Goal: Contribute content: Contribute content

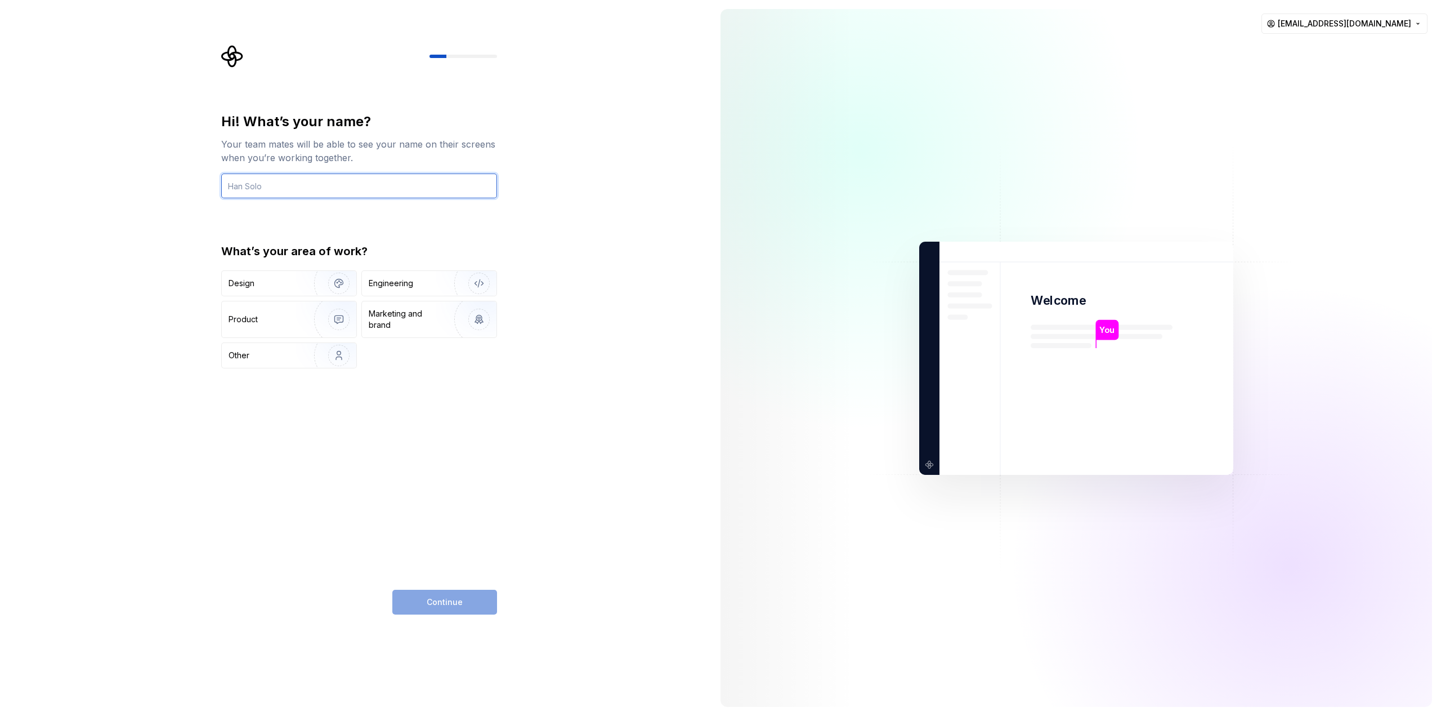
click at [289, 188] on input "text" at bounding box center [359, 185] width 276 height 25
type input "[PERSON_NAME]"
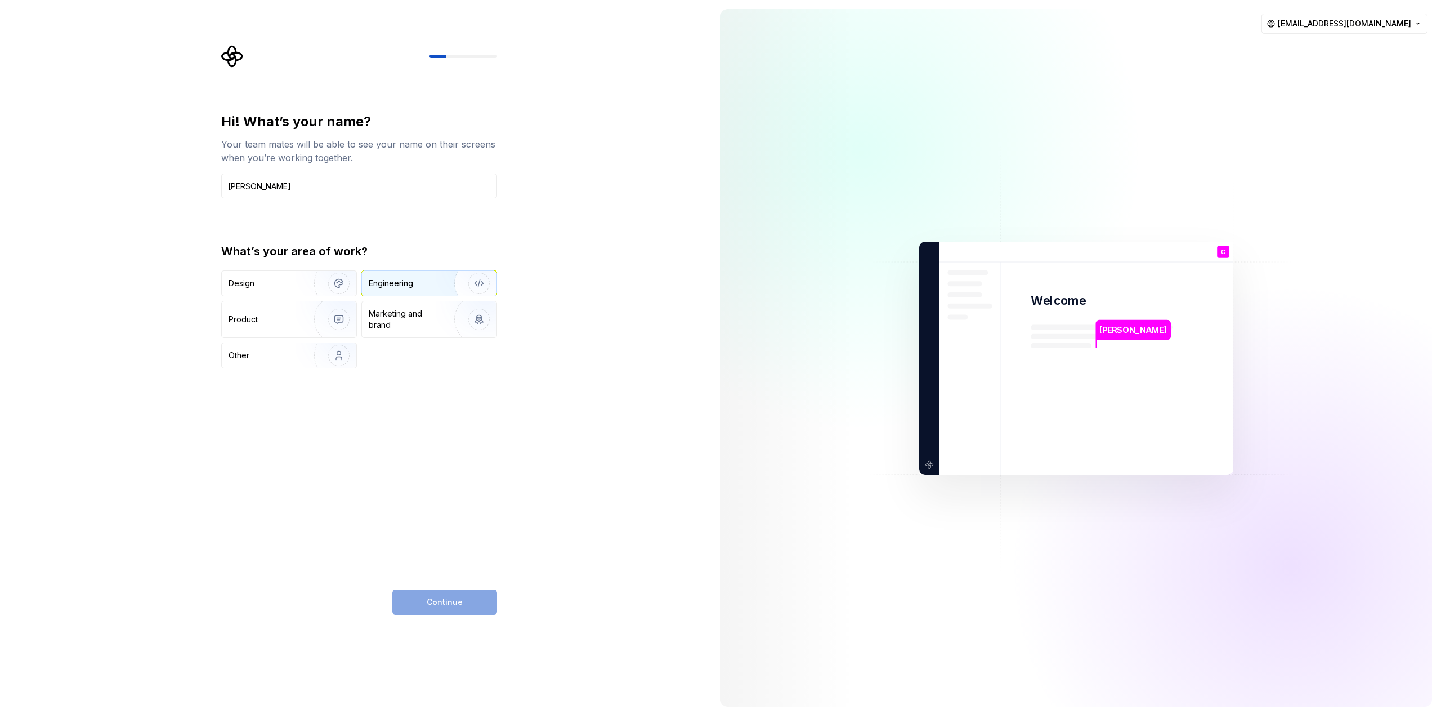
click at [404, 280] on div "Engineering" at bounding box center [391, 283] width 44 height 11
click at [298, 287] on img "button" at bounding box center [332, 282] width 72 height 75
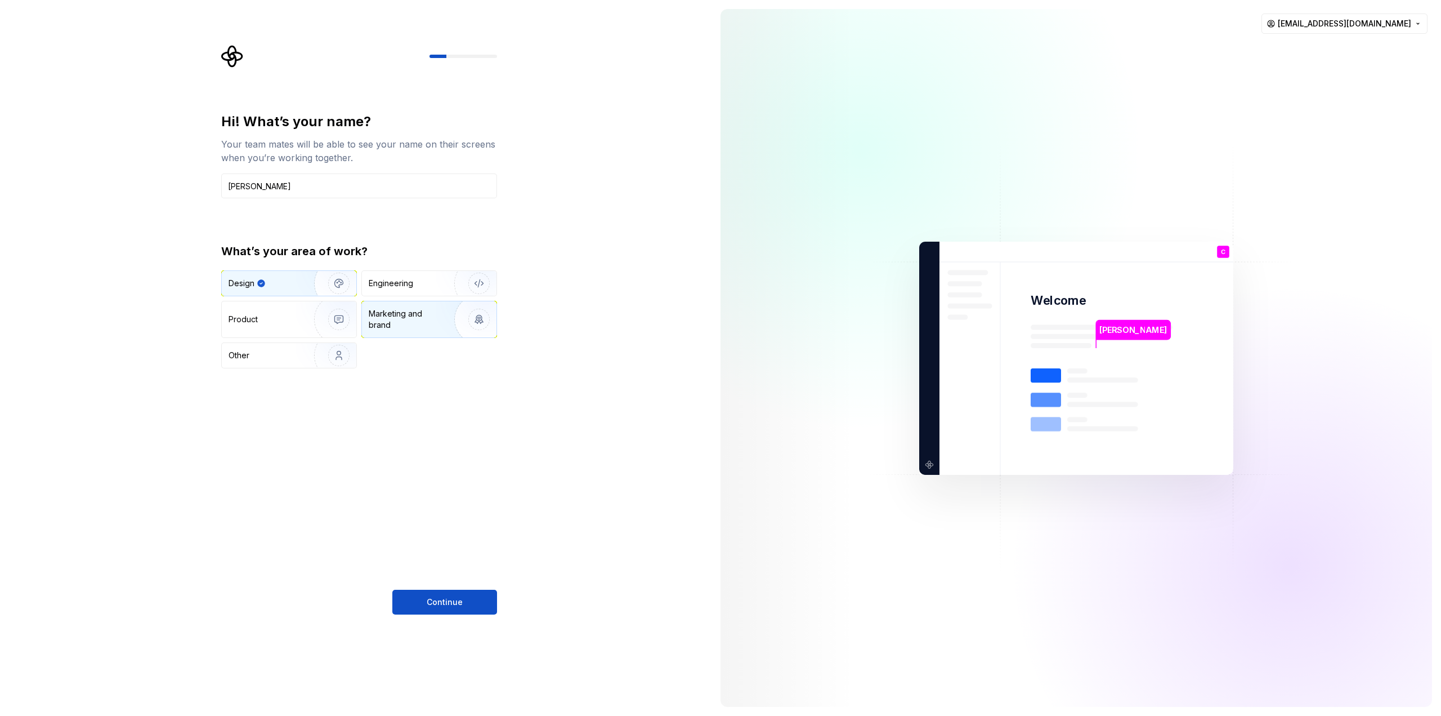
click at [404, 318] on div "Marketing and brand" at bounding box center [407, 319] width 76 height 23
click at [389, 285] on div "Engineering" at bounding box center [391, 283] width 44 height 11
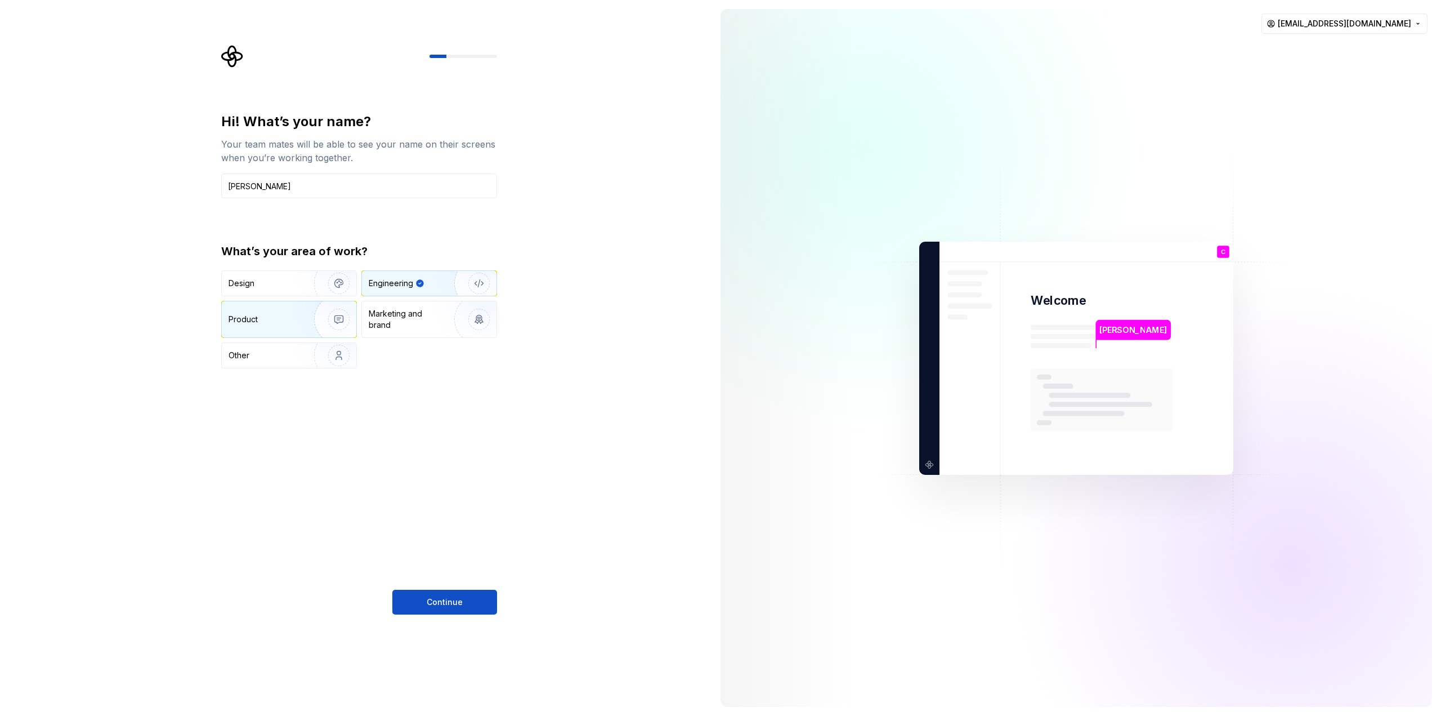
click at [306, 316] on img "button" at bounding box center [332, 319] width 72 height 75
click at [285, 350] on div "Other" at bounding box center [262, 355] width 66 height 11
click at [288, 284] on div "Design" at bounding box center [264, 283] width 71 height 11
click at [359, 288] on div "Design Engineering Product Marketing and brand Other" at bounding box center [359, 319] width 276 height 98
click at [389, 283] on div "Engineering" at bounding box center [391, 283] width 44 height 11
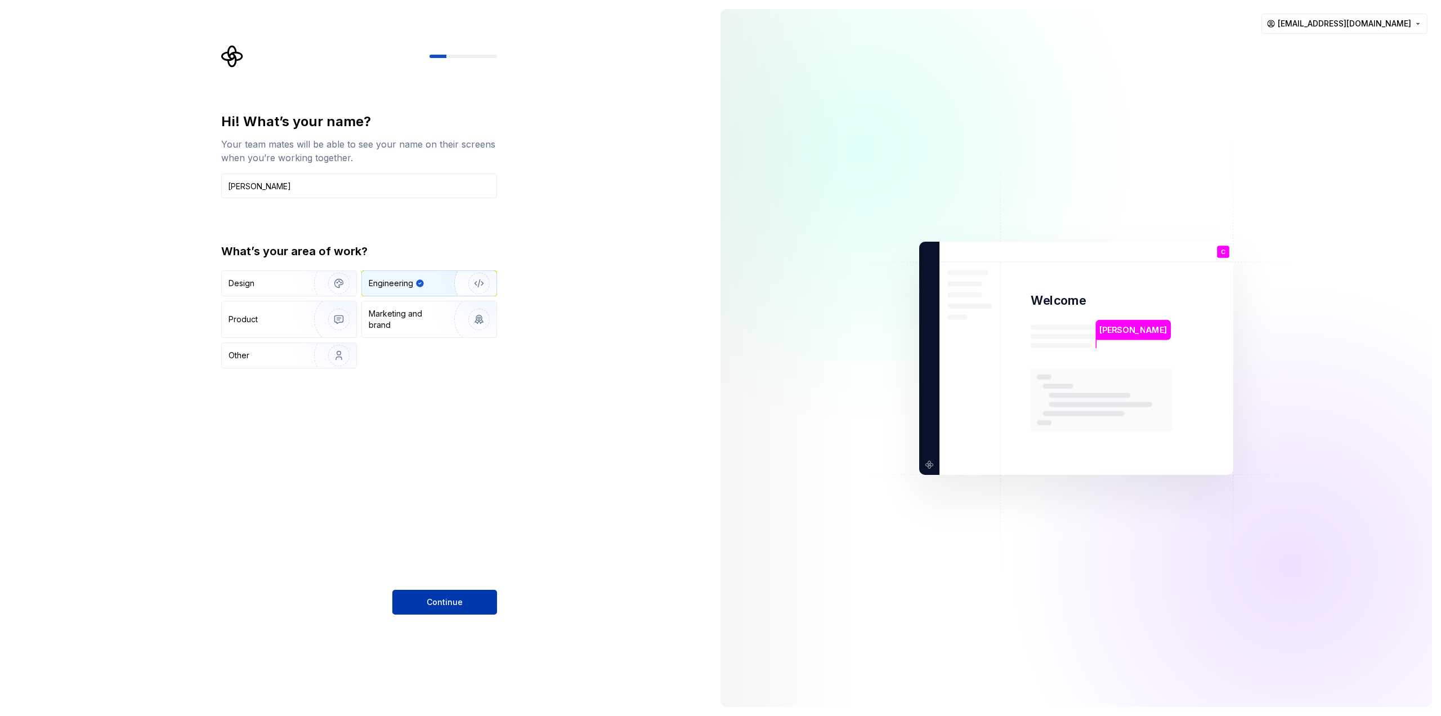
click at [425, 590] on button "Continue" at bounding box center [444, 602] width 105 height 25
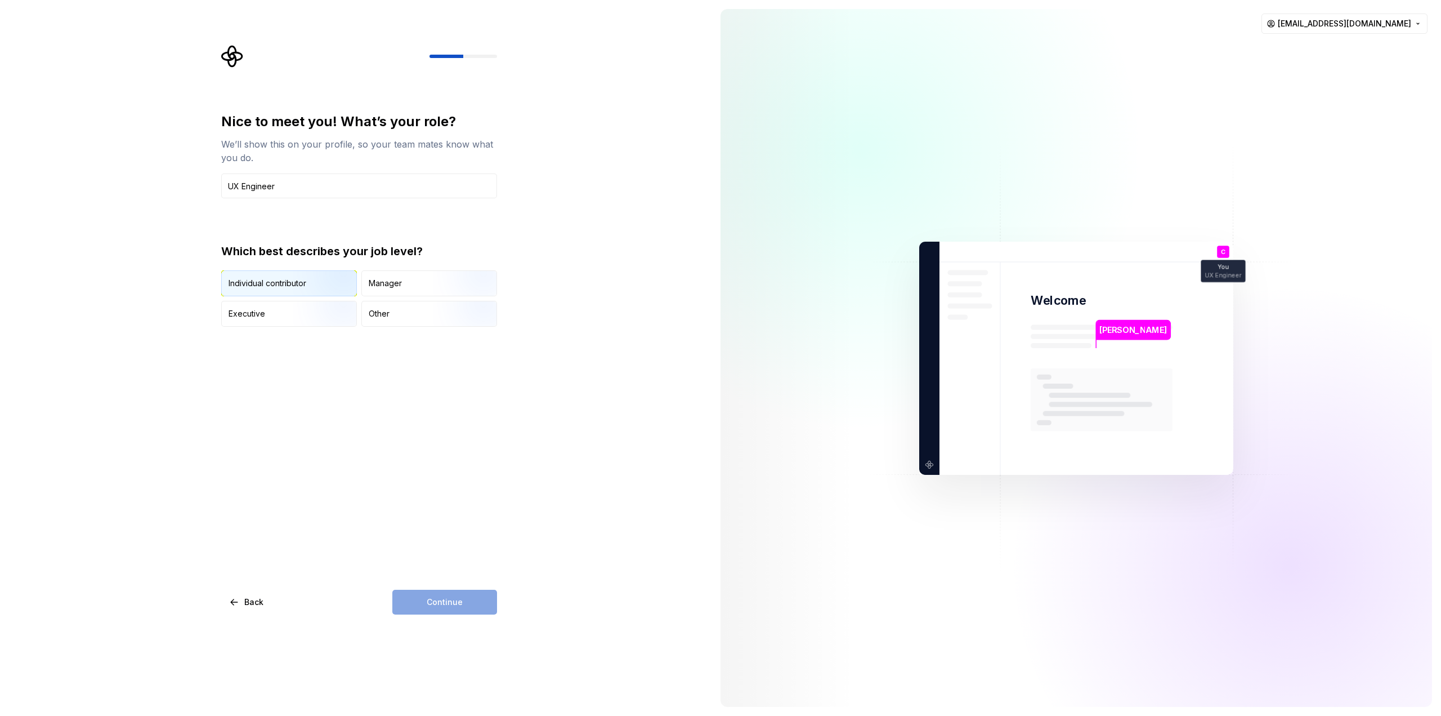
type input "UX Engineer"
click at [316, 287] on img "button" at bounding box center [329, 297] width 72 height 75
click at [411, 286] on div "Manager" at bounding box center [429, 283] width 135 height 25
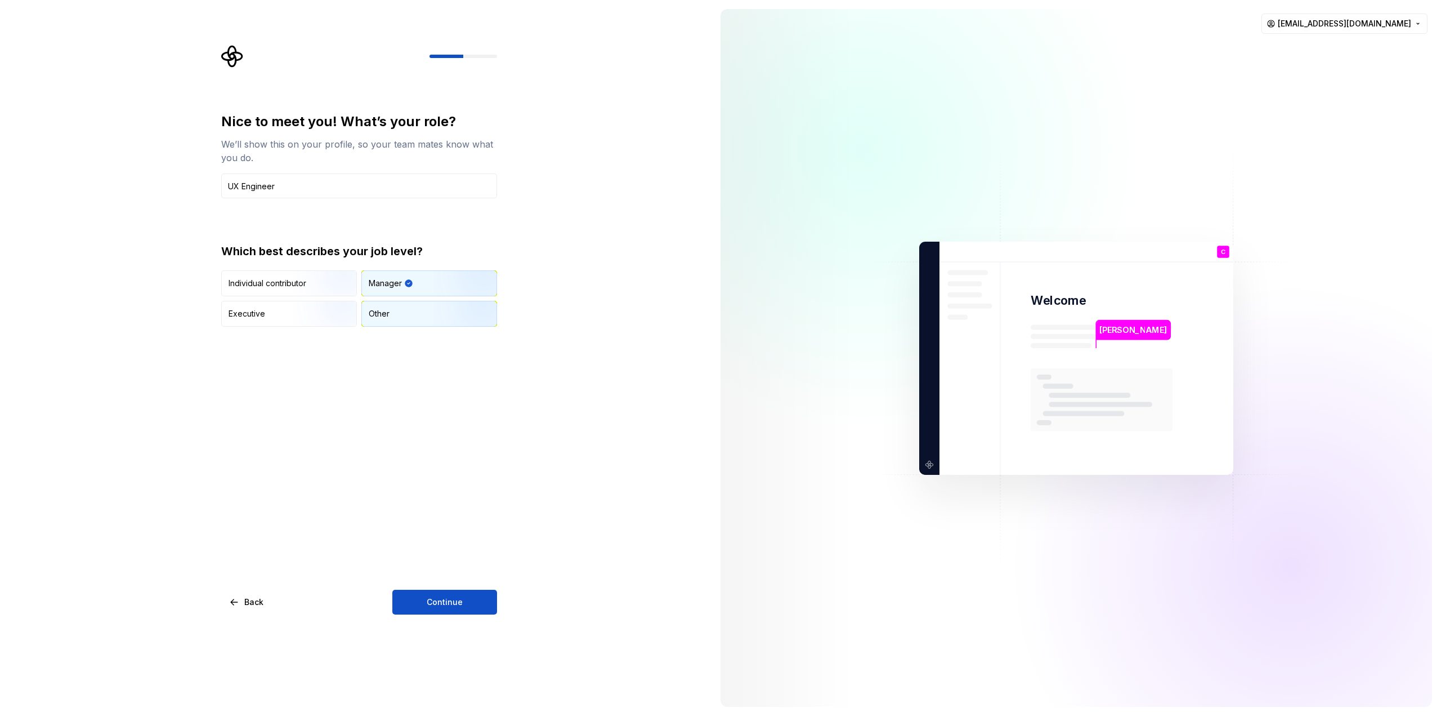
click at [399, 306] on div "Other" at bounding box center [429, 313] width 135 height 25
click at [315, 302] on img "button" at bounding box center [329, 327] width 72 height 75
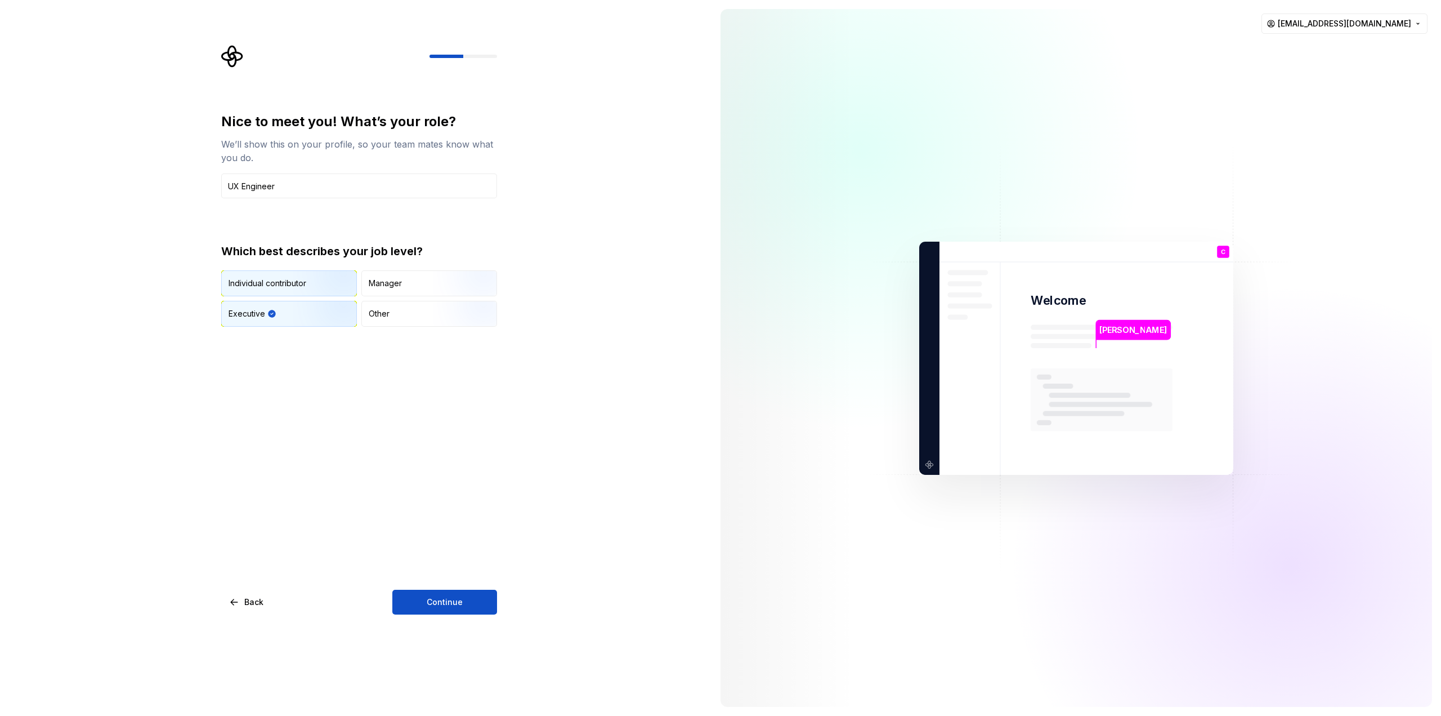
click at [300, 270] on button "Individual contributor" at bounding box center [289, 283] width 136 height 26
click at [435, 601] on span "Continue" at bounding box center [445, 601] width 36 height 11
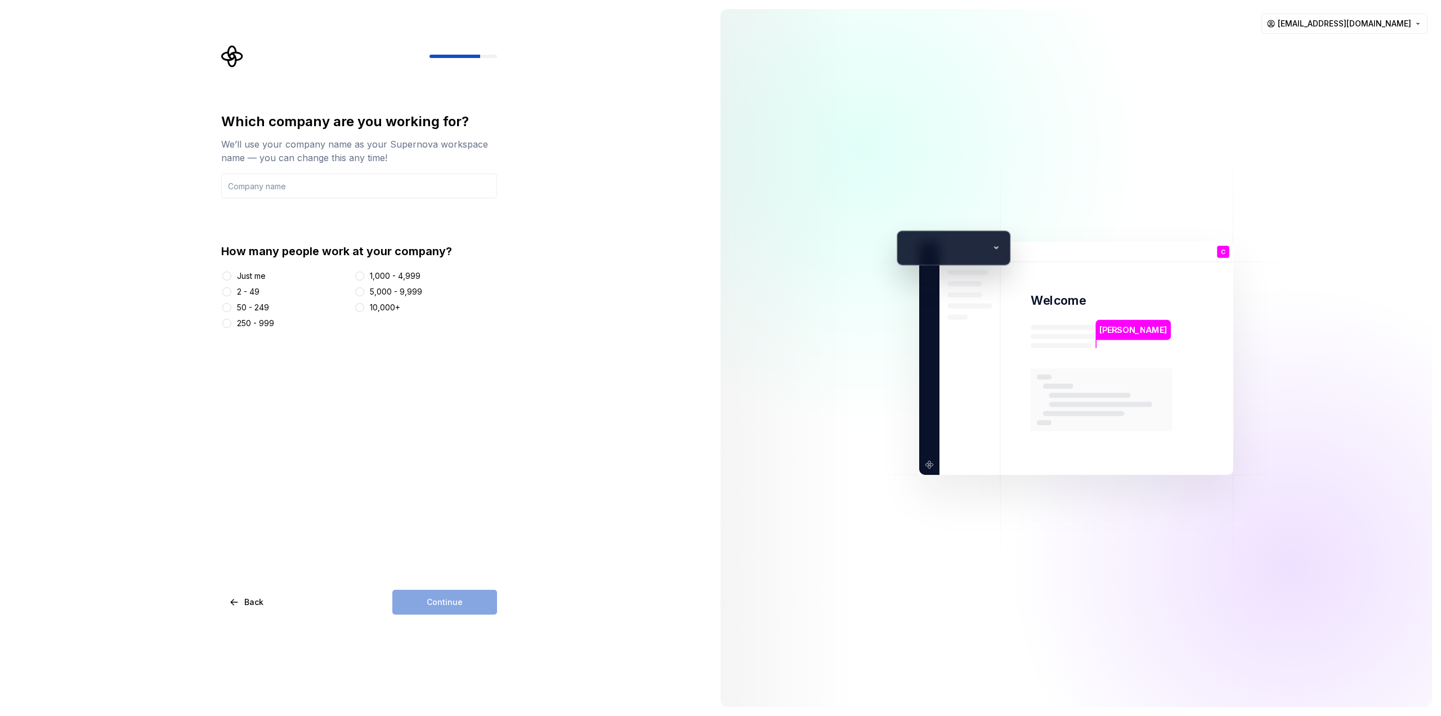
click at [267, 324] on div "250 - 999" at bounding box center [255, 323] width 37 height 11
click at [231, 324] on button "250 - 999" at bounding box center [226, 323] width 9 height 9
click at [292, 189] on input "text" at bounding box center [359, 185] width 276 height 25
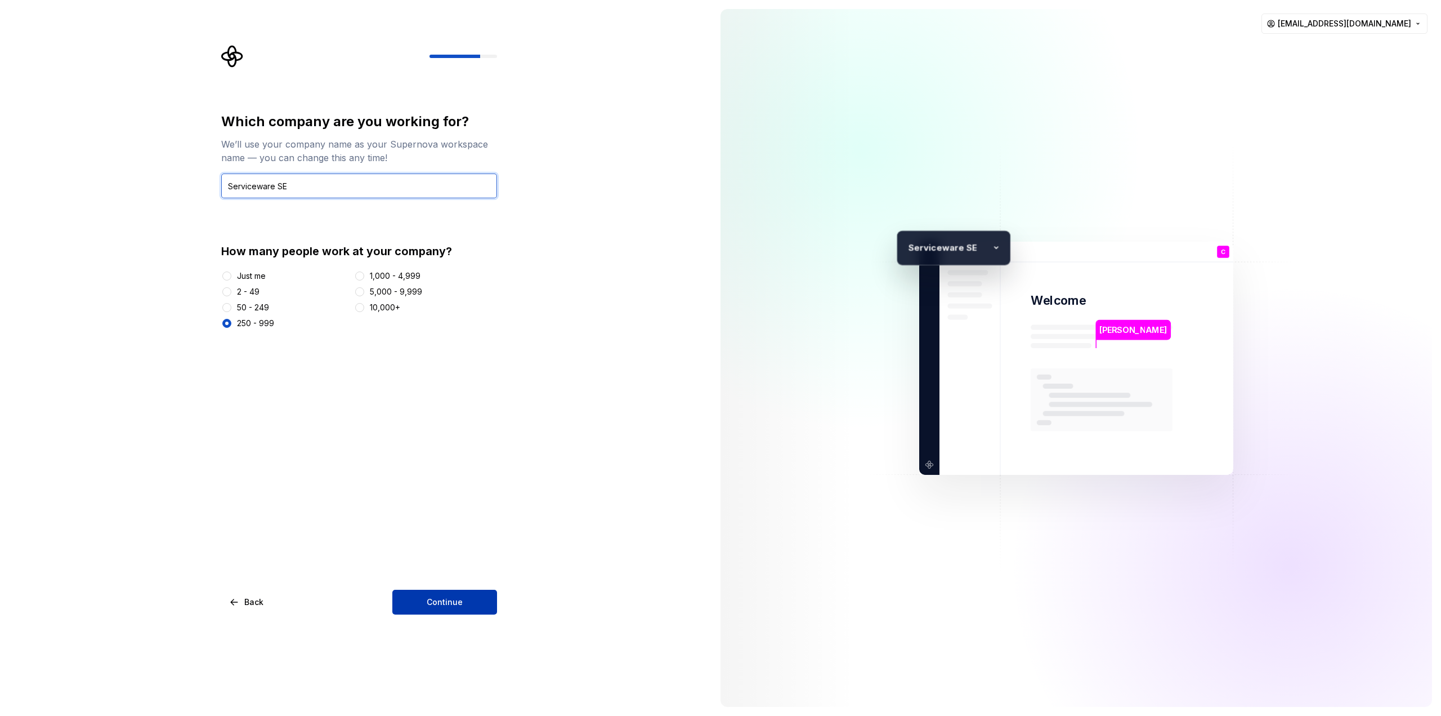
type input "Serviceware SE"
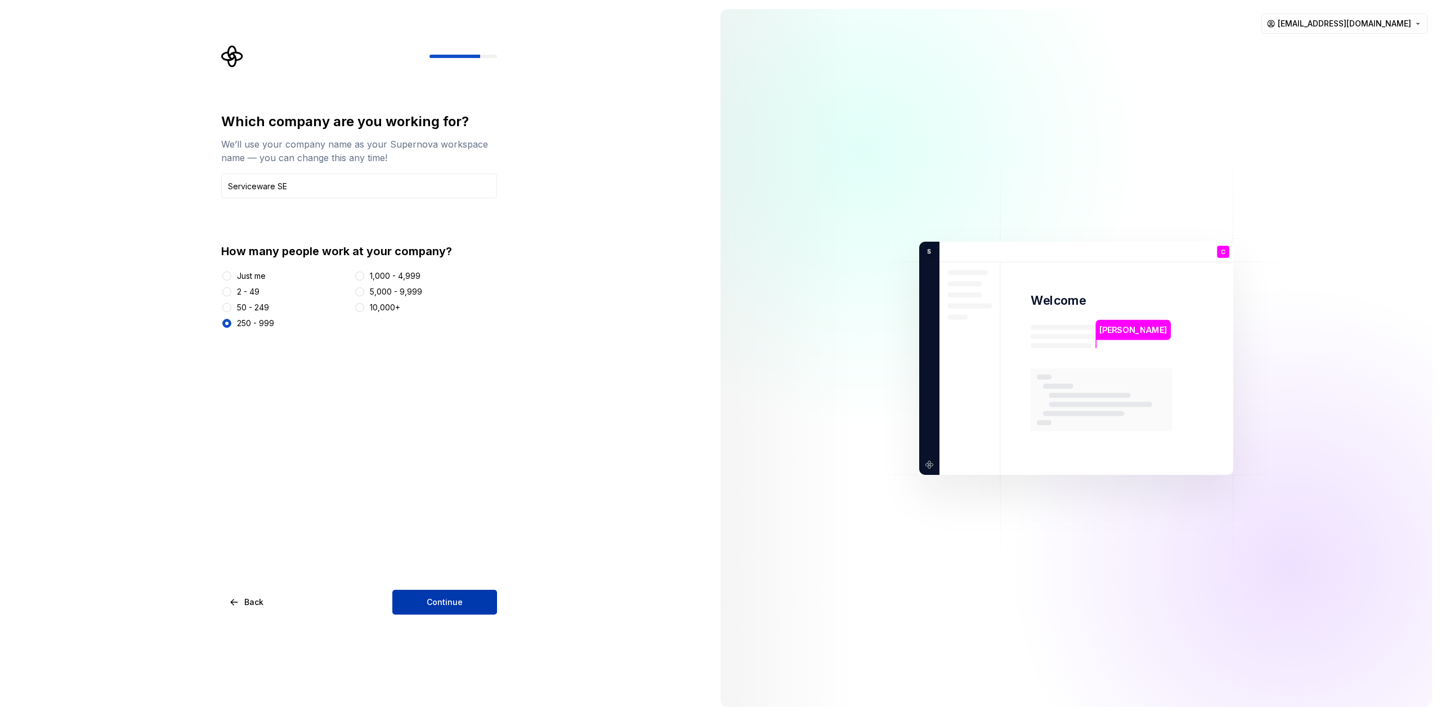
click at [445, 601] on span "Continue" at bounding box center [445, 601] width 36 height 11
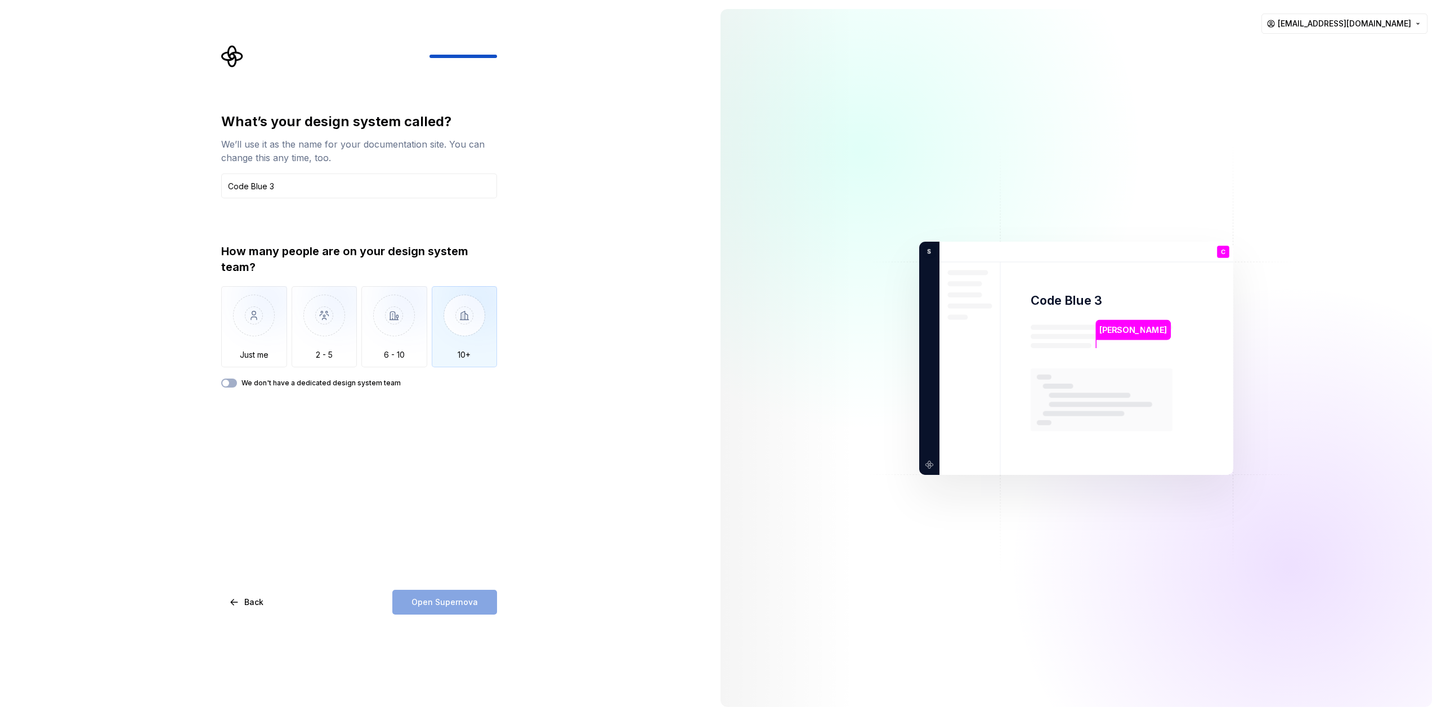
type input "Code Blue 3"
click at [465, 351] on img "button" at bounding box center [465, 323] width 66 height 75
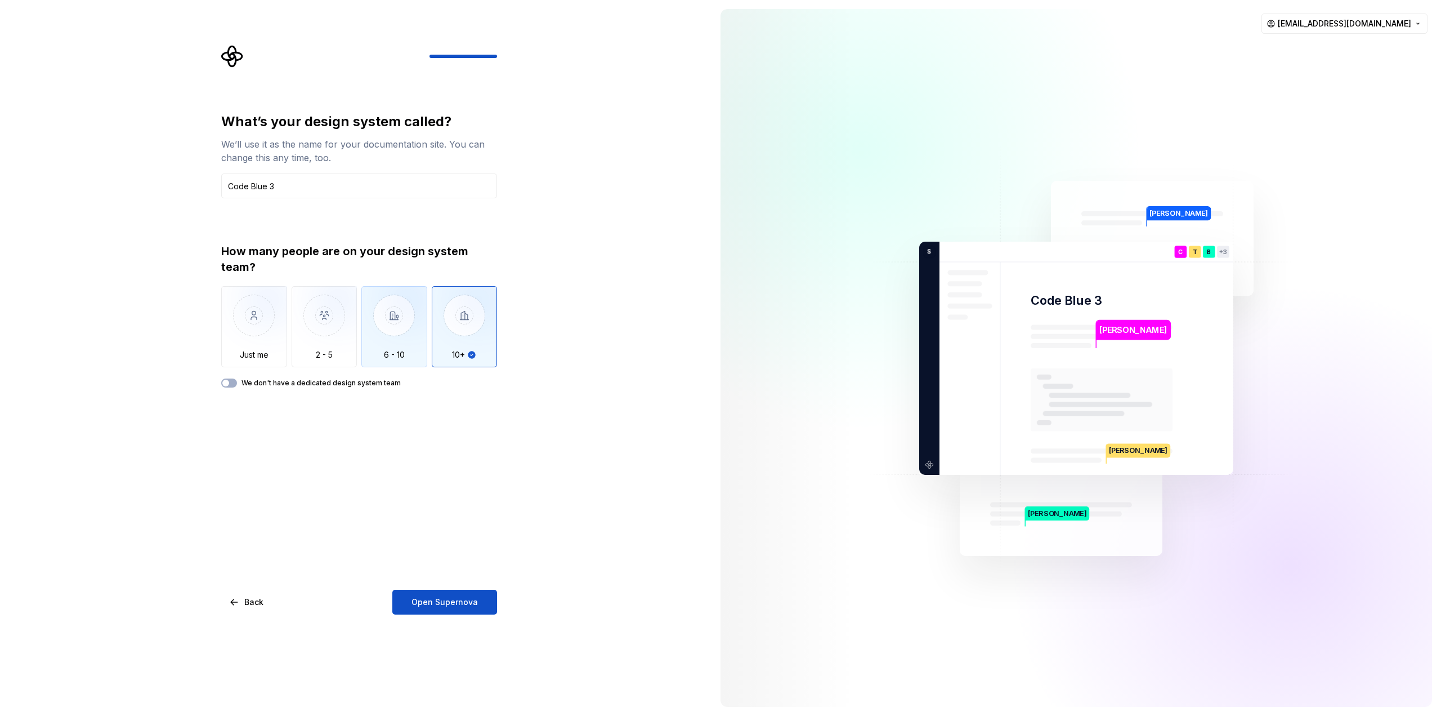
click at [385, 325] on img "button" at bounding box center [394, 323] width 66 height 75
click at [472, 337] on img "button" at bounding box center [465, 323] width 66 height 75
click at [399, 336] on img "button" at bounding box center [394, 323] width 66 height 75
click at [351, 385] on label "We don't have a dedicated design system team" at bounding box center [321, 382] width 159 height 9
click at [237, 385] on button "We don't have a dedicated design system team" at bounding box center [229, 382] width 16 height 9
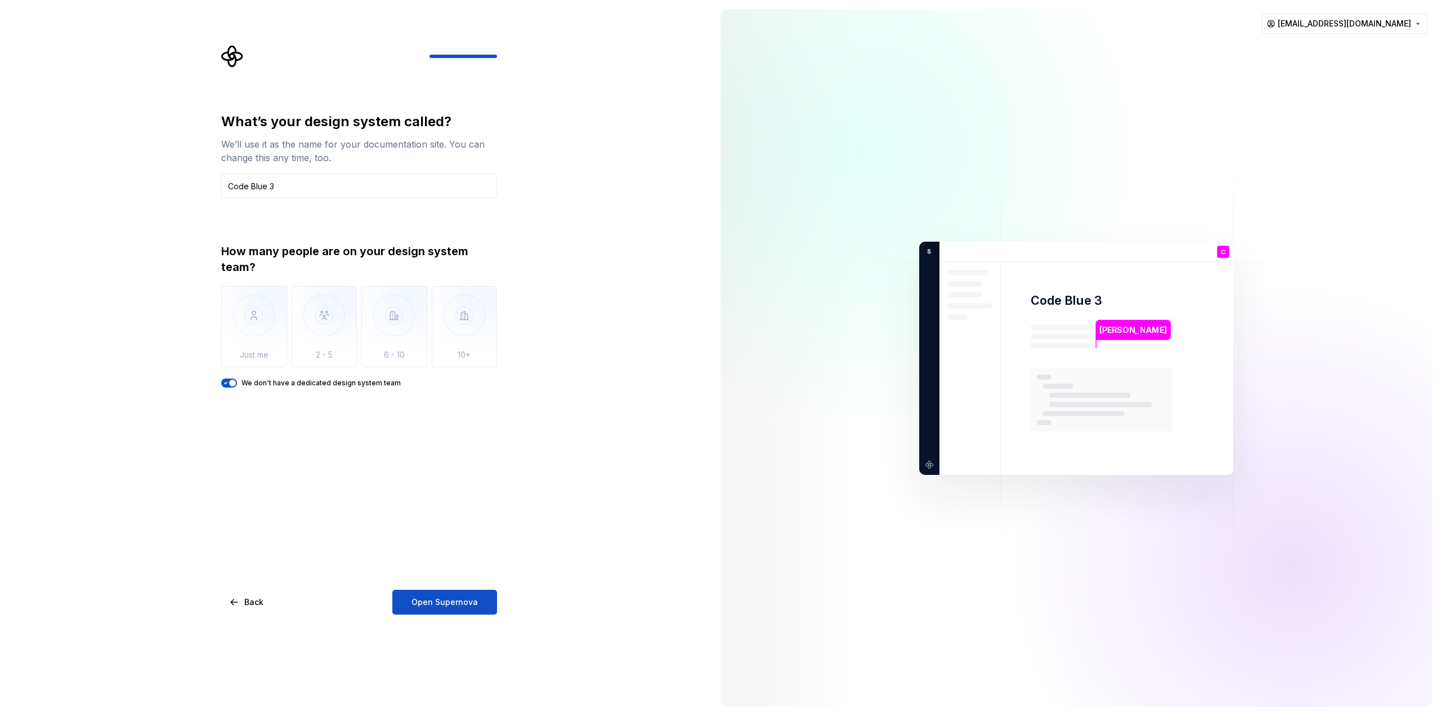
click at [351, 385] on label "We don't have a dedicated design system team" at bounding box center [321, 382] width 159 height 9
click at [237, 385] on button "We don't have a dedicated design system team" at bounding box center [229, 382] width 16 height 9
click at [329, 340] on img "button" at bounding box center [325, 323] width 66 height 75
click at [398, 331] on img "button" at bounding box center [394, 323] width 66 height 75
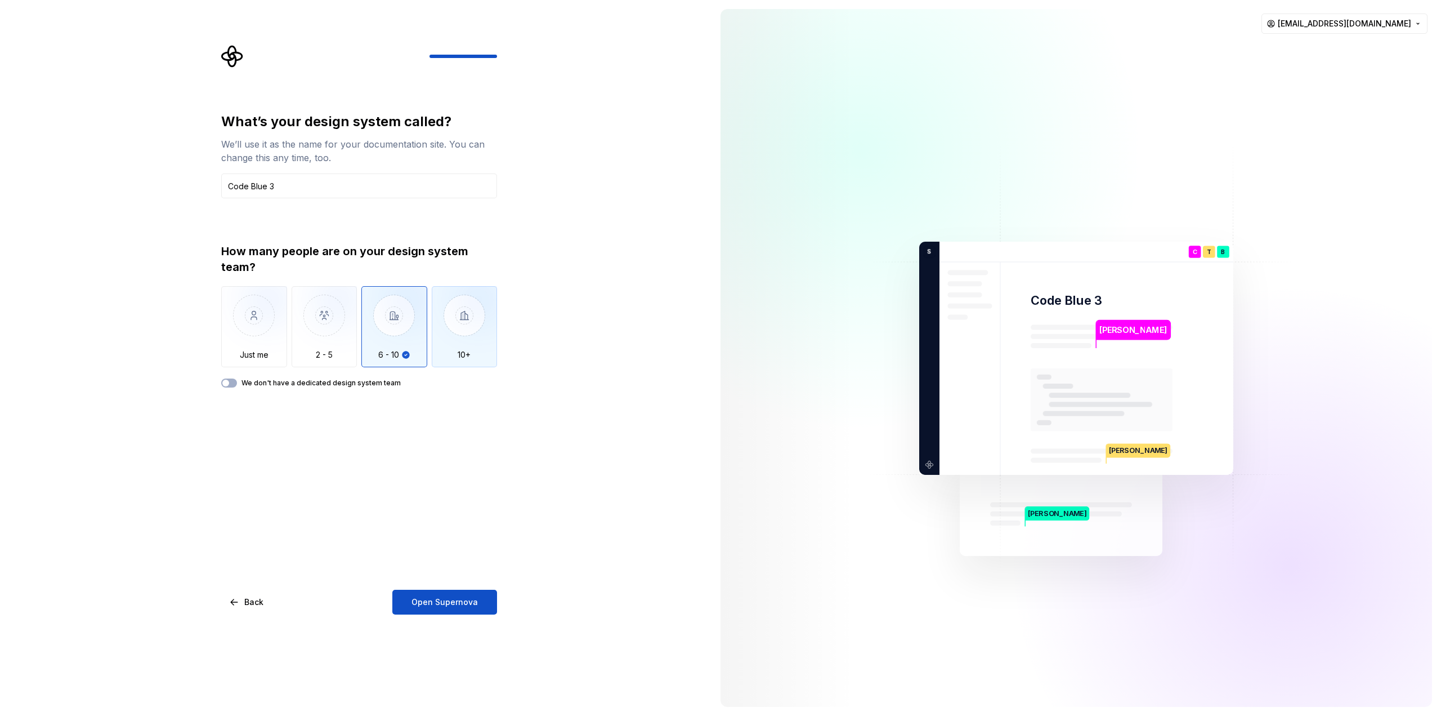
click at [463, 347] on img "button" at bounding box center [465, 323] width 66 height 75
click at [453, 600] on span "Open Supernova" at bounding box center [445, 601] width 66 height 11
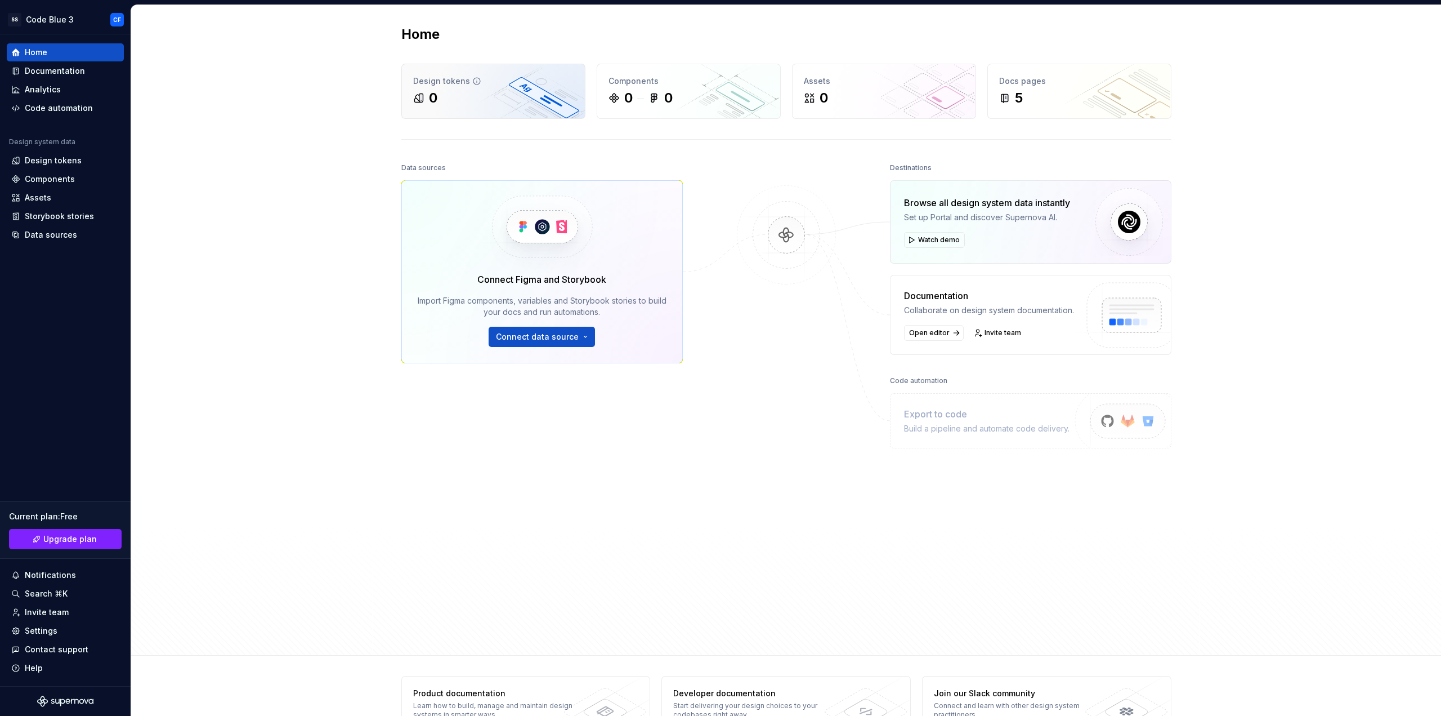
click at [465, 88] on div "Design tokens 0" at bounding box center [493, 91] width 183 height 54
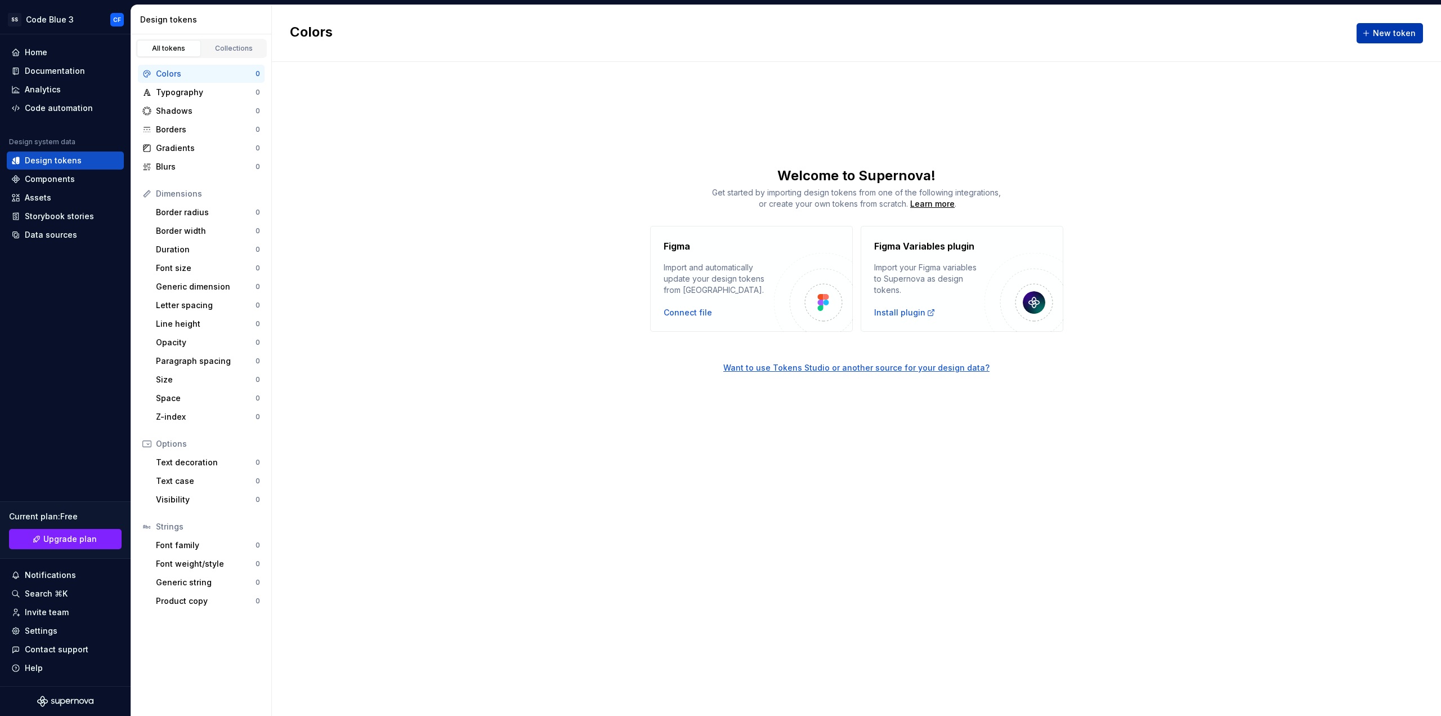
click at [1370, 29] on button "New token" at bounding box center [1390, 33] width 66 height 20
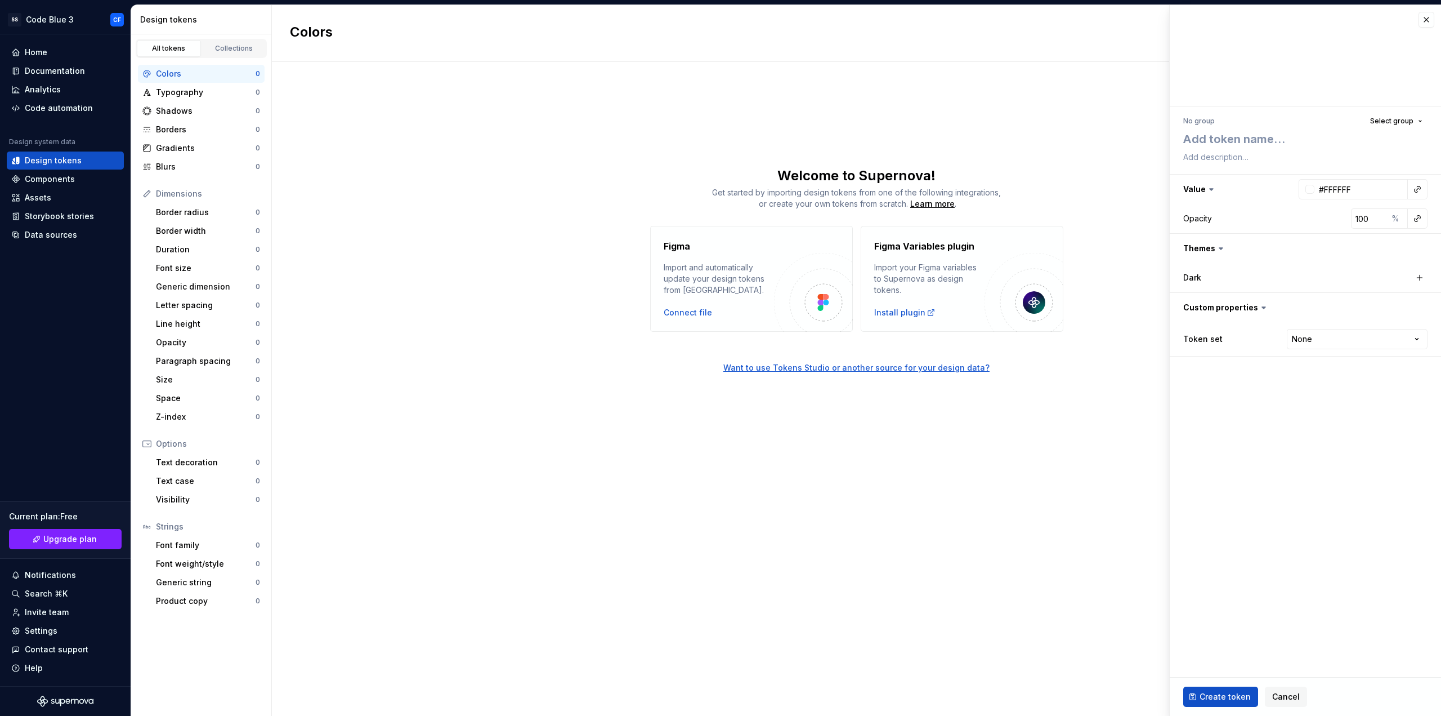
click at [1196, 118] on div "No group" at bounding box center [1200, 121] width 32 height 9
click at [1386, 119] on span "Select group" at bounding box center [1391, 121] width 43 height 9
click at [1296, 182] on div "Create group" at bounding box center [1295, 186] width 52 height 11
type textarea "*"
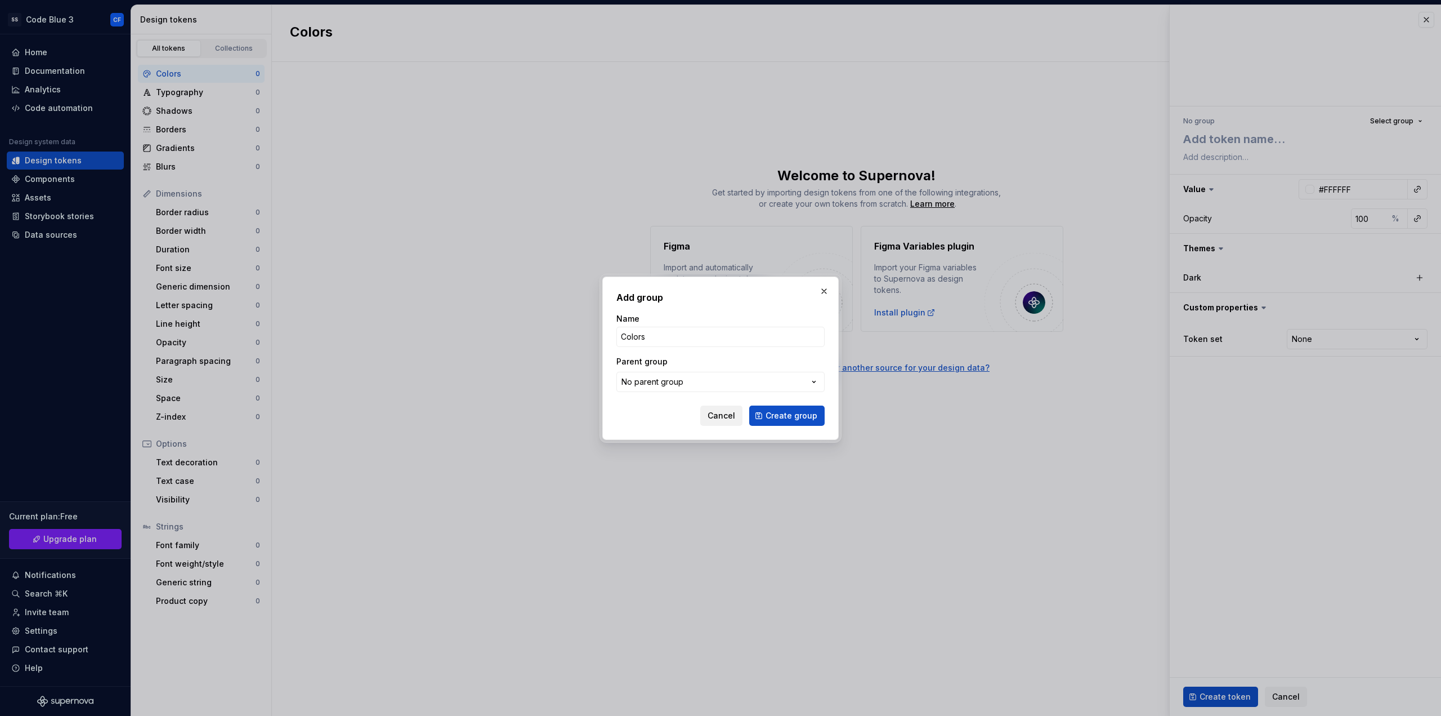
type input "Colors"
click at [731, 414] on span "Cancel" at bounding box center [722, 415] width 28 height 11
type textarea "*"
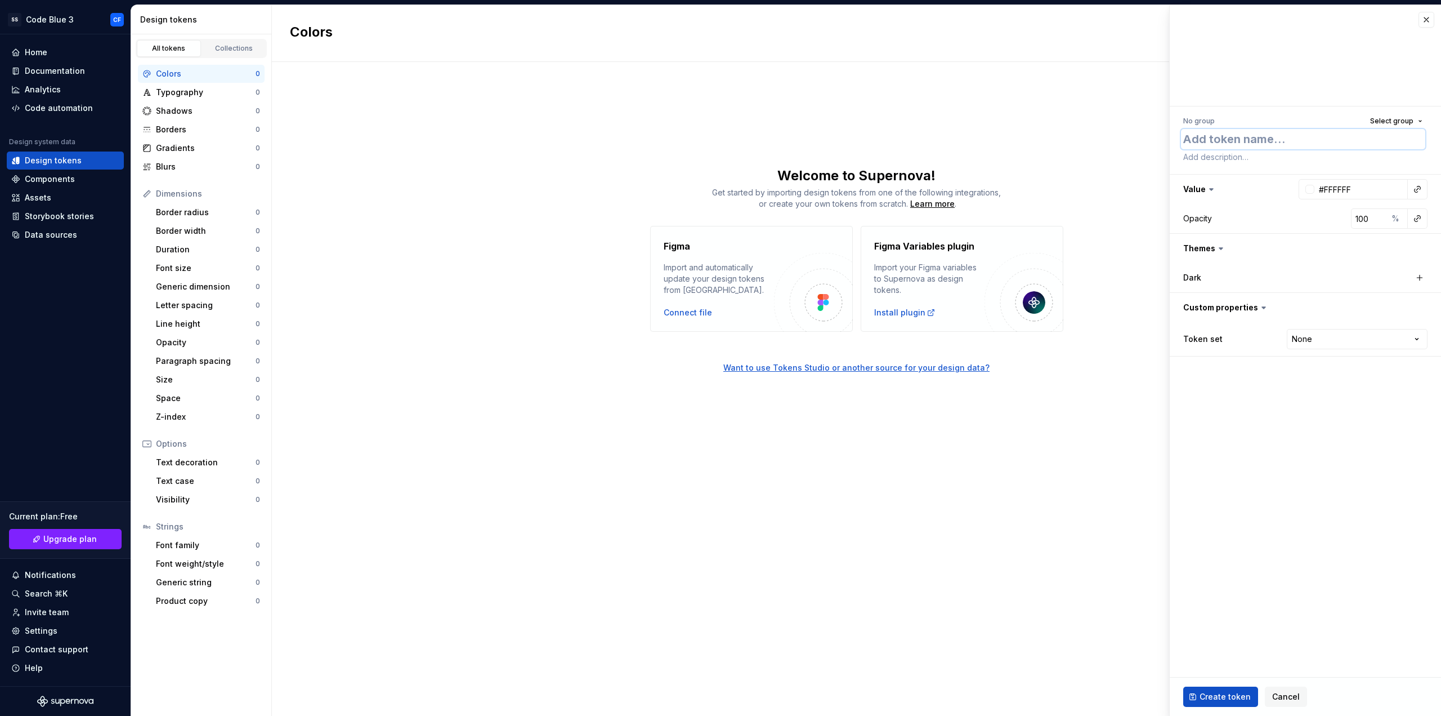
click at [1259, 142] on textarea at bounding box center [1303, 139] width 244 height 20
type textarea "P"
type textarea "*"
type textarea "Pr"
type textarea "*"
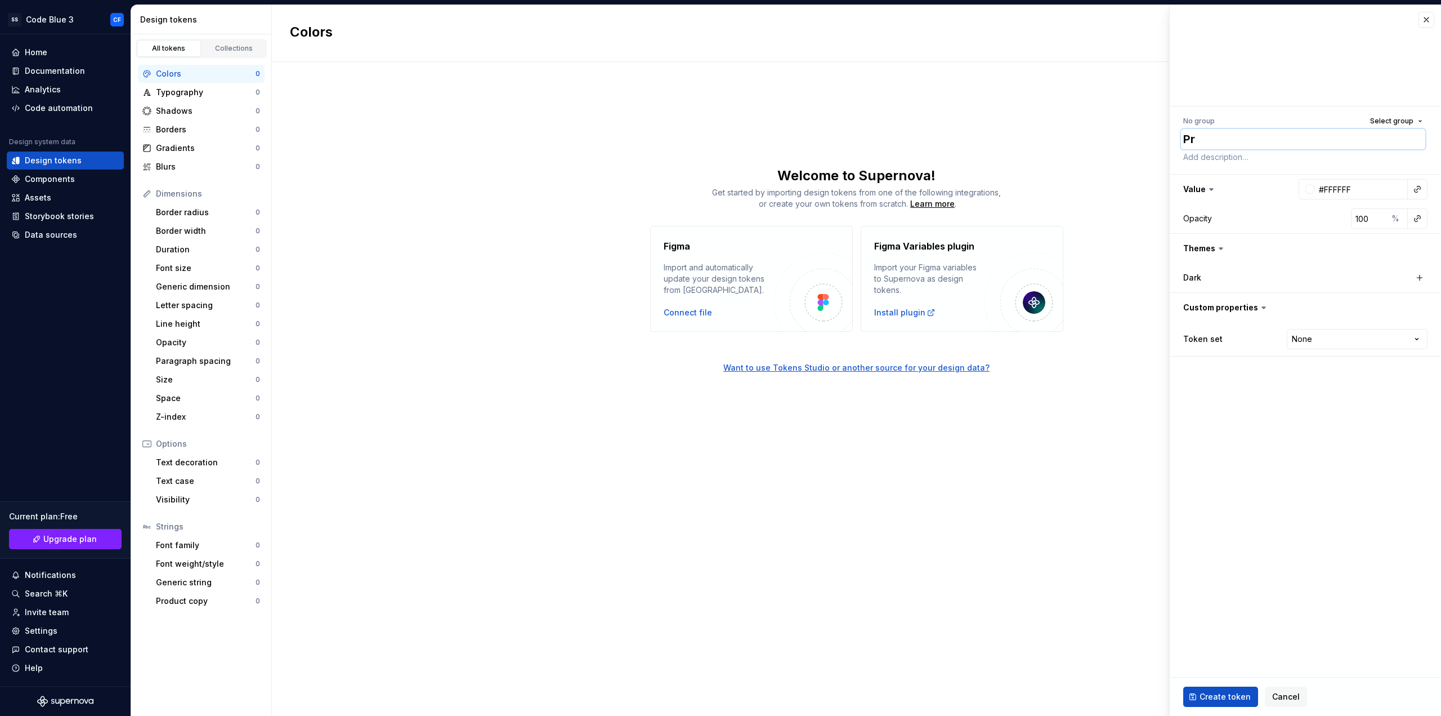
type textarea "Pri"
type textarea "*"
type textarea "Prim"
type textarea "*"
type textarea "Prima"
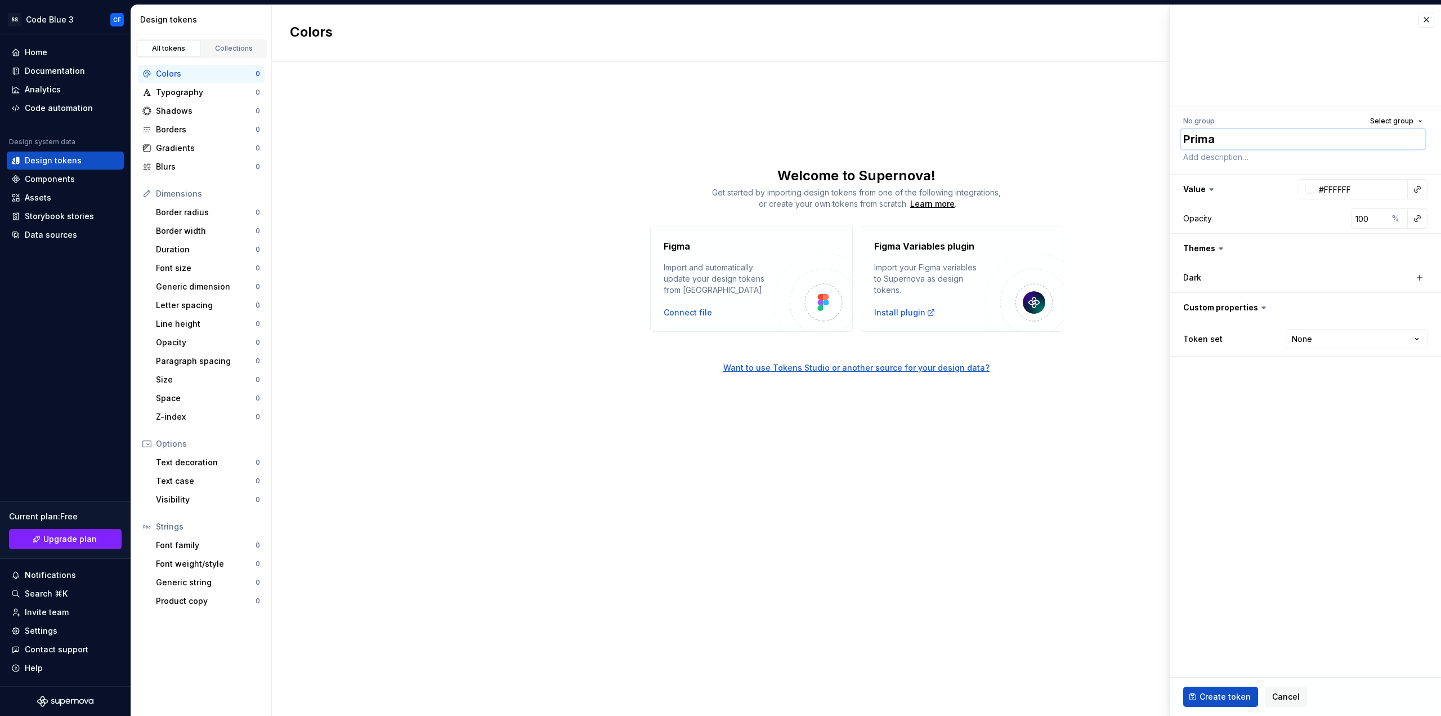
type textarea "*"
type textarea "Primar"
type textarea "*"
type textarea "Primary"
type textarea "*"
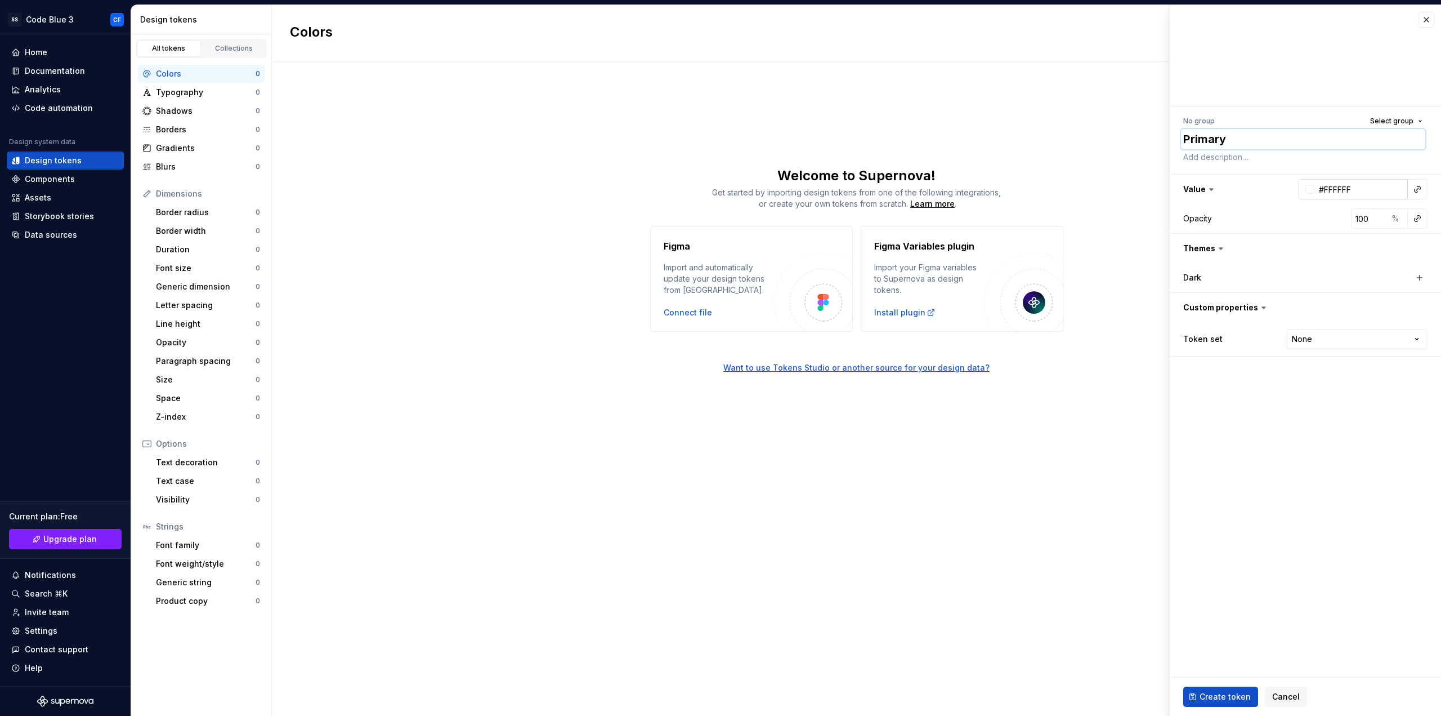
type textarea "Primary"
click at [1336, 191] on input "#FFFFFF" at bounding box center [1361, 189] width 93 height 20
type input "#007DBC"
type textarea "*"
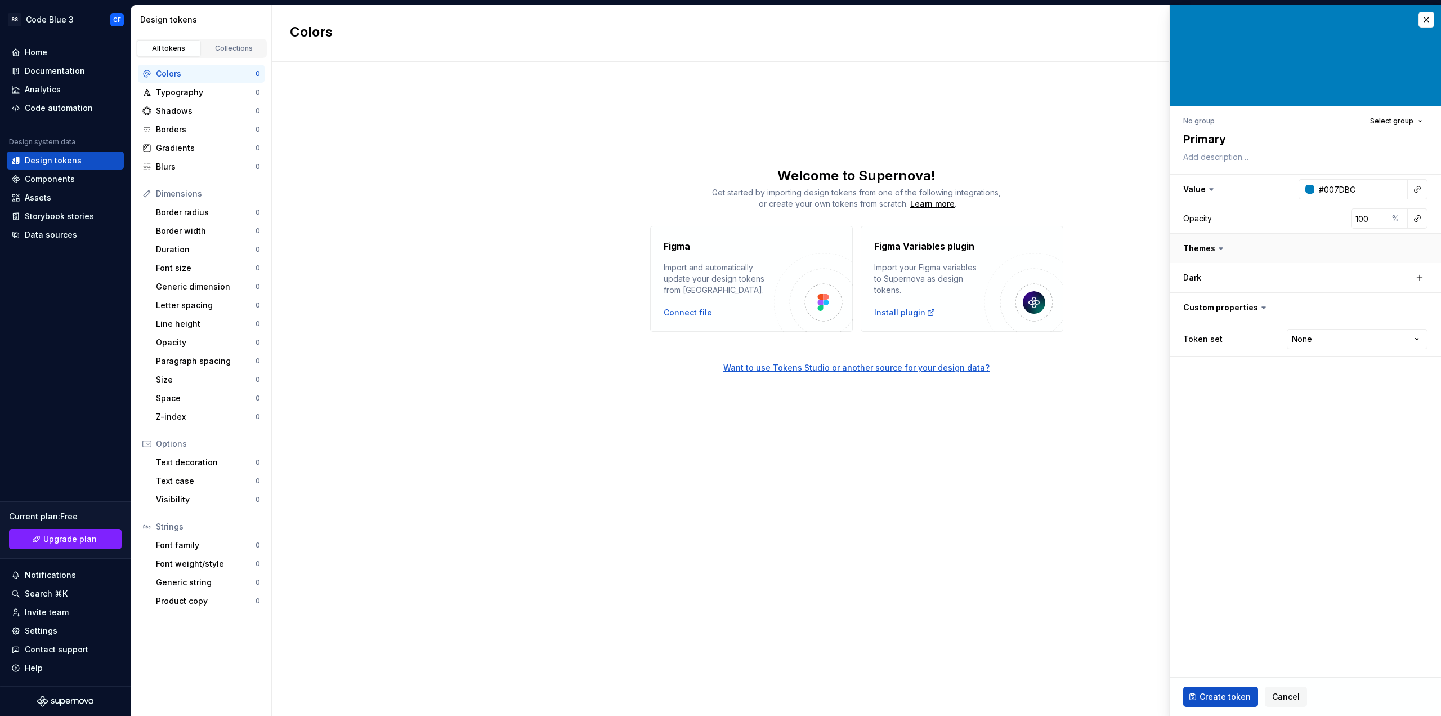
click at [1203, 252] on button "button" at bounding box center [1305, 248] width 271 height 29
click at [1203, 279] on div "Dark" at bounding box center [1240, 277] width 113 height 11
click at [1217, 695] on span "Create token" at bounding box center [1225, 696] width 51 height 11
type textarea "*"
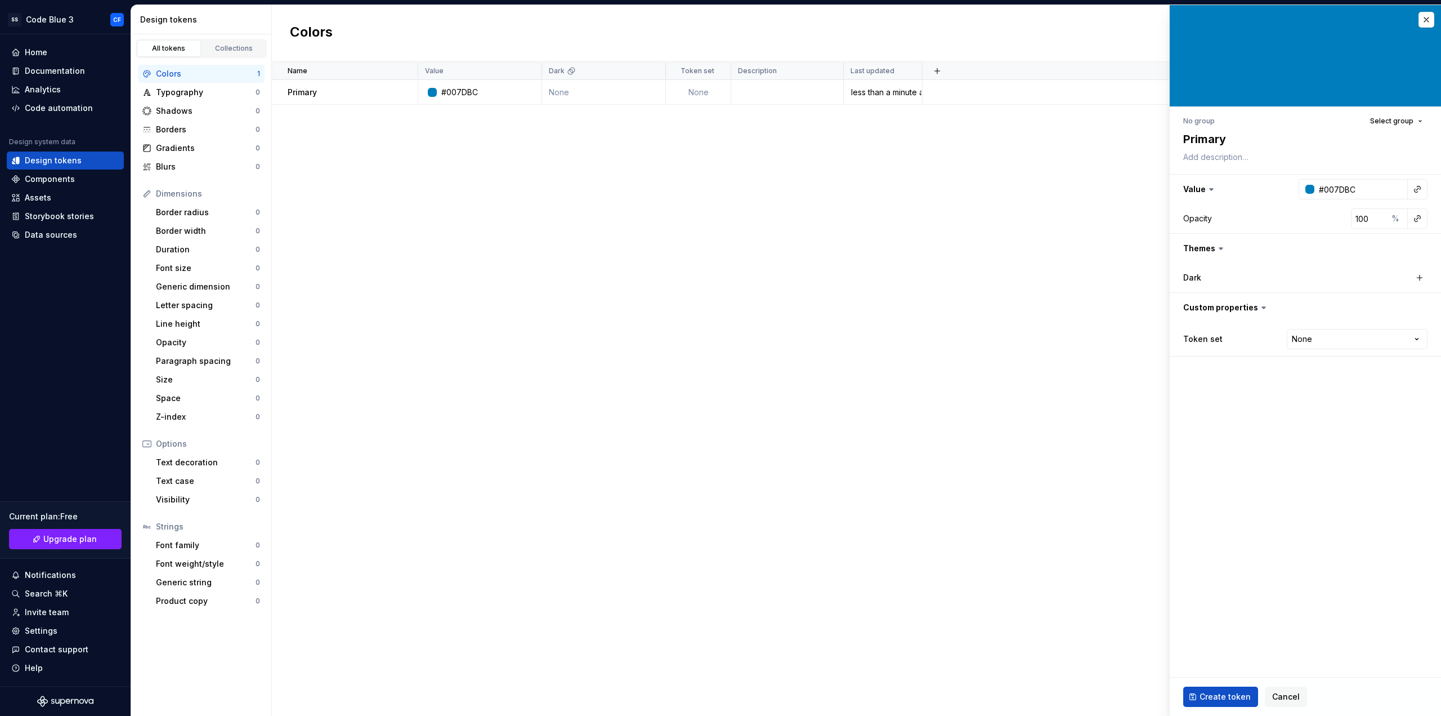
type input "#FFFFFF"
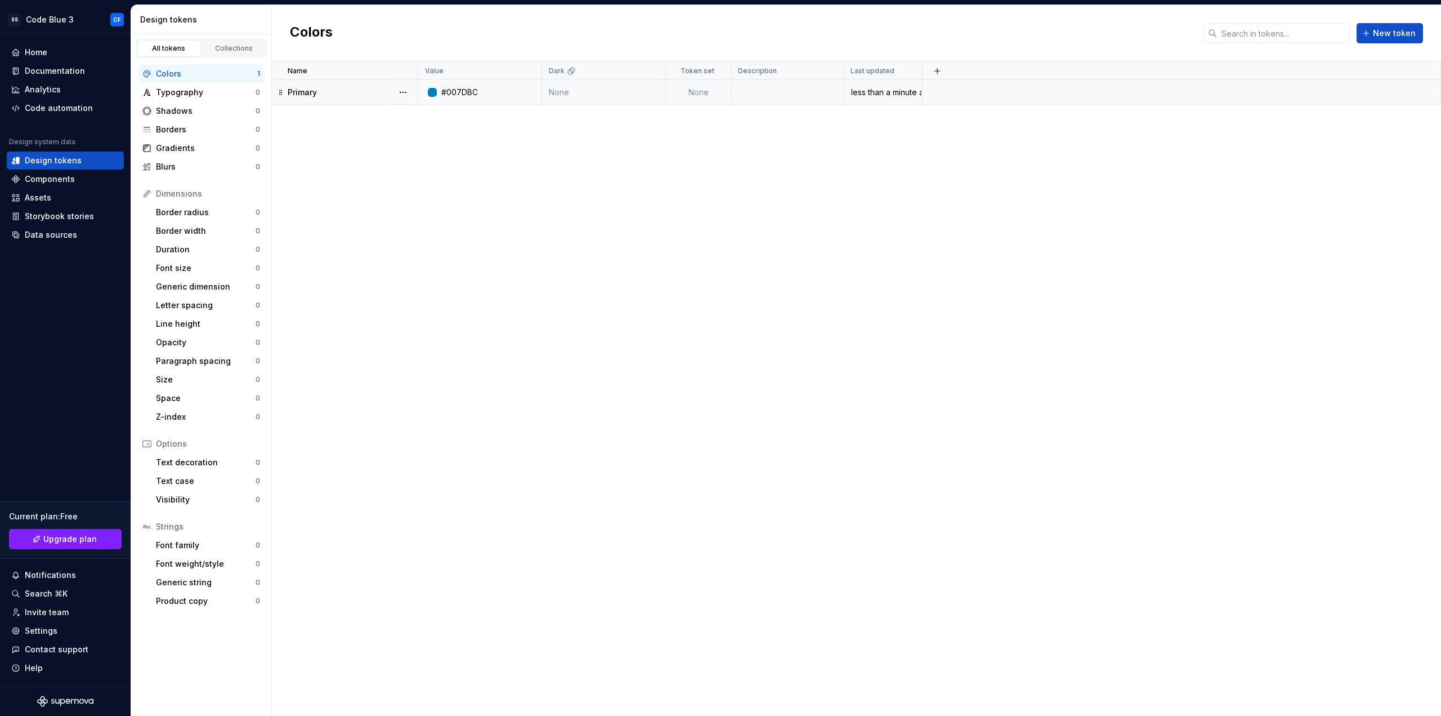
click at [375, 92] on div "Primary" at bounding box center [353, 92] width 130 height 11
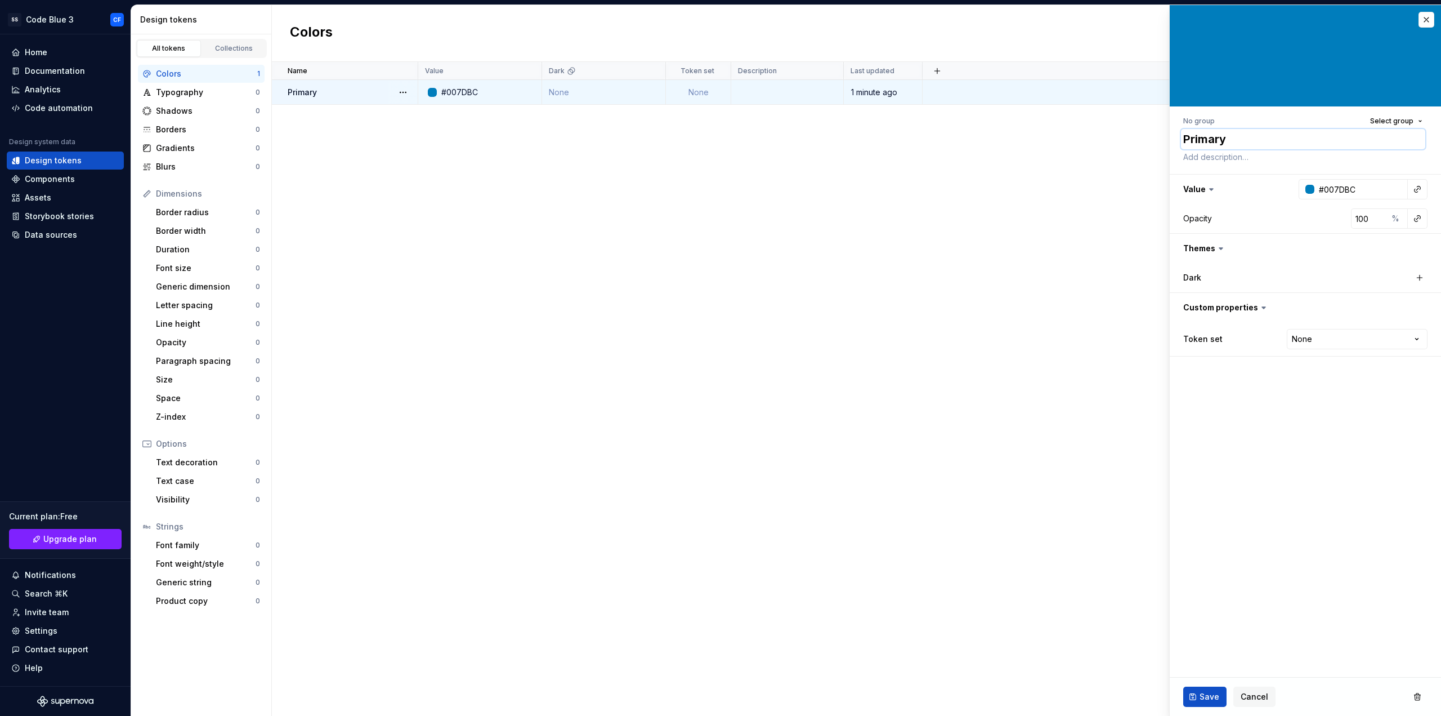
click at [1208, 138] on textarea "Primary" at bounding box center [1303, 139] width 244 height 20
type textarea "*"
type textarea "co"
type textarea "*"
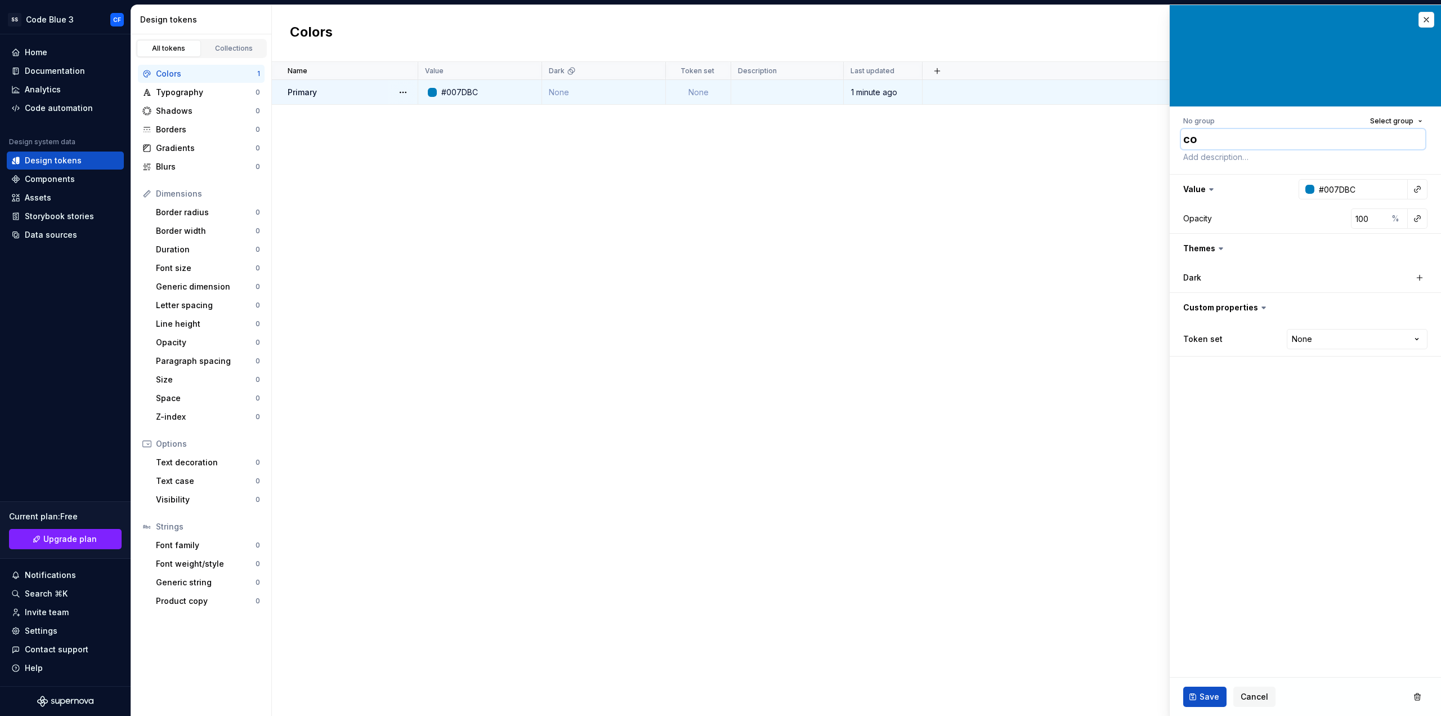
type textarea "col"
type textarea "*"
type textarea "colo"
type textarea "*"
type textarea "color"
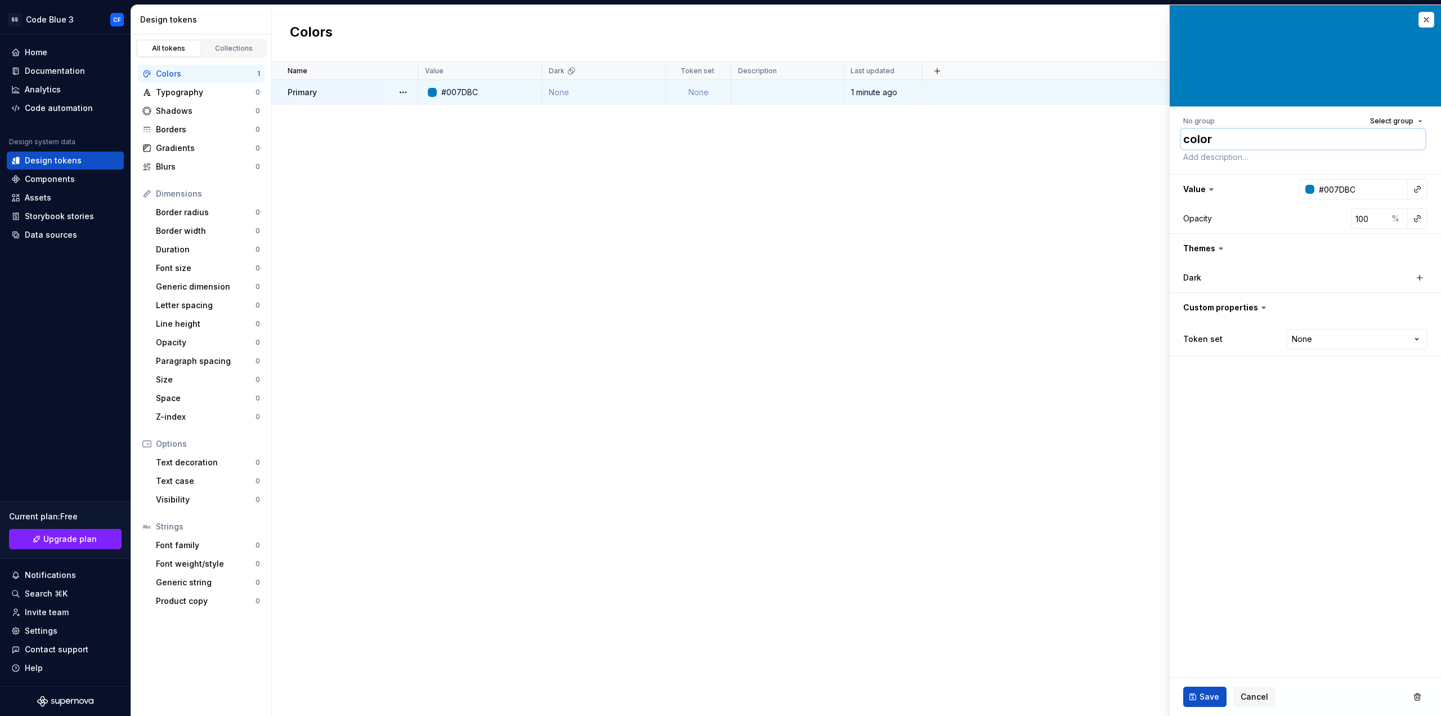
type textarea "*"
type textarea "color-"
type textarea "*"
type textarea "color-p"
type textarea "*"
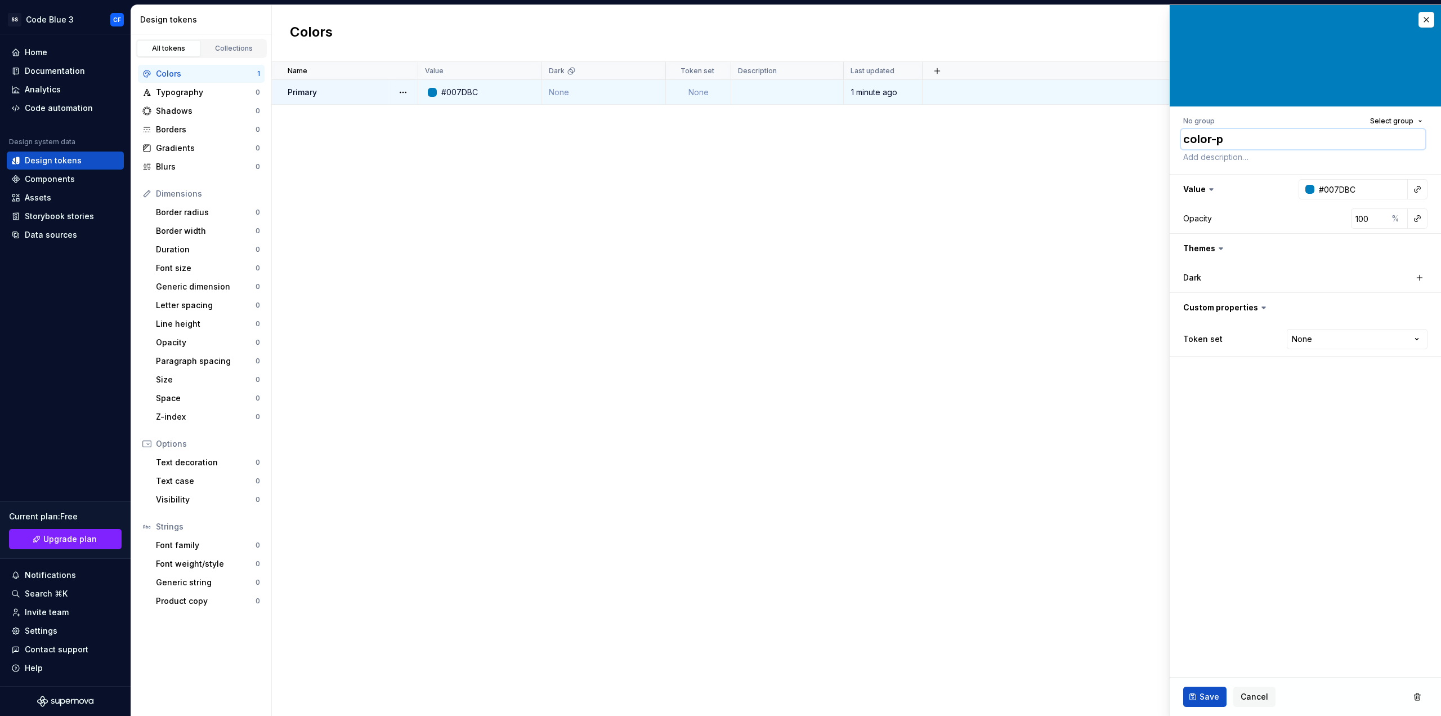
type textarea "color-pr"
type textarea "*"
type textarea "color-pri"
type textarea "*"
type textarea "color-prim"
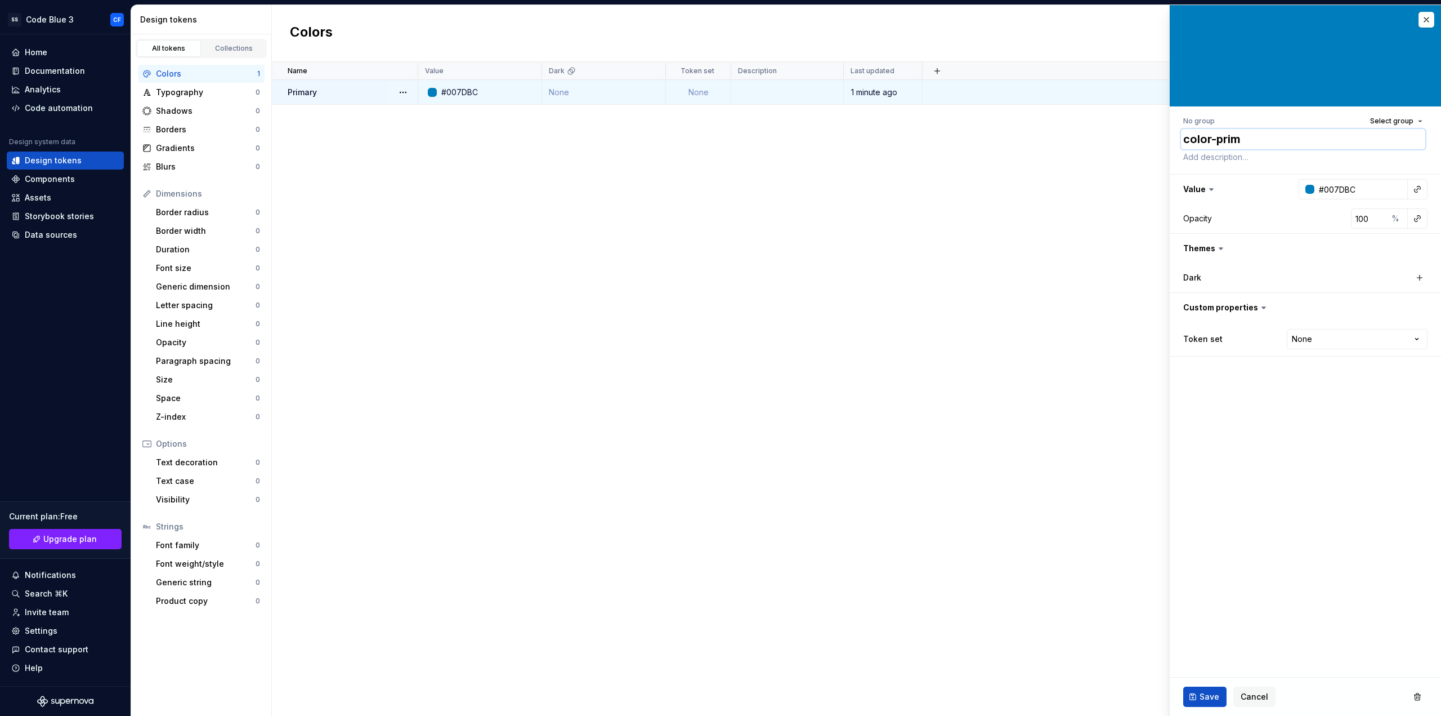
type textarea "*"
type textarea "color-prima"
type textarea "*"
type textarea "color-primar"
type textarea "*"
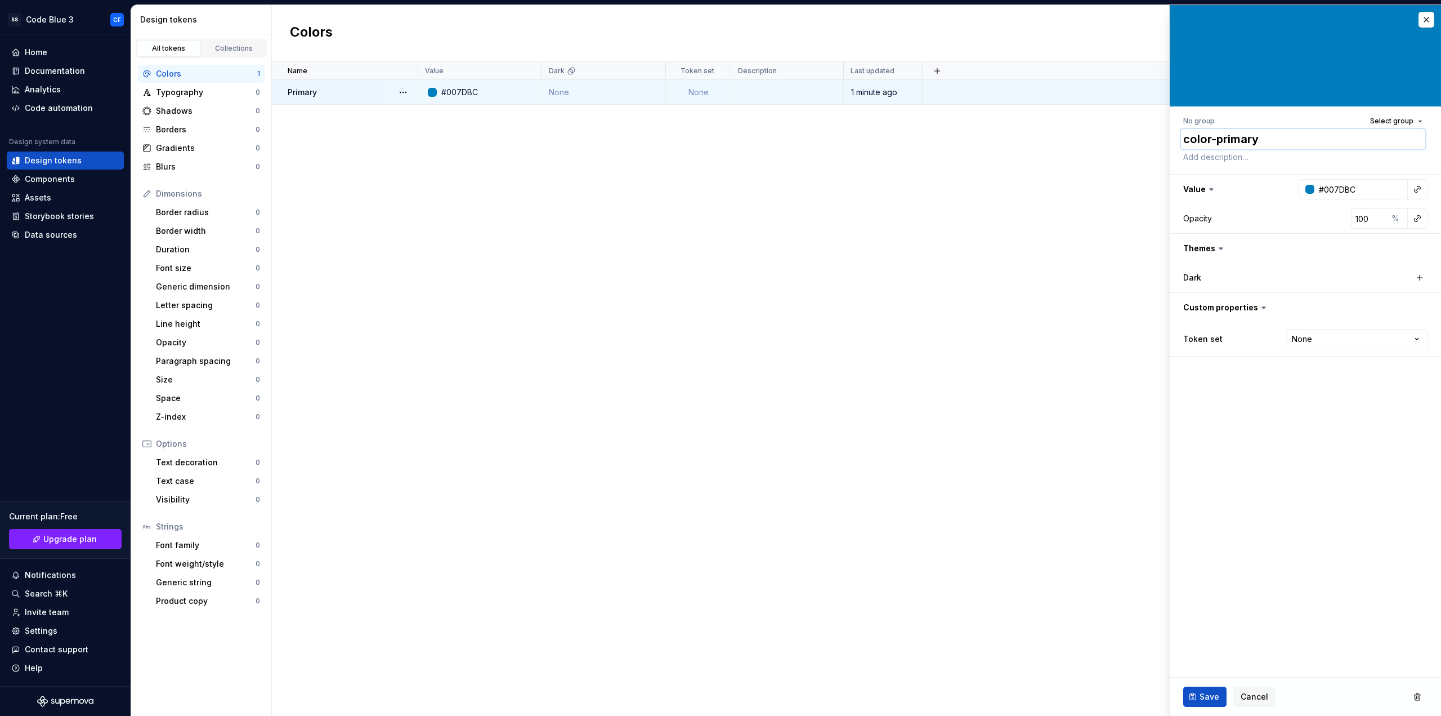
type textarea "color-primary"
type input "005bb5"
type textarea "*"
type input "#005BB5"
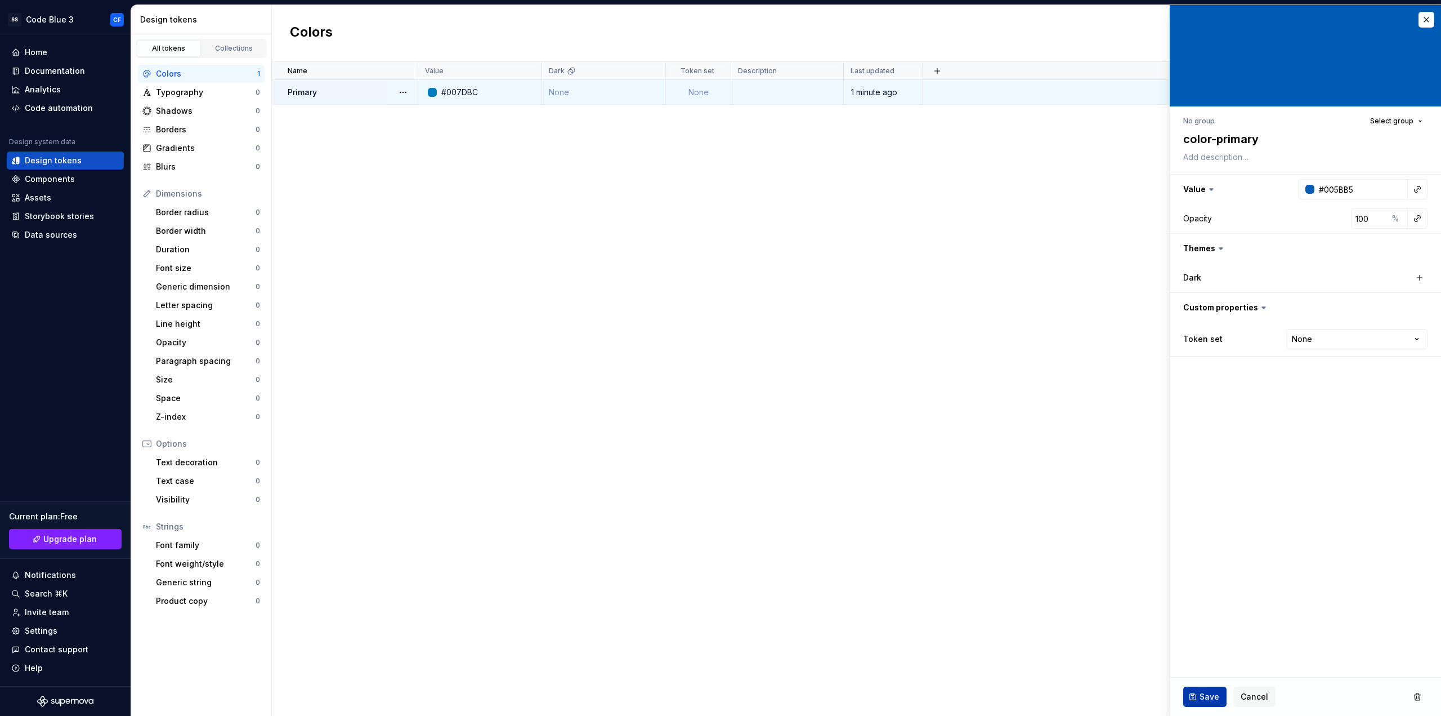
click at [1209, 695] on span "Save" at bounding box center [1210, 696] width 20 height 11
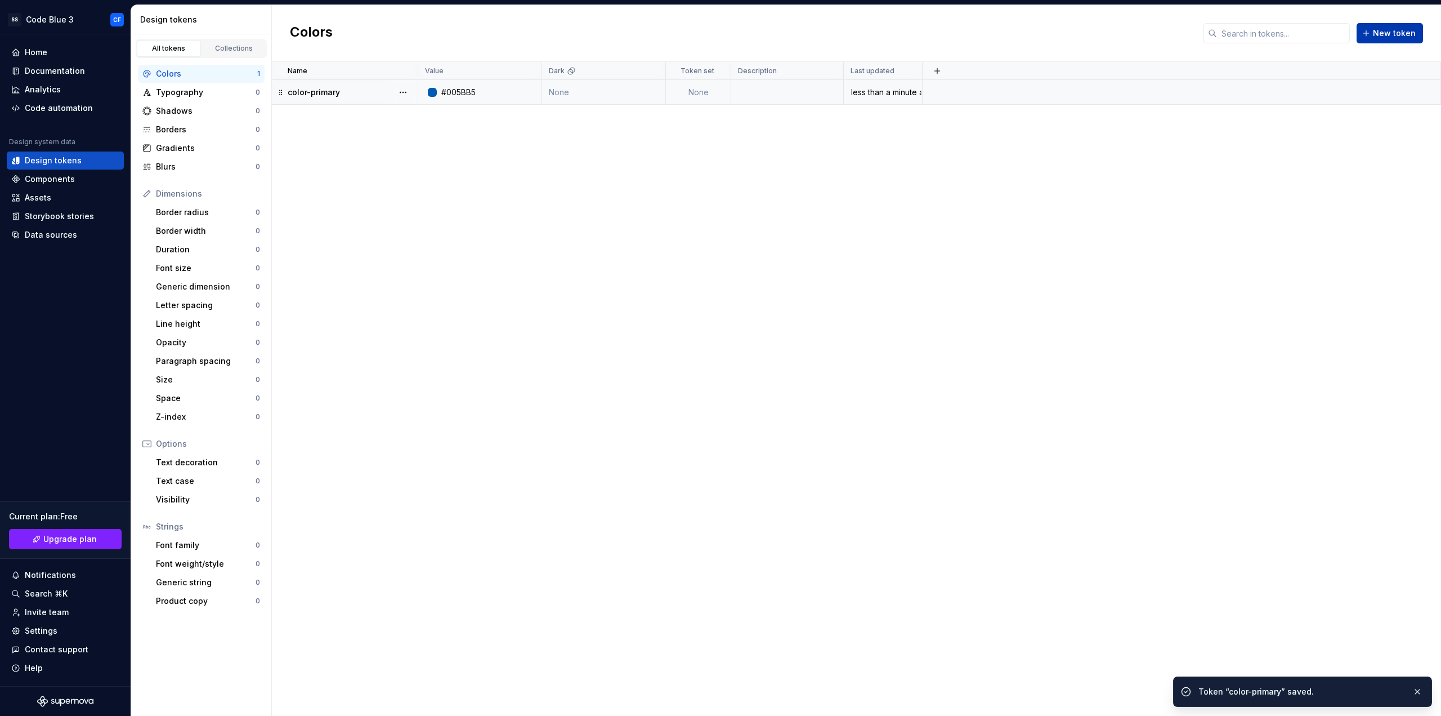
click at [1370, 36] on button "New token" at bounding box center [1390, 33] width 66 height 20
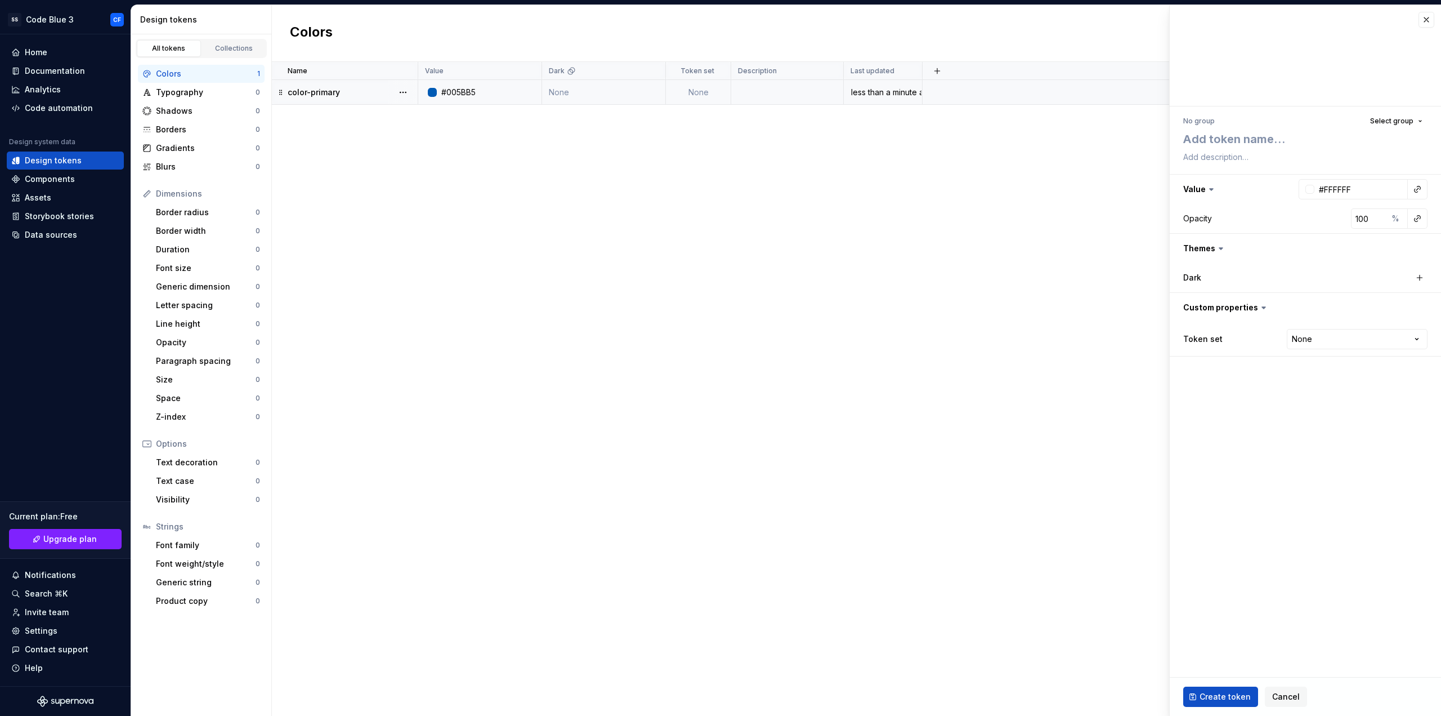
type textarea "*"
type textarea "c"
type textarea "*"
type textarea "co"
type textarea "*"
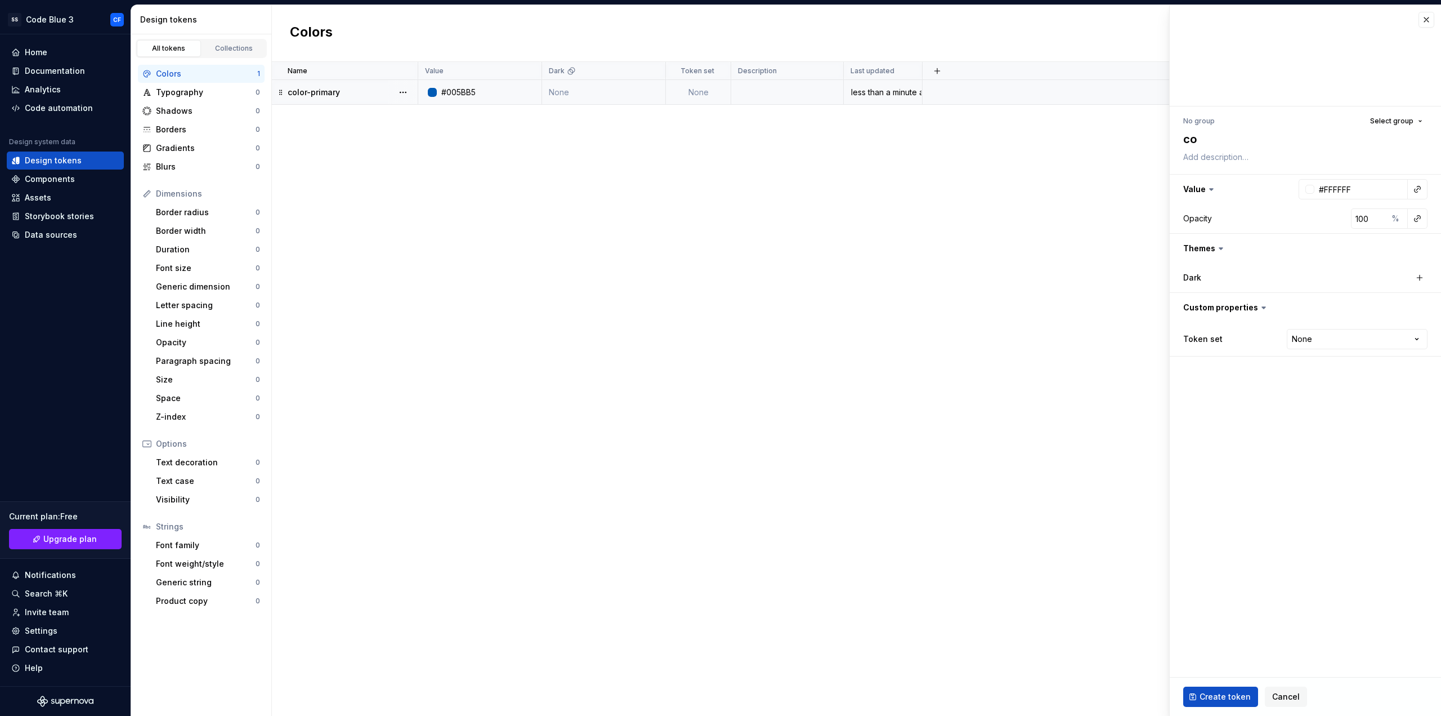
type textarea "col"
type textarea "*"
type textarea "colo"
type textarea "*"
type textarea "color"
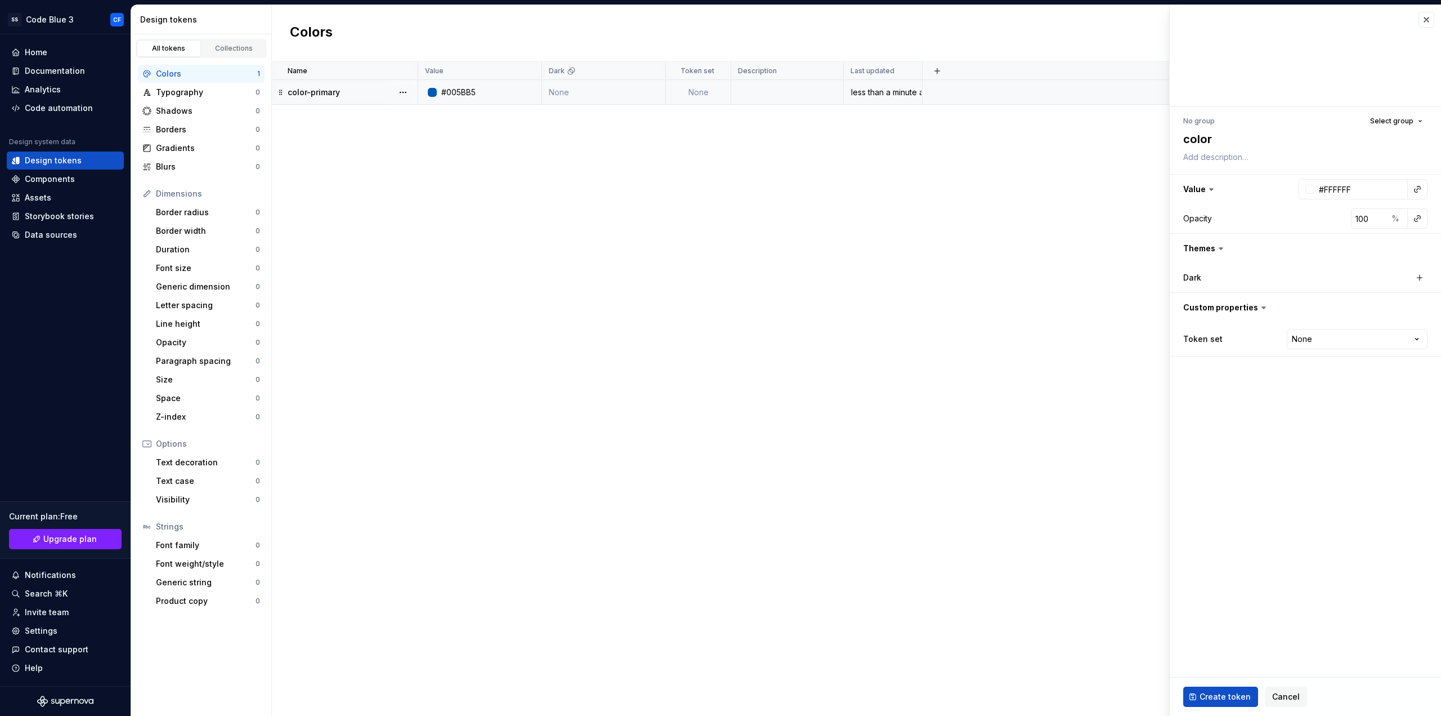
type textarea "*"
type textarea "color-"
type textarea "*"
type textarea "color-p"
type textarea "*"
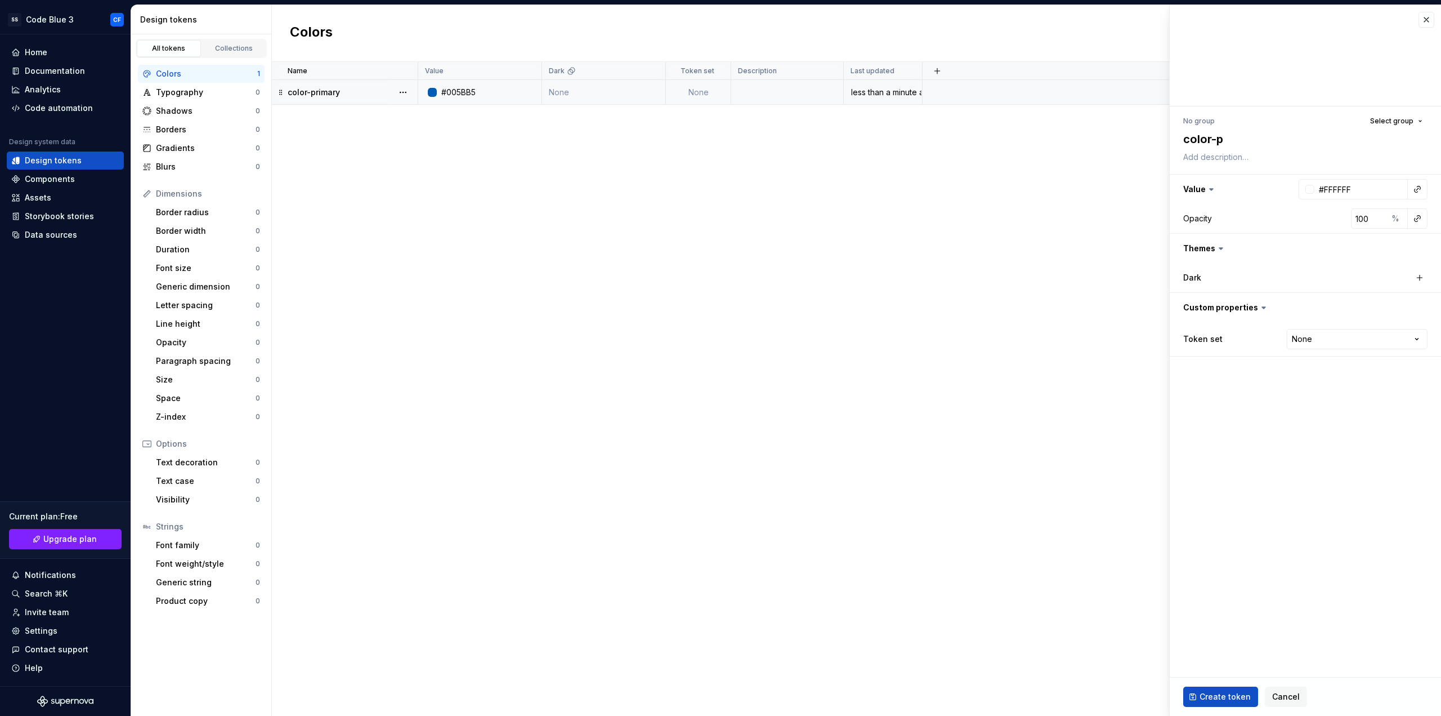
type textarea "color-pr"
type textarea "*"
type textarea "color-pri"
type textarea "*"
type textarea "color-prima"
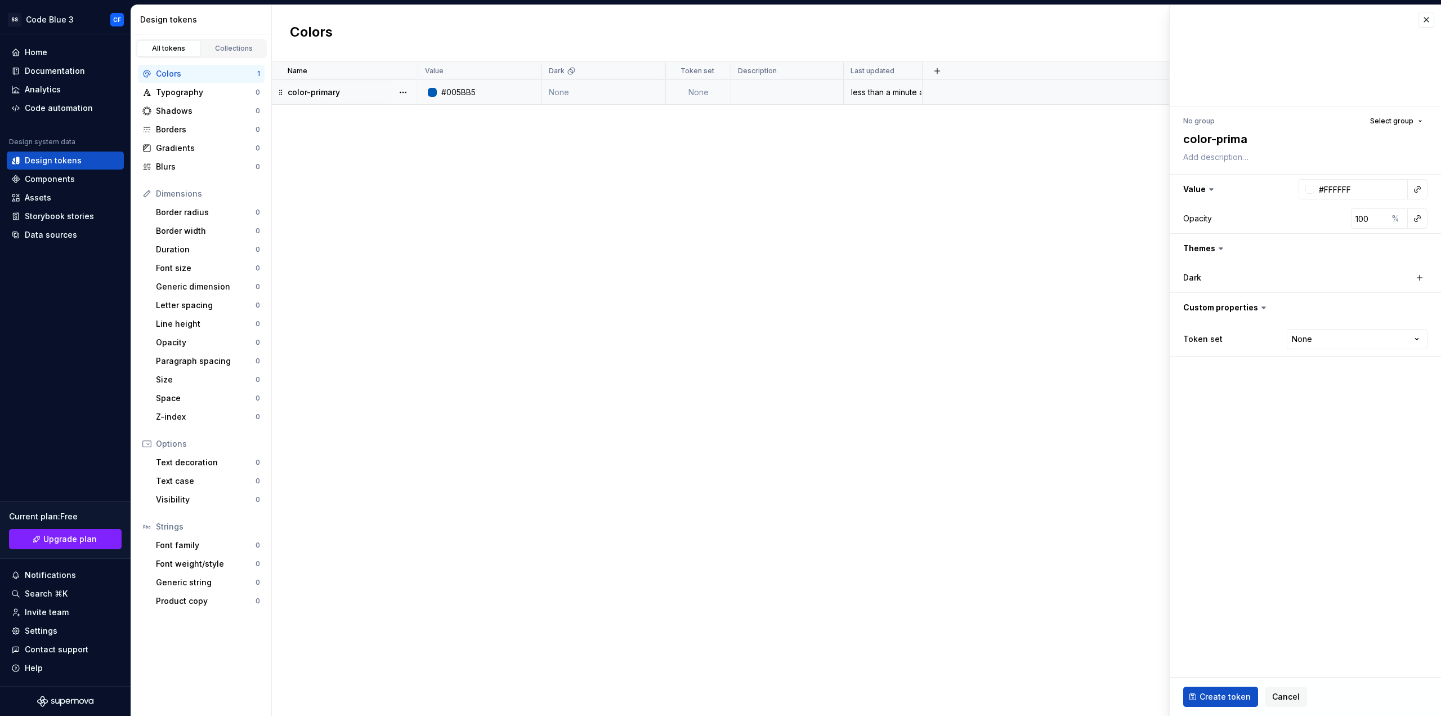
type textarea "*"
type textarea "color-primar"
type textarea "*"
type textarea "color-primary"
type textarea "*"
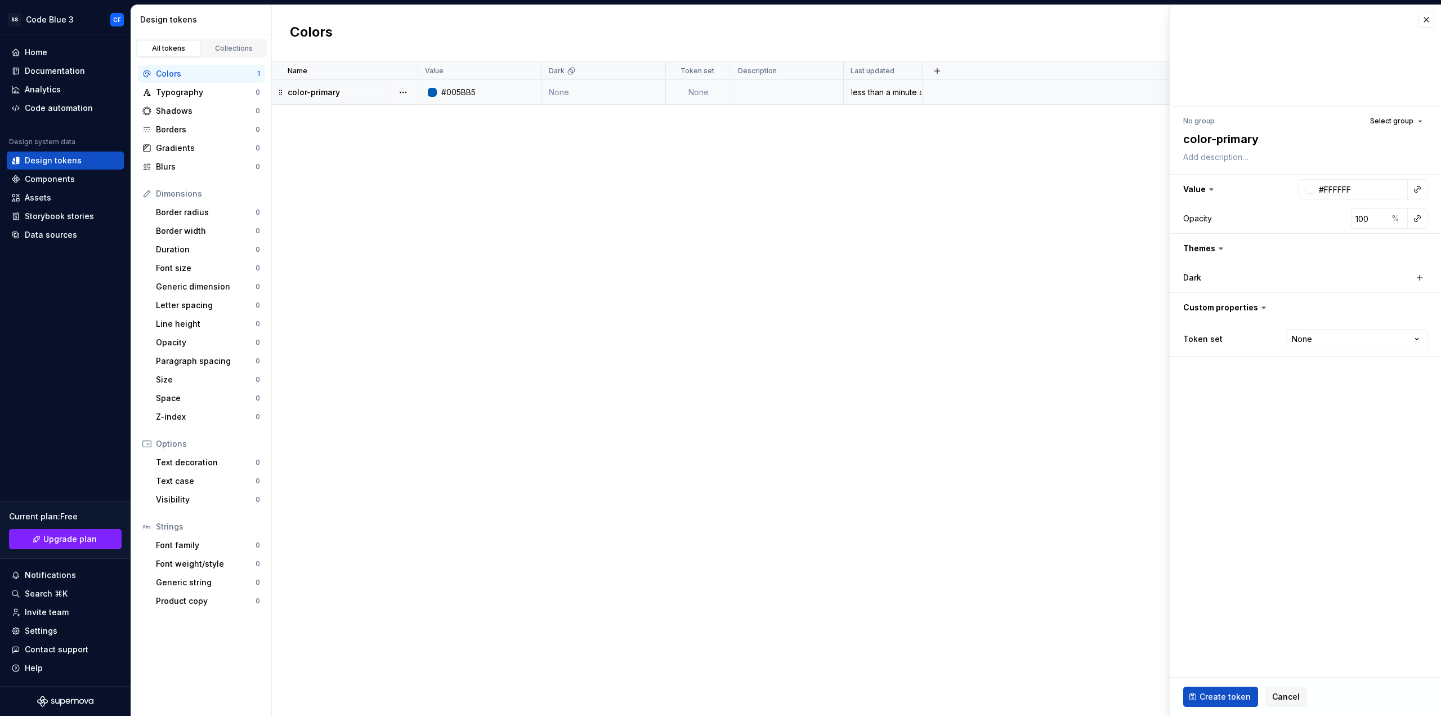
type textarea "color-primary-"
type textarea "*"
type textarea "color-primary-9"
type textarea "*"
type textarea "color-primary-90"
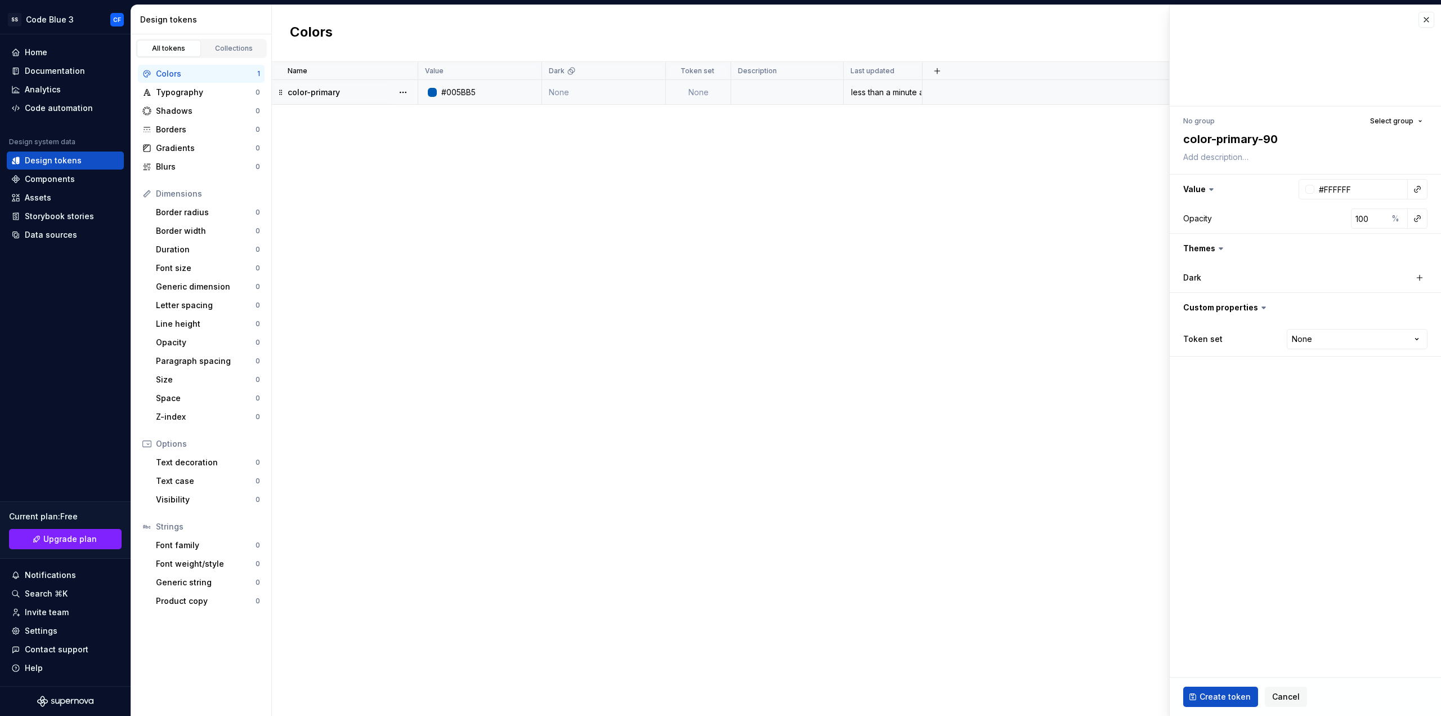
type textarea "*"
type textarea "color-primary-900"
type textarea "*"
type input "002850"
type textarea "*"
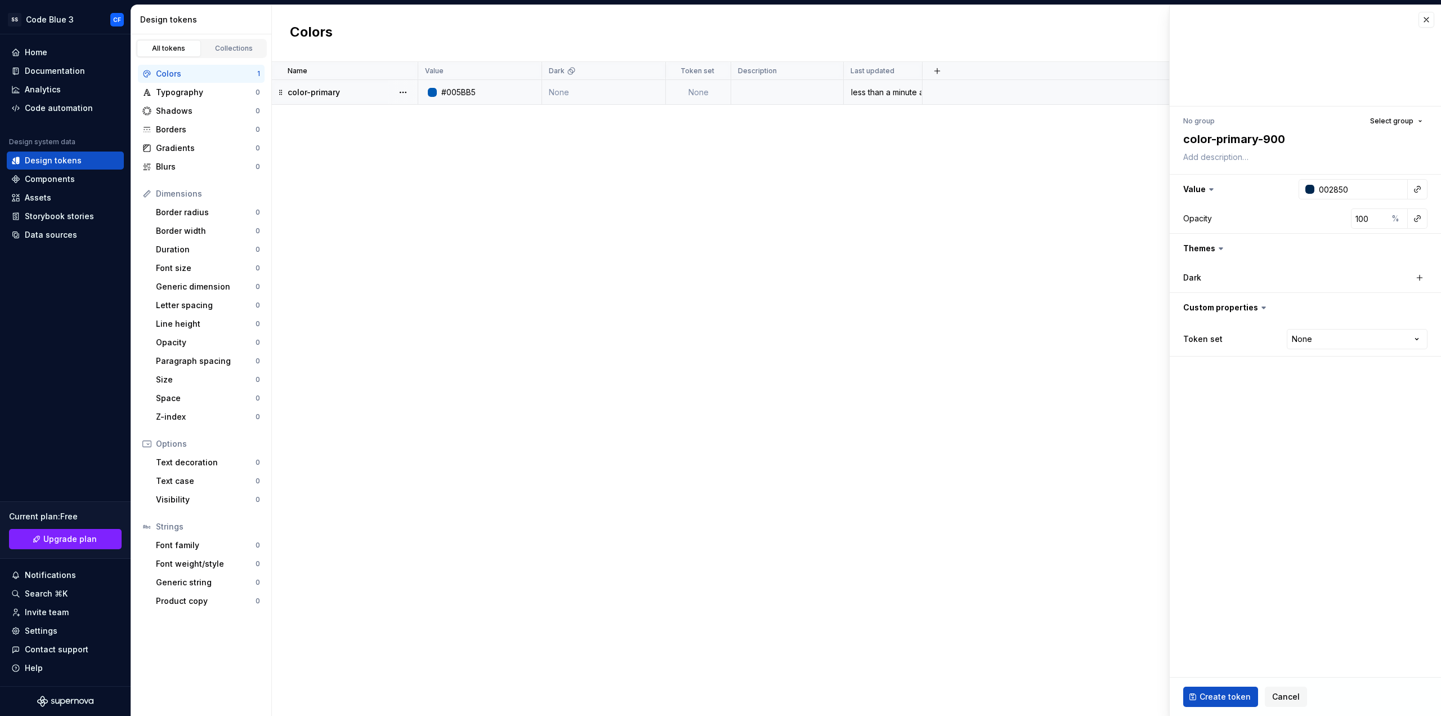
type input "#002850"
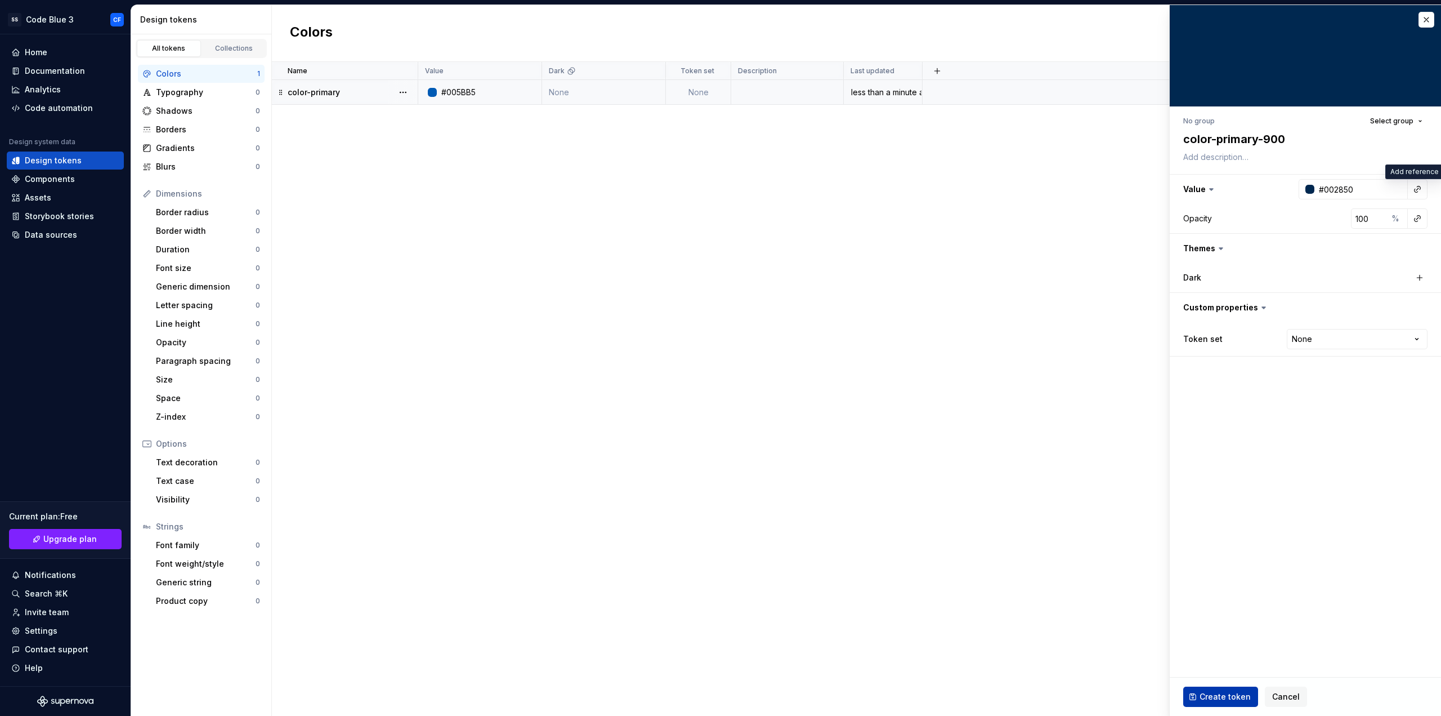
click at [1202, 706] on button "Create token" at bounding box center [1221, 696] width 75 height 20
type textarea "*"
type input "#FFFFFF"
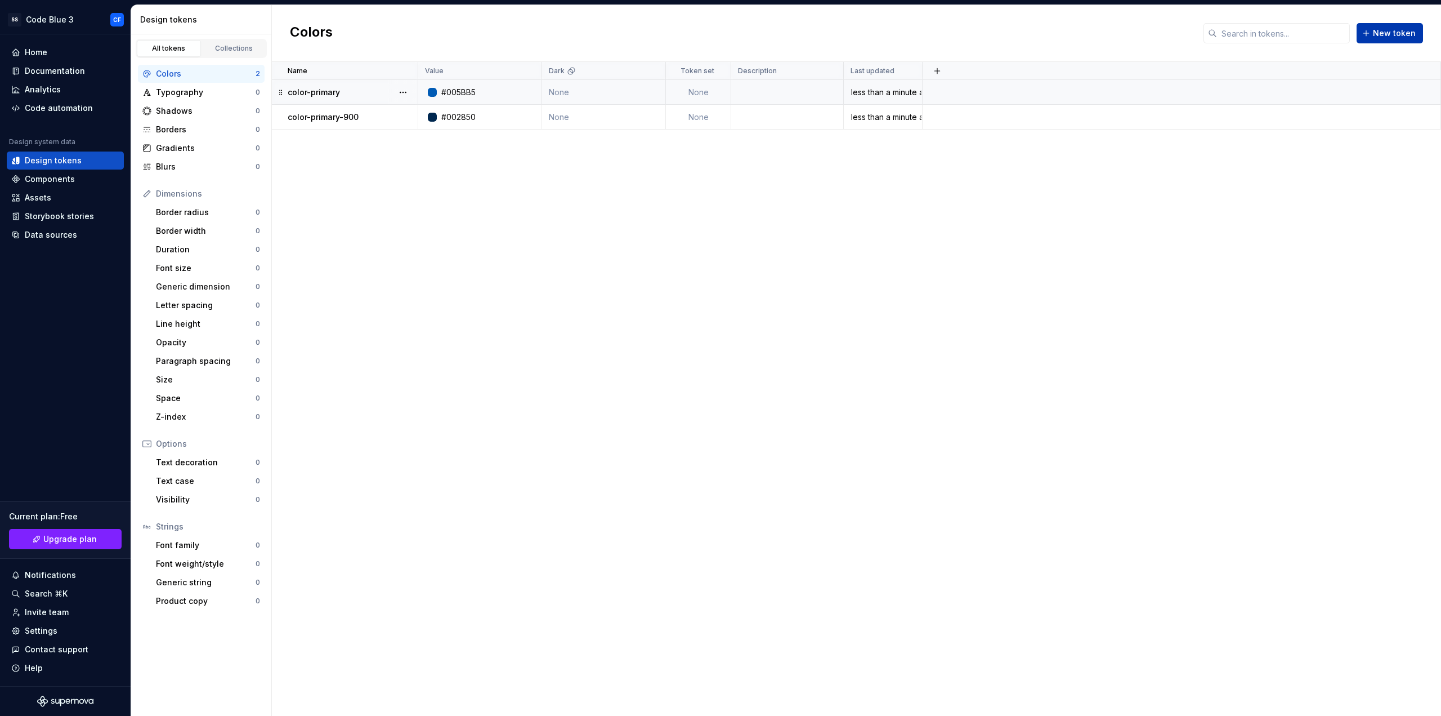
click at [1387, 30] on span "New token" at bounding box center [1394, 33] width 43 height 11
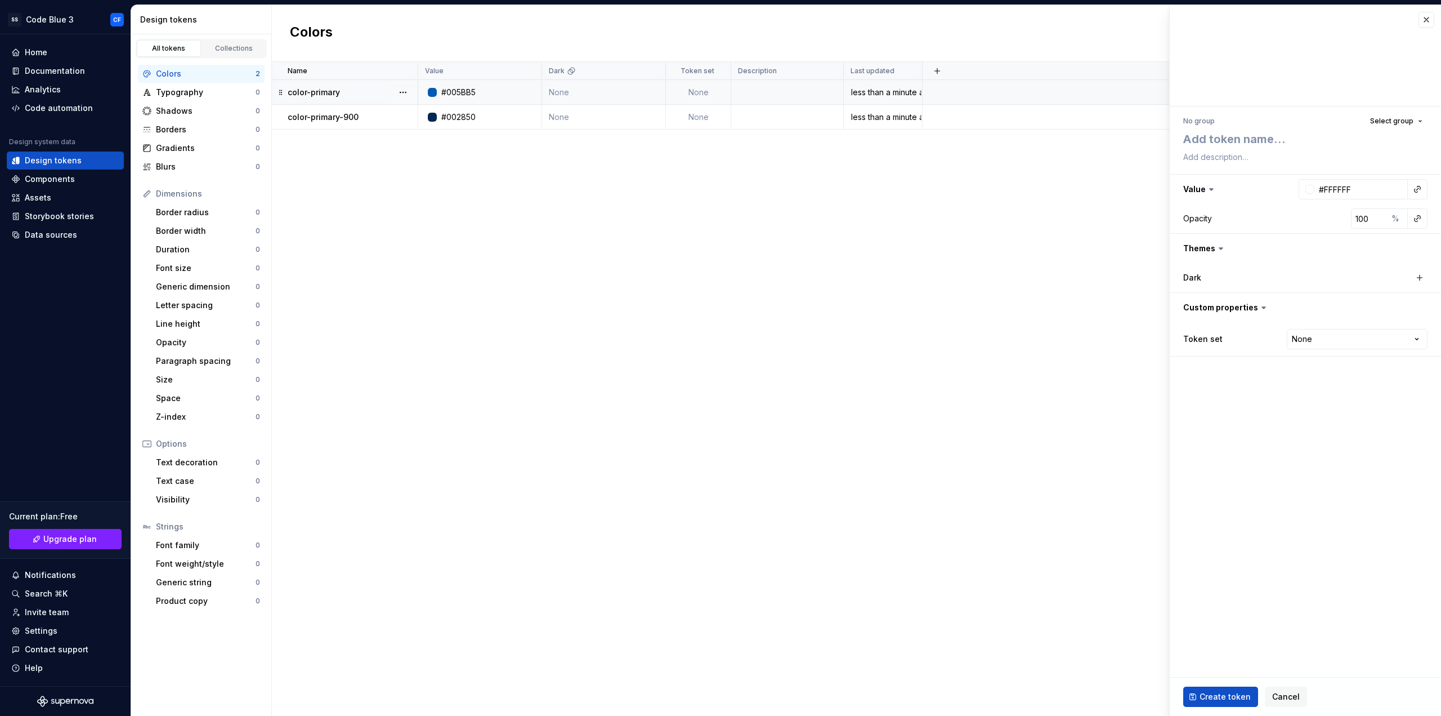
type textarea "*"
type textarea "c"
type textarea "*"
type textarea "co"
type textarea "*"
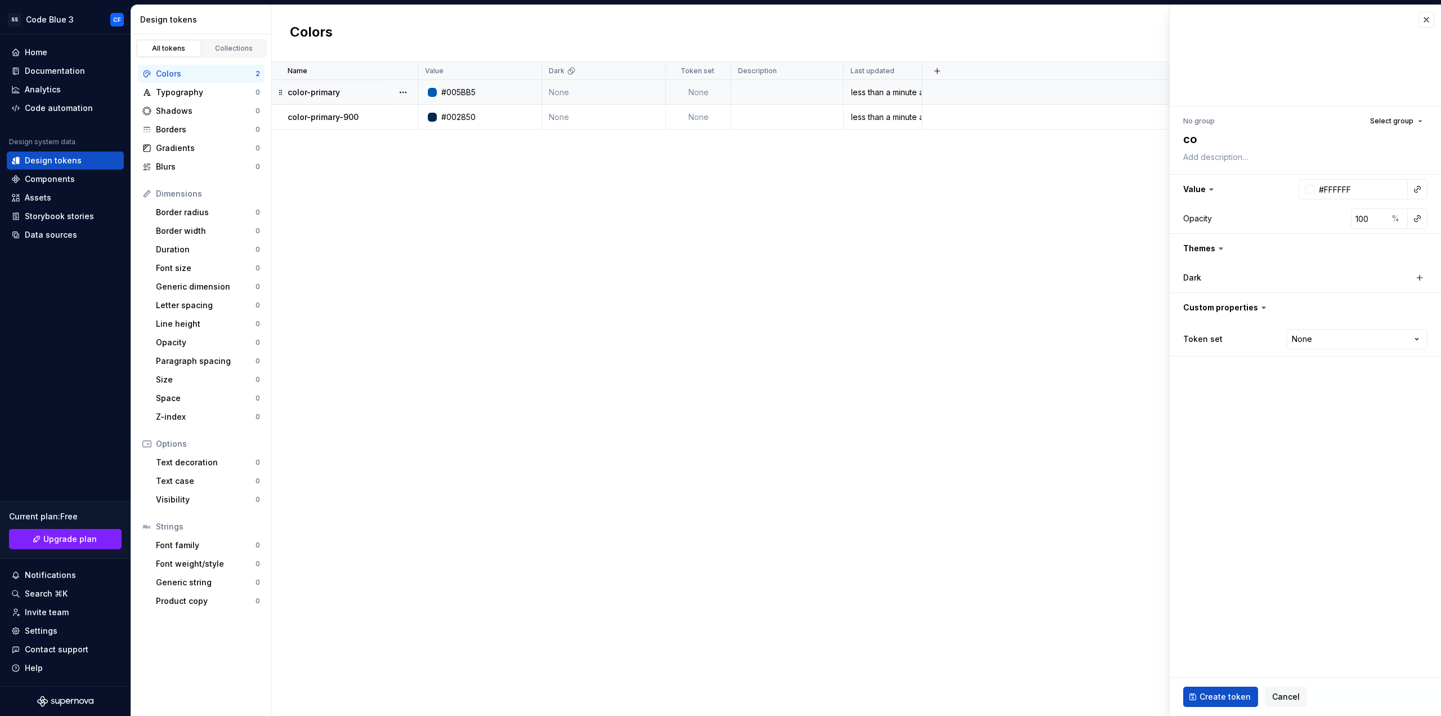
type textarea "col"
type textarea "*"
type textarea "colo"
type textarea "*"
type textarea "colo-"
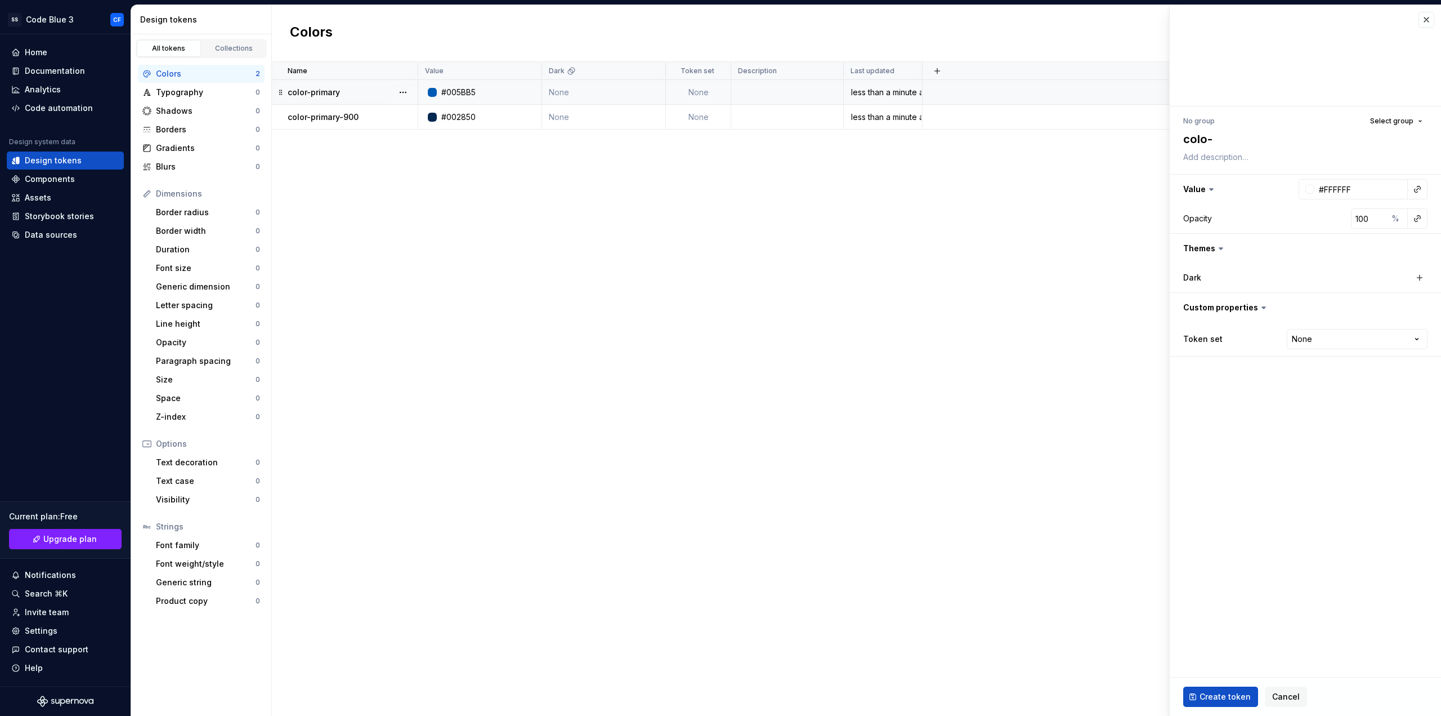
type textarea "*"
type textarea "colo"
type textarea "*"
type textarea "color"
type textarea "*"
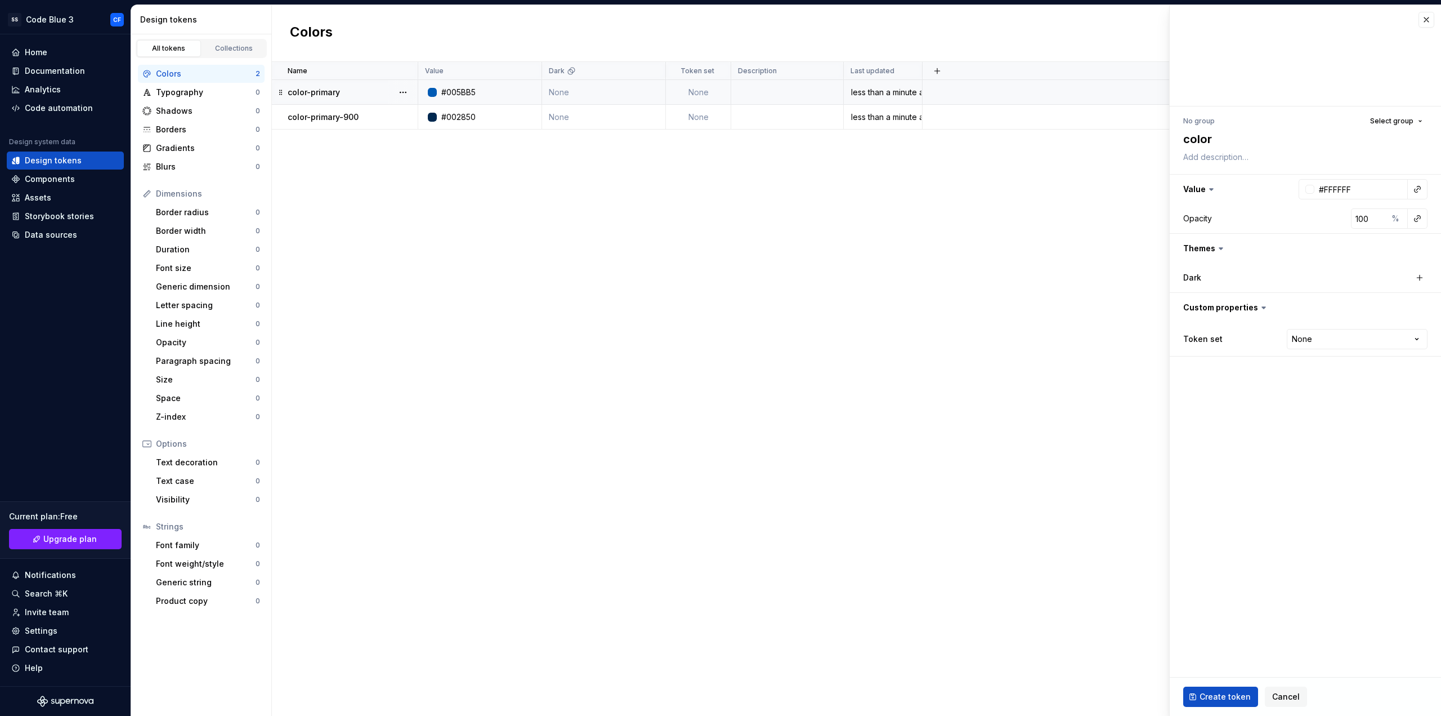
type textarea "color-"
type textarea "*"
type textarea "color-p"
type textarea "*"
type textarea "color-pr"
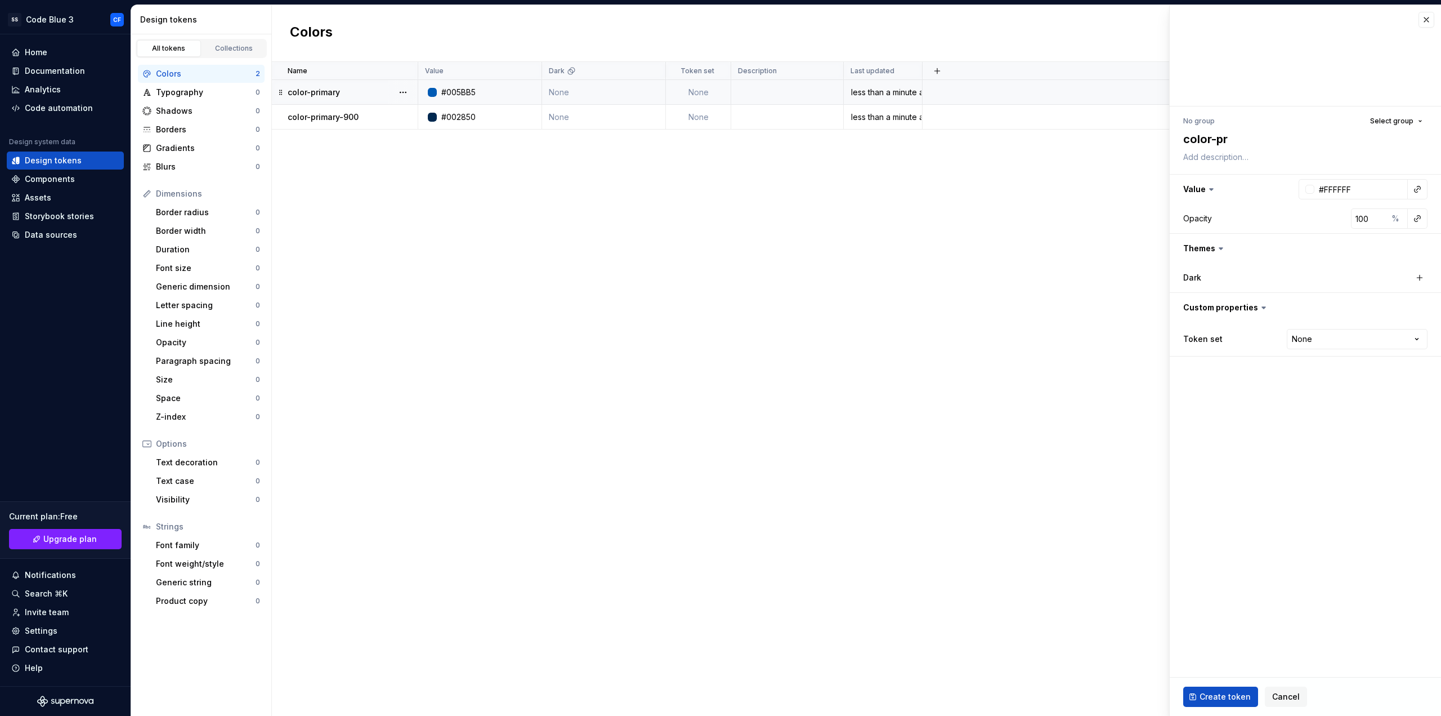
type textarea "*"
type textarea "color-pri"
type textarea "*"
type textarea "color-prim"
type textarea "*"
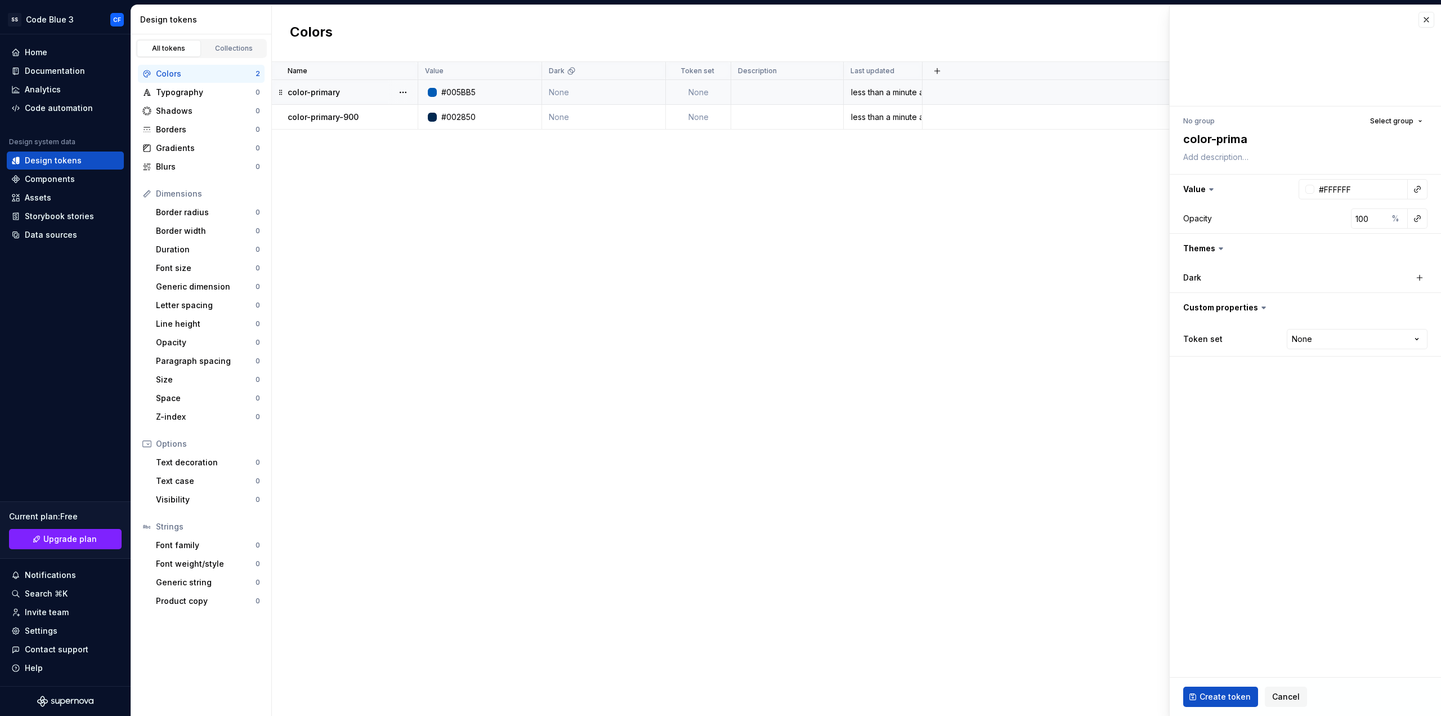
type textarea "color-primar"
type textarea "*"
type textarea "color-primary"
type textarea "*"
type textarea "color-primary-"
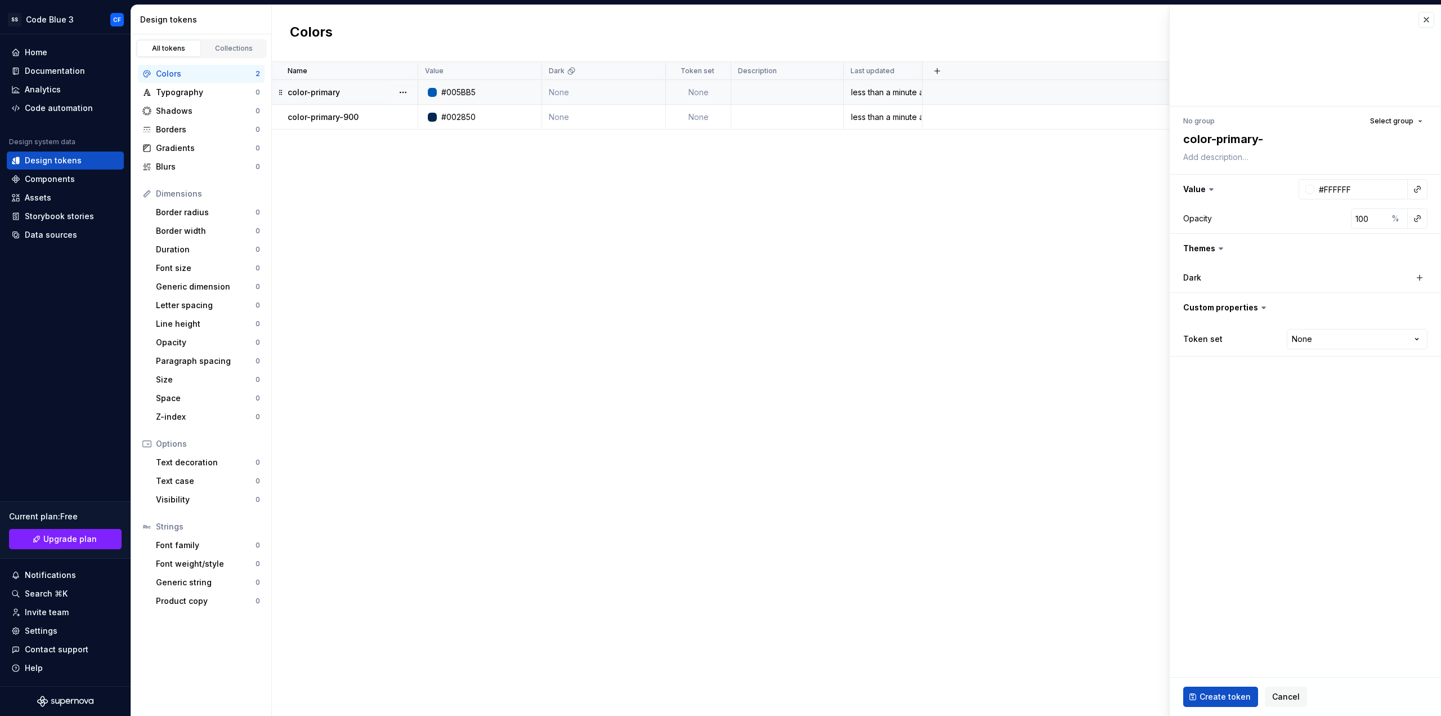
type textarea "*"
type textarea "color-primary-8"
type textarea "*"
type textarea "color-primary-80"
type textarea "*"
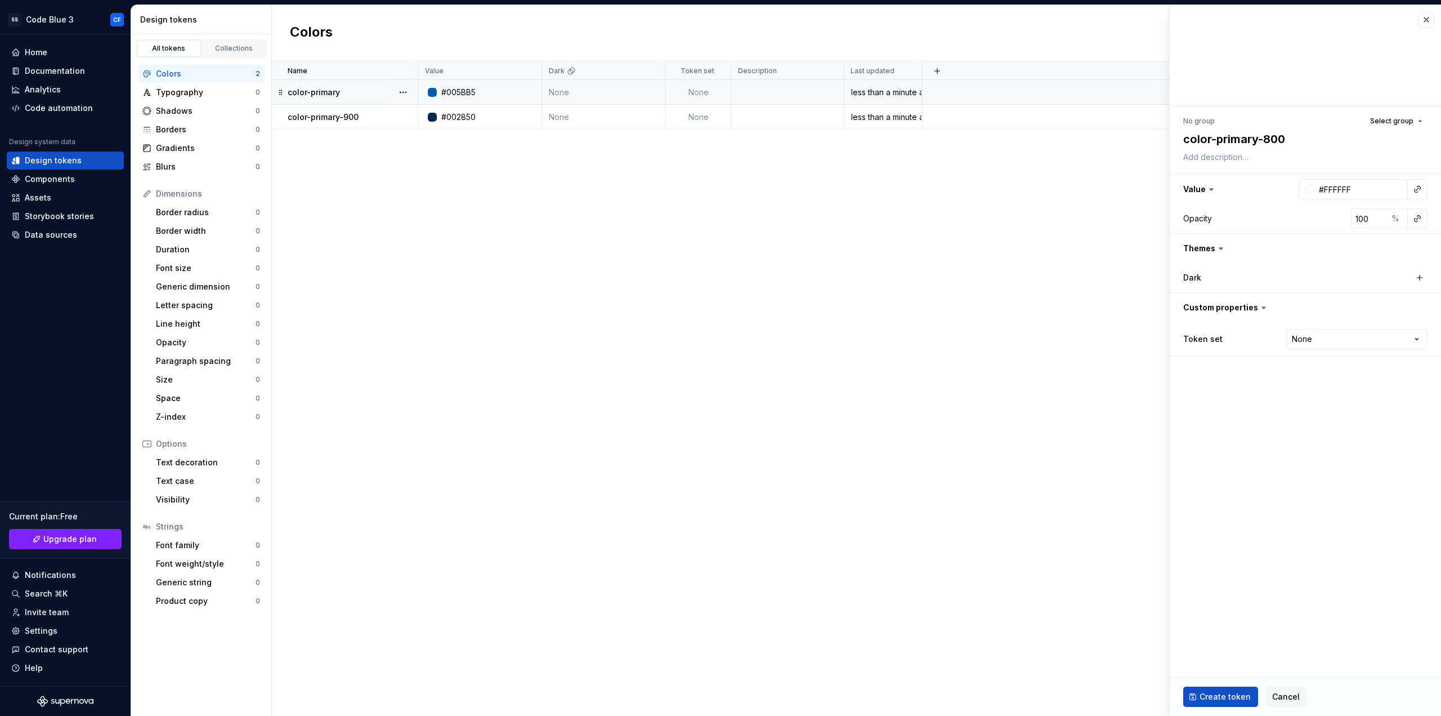
type textarea "color-primary-800"
type input "002f5e"
type textarea "*"
type input "#002F5E"
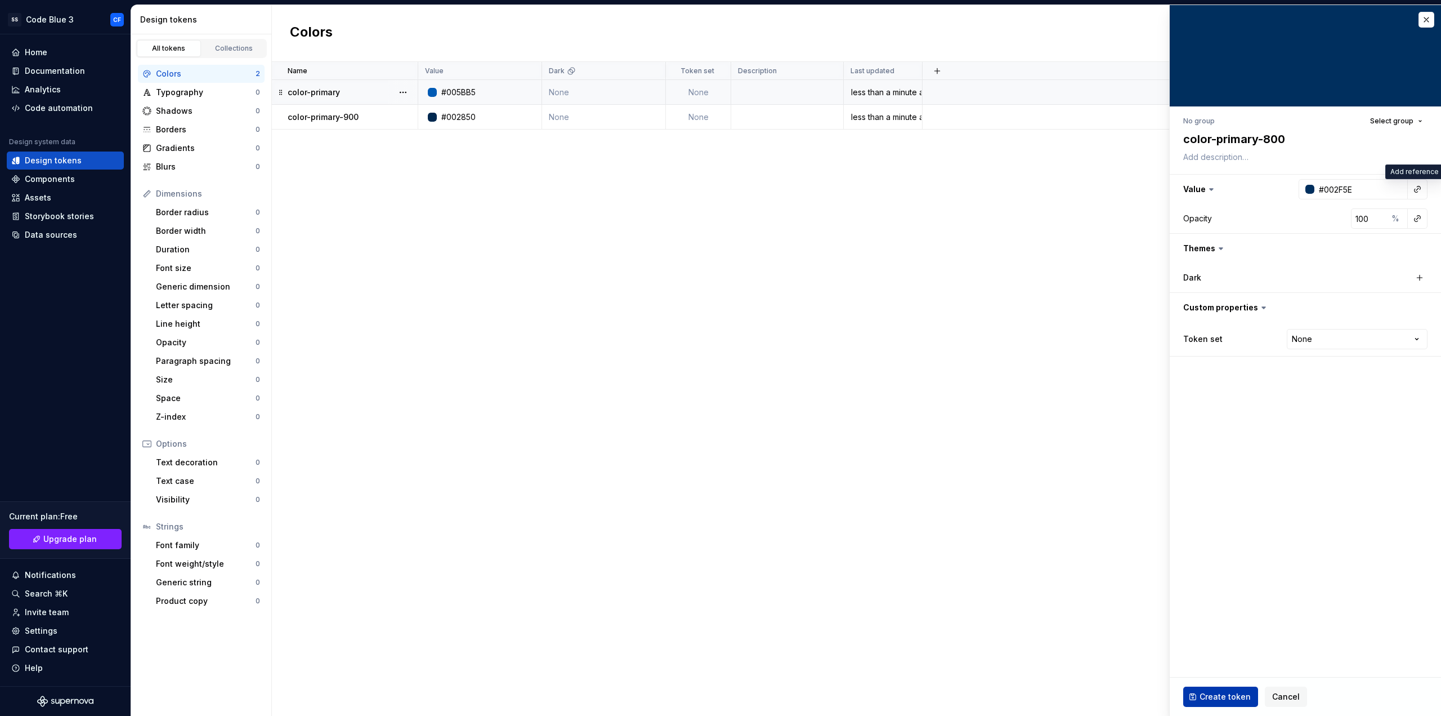
click at [1202, 693] on span "Create token" at bounding box center [1225, 696] width 51 height 11
type textarea "*"
type input "#FFFFFF"
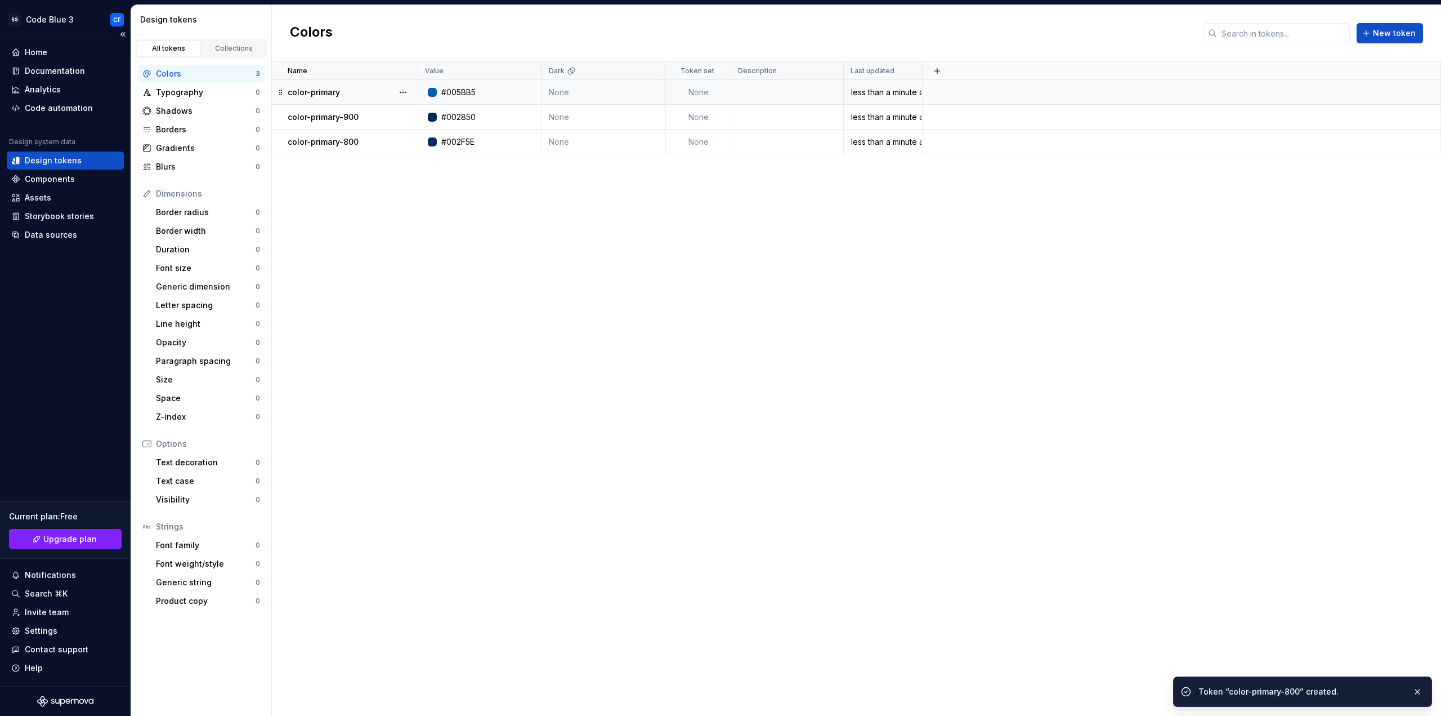
click at [78, 163] on div "Design tokens" at bounding box center [53, 160] width 57 height 11
click at [73, 181] on div "Components" at bounding box center [50, 178] width 50 height 11
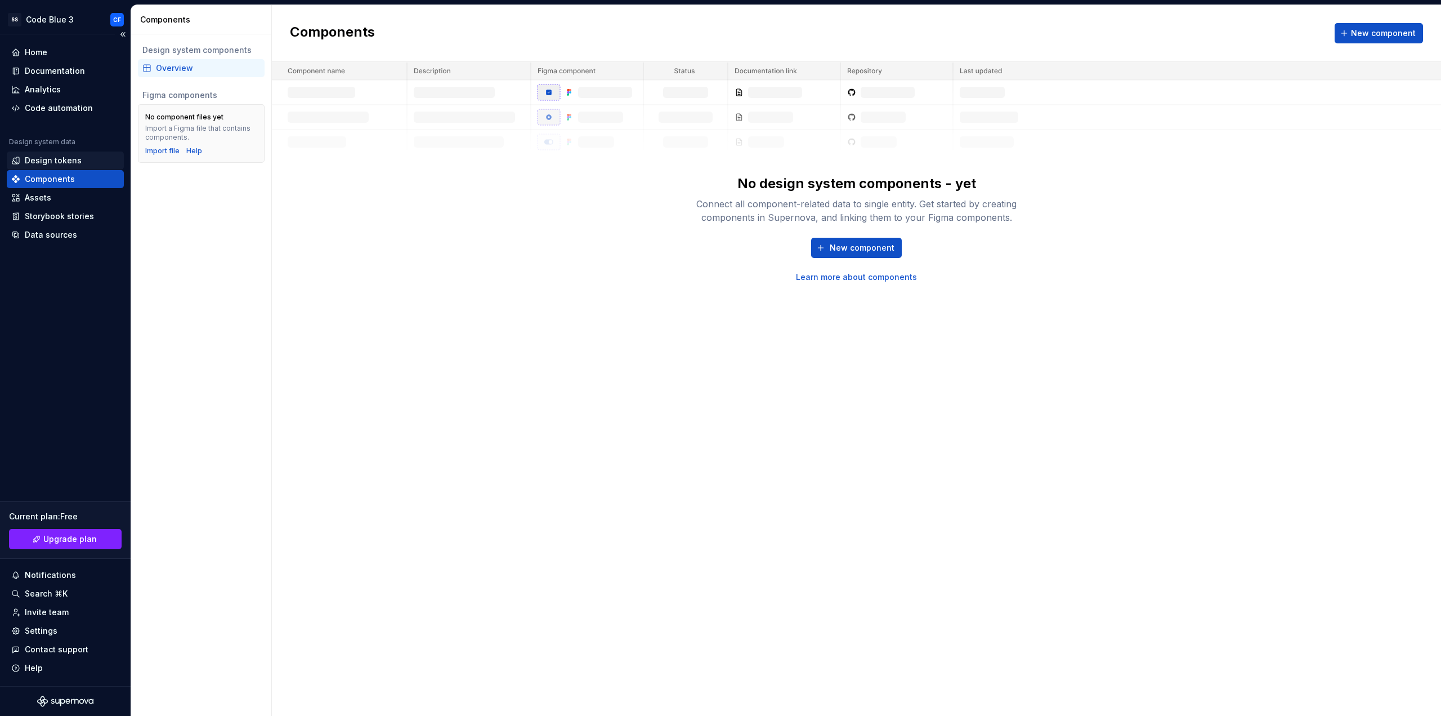
click at [76, 157] on div "Design tokens" at bounding box center [53, 160] width 57 height 11
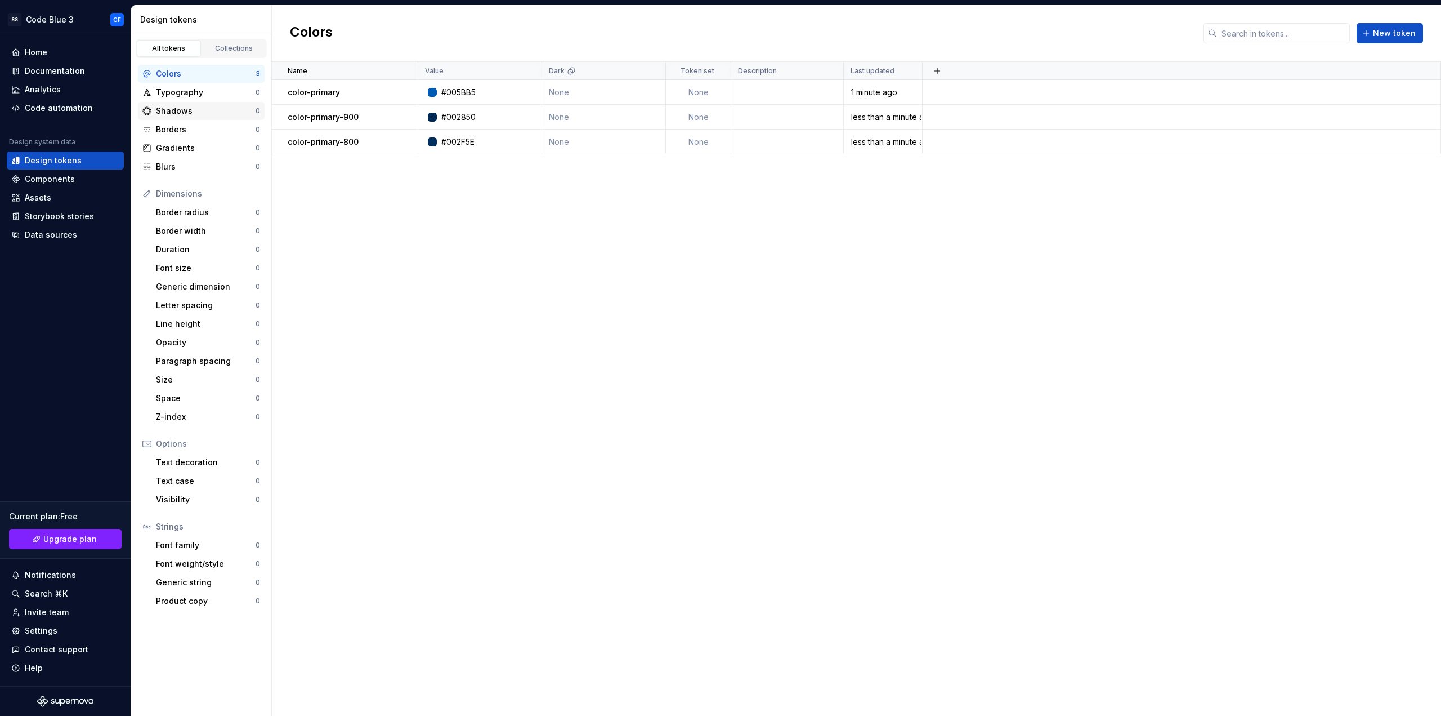
click at [204, 108] on div "Shadows" at bounding box center [206, 110] width 100 height 11
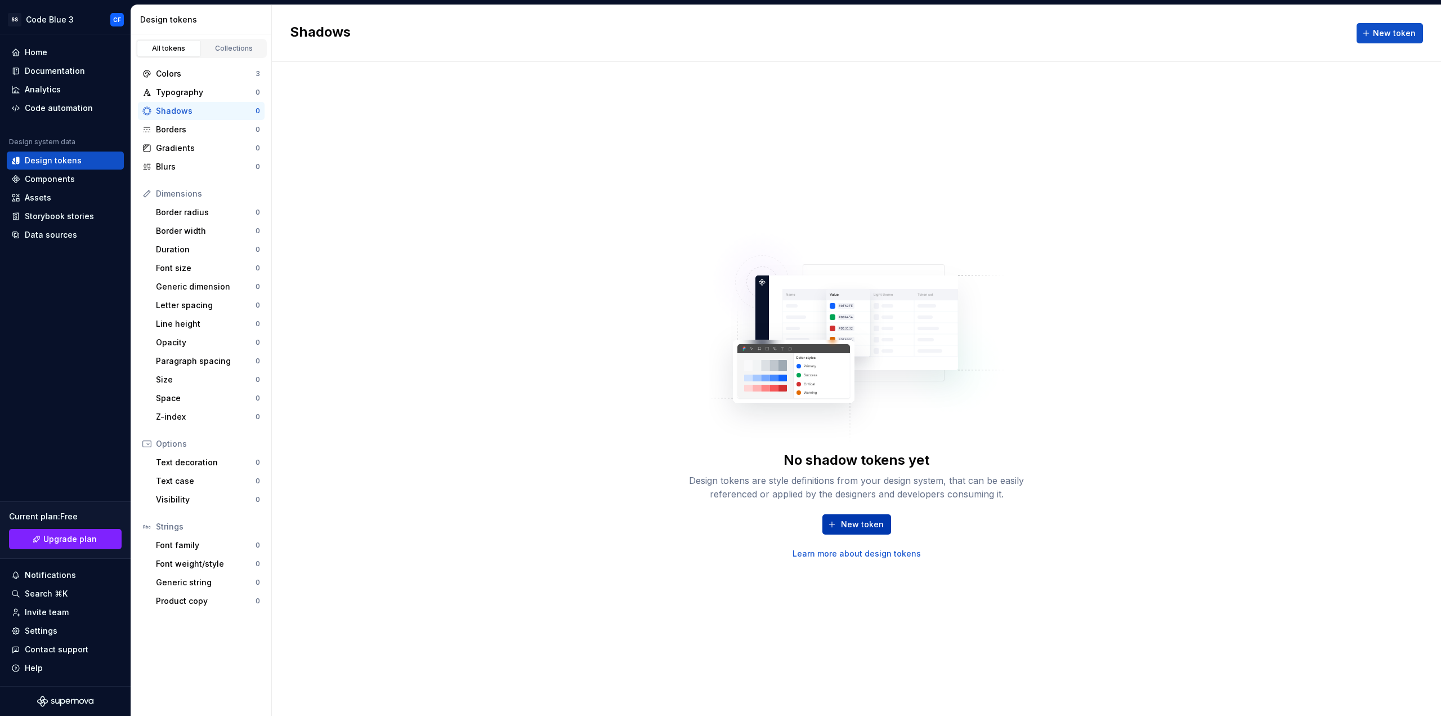
click at [842, 520] on button "New token" at bounding box center [857, 524] width 69 height 20
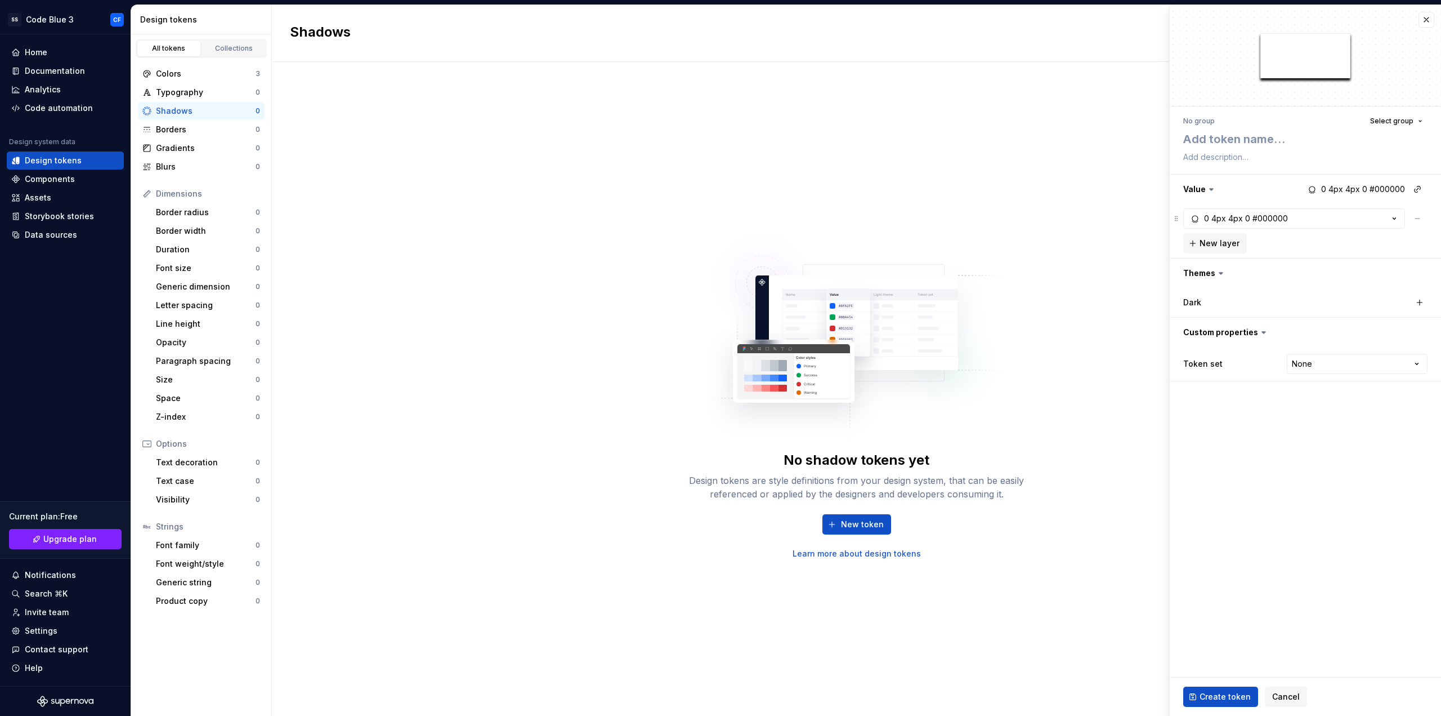
type textarea "*"
type textarea "s"
type textarea "*"
type textarea "sh"
type textarea "*"
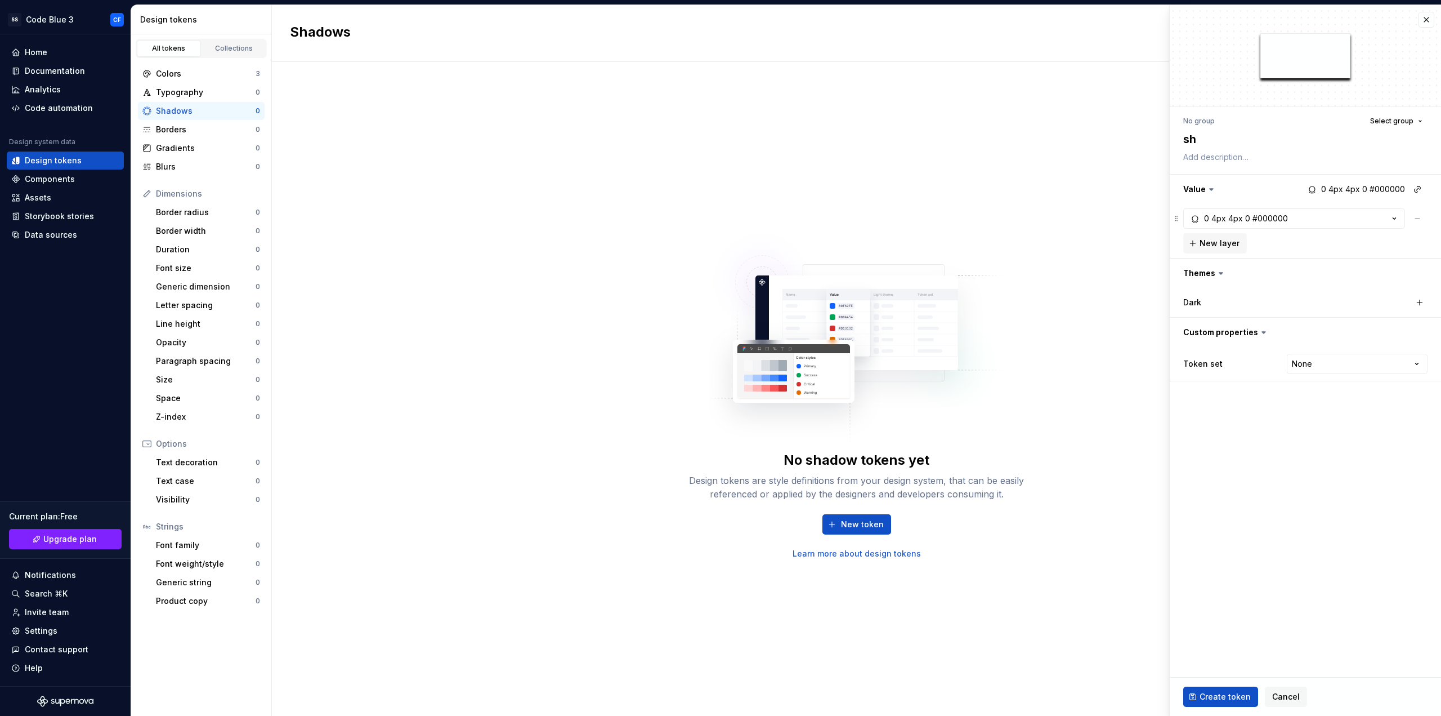
type textarea "sha"
type textarea "*"
type textarea "shad"
type textarea "*"
type textarea "shado"
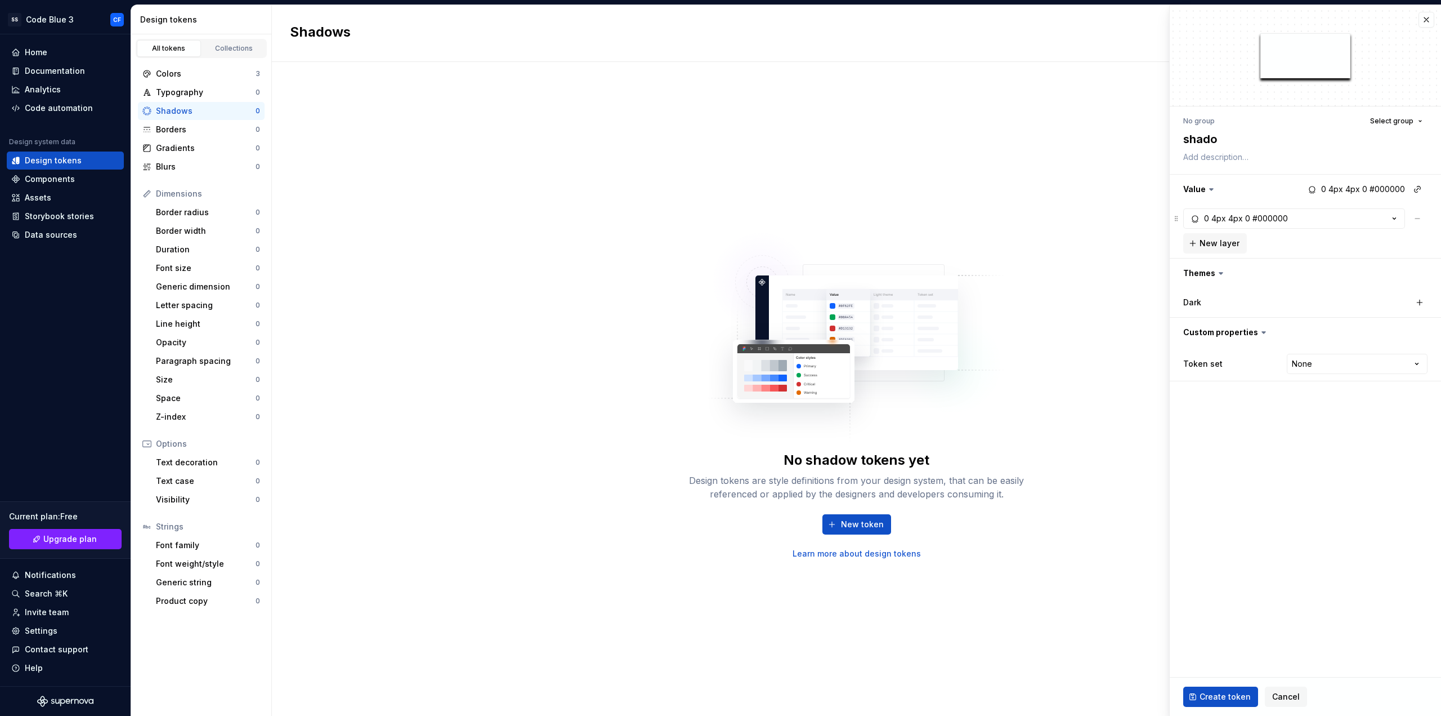
type textarea "*"
type textarea "shadow"
type textarea "*"
type textarea "shadow-"
type textarea "*"
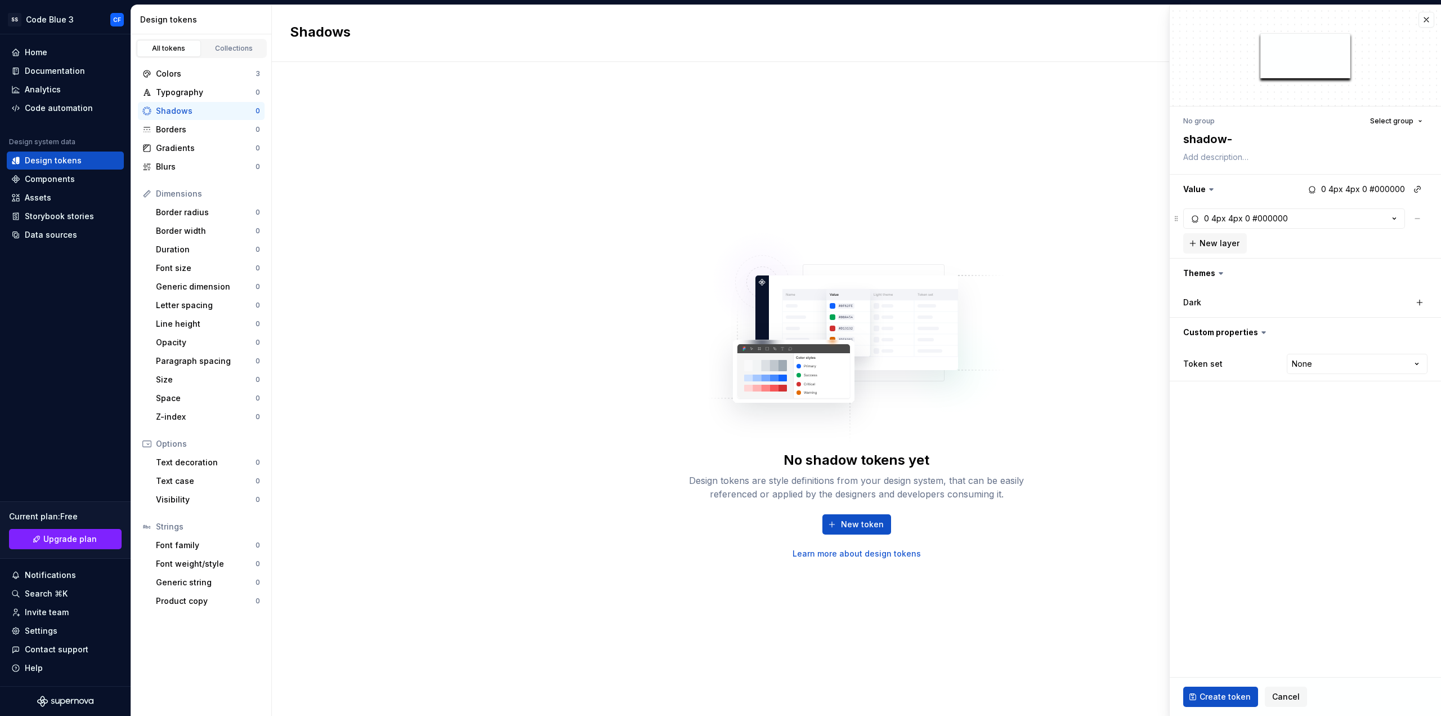
type textarea "shadow-s"
type textarea "*"
type textarea "shadow-sm"
click at [1284, 217] on div "#000000" at bounding box center [1270, 218] width 35 height 11
click at [1245, 317] on input "4" at bounding box center [1252, 321] width 36 height 20
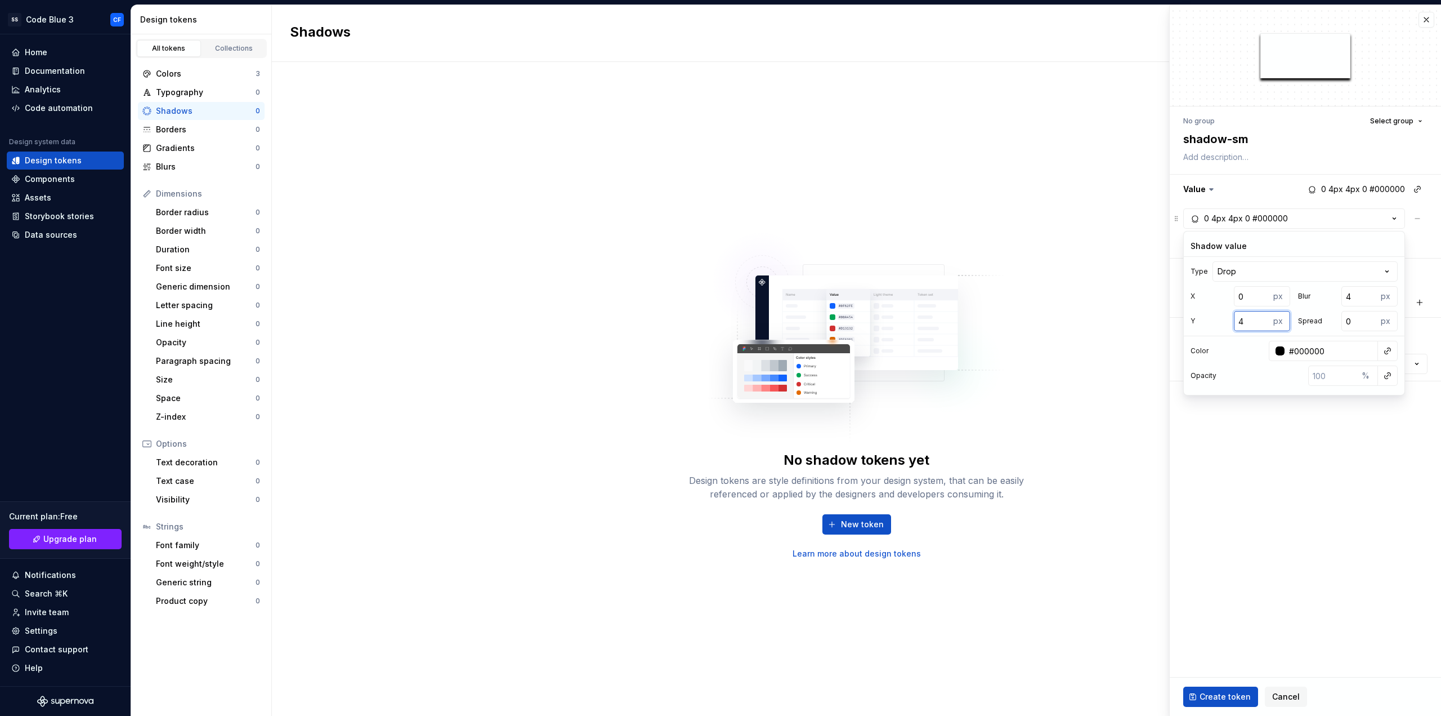
type textarea "*"
type input "1"
click at [1361, 294] on input "4" at bounding box center [1360, 296] width 36 height 20
type textarea "*"
type input "2"
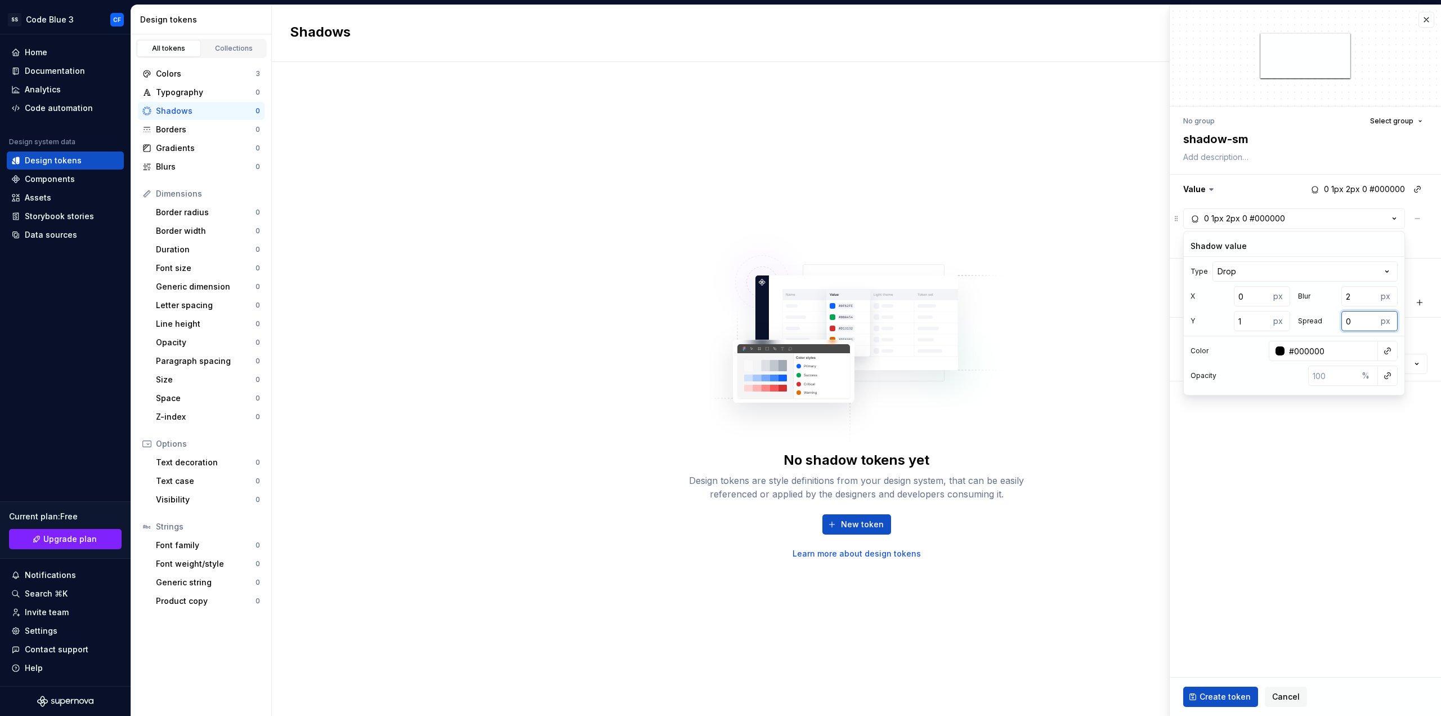
click at [1357, 323] on input "0" at bounding box center [1360, 321] width 36 height 20
click at [1288, 462] on fieldset "No group Select group shadow-sm Value 0 1px 2px 0 #000000 0 1px 2px 0 #000000 N…" at bounding box center [1305, 360] width 271 height 711
click at [1219, 242] on span "New layer" at bounding box center [1220, 243] width 40 height 11
type textarea "*"
click at [1234, 240] on div "4px" at bounding box center [1236, 240] width 15 height 11
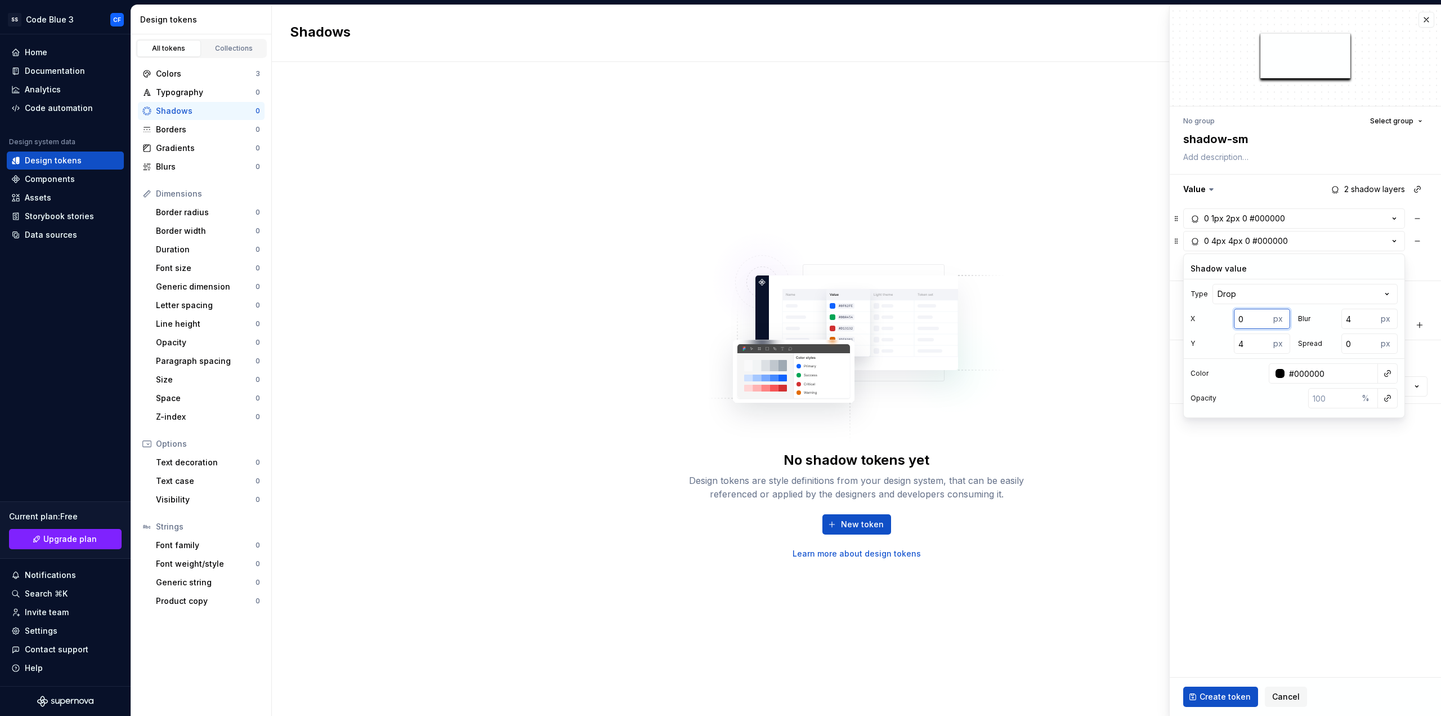
click at [1252, 314] on input "0" at bounding box center [1252, 319] width 36 height 20
type textarea "*"
type input "1"
type textarea "*"
type input "2"
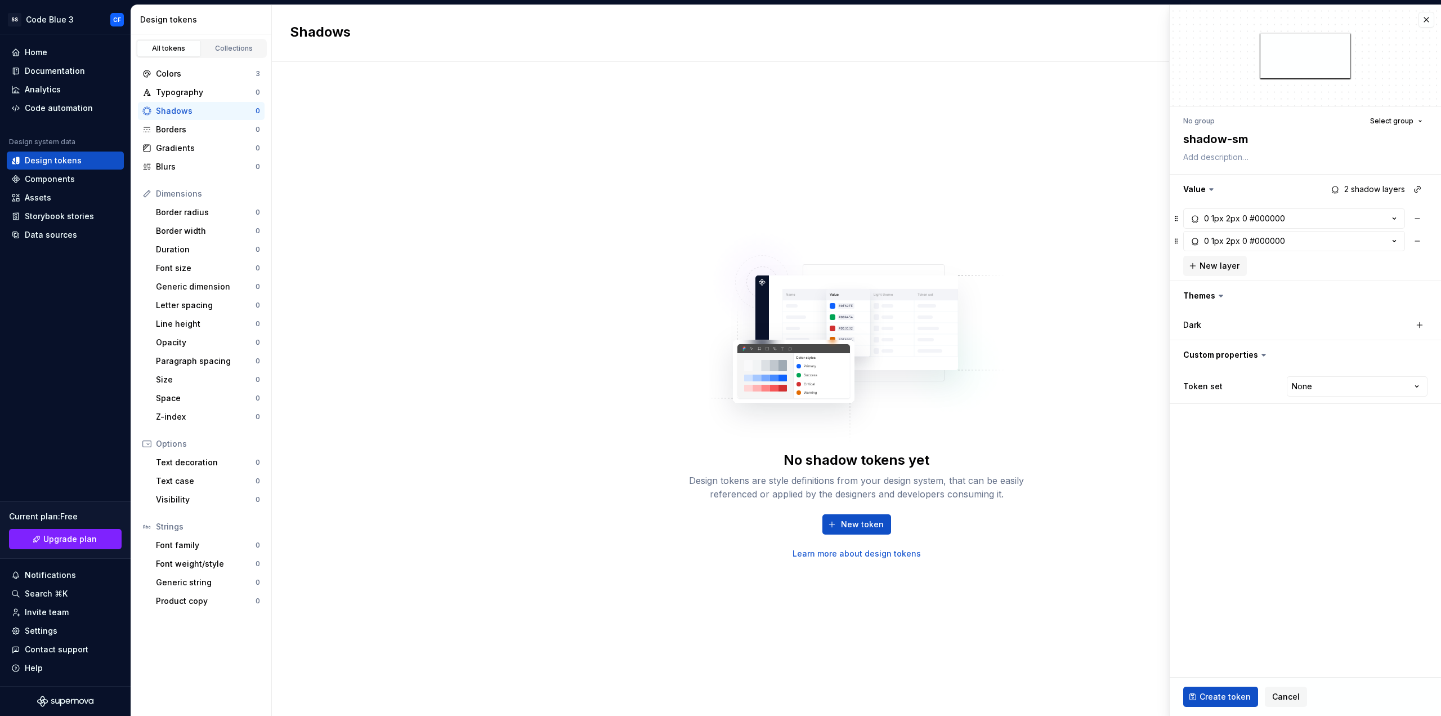
click at [1293, 510] on fieldset "No group Select group shadow-sm Value 2 shadow layers 0 1px 2px 0 #000000 0 1px…" at bounding box center [1305, 360] width 271 height 711
click at [1226, 693] on span "Create token" at bounding box center [1225, 696] width 51 height 11
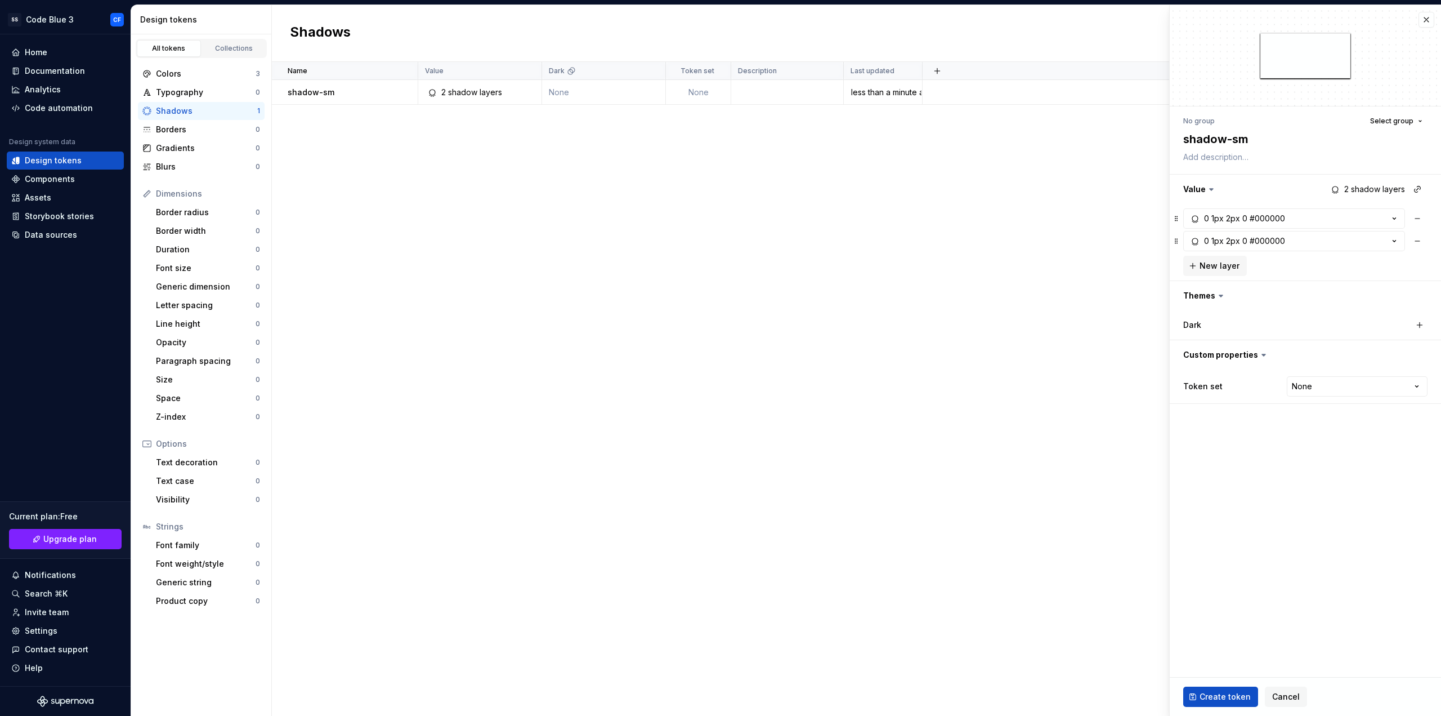
type textarea "*"
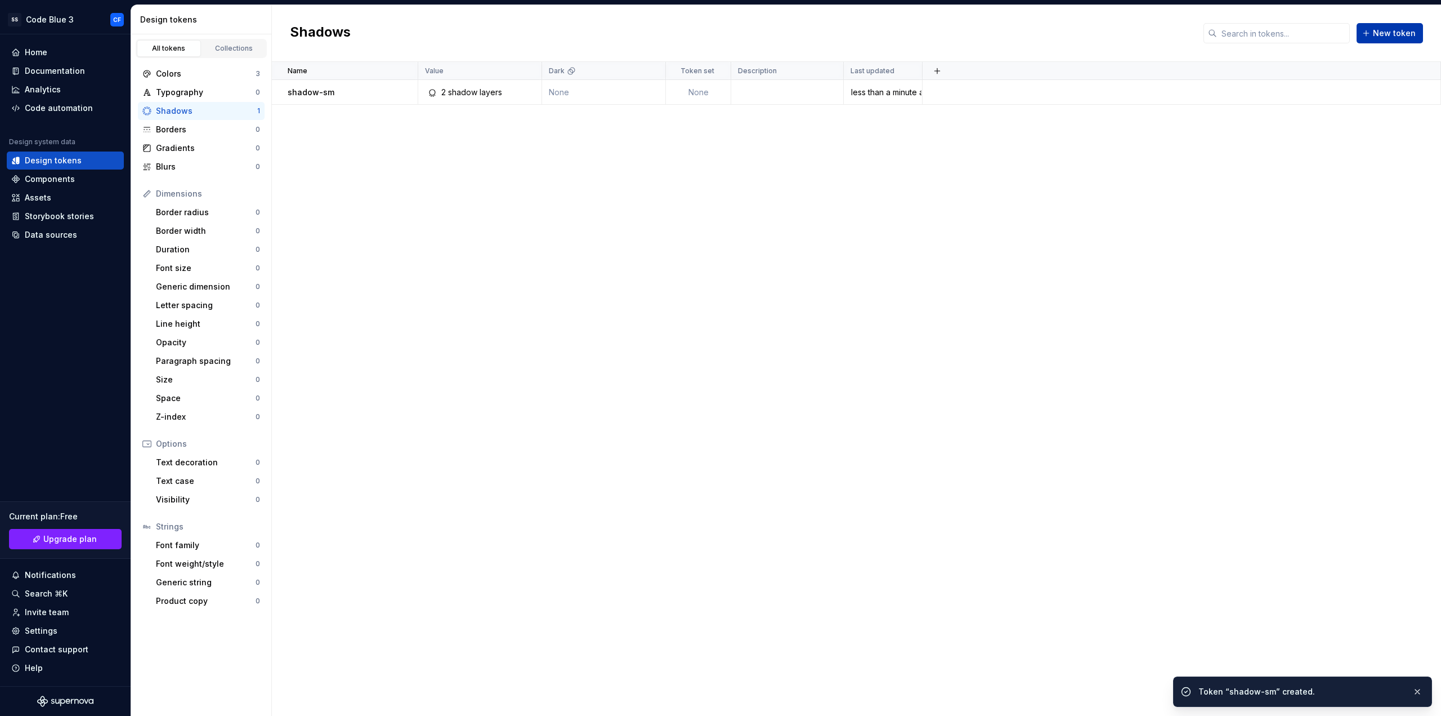
click at [1386, 35] on span "New token" at bounding box center [1394, 33] width 43 height 11
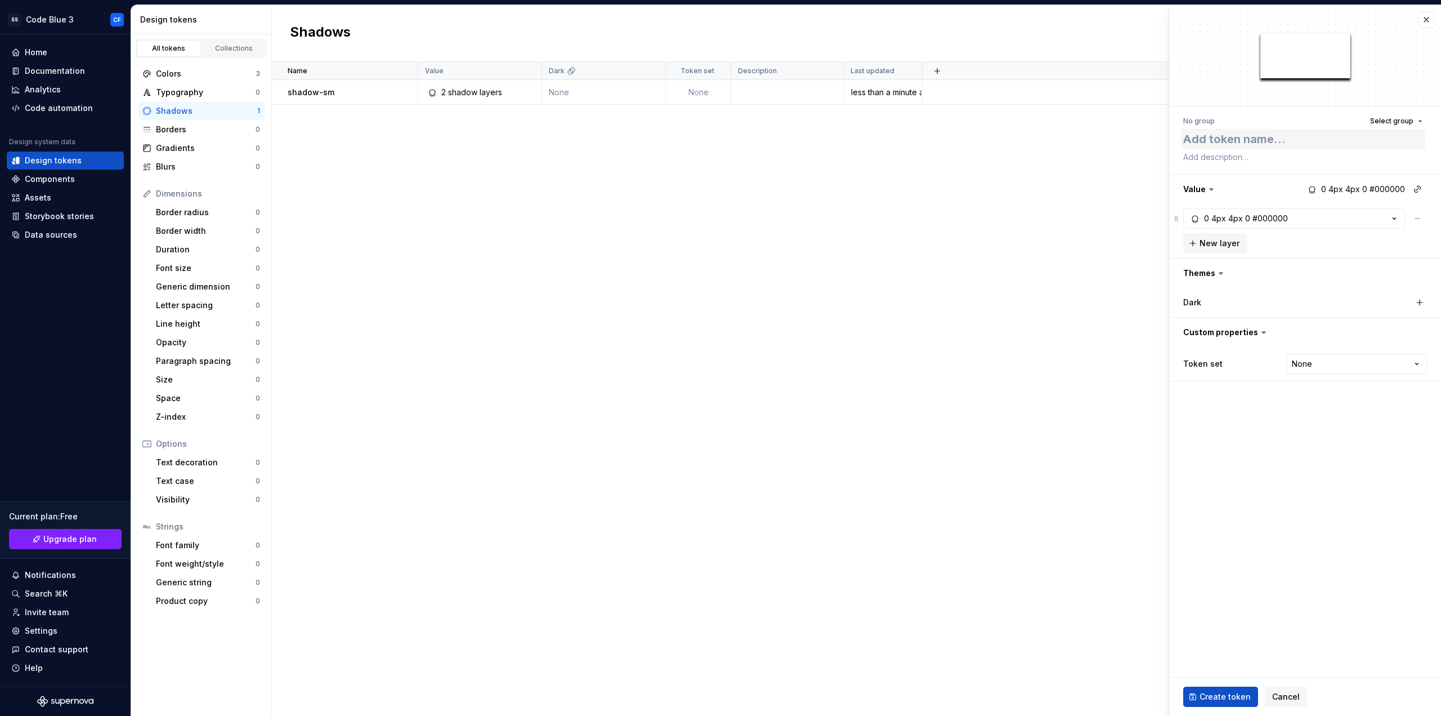
type textarea "*"
type textarea "s"
type textarea "*"
type textarea "sh"
type textarea "*"
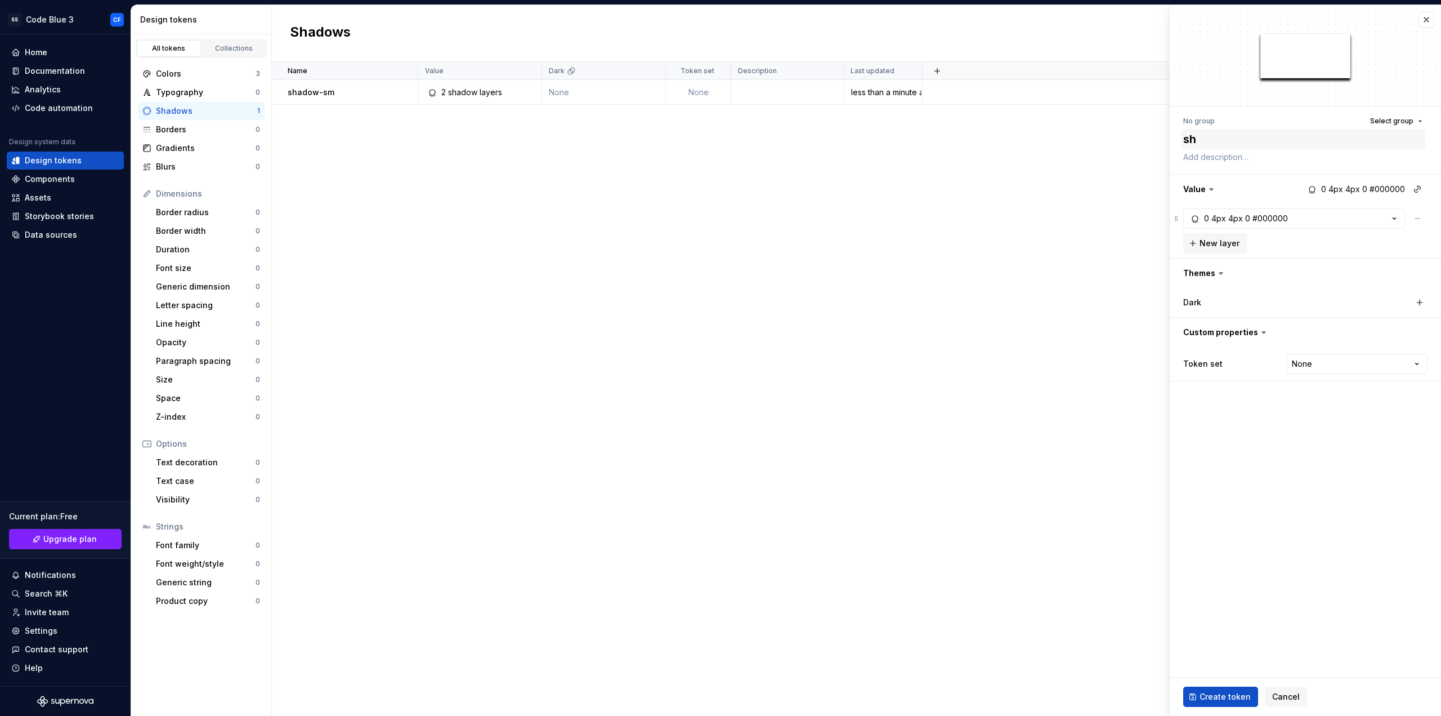
type textarea "sha"
type textarea "*"
type textarea "shad"
type textarea "*"
type textarea "shado"
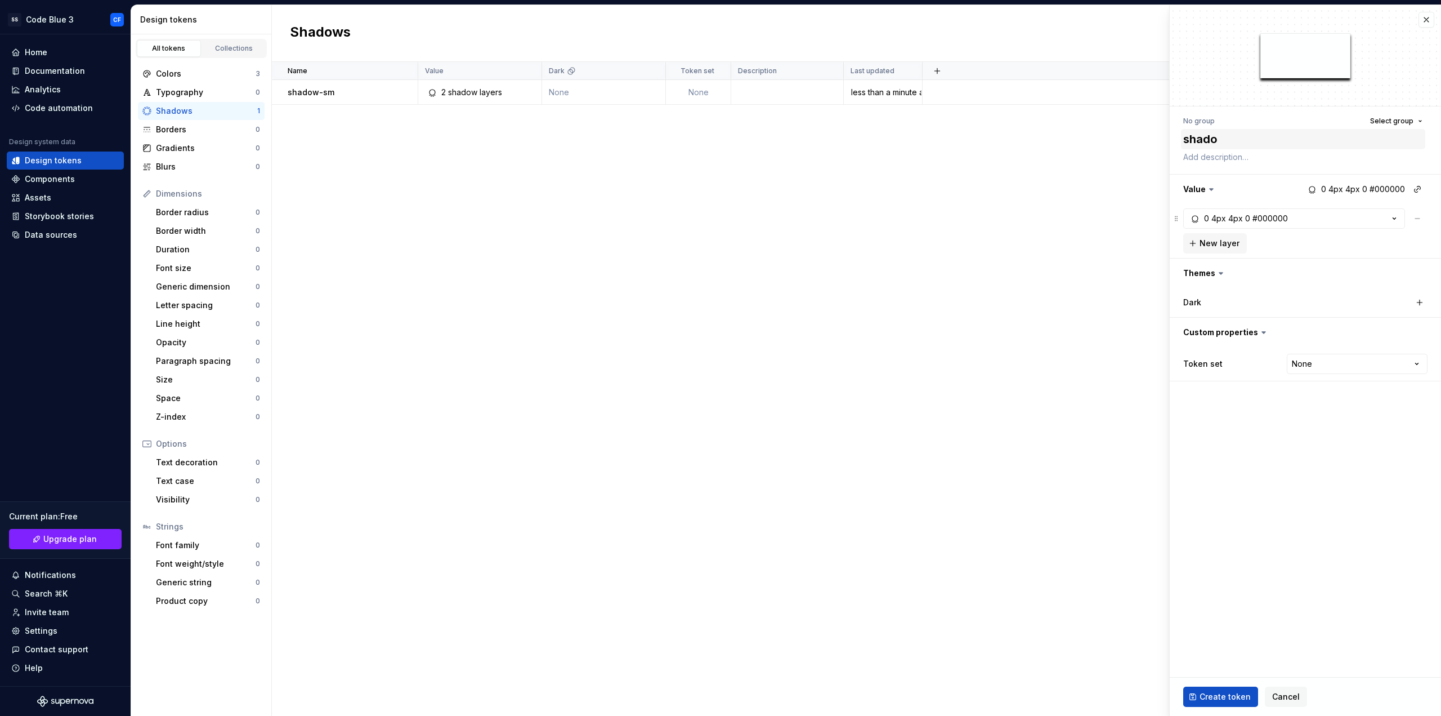
type textarea "*"
type textarea "shadow"
type textarea "*"
type textarea "shadow-"
type textarea "*"
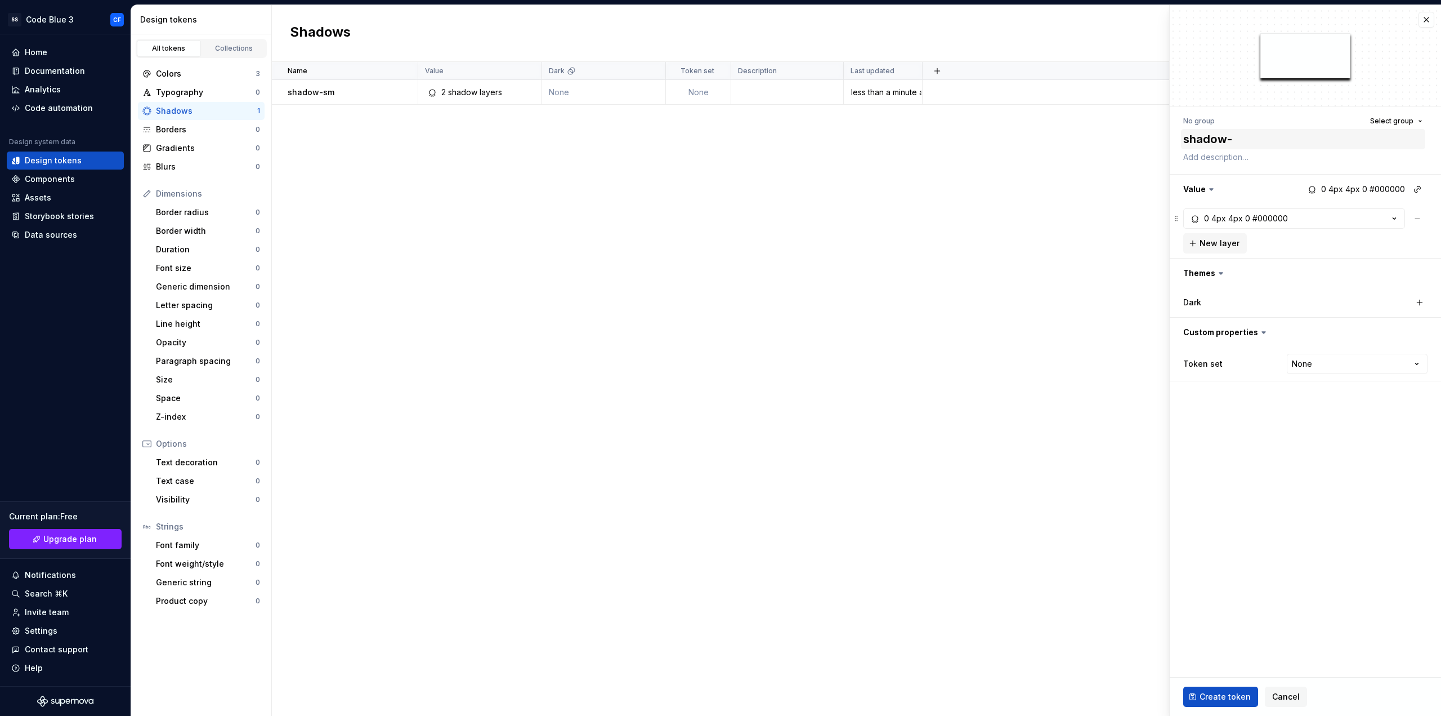
type textarea "shadow-m"
type textarea "*"
type textarea "shadow-md"
click at [1214, 215] on div "4px" at bounding box center [1219, 218] width 15 height 11
click at [1240, 266] on html "SS Code Blue 3 CF Home Documentation Analytics Code automation Design system da…" at bounding box center [720, 358] width 1441 height 716
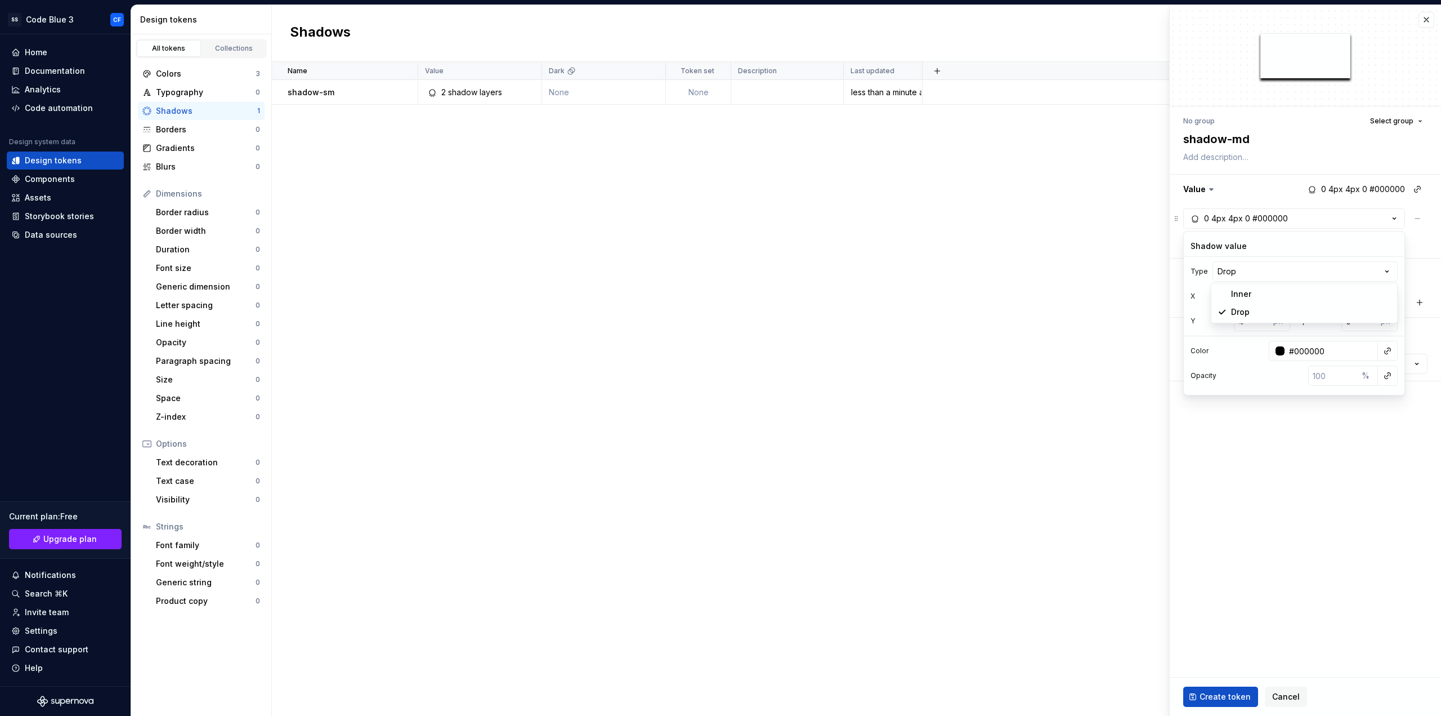
click at [1244, 274] on html "SS Code Blue 3 CF Home Documentation Analytics Code automation Design system da…" at bounding box center [720, 358] width 1441 height 716
click at [1252, 298] on input "0" at bounding box center [1252, 296] width 36 height 20
type textarea "*"
type input "2"
click at [1245, 489] on fieldset "No group Select group shadow-md Value 0 2px 4px 0 #000000 0 2px 4px 0 #000000 N…" at bounding box center [1305, 360] width 271 height 711
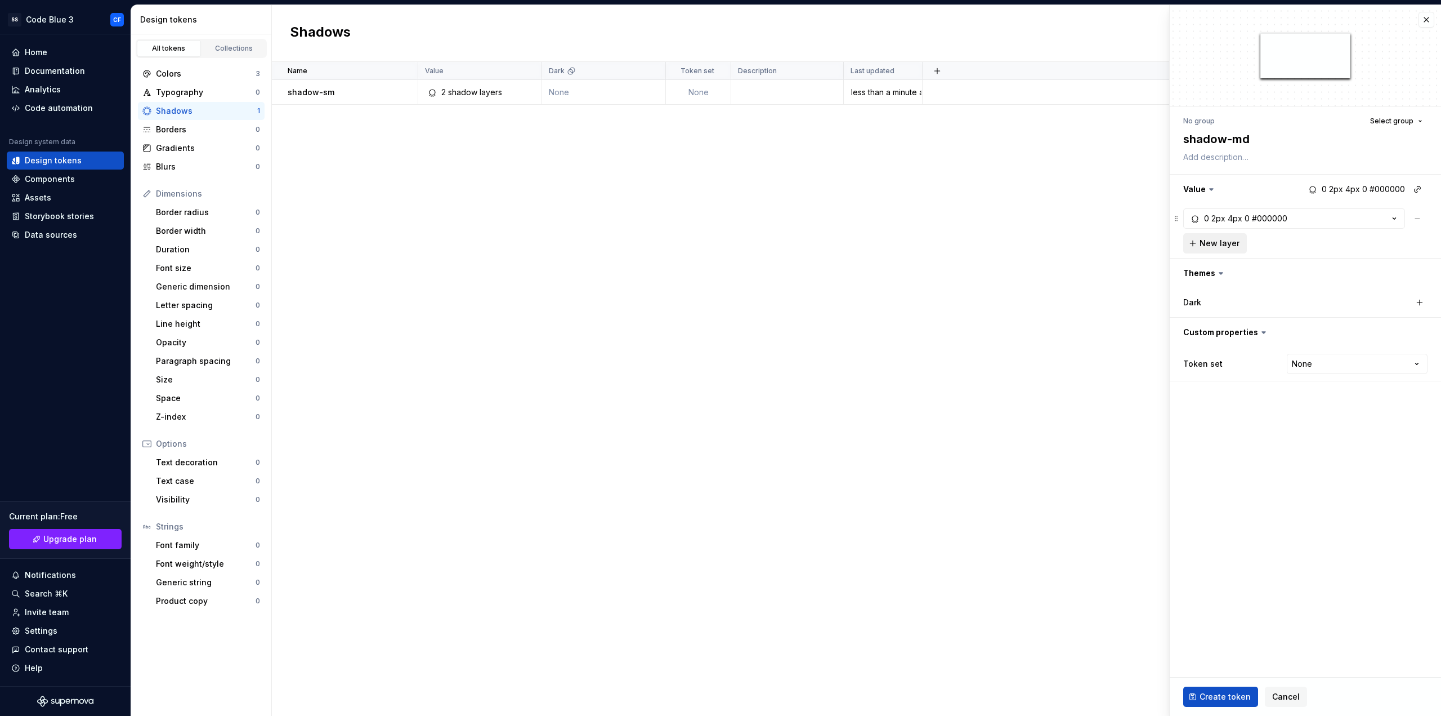
click at [1217, 243] on span "New layer" at bounding box center [1220, 243] width 40 height 11
click at [1233, 242] on div "4px" at bounding box center [1236, 240] width 15 height 11
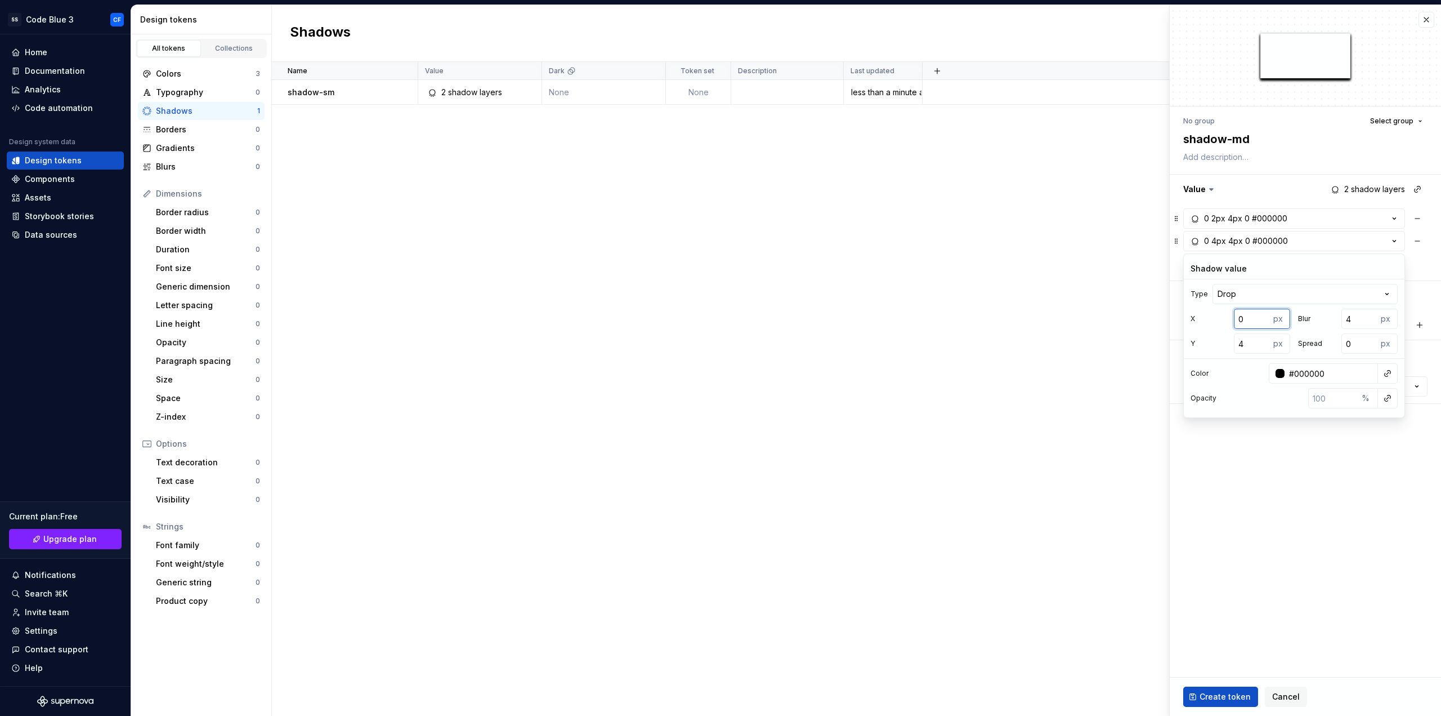
click at [1255, 312] on input "0" at bounding box center [1252, 319] width 36 height 20
click at [1212, 704] on button "Create token" at bounding box center [1221, 696] width 75 height 20
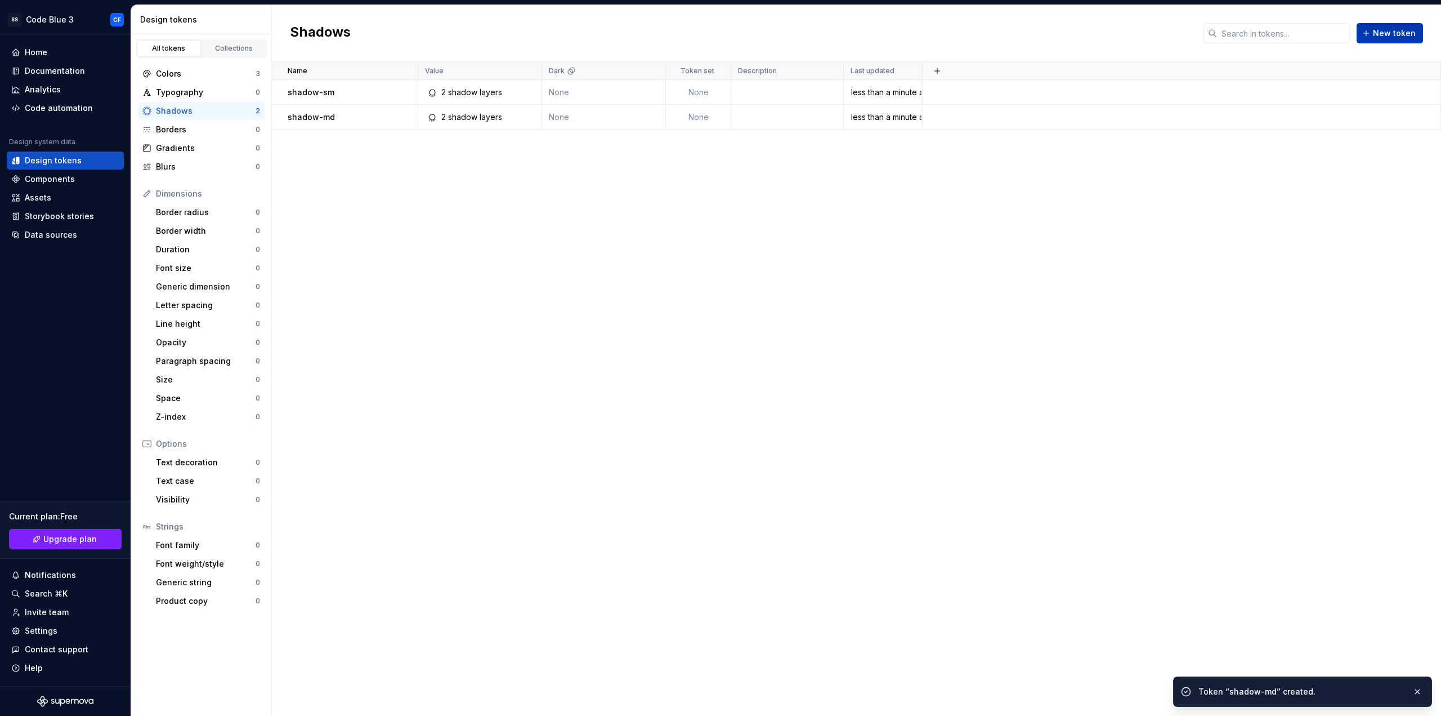
click at [1376, 33] on button "New token" at bounding box center [1390, 33] width 66 height 20
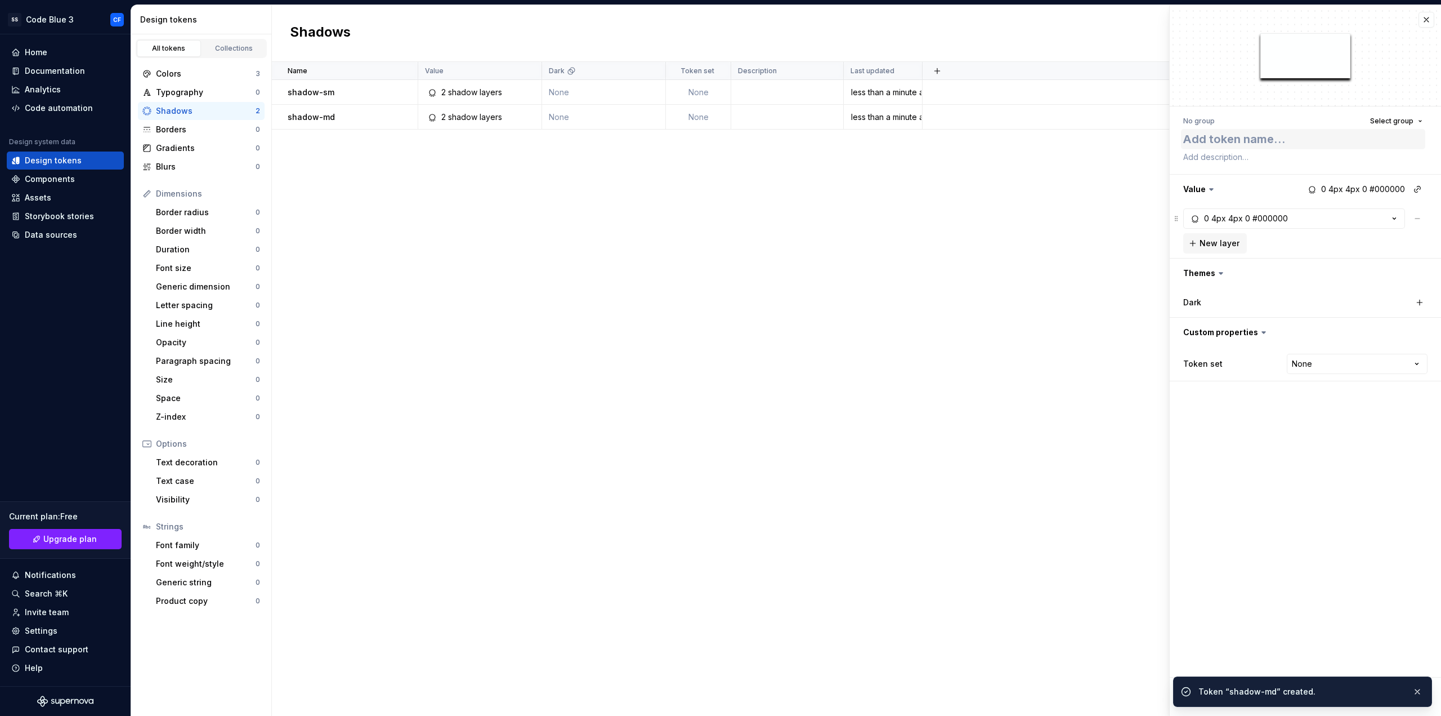
click at [1260, 142] on textarea at bounding box center [1303, 139] width 244 height 20
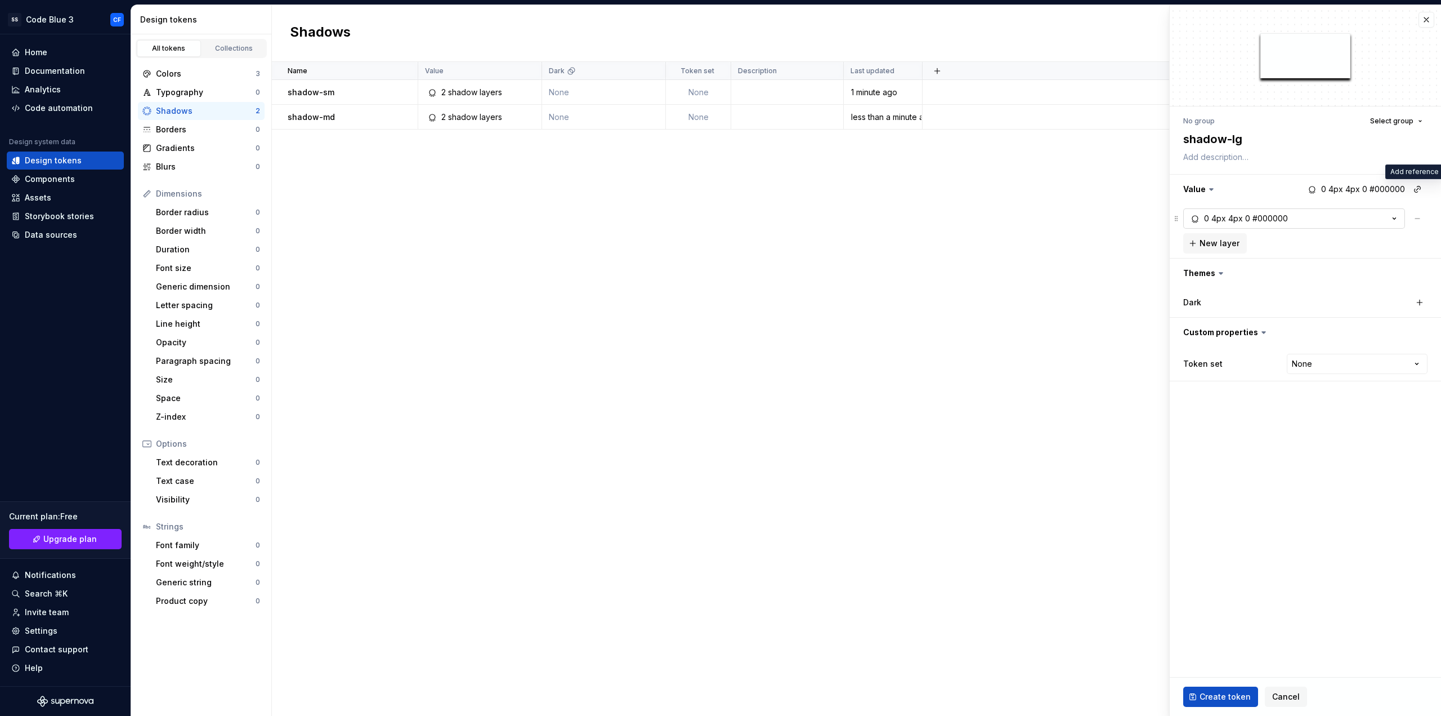
click at [1231, 221] on div "4px" at bounding box center [1236, 218] width 15 height 11
click at [1256, 302] on input "0" at bounding box center [1252, 296] width 36 height 20
click at [1253, 467] on fieldset "No group Select group shadow-lg Value 0 4px 6px 0 #000000 0 4px 6px 0 #000000 N…" at bounding box center [1305, 360] width 271 height 711
click at [1215, 234] on button "New layer" at bounding box center [1216, 243] width 64 height 20
click at [1213, 245] on div "4px" at bounding box center [1219, 240] width 15 height 11
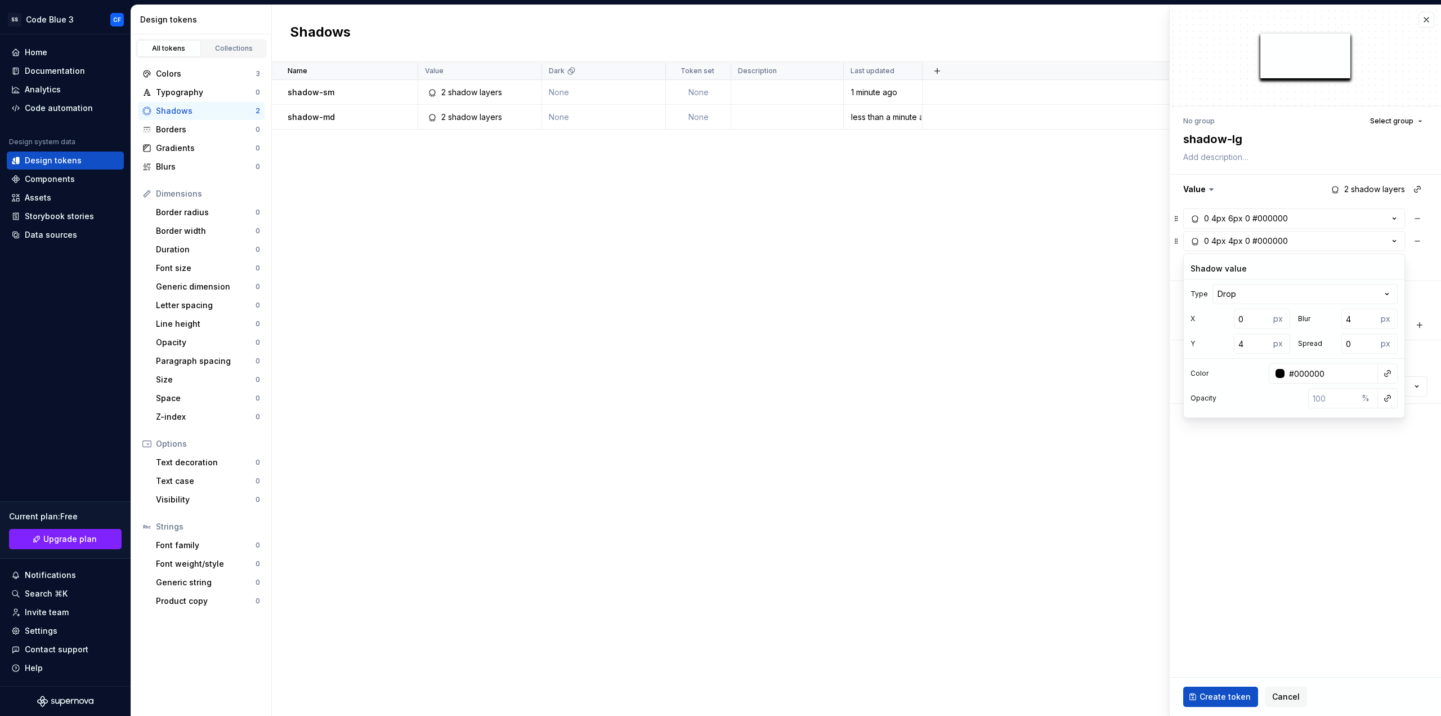
click at [1263, 331] on div "X 0 px Y 4 px" at bounding box center [1241, 331] width 100 height 45
click at [1262, 324] on input "0" at bounding box center [1252, 319] width 36 height 20
click at [1261, 472] on fieldset "No group Select group shadow-lg Value 2 shadow layers 0 4px 6px 0 #000000 0 8px…" at bounding box center [1305, 360] width 271 height 711
click at [1206, 696] on span "Create token" at bounding box center [1225, 696] width 51 height 11
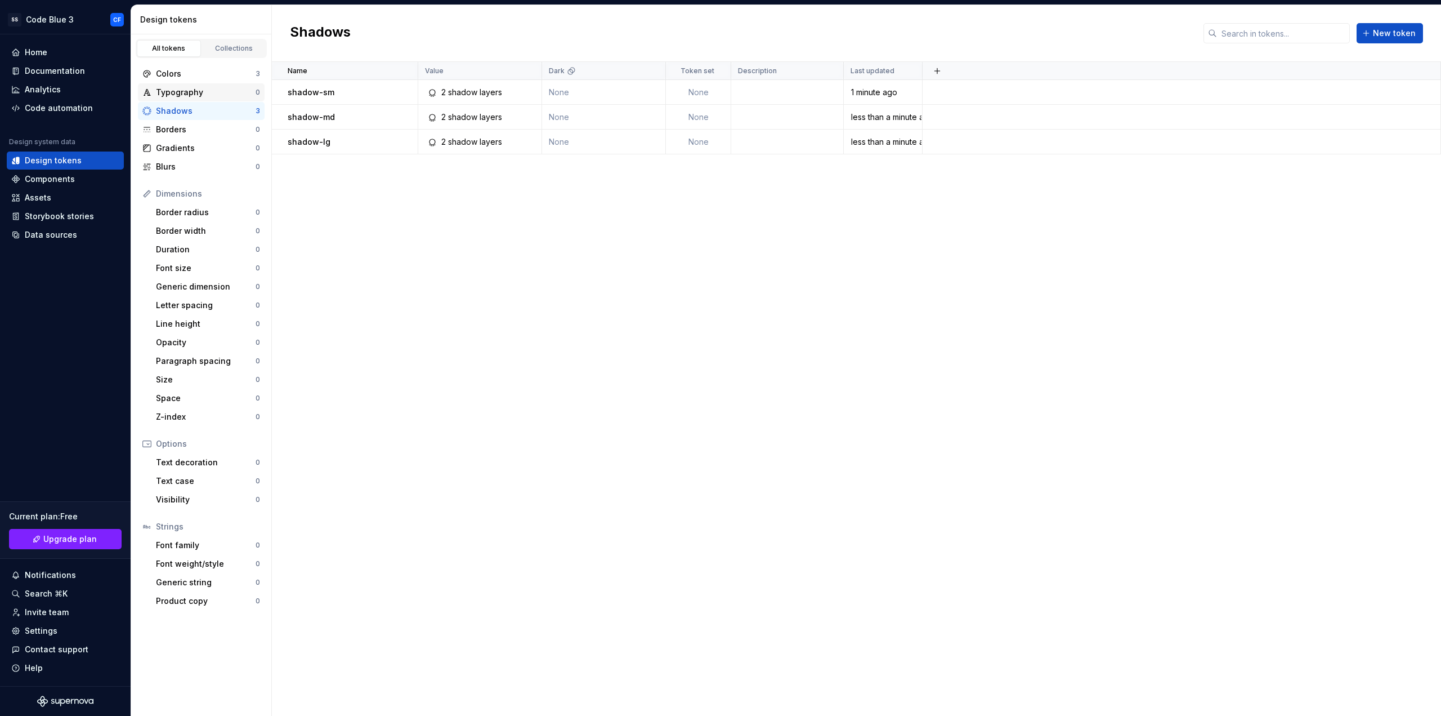
click at [185, 91] on div "Typography" at bounding box center [206, 92] width 100 height 11
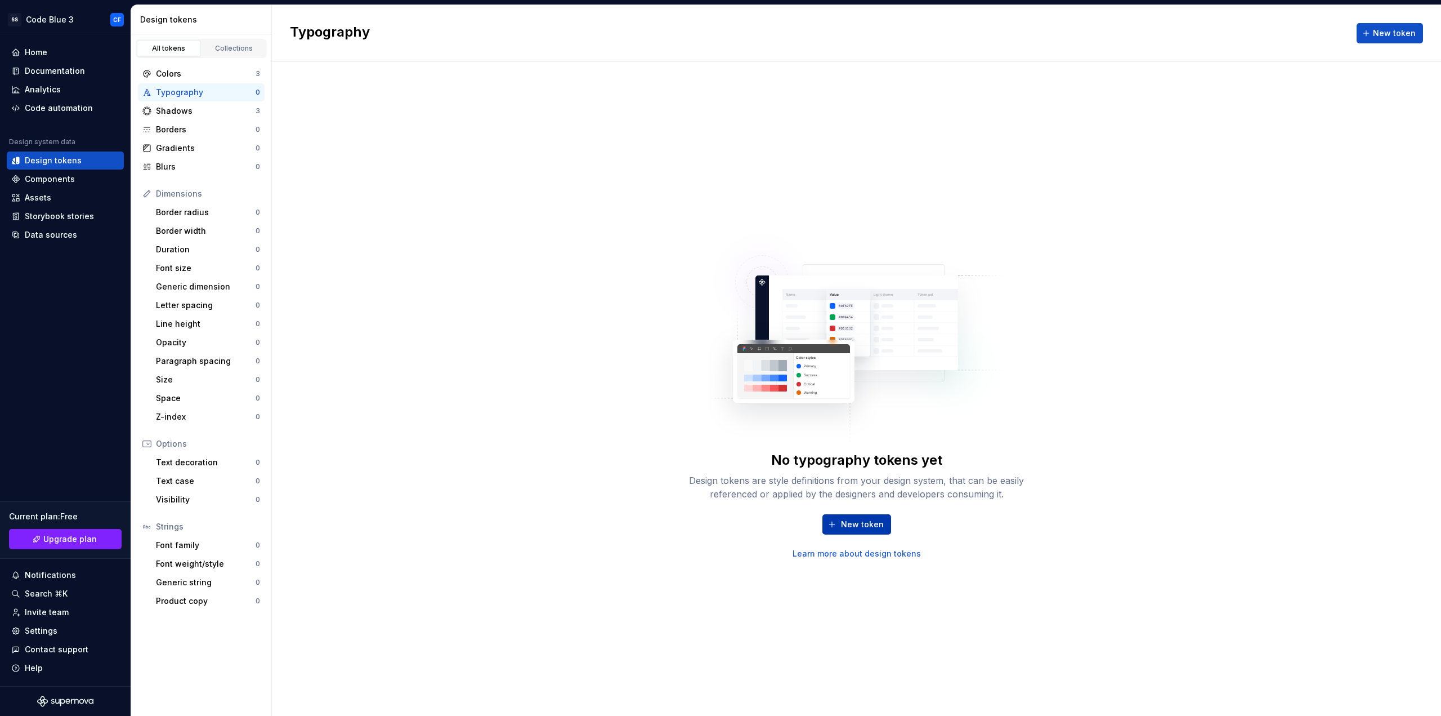
click at [841, 519] on button "New token" at bounding box center [857, 524] width 69 height 20
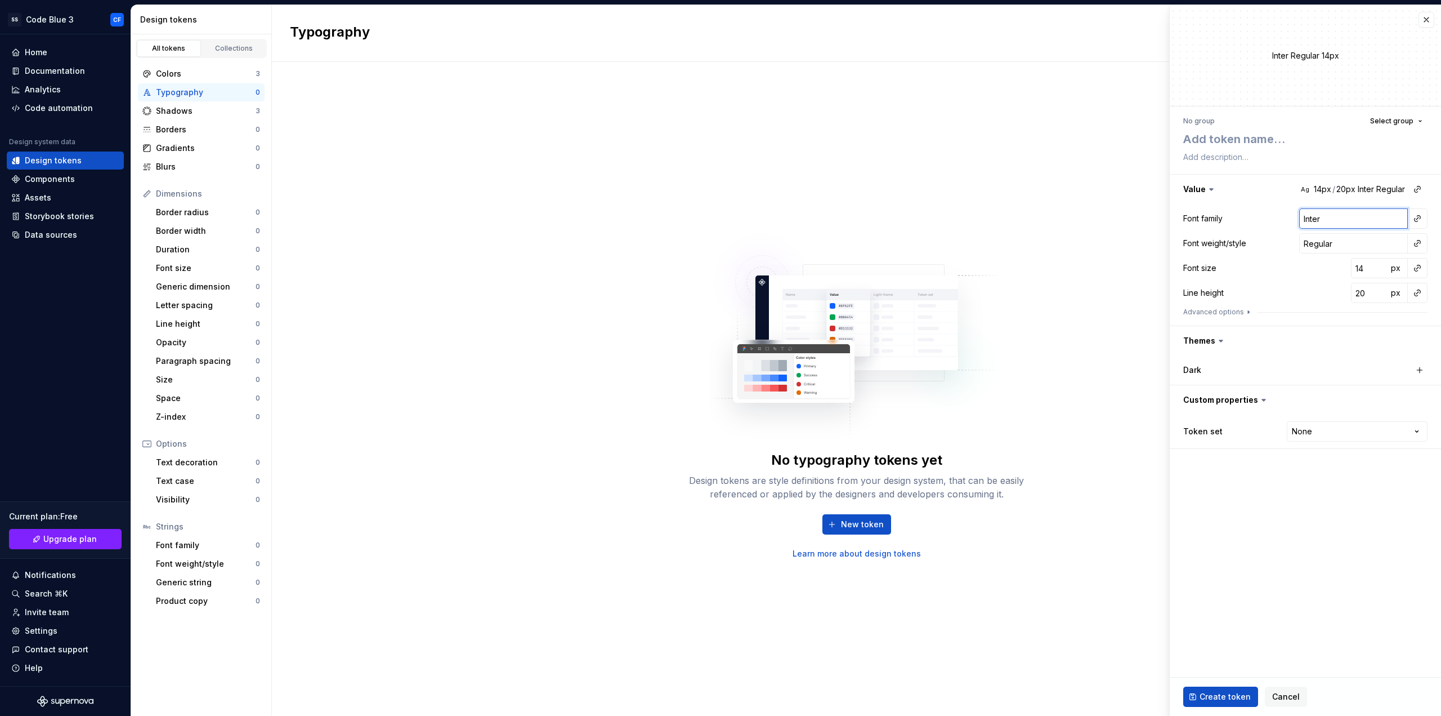
click at [1329, 218] on input "Inter" at bounding box center [1354, 218] width 109 height 20
click at [1420, 218] on button "button" at bounding box center [1418, 219] width 16 height 16
click at [1291, 696] on html "SS Code Blue 3 CF Home Documentation Analytics Code automation Design system da…" at bounding box center [720, 358] width 1441 height 716
click at [1291, 696] on span "Cancel" at bounding box center [1287, 696] width 28 height 11
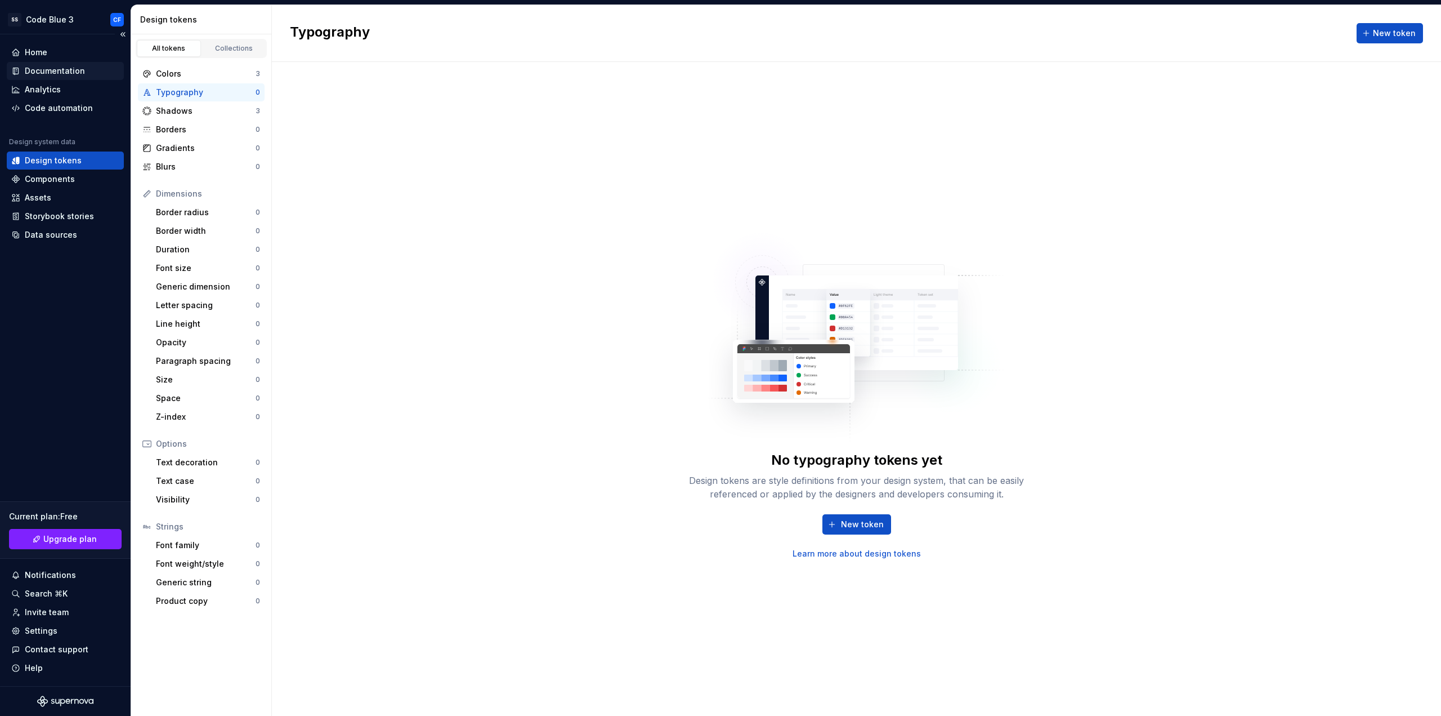
click at [58, 64] on div "Documentation" at bounding box center [65, 71] width 117 height 18
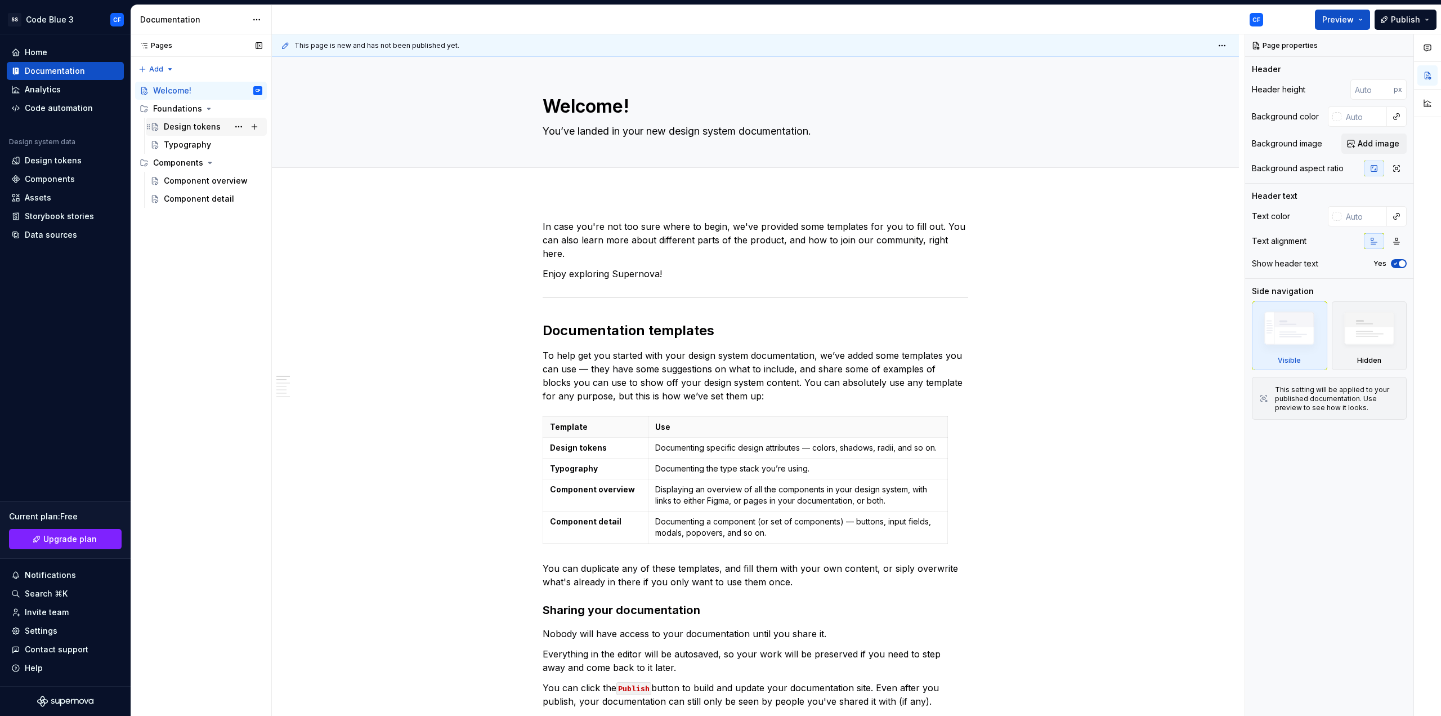
click at [187, 128] on div "Design tokens" at bounding box center [192, 126] width 57 height 11
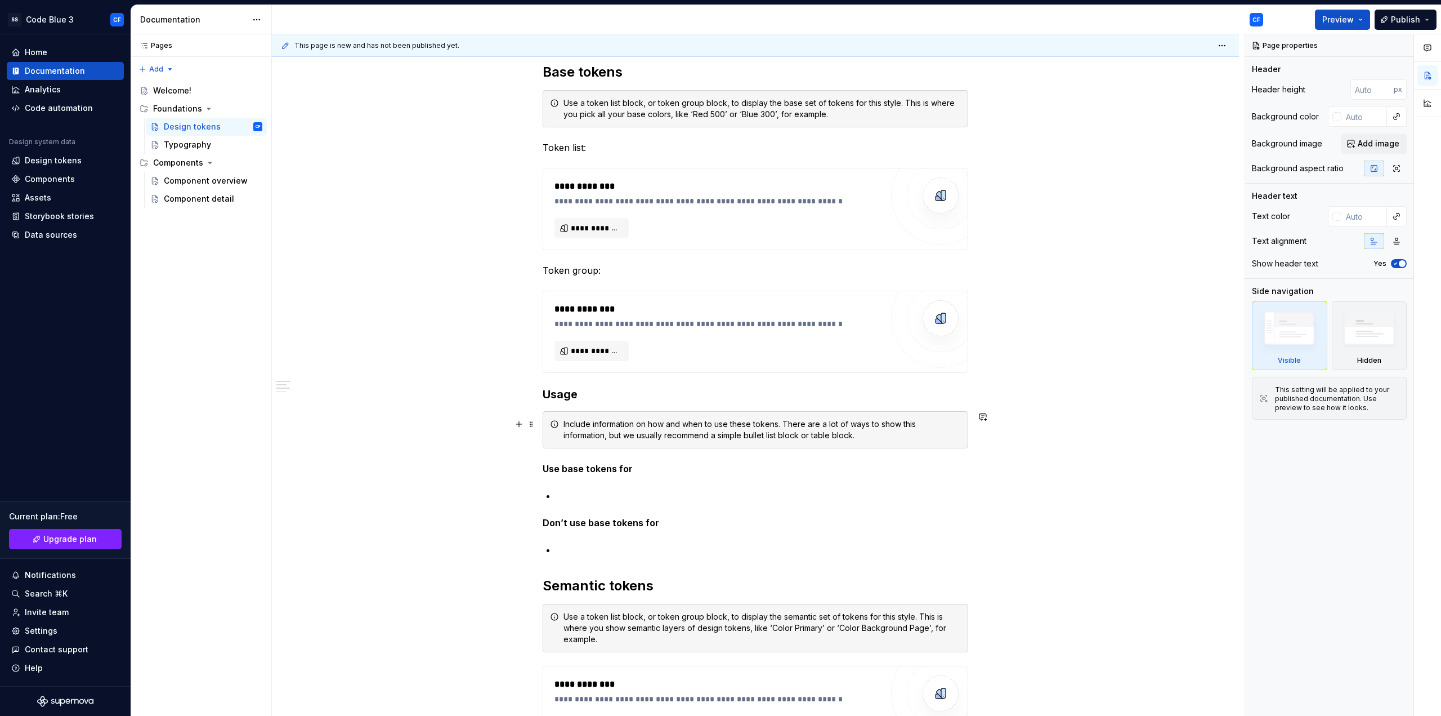
scroll to position [75, 0]
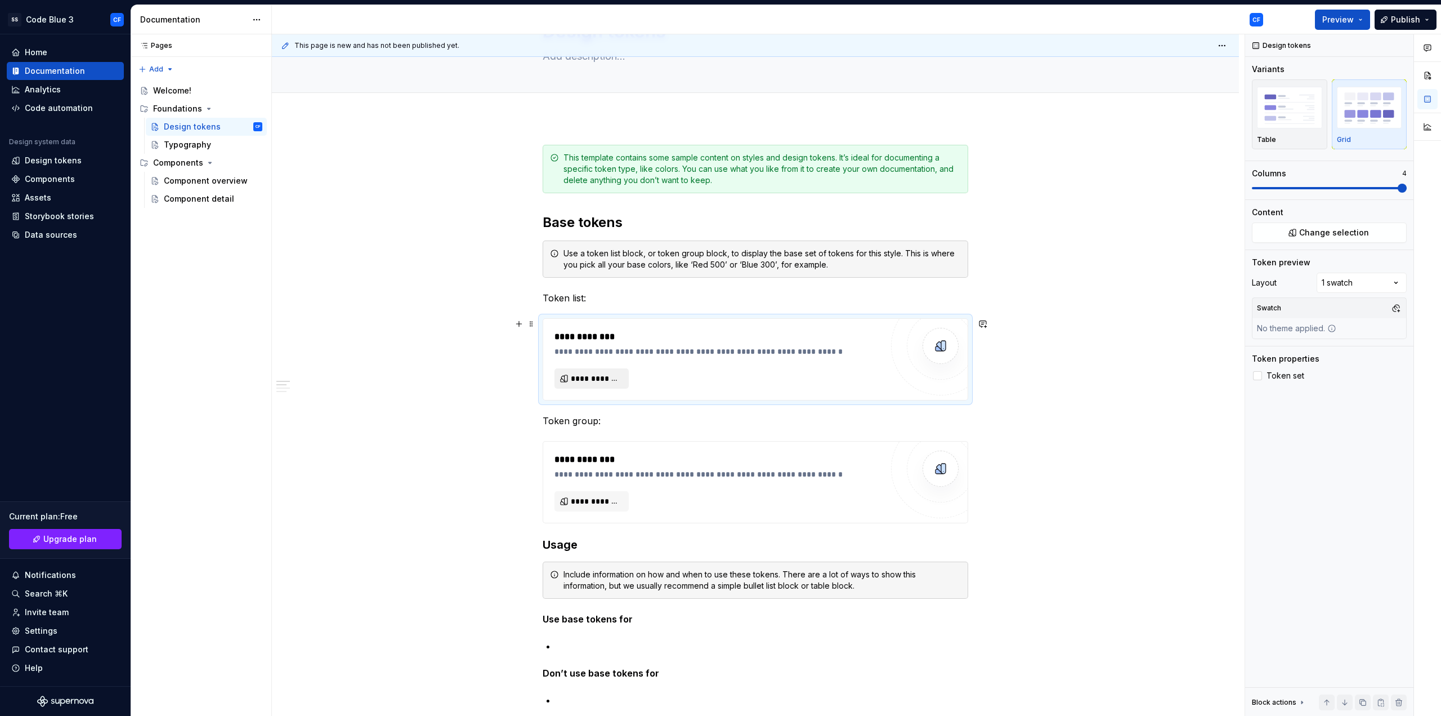
click at [592, 373] on span "**********" at bounding box center [596, 378] width 51 height 11
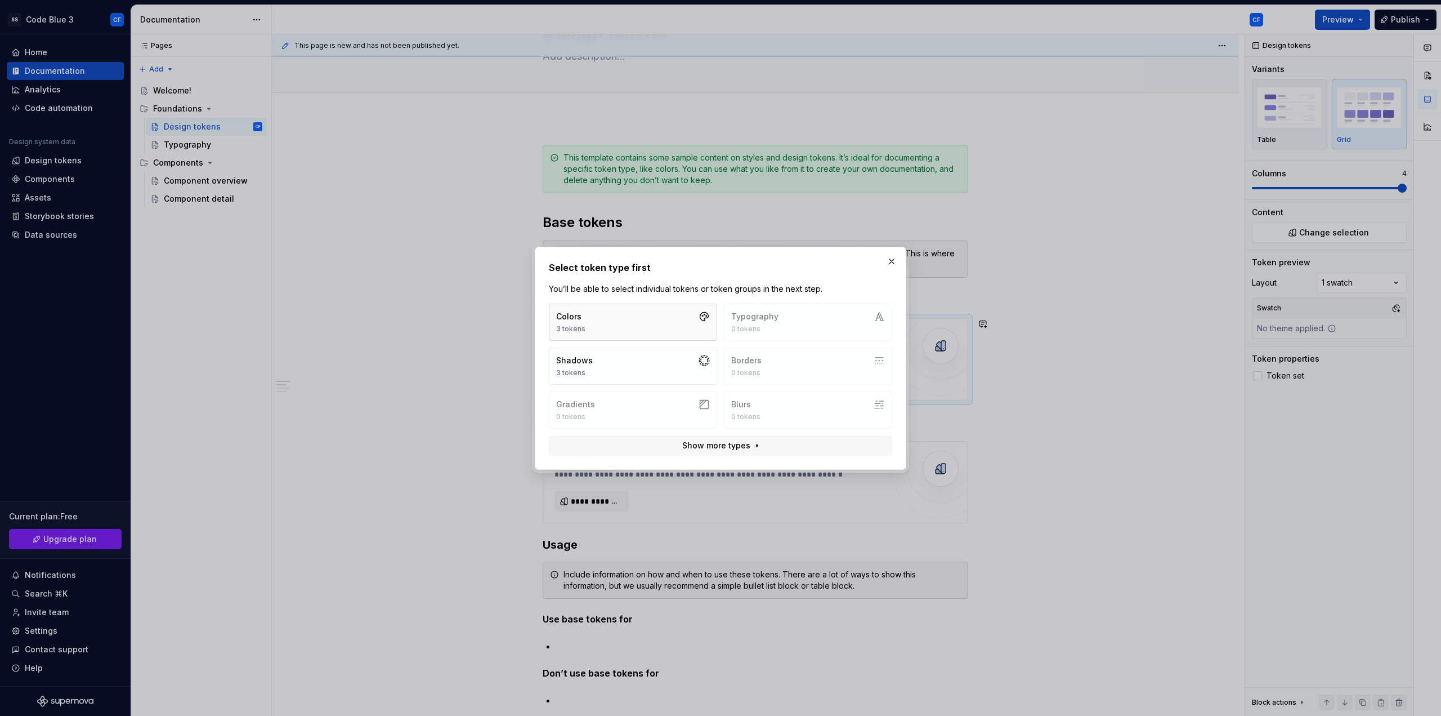
click at [600, 323] on button "Colors 3 tokens" at bounding box center [633, 321] width 168 height 37
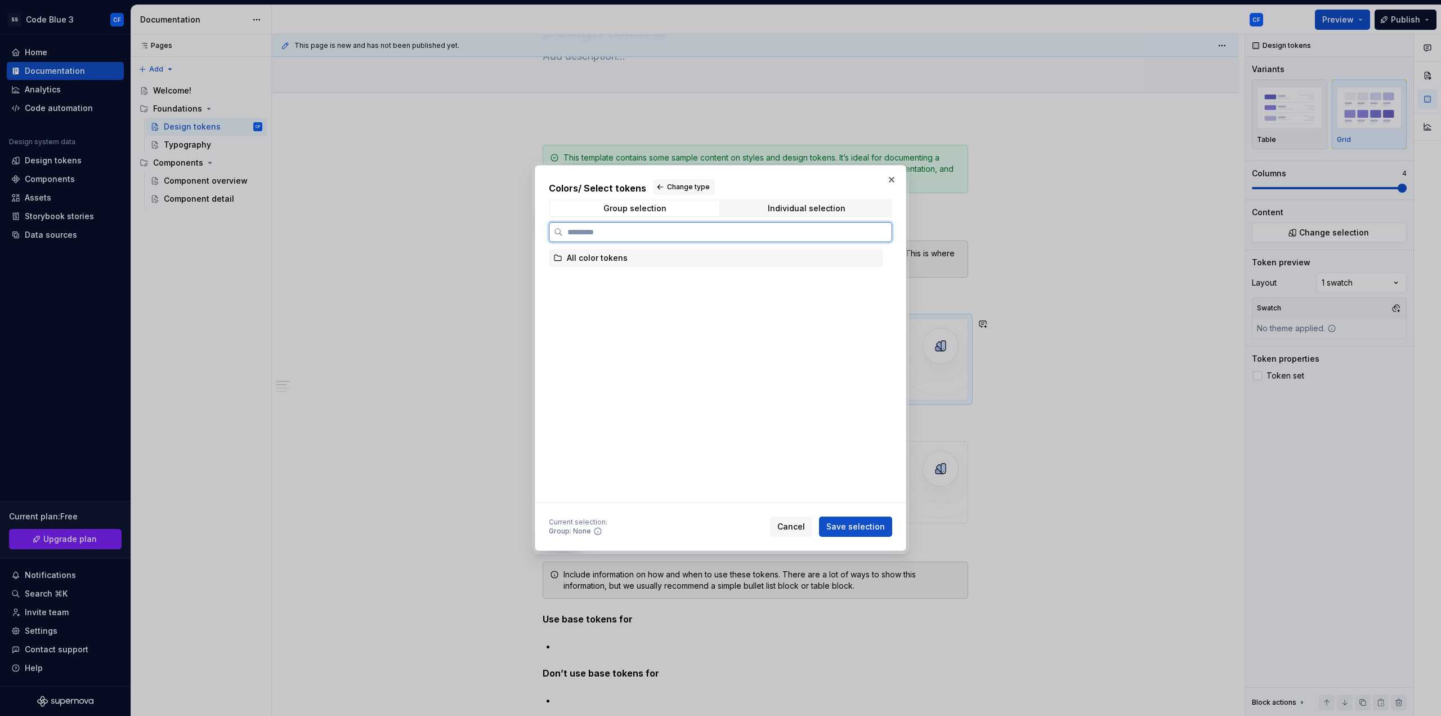
click at [587, 258] on div "All color tokens" at bounding box center [597, 257] width 61 height 11
click at [847, 520] on button "Save selection" at bounding box center [855, 526] width 73 height 20
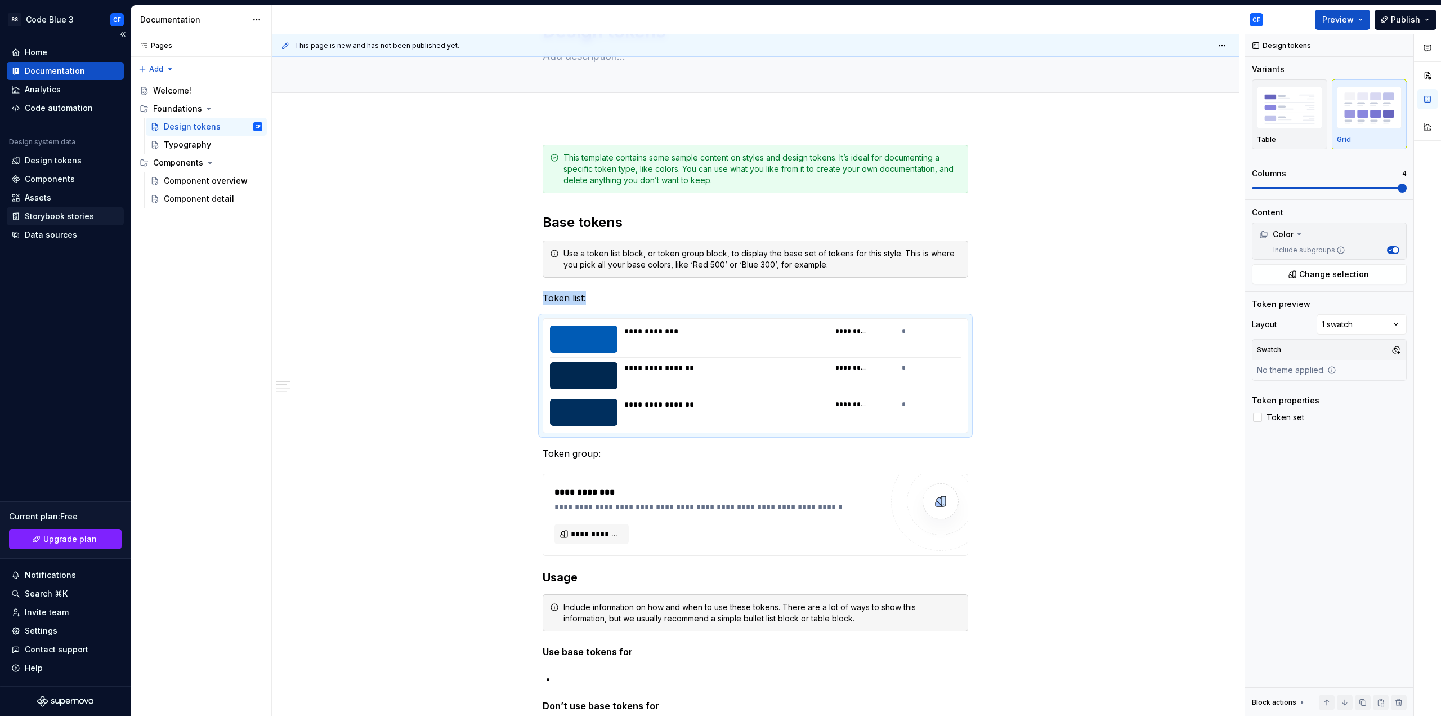
click at [51, 221] on div "Storybook stories" at bounding box center [59, 216] width 69 height 11
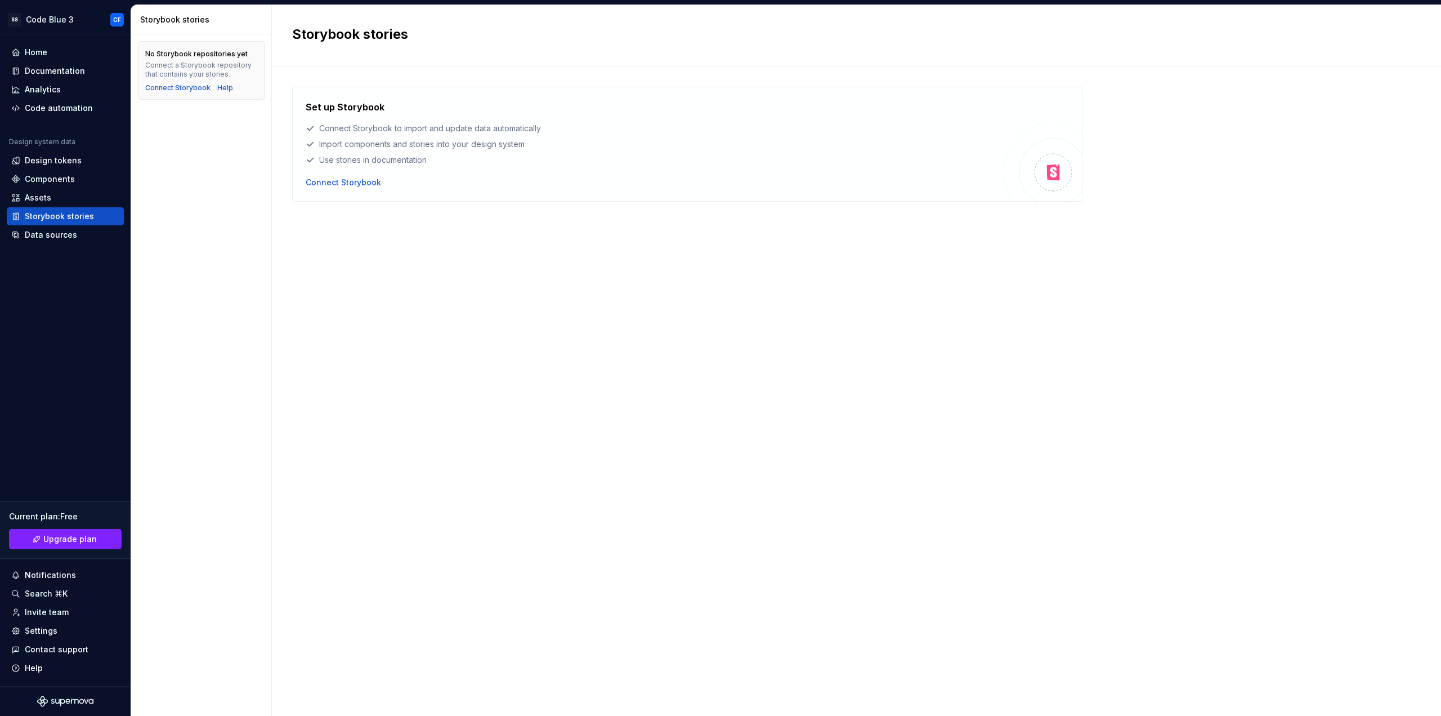
click at [345, 174] on div "Set up Storybook Connect Storybook to import and update data automatically Impo…" at bounding box center [655, 144] width 698 height 88
click at [345, 180] on div "Connect Storybook" at bounding box center [343, 182] width 75 height 11
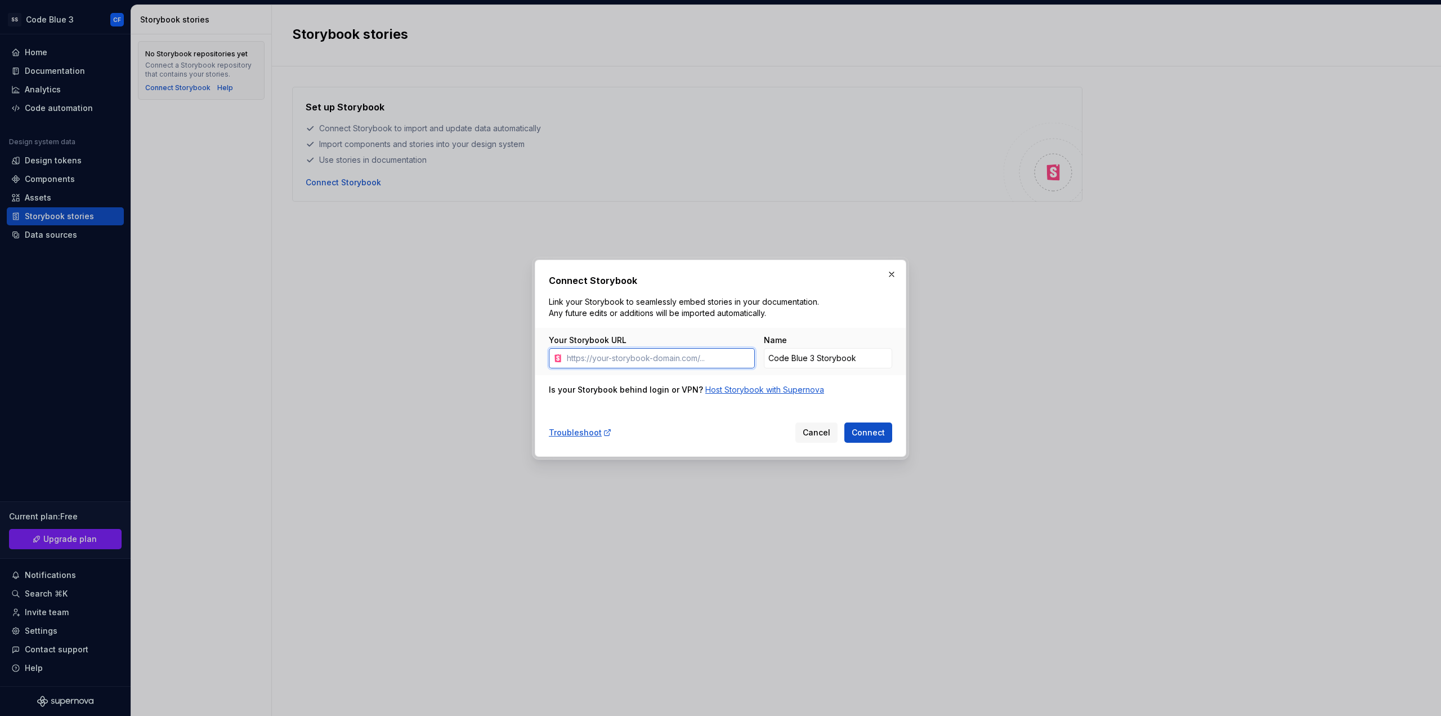
paste input "https://storybook.labs.swops.cloud/"
click at [864, 429] on span "Connect" at bounding box center [868, 432] width 33 height 11
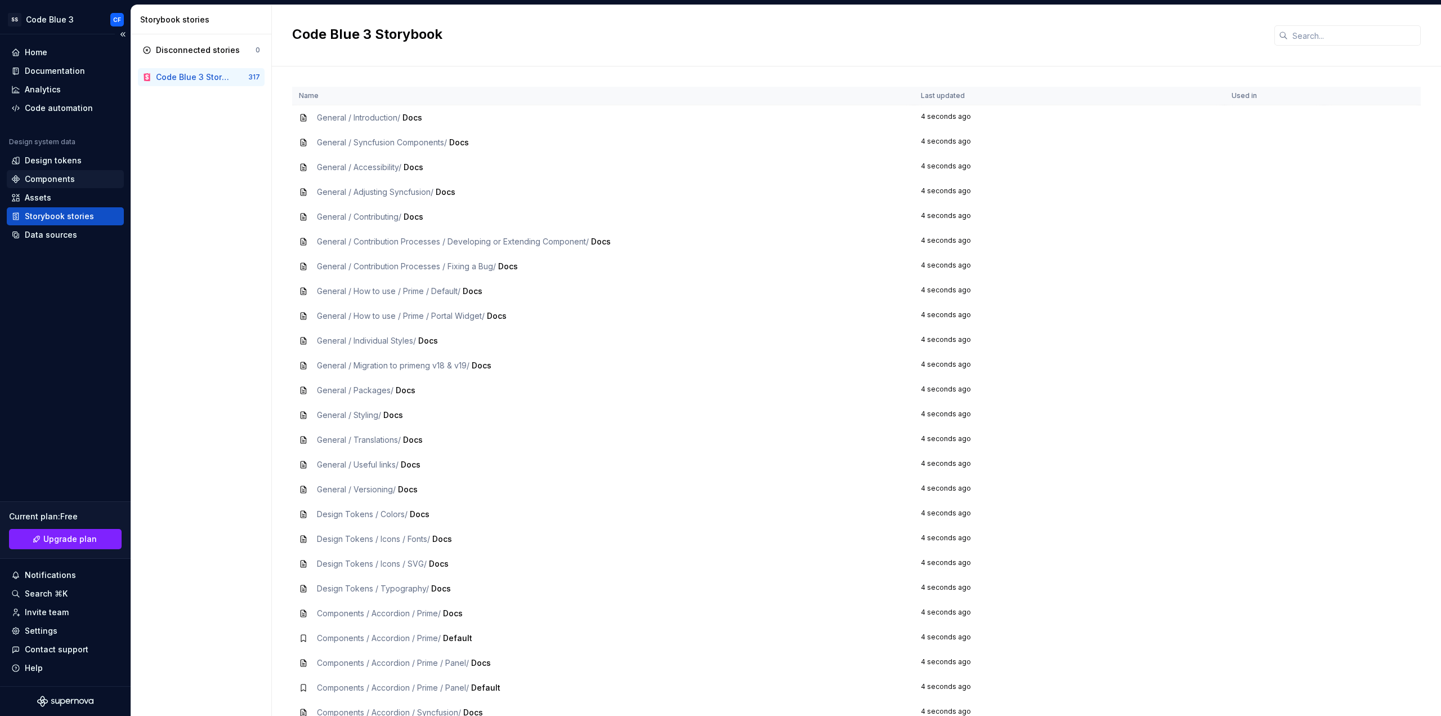
click at [59, 179] on div "Components" at bounding box center [50, 178] width 50 height 11
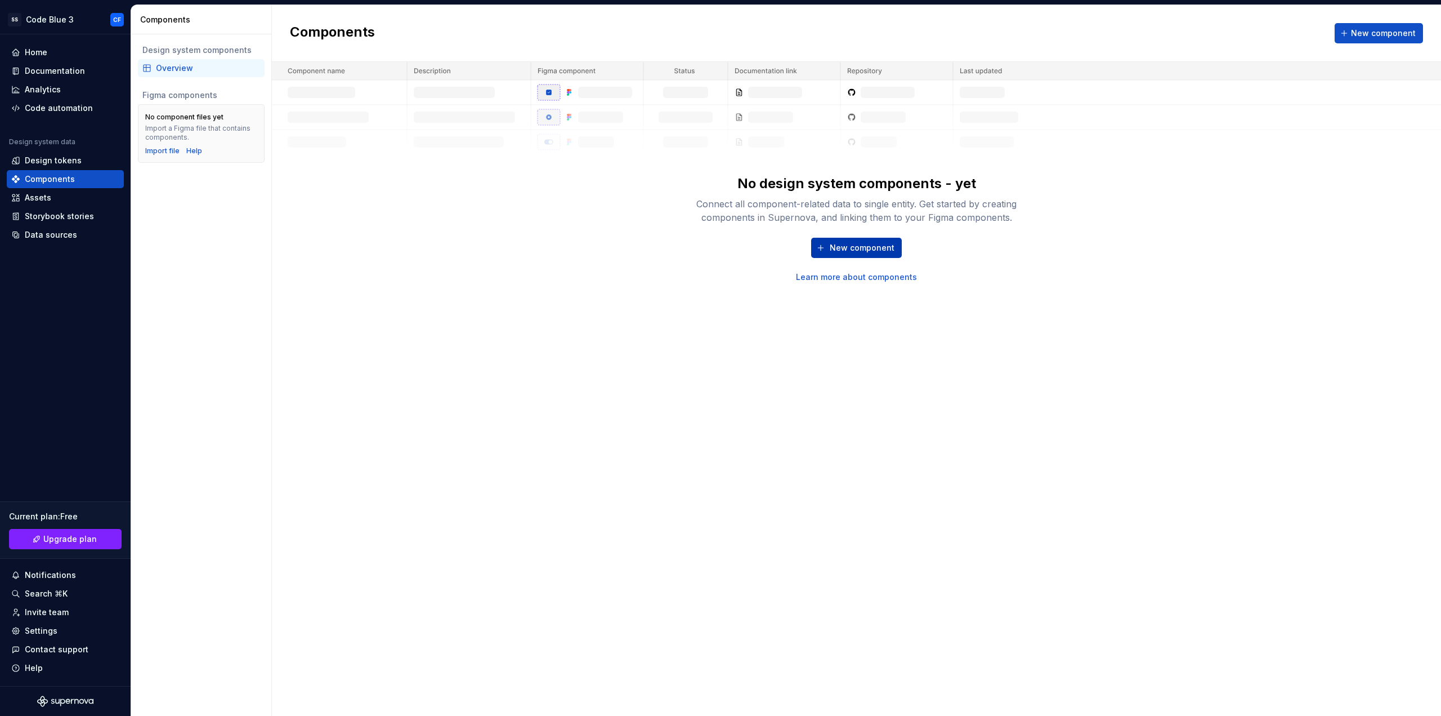
click at [876, 247] on span "New component" at bounding box center [862, 247] width 65 height 11
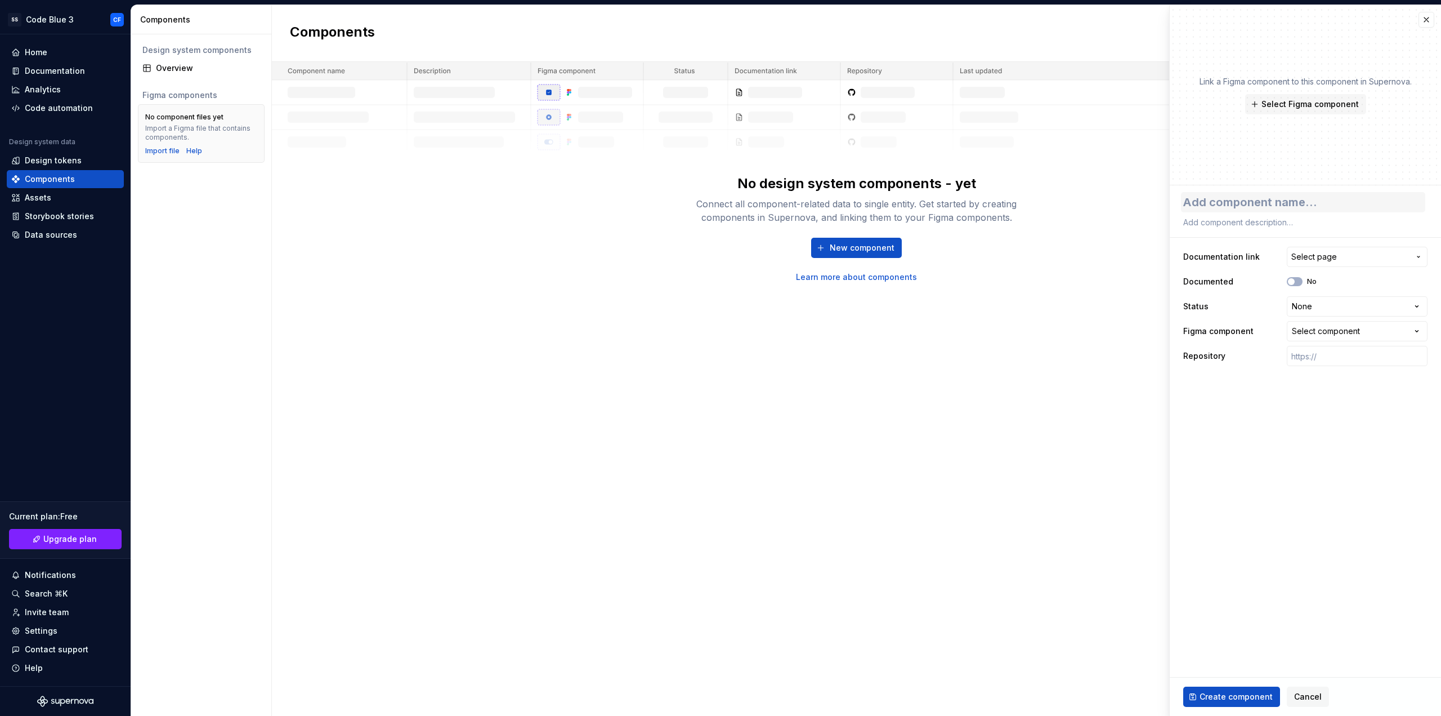
click at [1207, 201] on textarea at bounding box center [1303, 202] width 244 height 20
click at [1323, 262] on button "Select page" at bounding box center [1357, 257] width 141 height 20
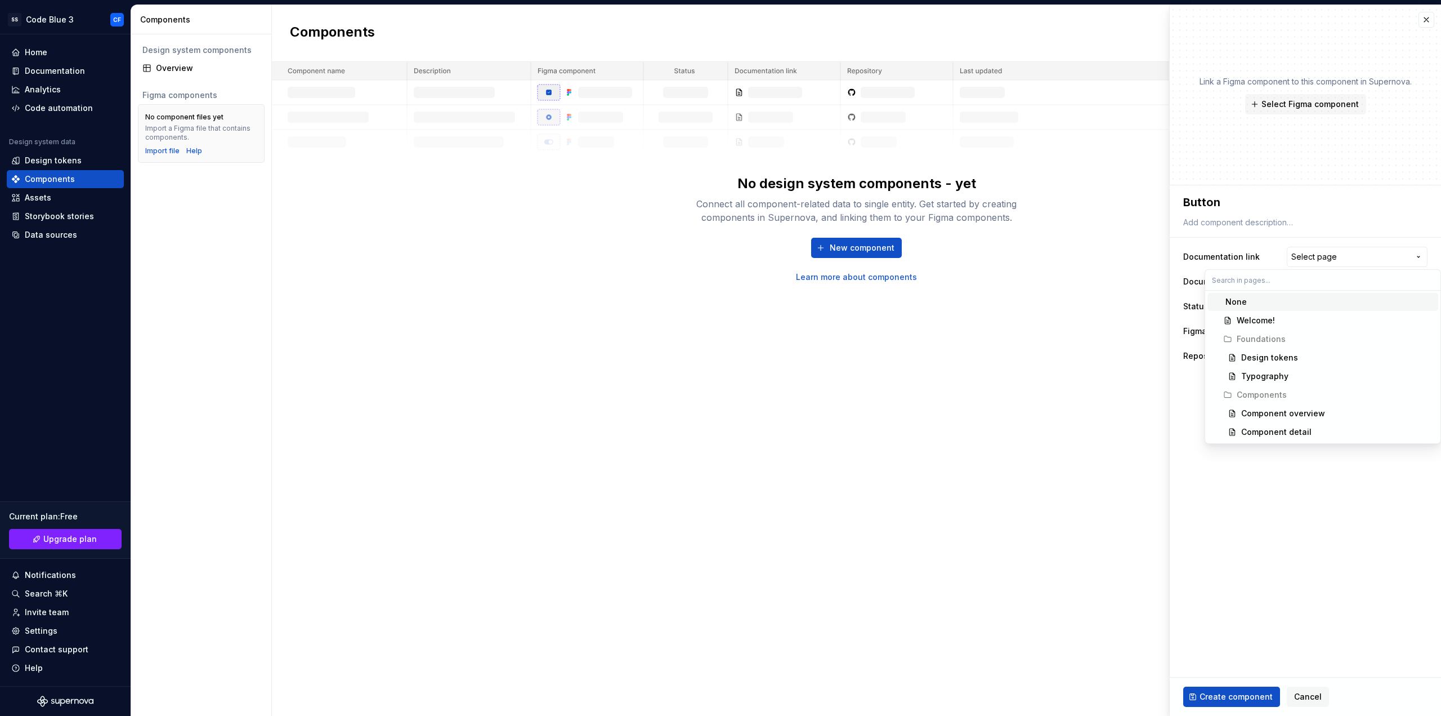
click at [1264, 264] on html "**********" at bounding box center [720, 358] width 1441 height 716
click at [1291, 281] on span "button" at bounding box center [1291, 281] width 7 height 7
click at [1296, 283] on span "button" at bounding box center [1298, 281] width 7 height 7
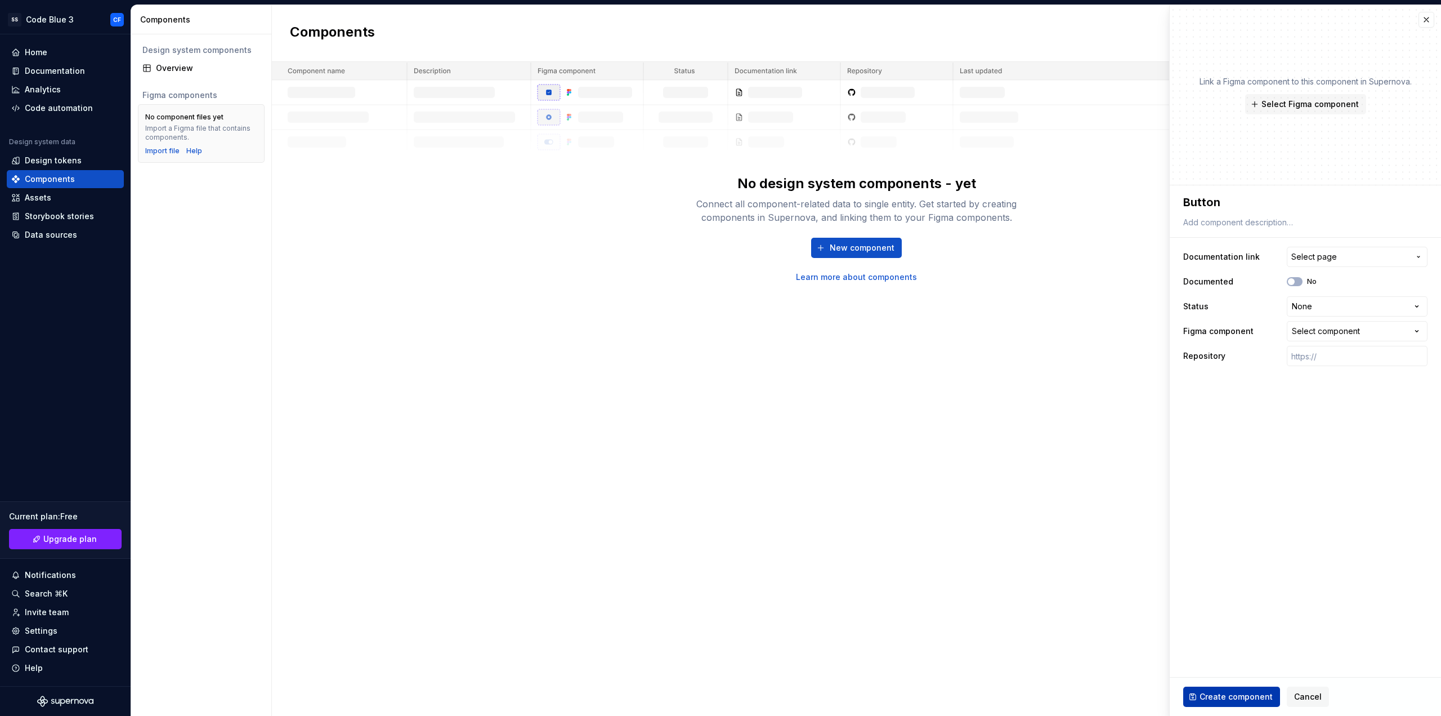
click at [1246, 690] on button "Create component" at bounding box center [1232, 696] width 97 height 20
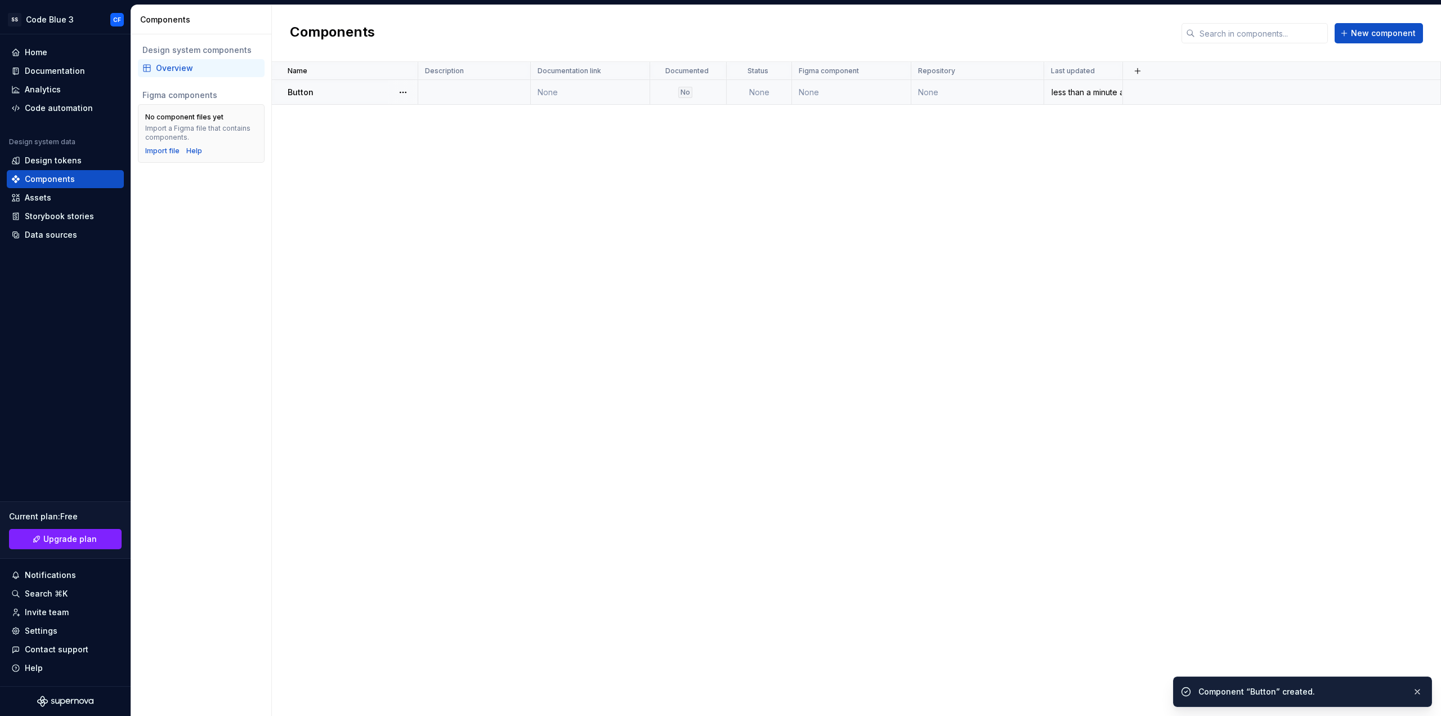
click at [309, 92] on p "Button" at bounding box center [301, 92] width 26 height 11
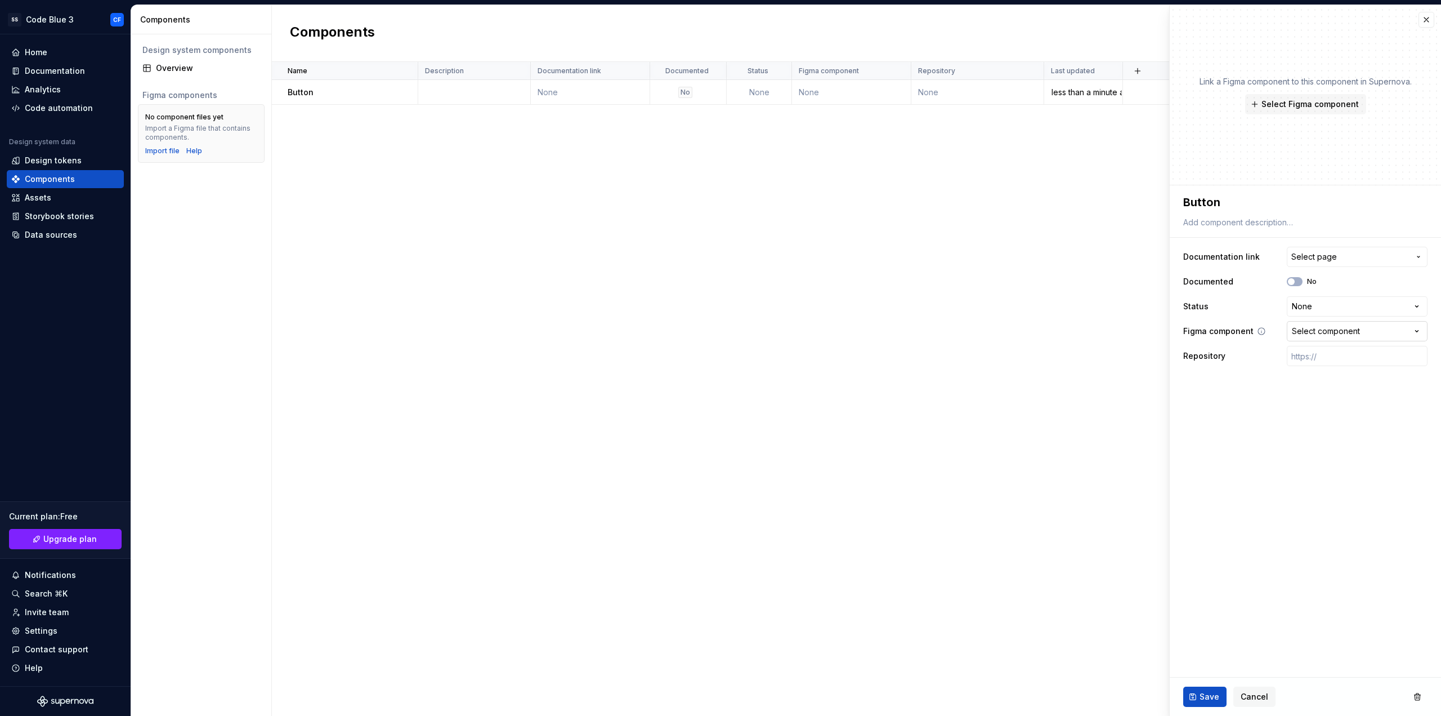
click at [1338, 332] on div "Select component" at bounding box center [1326, 330] width 68 height 11
click at [1341, 304] on html "**********" at bounding box center [720, 358] width 1441 height 716
click at [1298, 283] on button "No" at bounding box center [1295, 281] width 16 height 9
click at [1319, 260] on span "Select page" at bounding box center [1315, 256] width 46 height 11
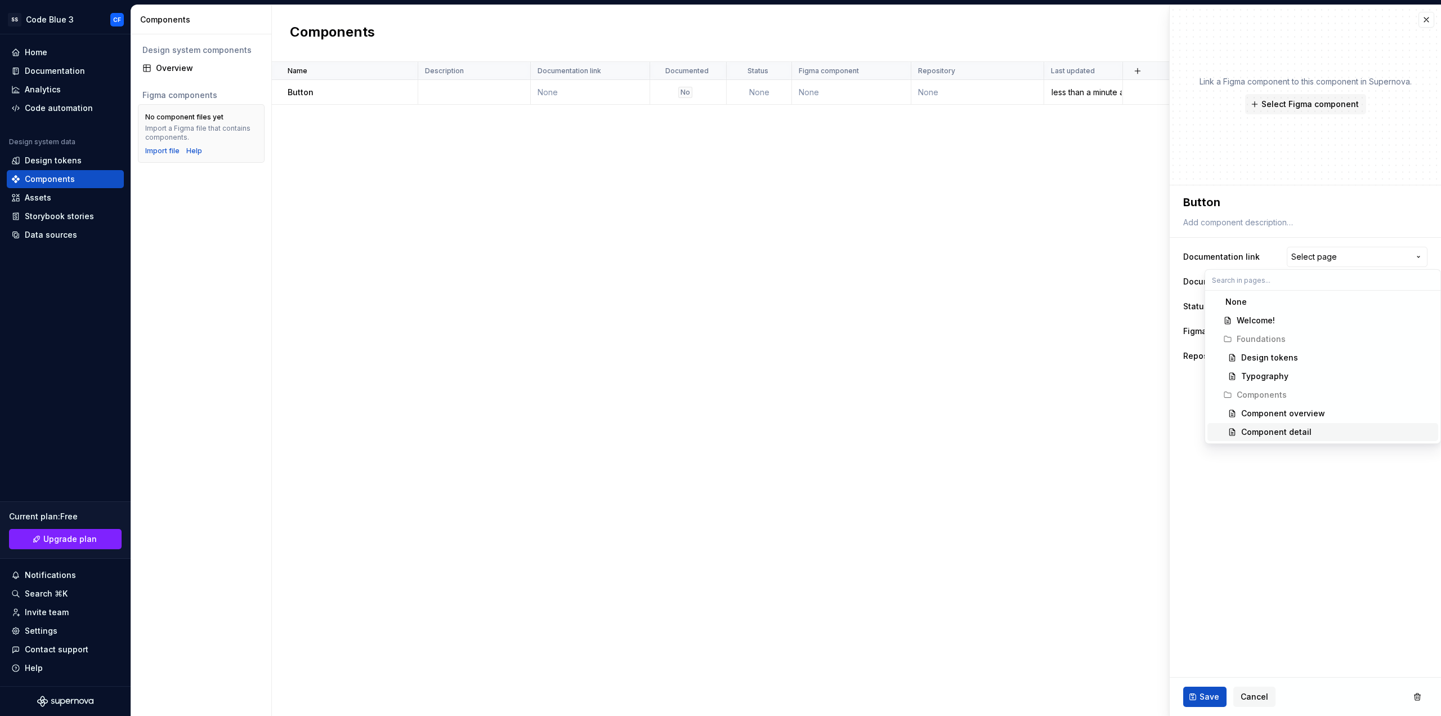
click at [1296, 430] on div "Component detail" at bounding box center [1277, 431] width 70 height 11
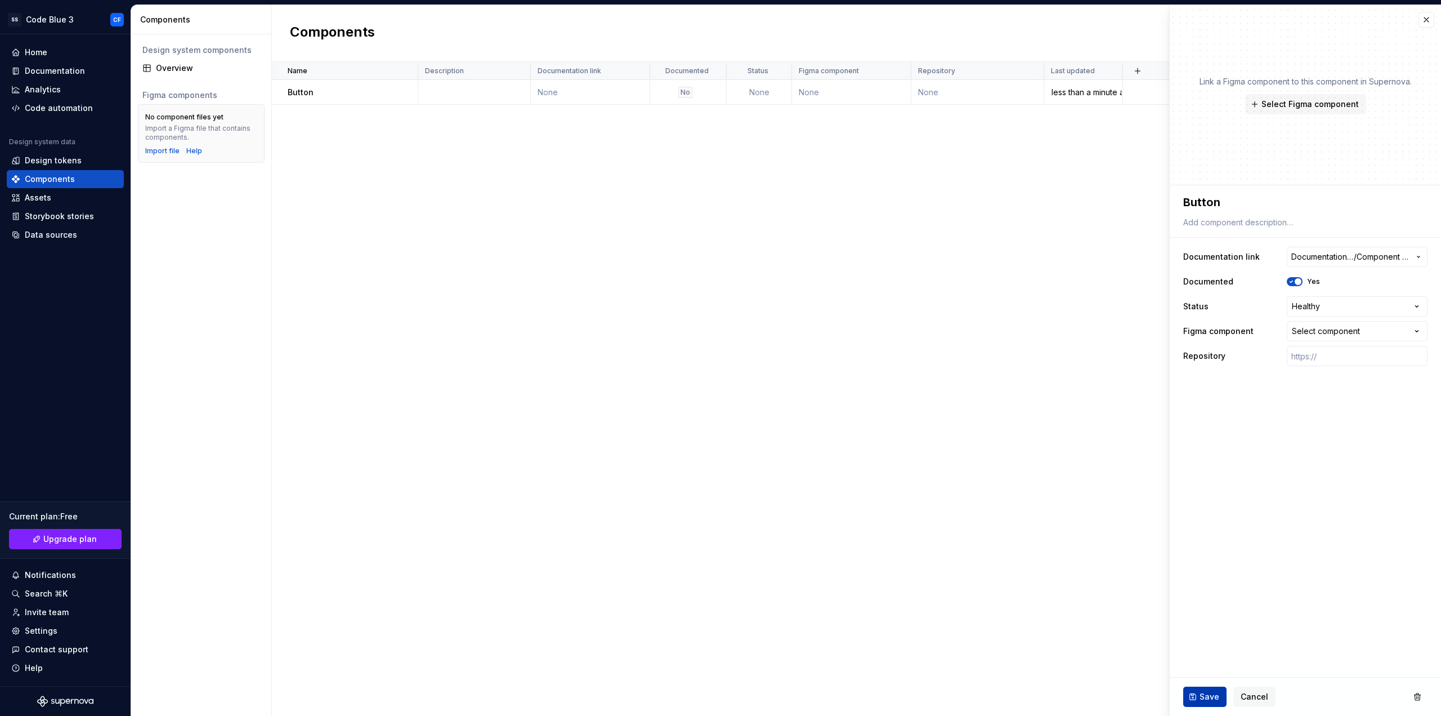
click at [1213, 693] on span "Save" at bounding box center [1210, 696] width 20 height 11
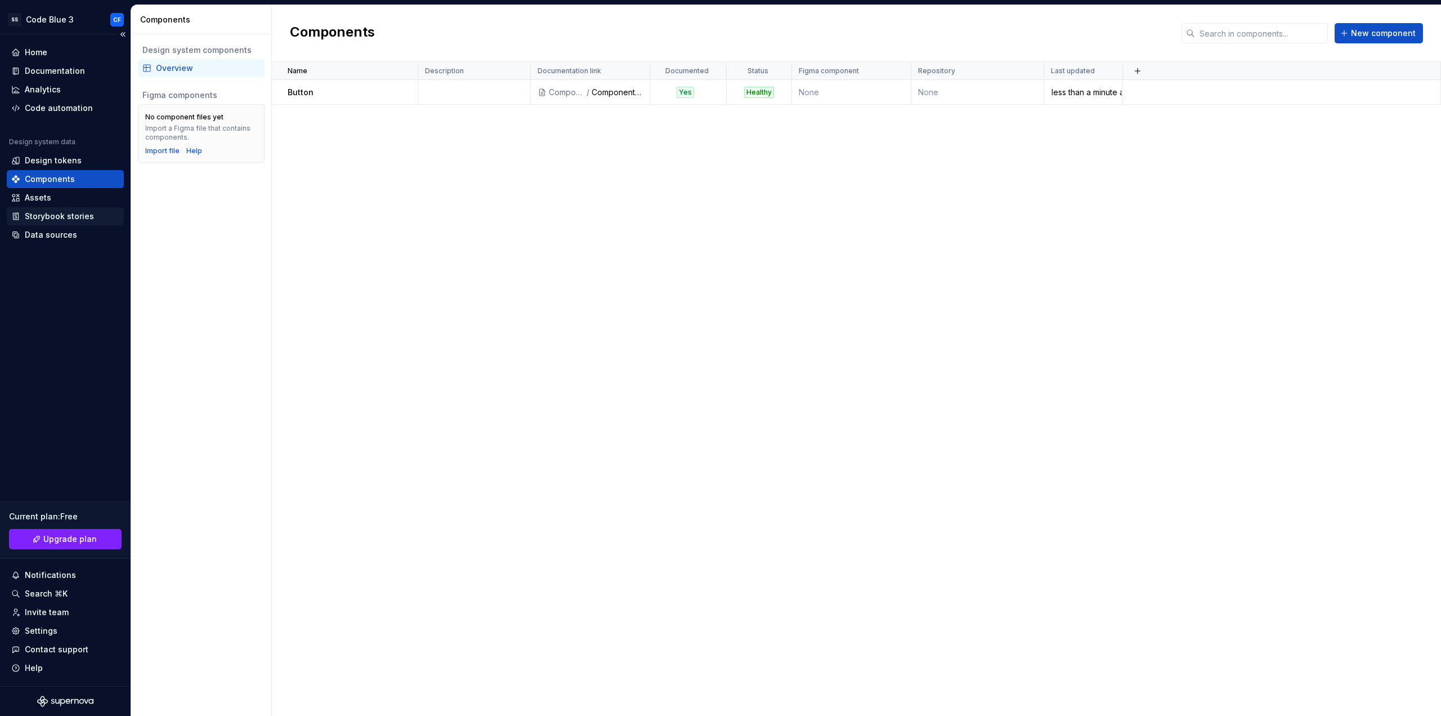
click at [70, 220] on div "Storybook stories" at bounding box center [59, 216] width 69 height 11
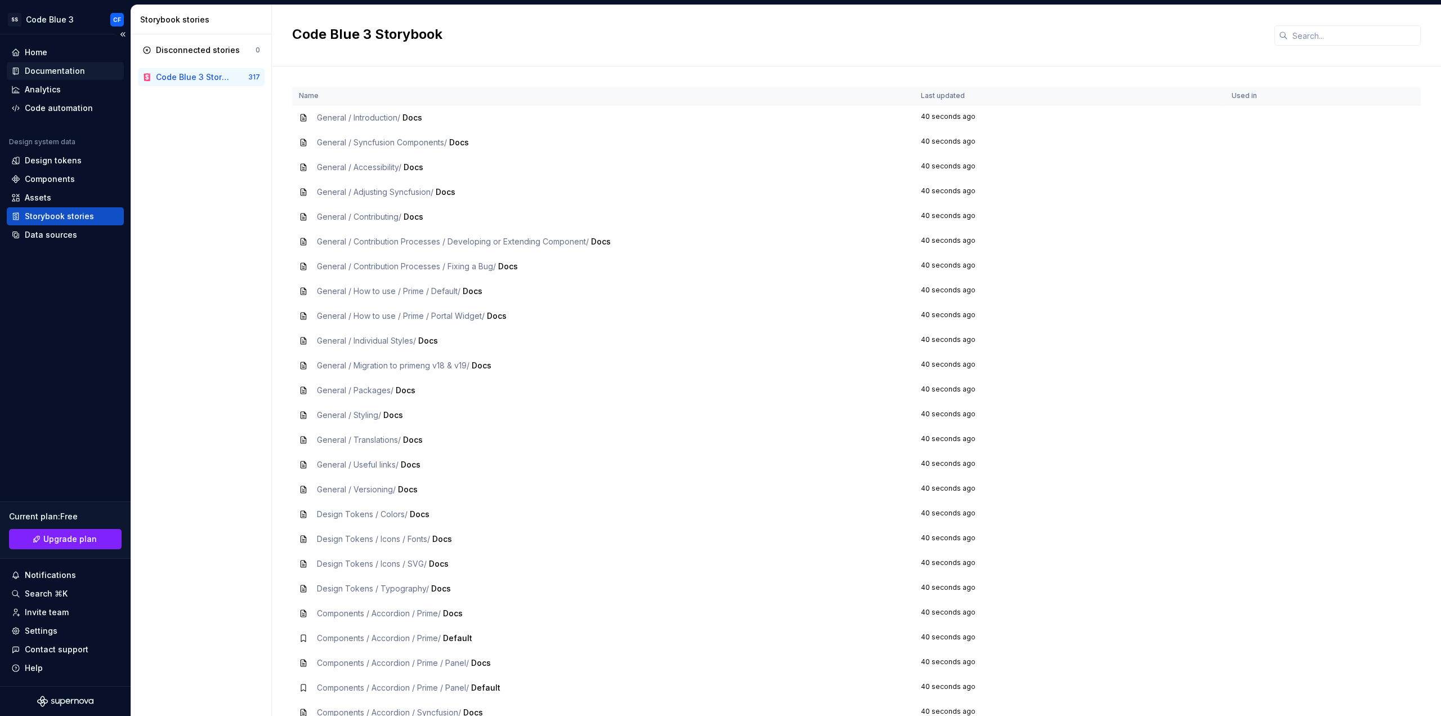
click at [60, 72] on div "Documentation" at bounding box center [55, 70] width 60 height 11
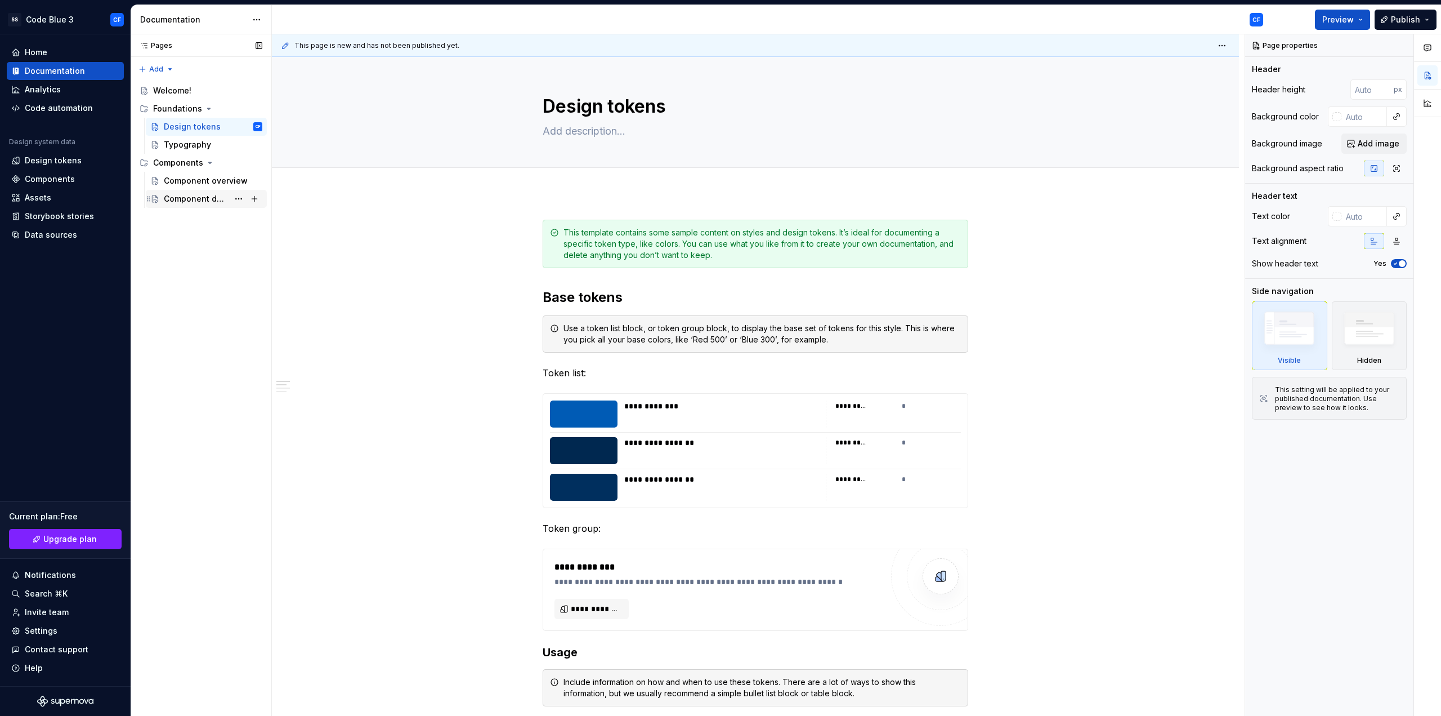
click at [209, 203] on div "Component detail" at bounding box center [196, 198] width 65 height 11
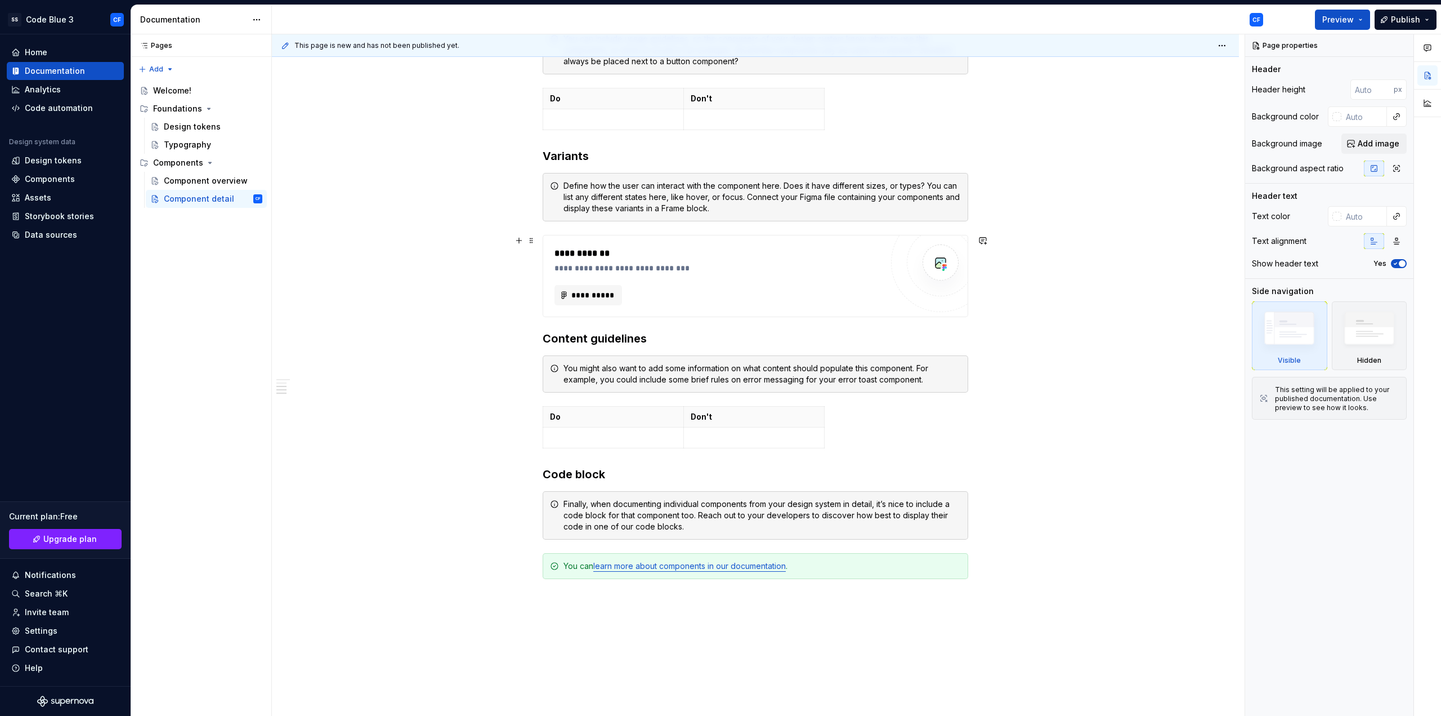
scroll to position [525, 0]
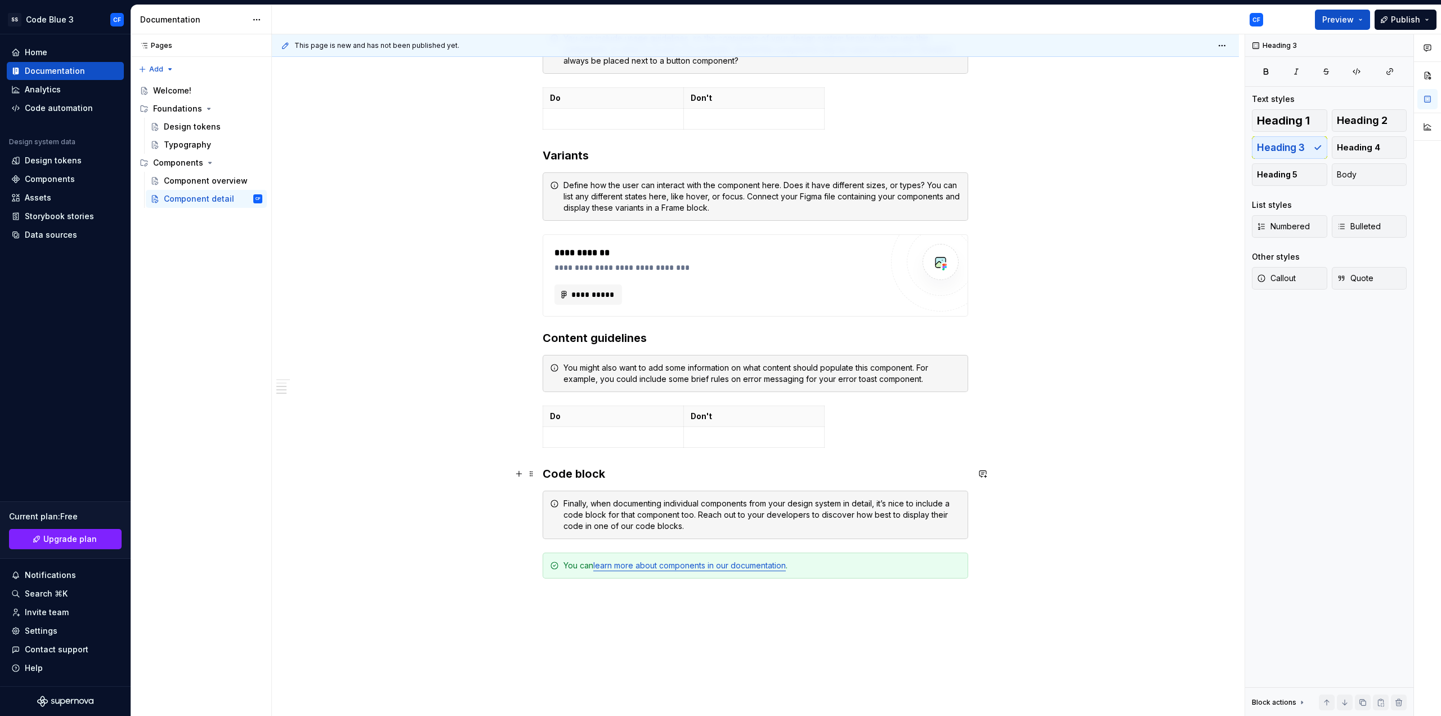
click at [636, 472] on h3 "Code block" at bounding box center [756, 474] width 426 height 16
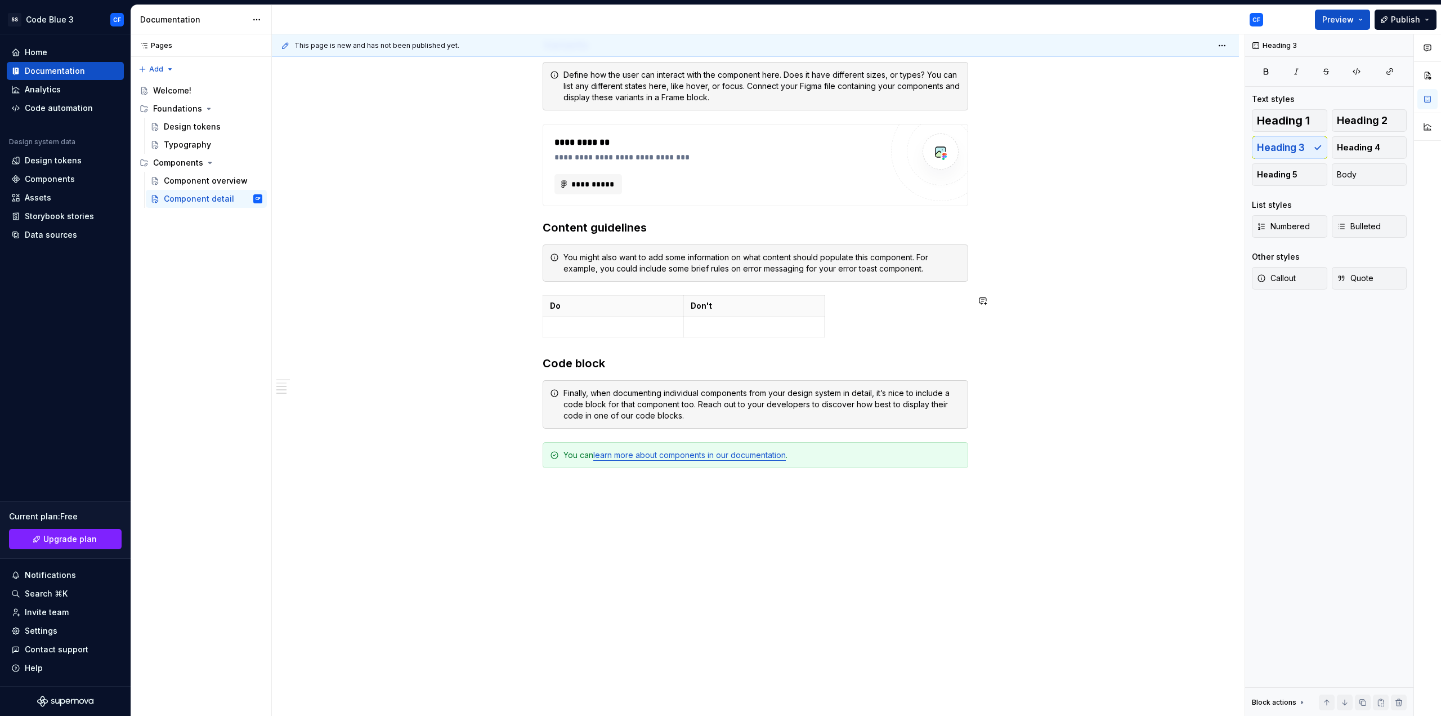
scroll to position [642, 0]
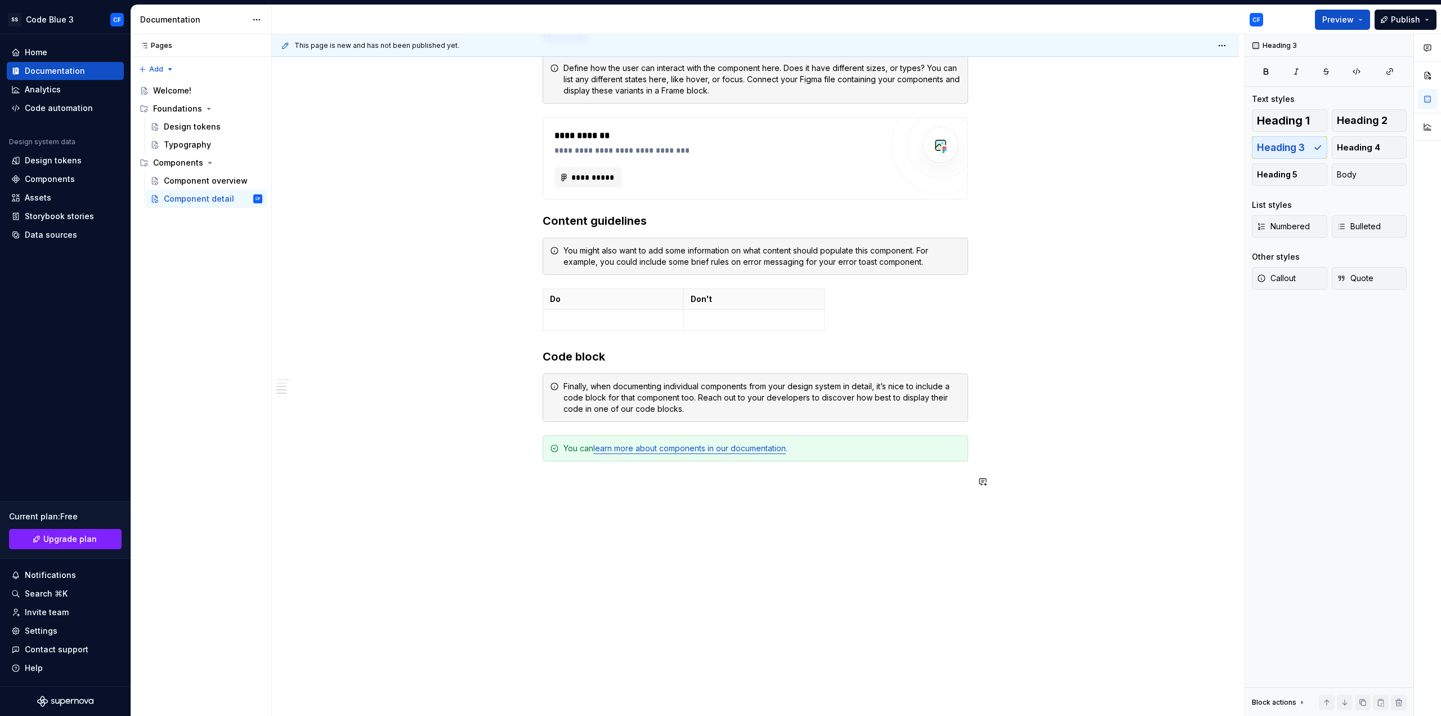
click at [764, 492] on div "**********" at bounding box center [756, 39] width 426 height 925
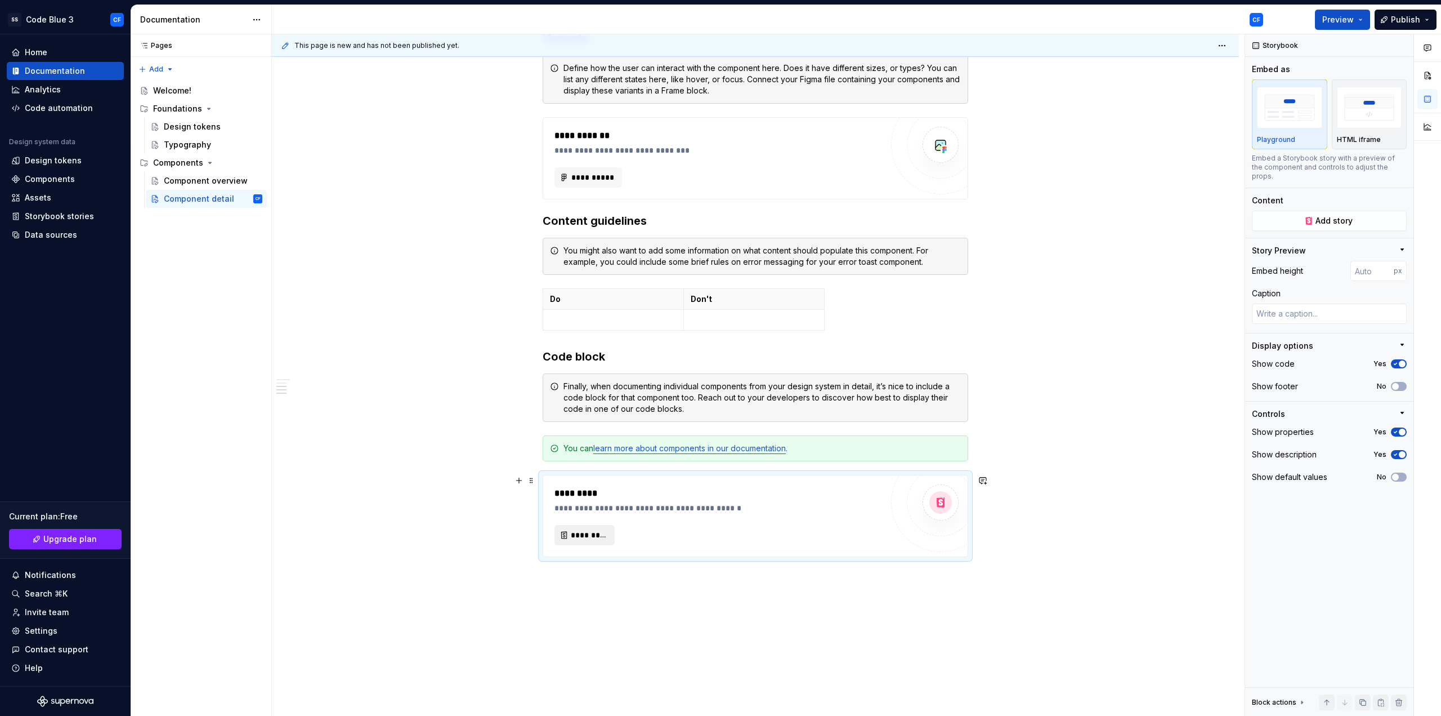
click at [568, 528] on button "*********" at bounding box center [585, 535] width 60 height 20
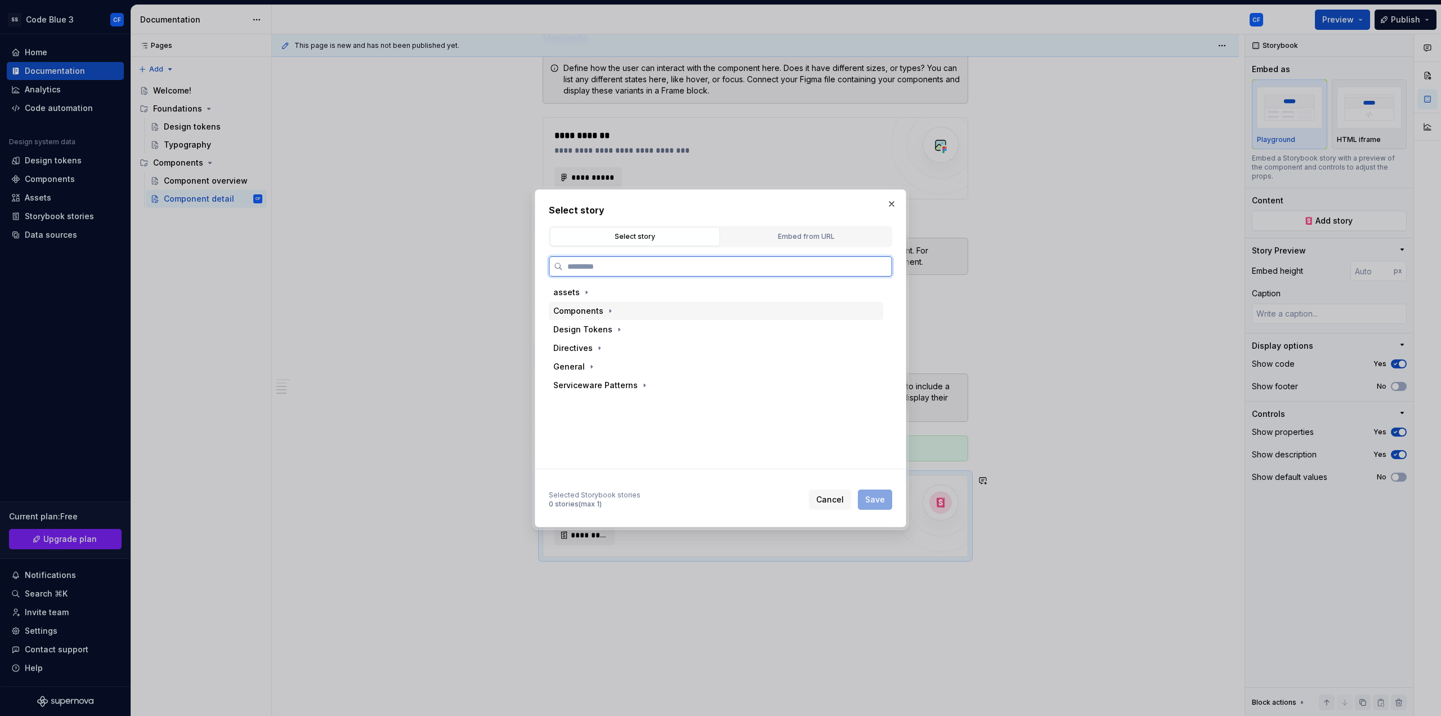
click at [595, 312] on div "Components" at bounding box center [578, 310] width 50 height 11
click at [601, 440] on div "Button" at bounding box center [591, 440] width 26 height 11
click at [610, 459] on div "Prime" at bounding box center [599, 459] width 22 height 11
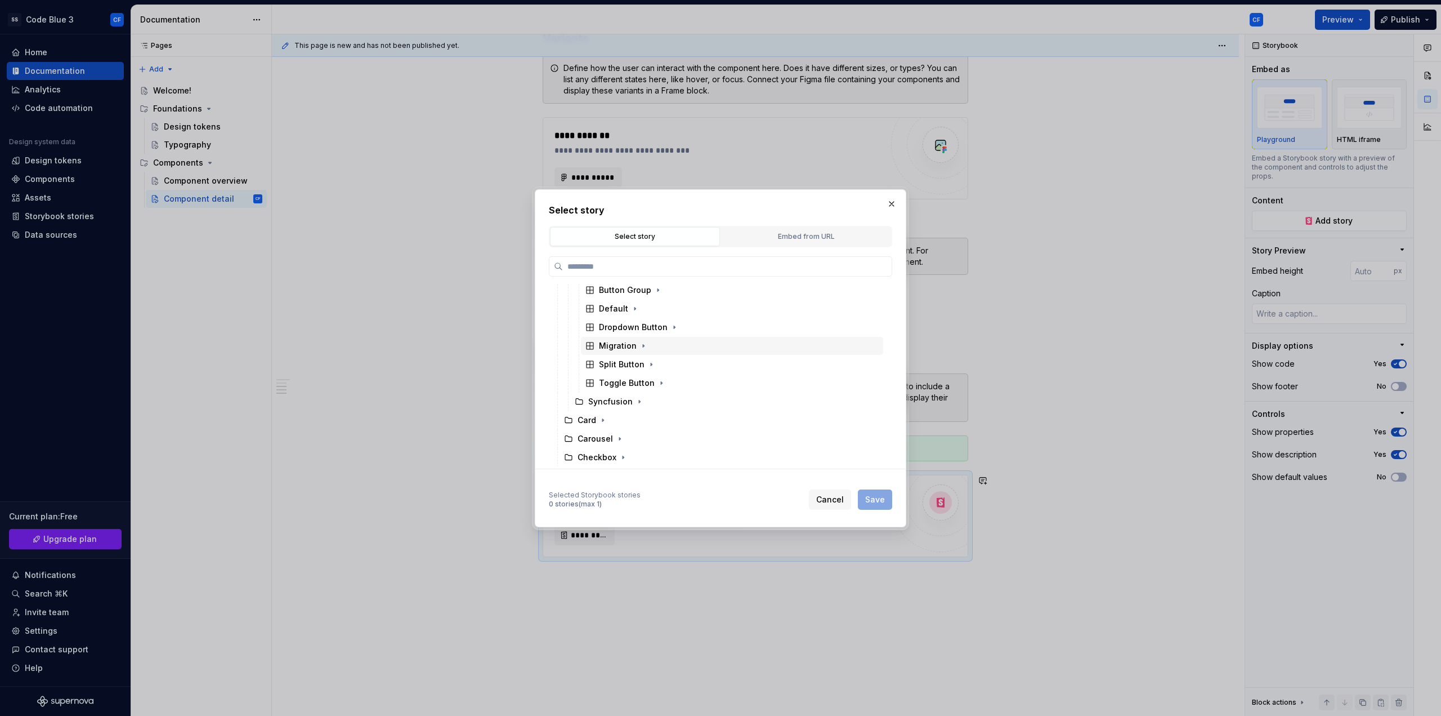
scroll to position [150, 0]
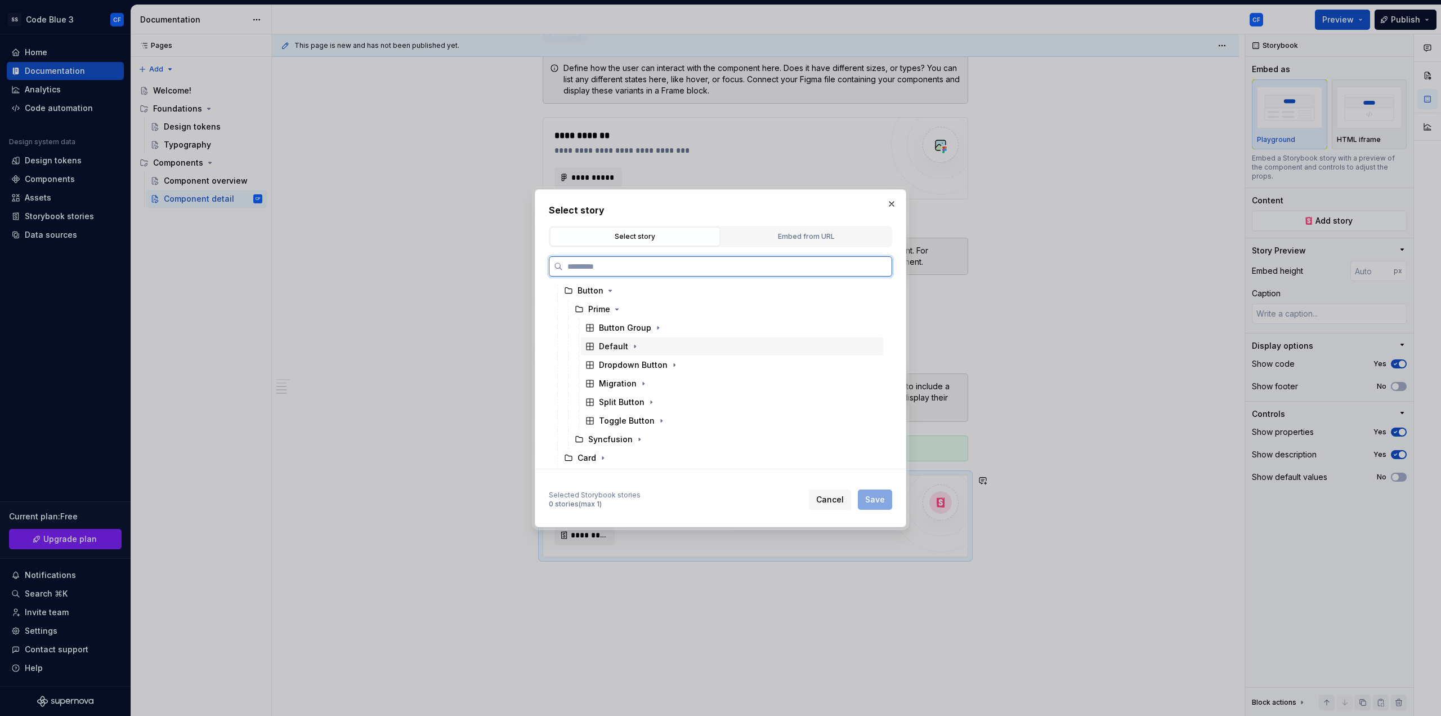
click at [621, 345] on div "Default" at bounding box center [613, 346] width 29 height 11
click at [639, 385] on div "As Component" at bounding box center [638, 383] width 57 height 11
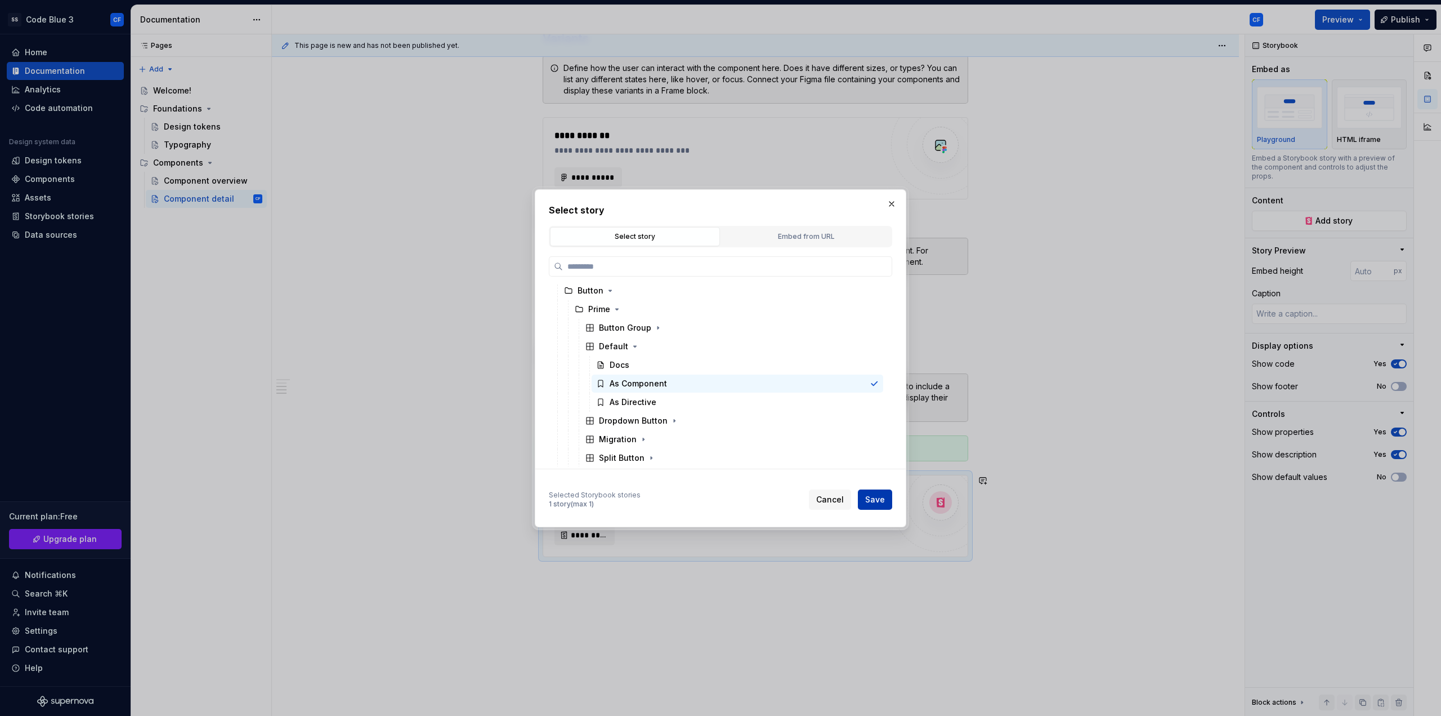
click at [870, 493] on button "Save" at bounding box center [875, 499] width 34 height 20
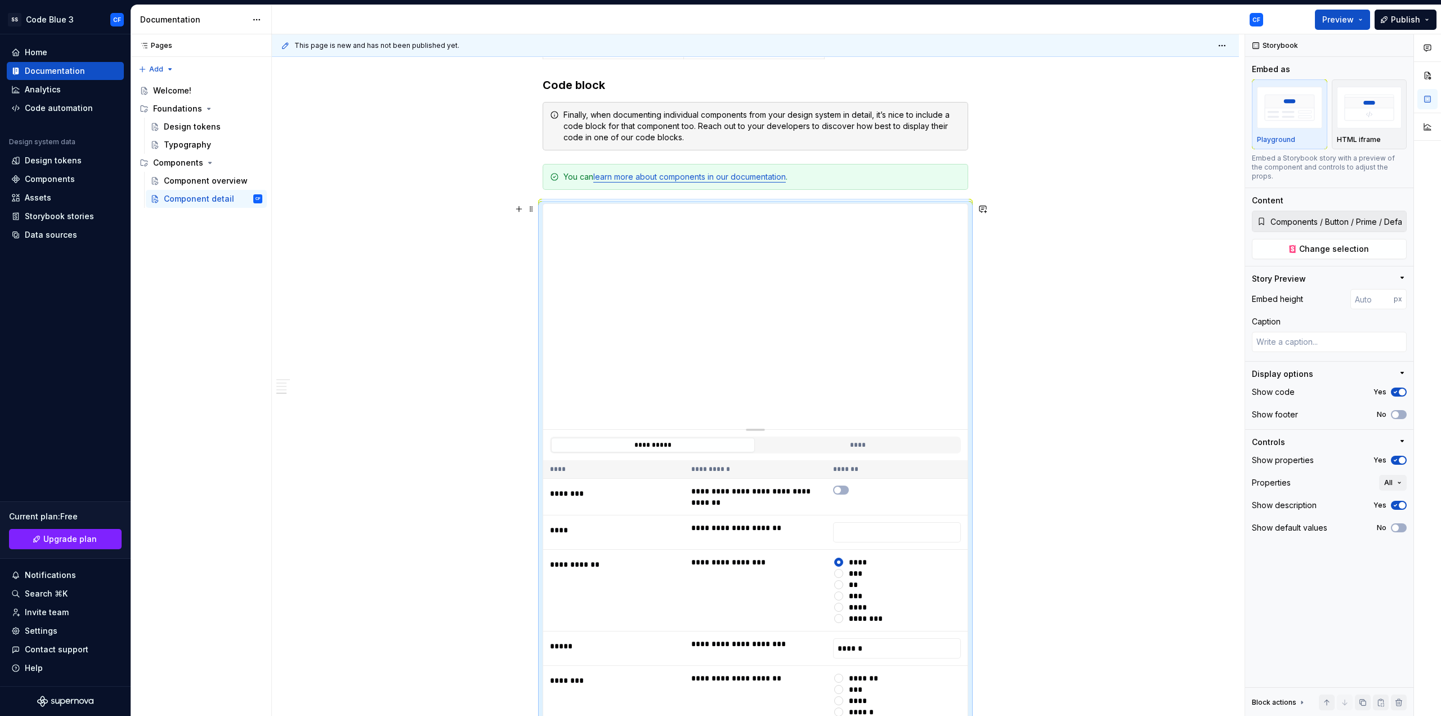
scroll to position [976, 0]
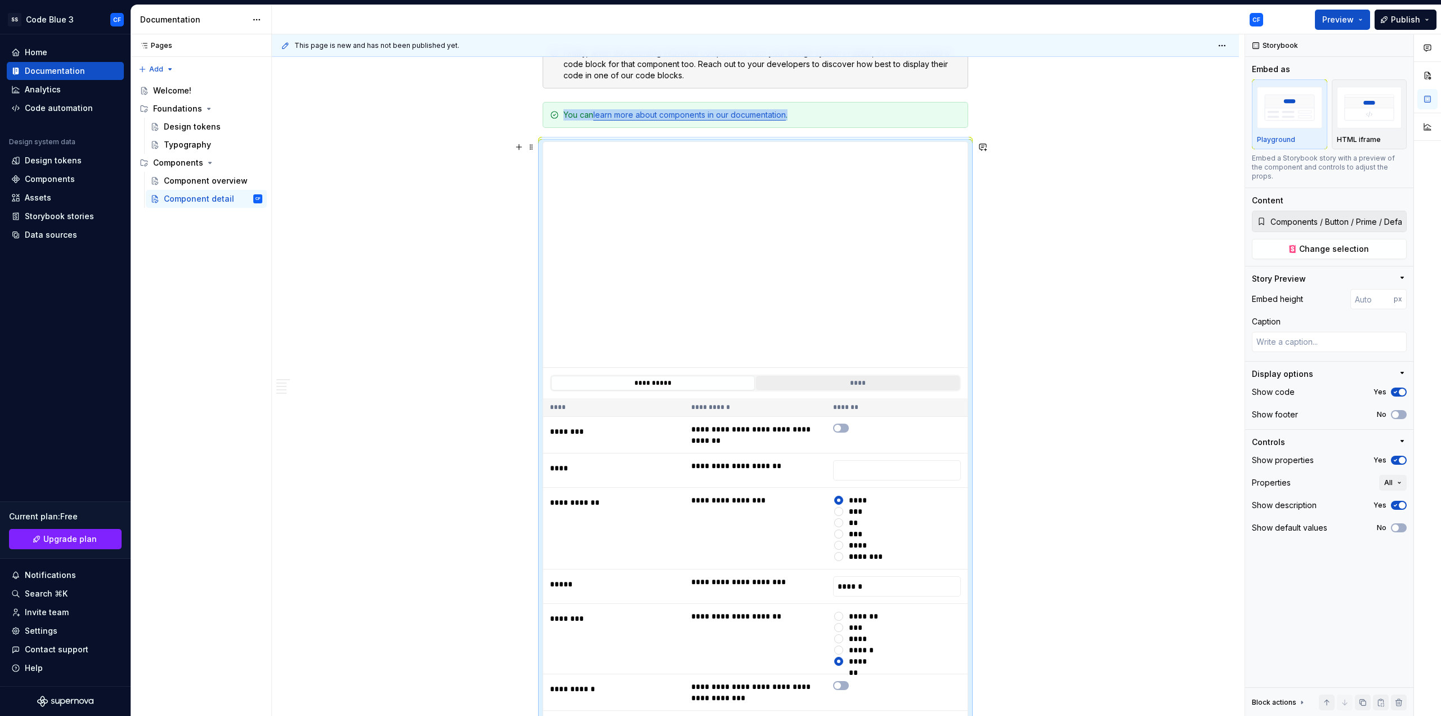
click at [823, 388] on button "****" at bounding box center [858, 383] width 204 height 15
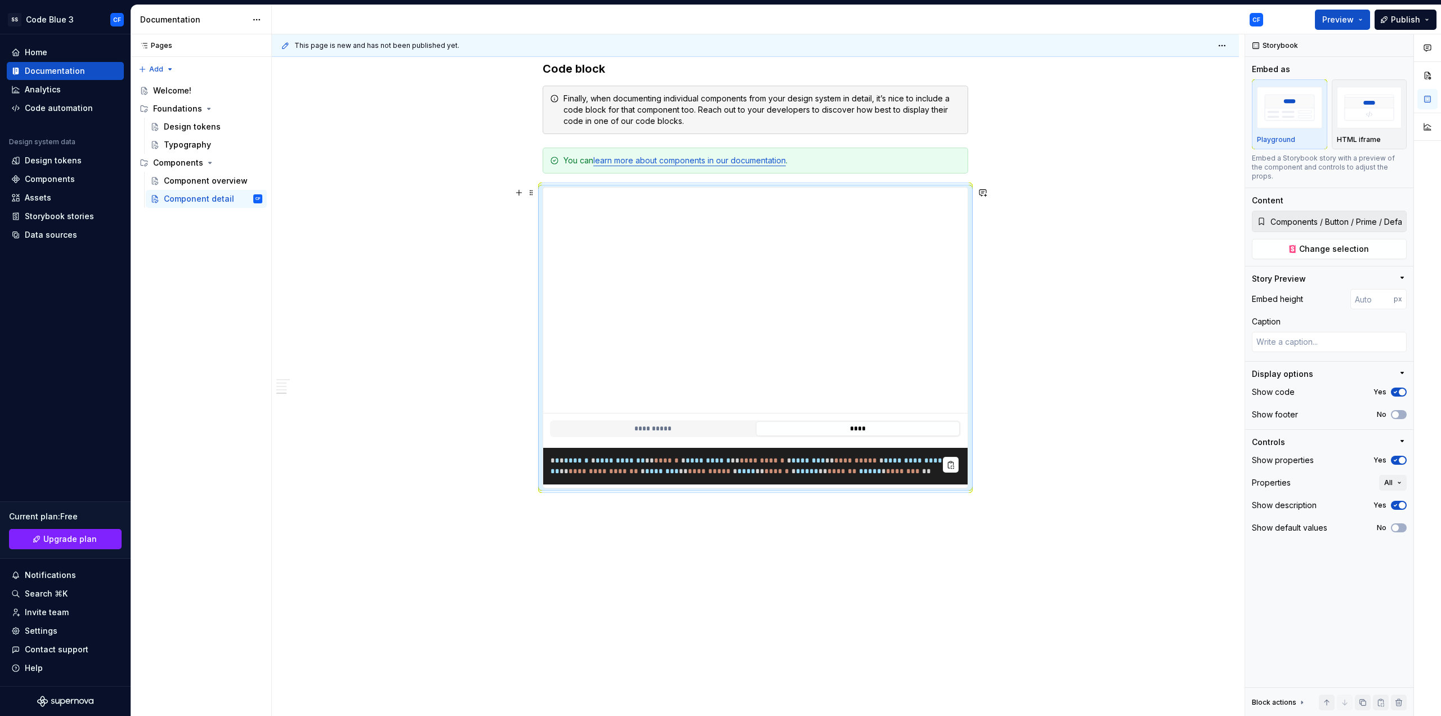
click at [710, 474] on pre "**********" at bounding box center [755, 466] width 425 height 37
click at [55, 87] on div "Analytics" at bounding box center [43, 89] width 36 height 11
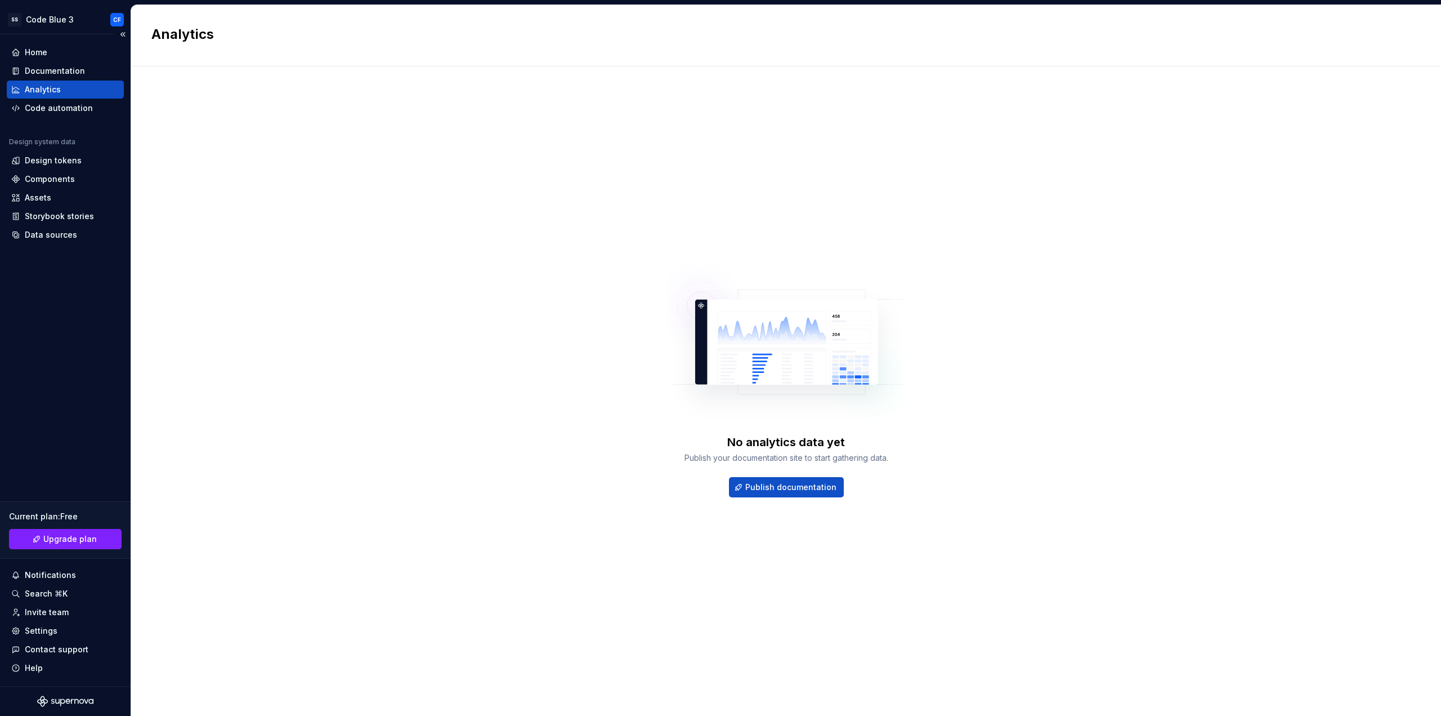
click at [55, 95] on div "Analytics" at bounding box center [65, 90] width 117 height 18
click at [56, 109] on div "Code automation" at bounding box center [59, 107] width 68 height 11
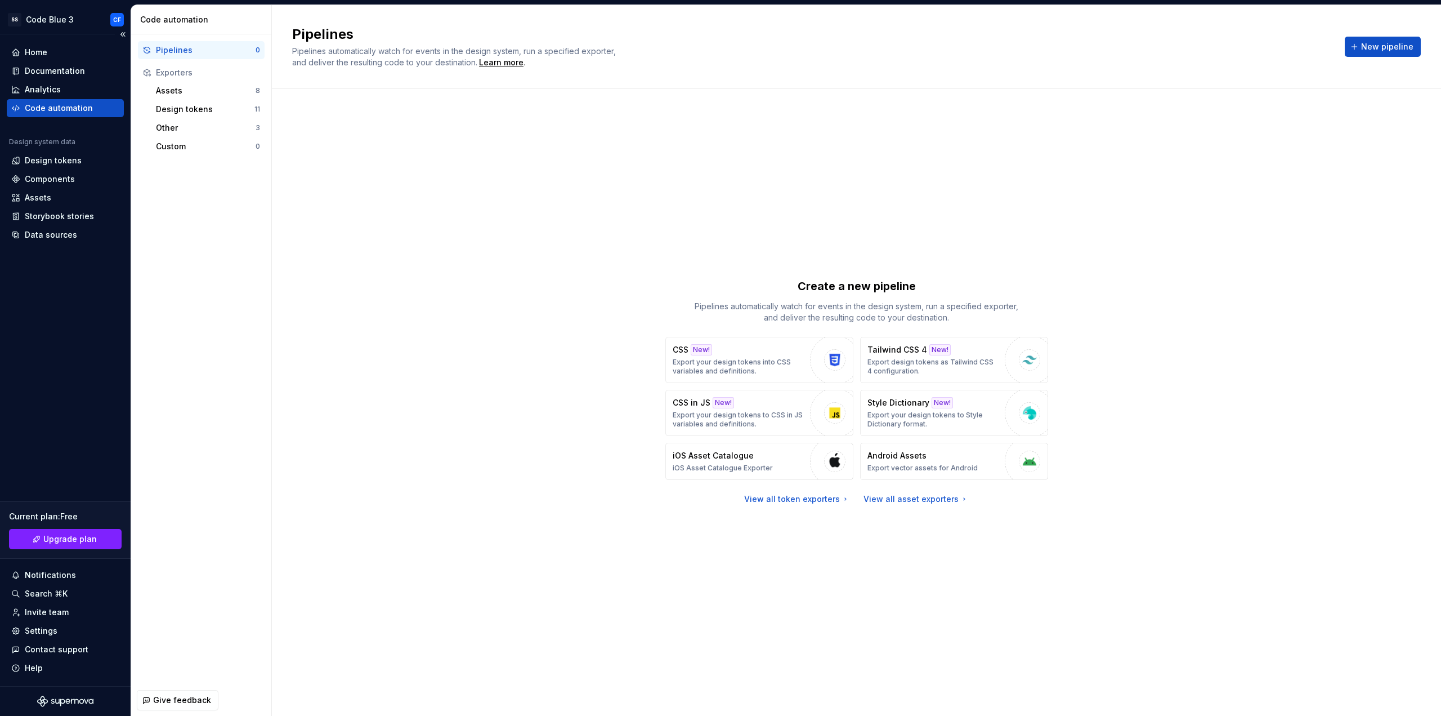
click at [63, 556] on div "Current plan : Free Upgrade plan" at bounding box center [65, 529] width 131 height 57
click at [64, 544] on span "Upgrade plan" at bounding box center [69, 538] width 53 height 11
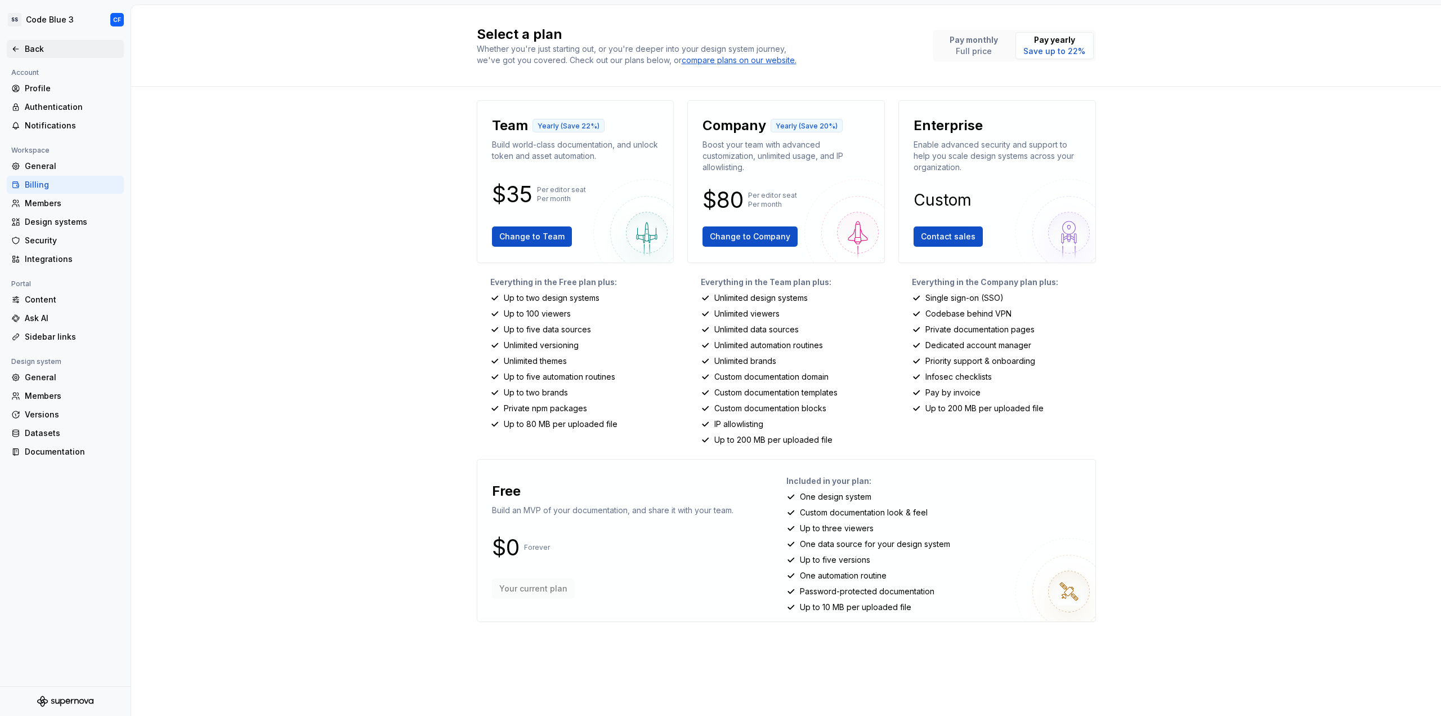
click at [74, 47] on div "Back" at bounding box center [72, 48] width 95 height 11
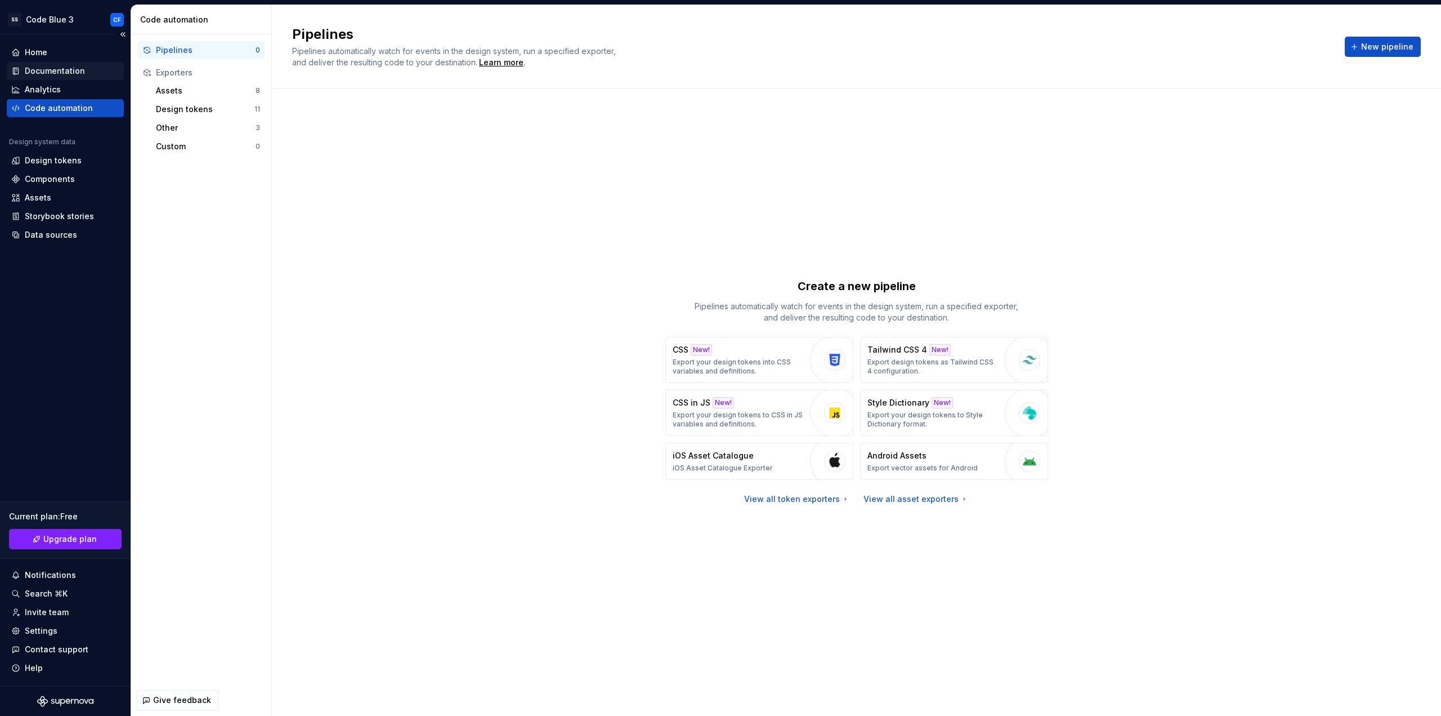
click at [65, 68] on div "Documentation" at bounding box center [55, 70] width 60 height 11
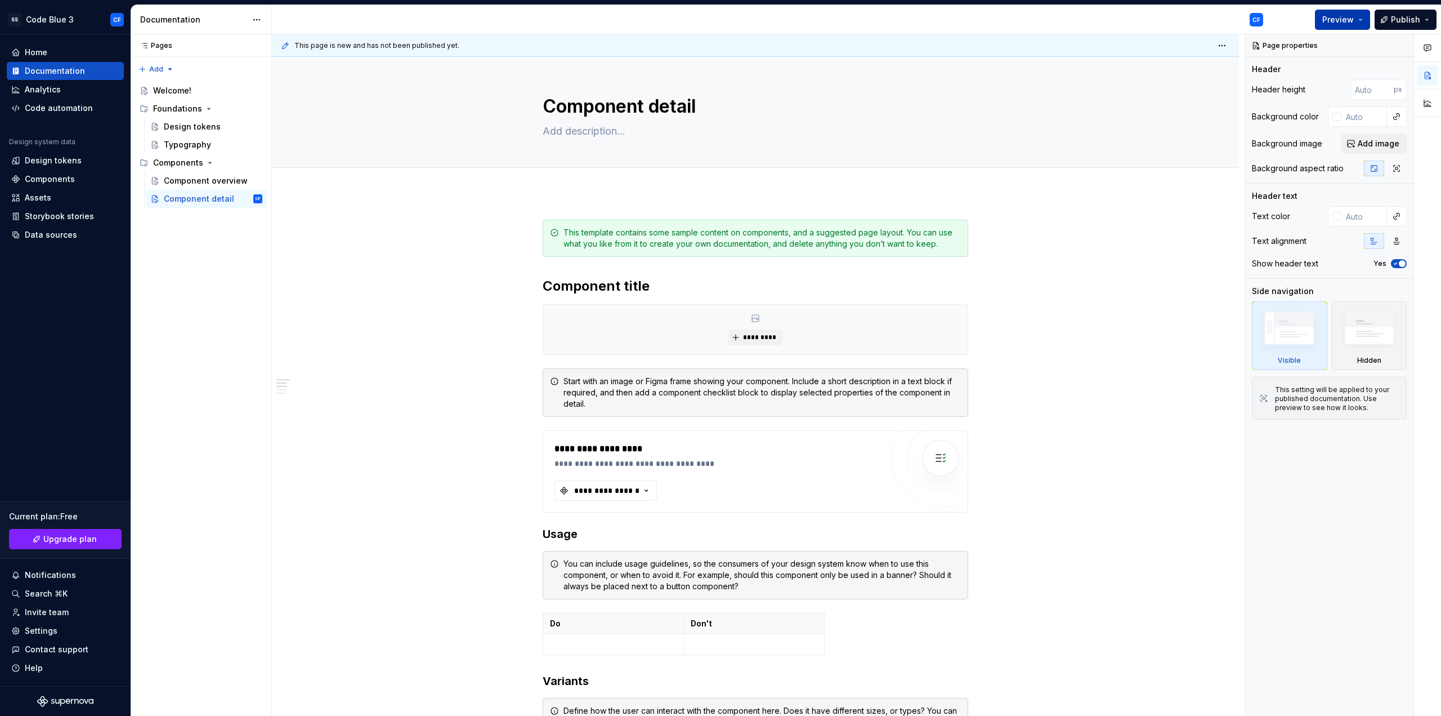
click at [1338, 23] on span "Preview" at bounding box center [1339, 19] width 32 height 11
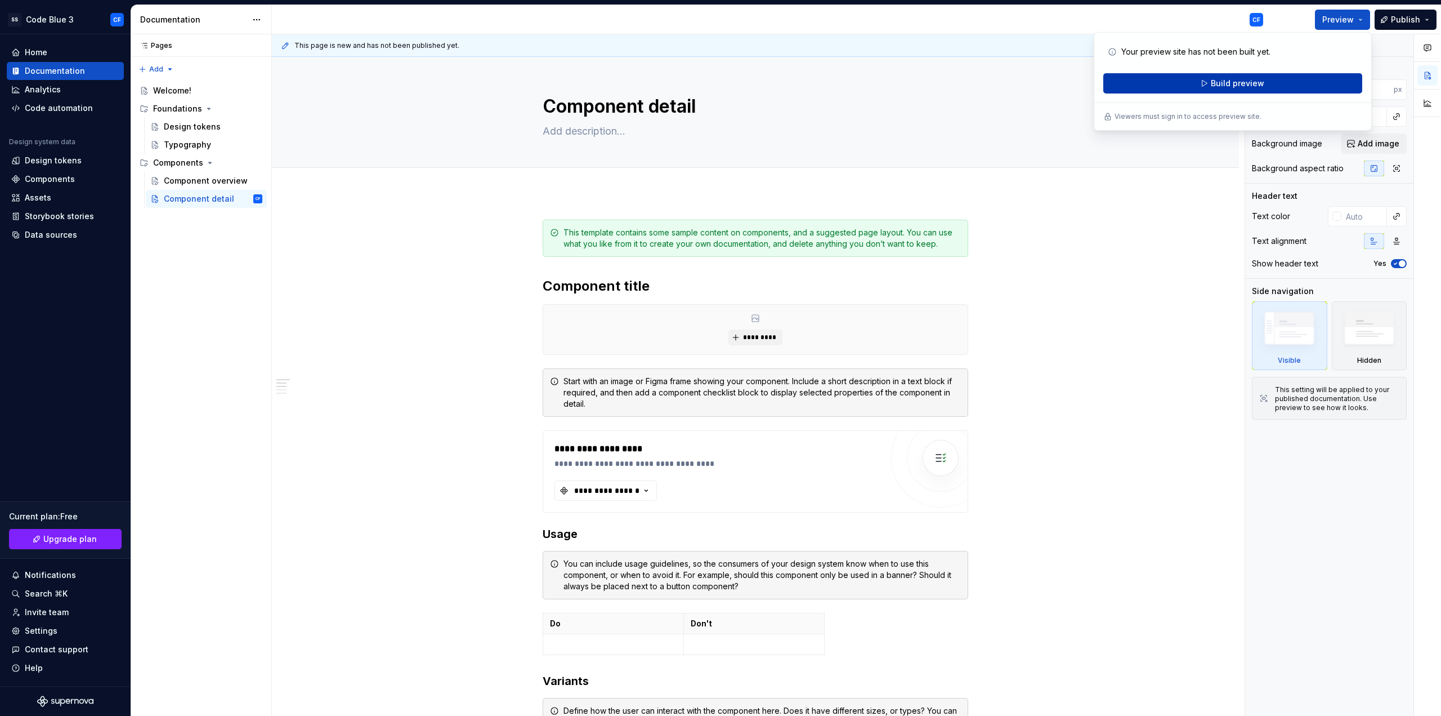
click at [1275, 81] on button "Build preview" at bounding box center [1233, 83] width 259 height 20
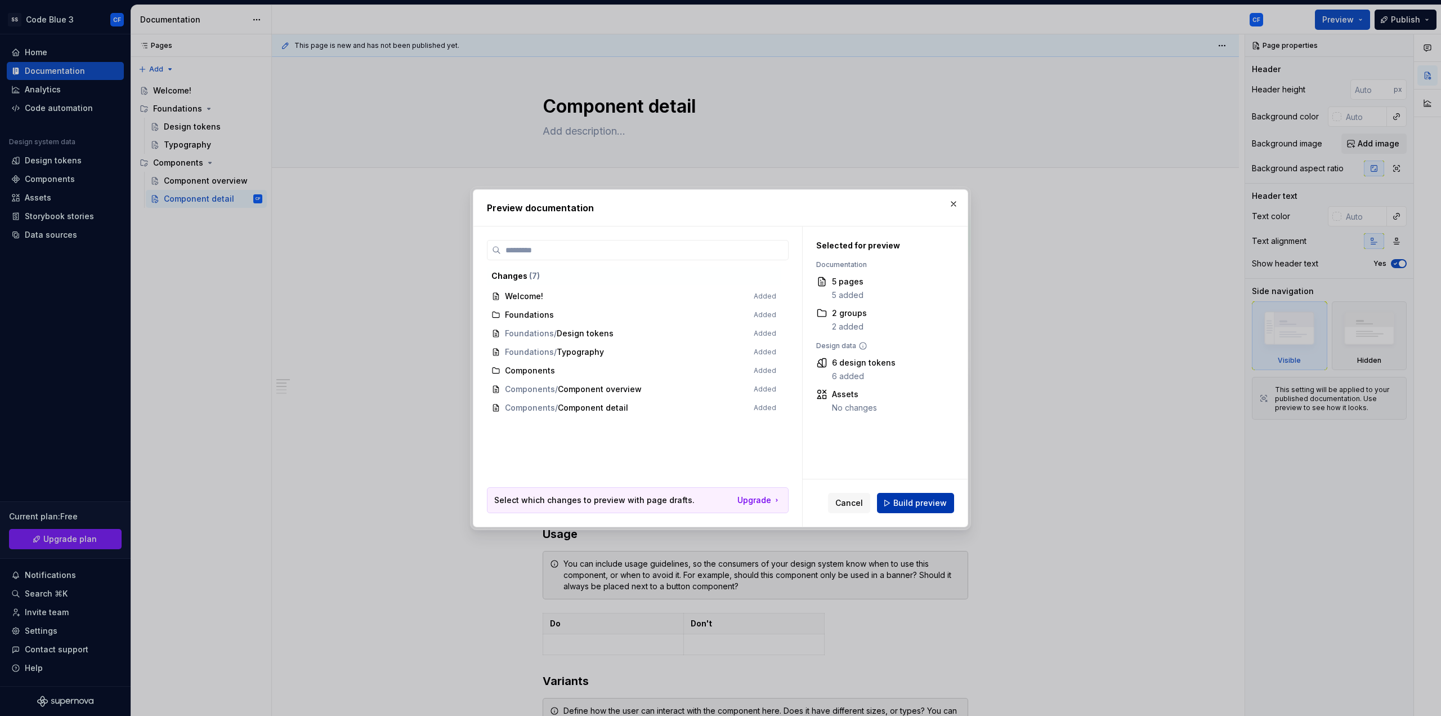
click at [909, 505] on span "Build preview" at bounding box center [920, 502] width 53 height 11
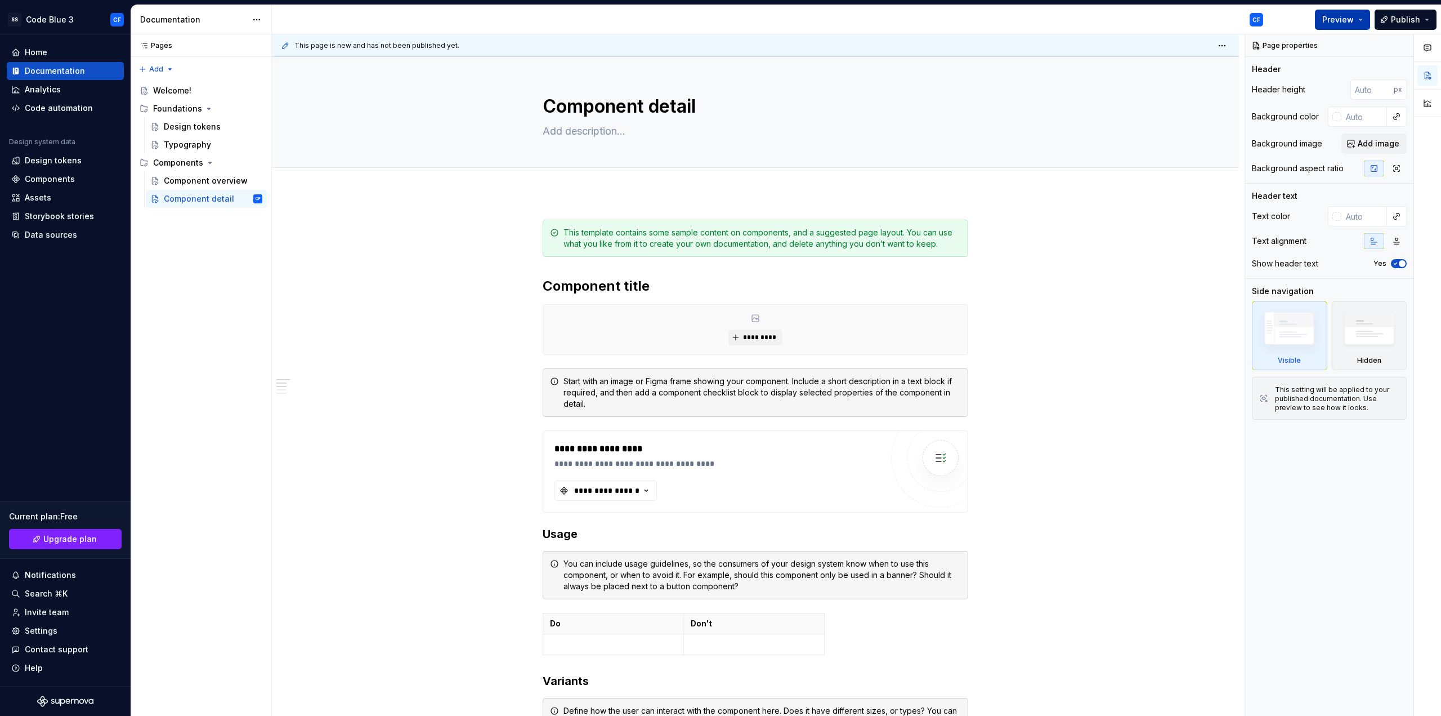
click at [1321, 19] on button "Preview" at bounding box center [1342, 20] width 55 height 20
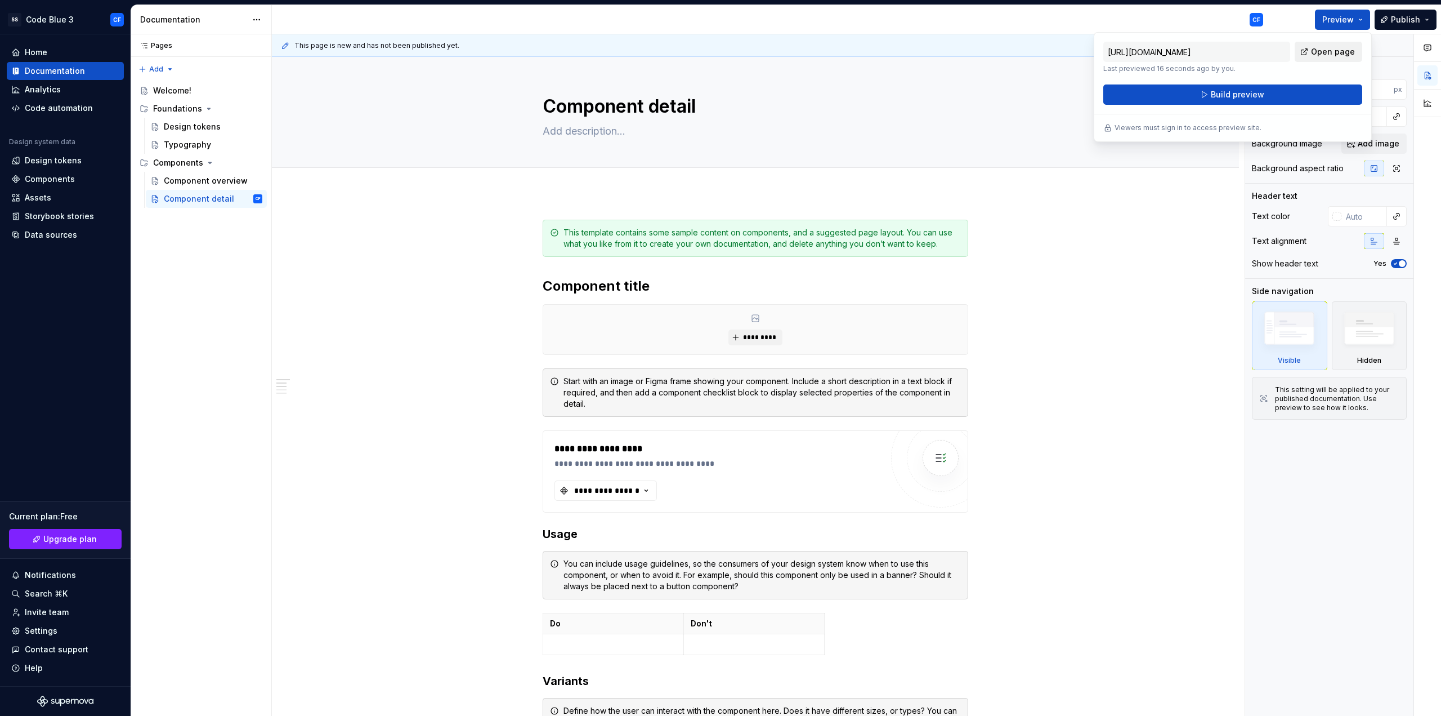
click at [1312, 55] on link "Open page" at bounding box center [1329, 52] width 68 height 20
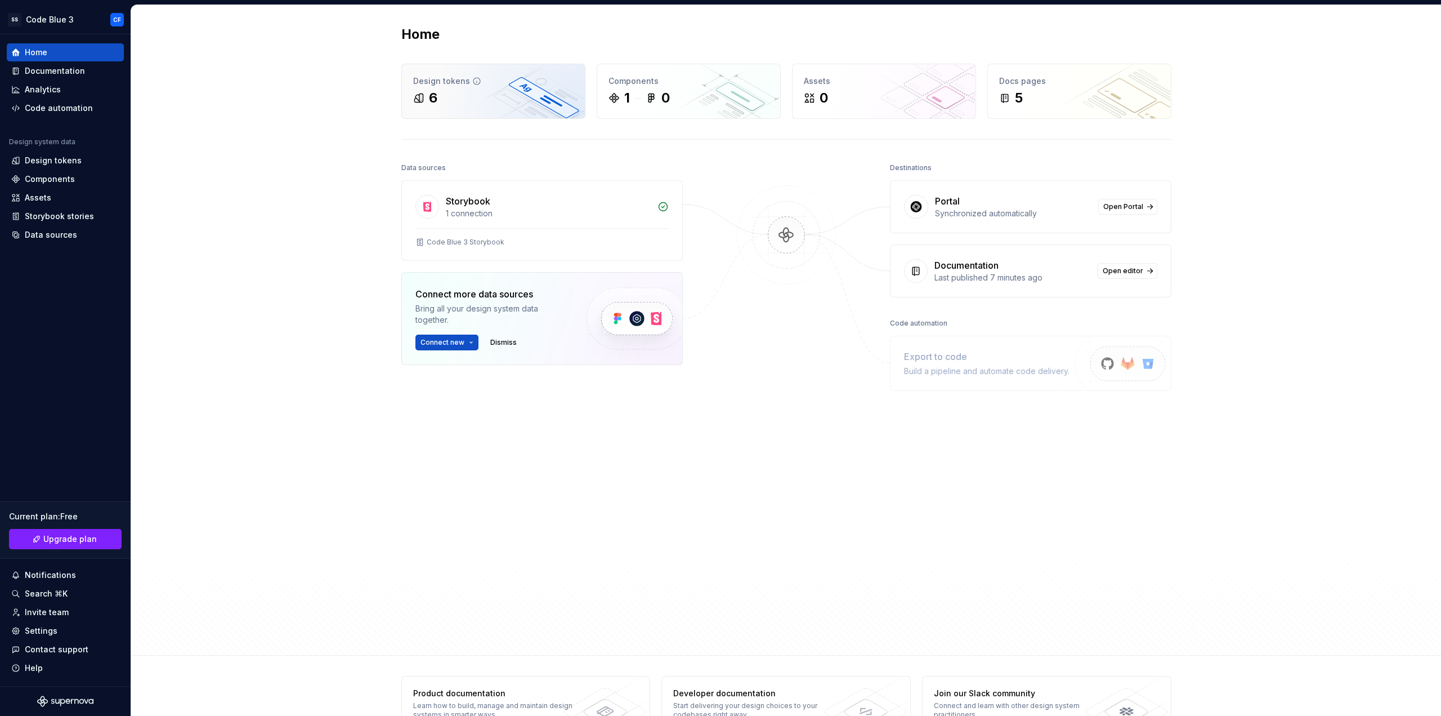
click at [459, 90] on div "6" at bounding box center [493, 98] width 160 height 18
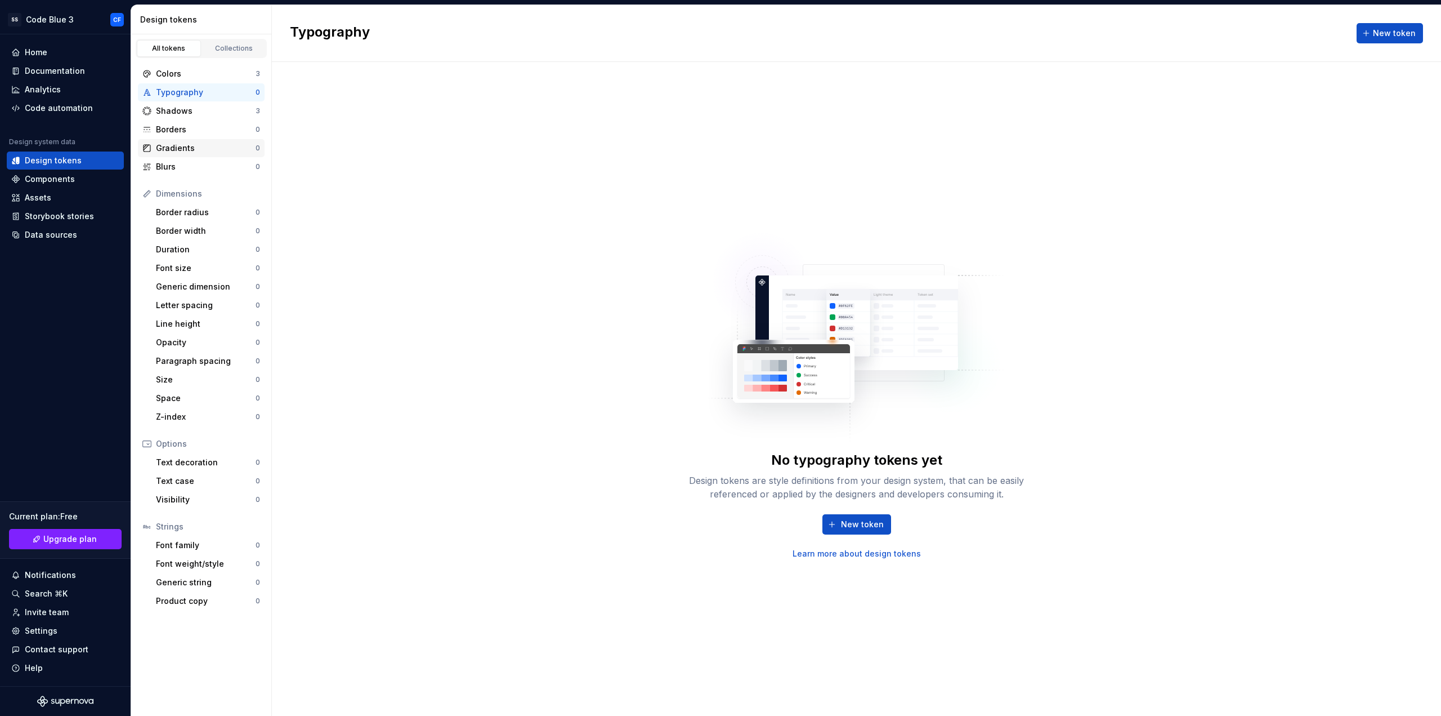
click at [209, 146] on div "Gradients" at bounding box center [206, 147] width 100 height 11
click at [823, 524] on div "New token Learn more about design tokens" at bounding box center [857, 536] width 360 height 45
click at [837, 519] on button "New token" at bounding box center [857, 524] width 69 height 20
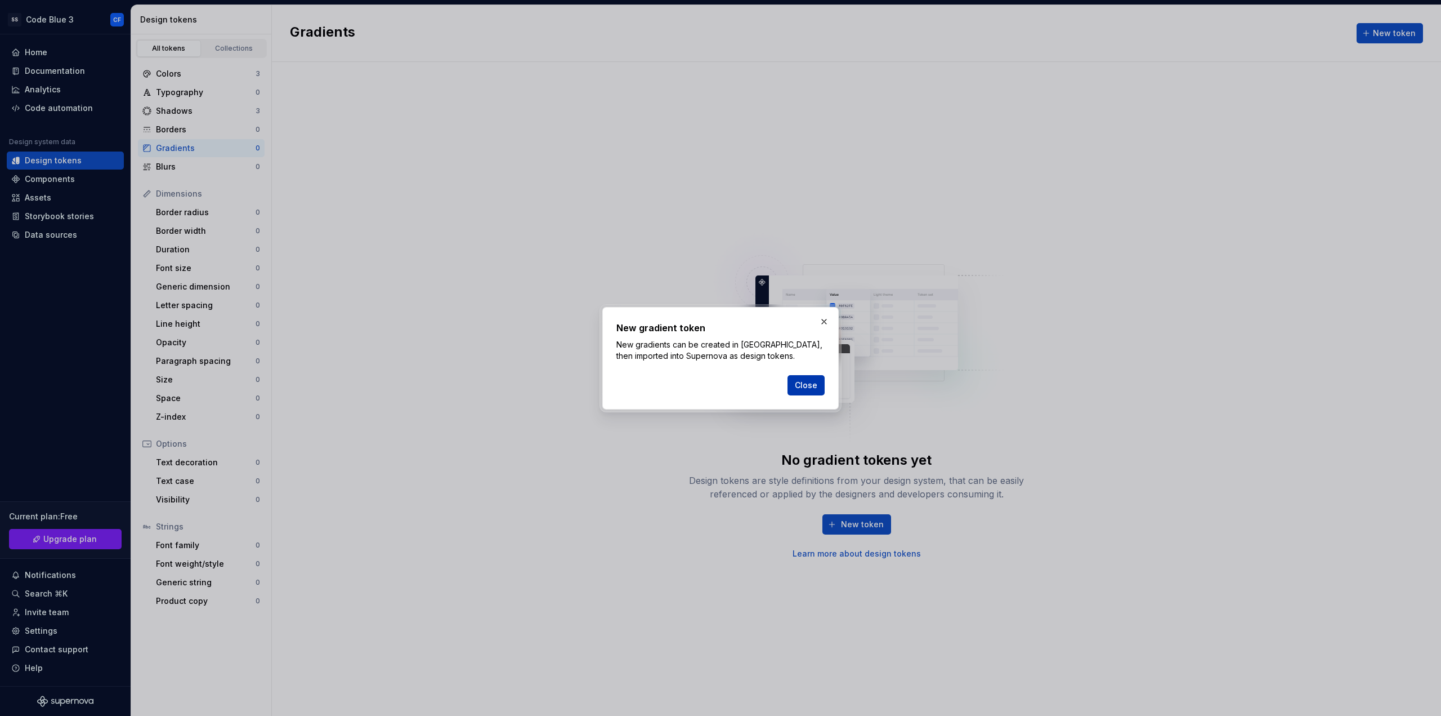
click at [805, 383] on span "Close" at bounding box center [806, 384] width 23 height 11
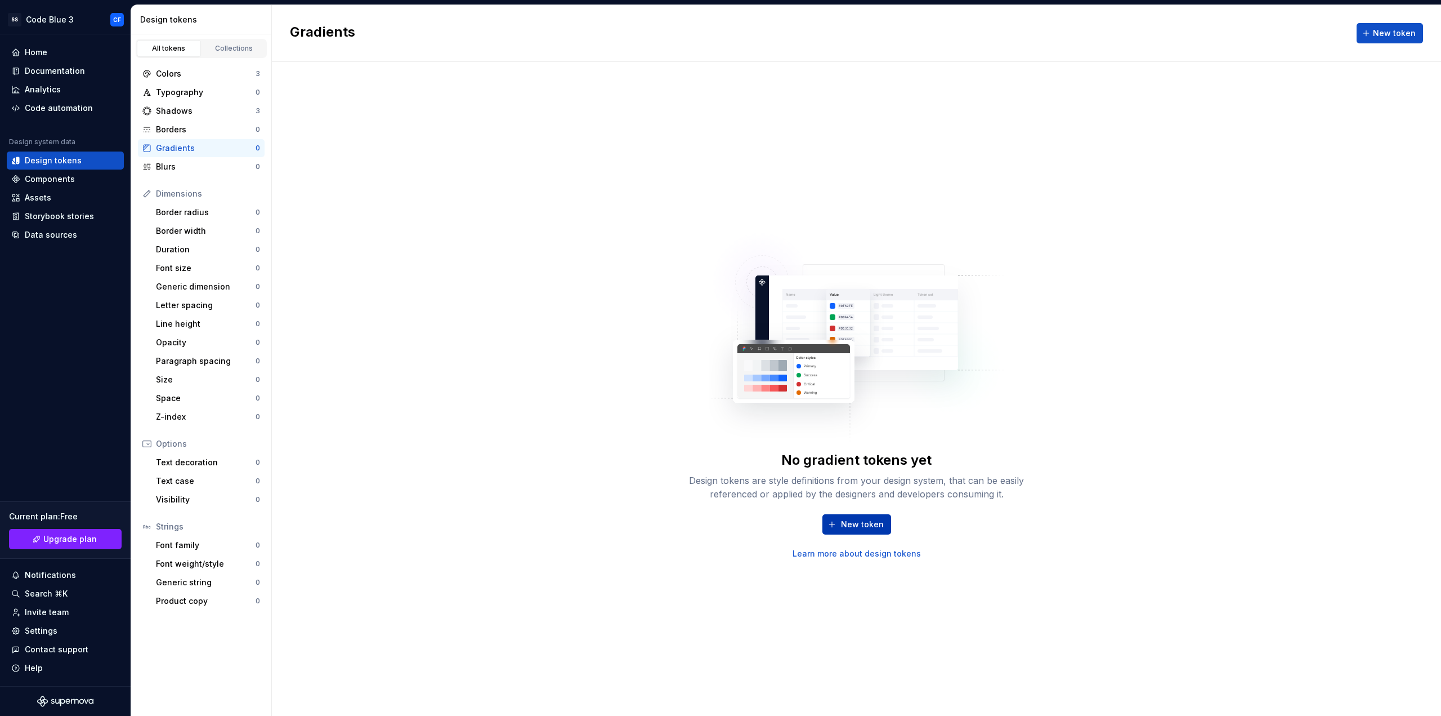
click at [851, 521] on span "New token" at bounding box center [862, 524] width 43 height 11
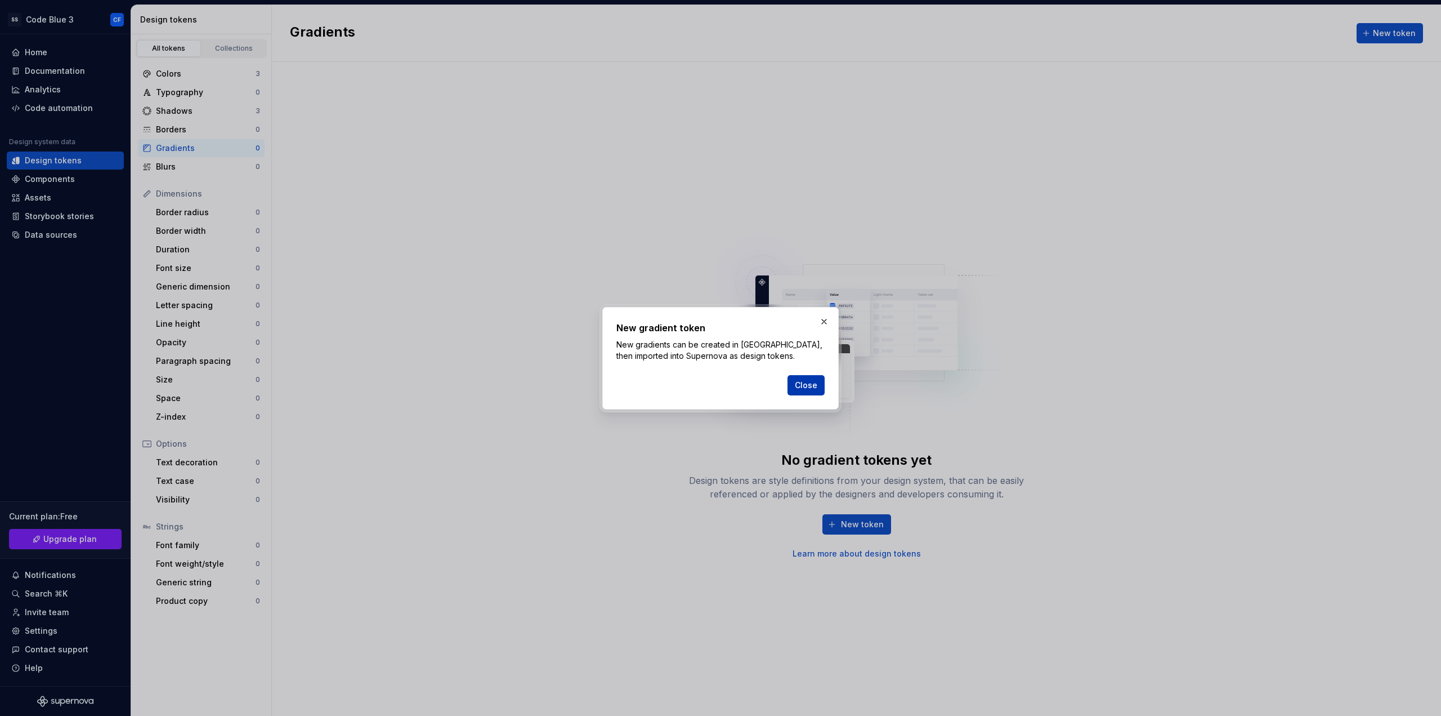
click at [802, 382] on span "Close" at bounding box center [806, 384] width 23 height 11
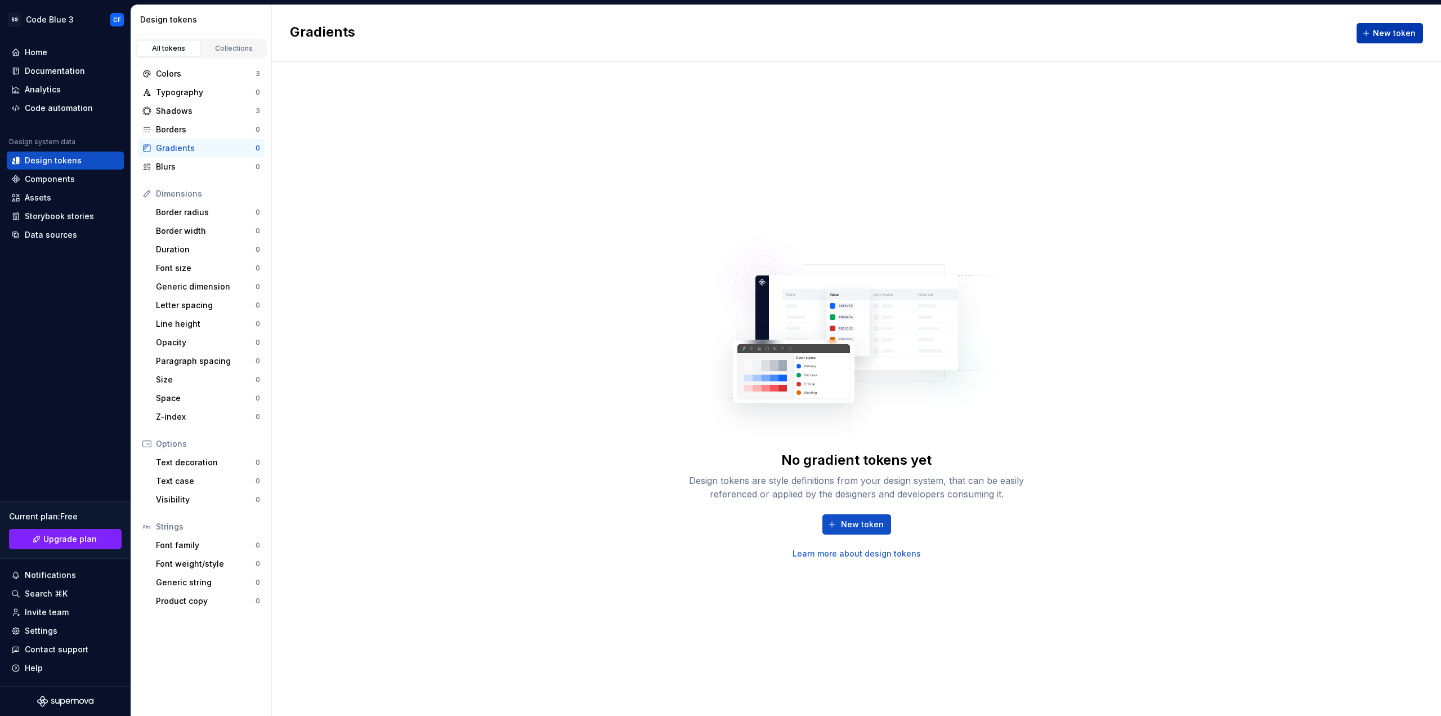
click at [1395, 29] on span "New token" at bounding box center [1394, 33] width 43 height 11
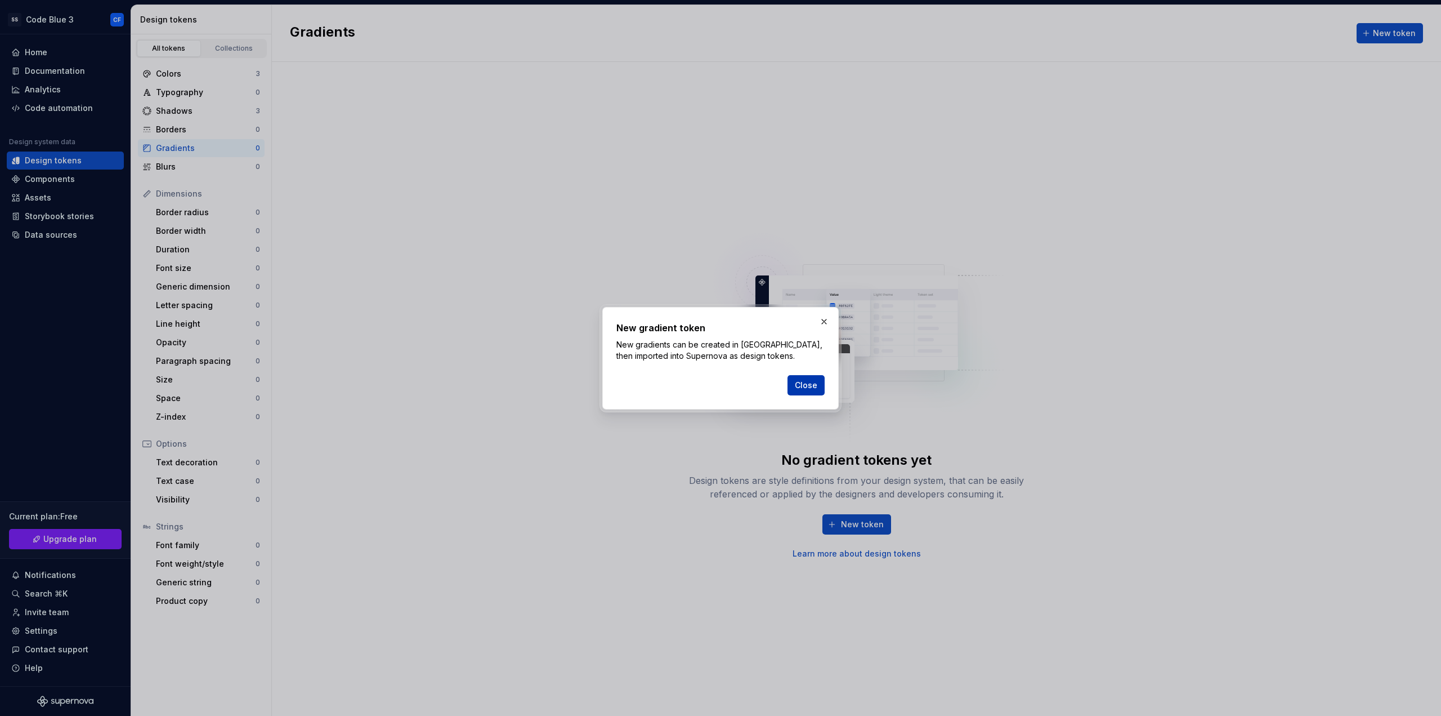
click at [802, 384] on span "Close" at bounding box center [806, 384] width 23 height 11
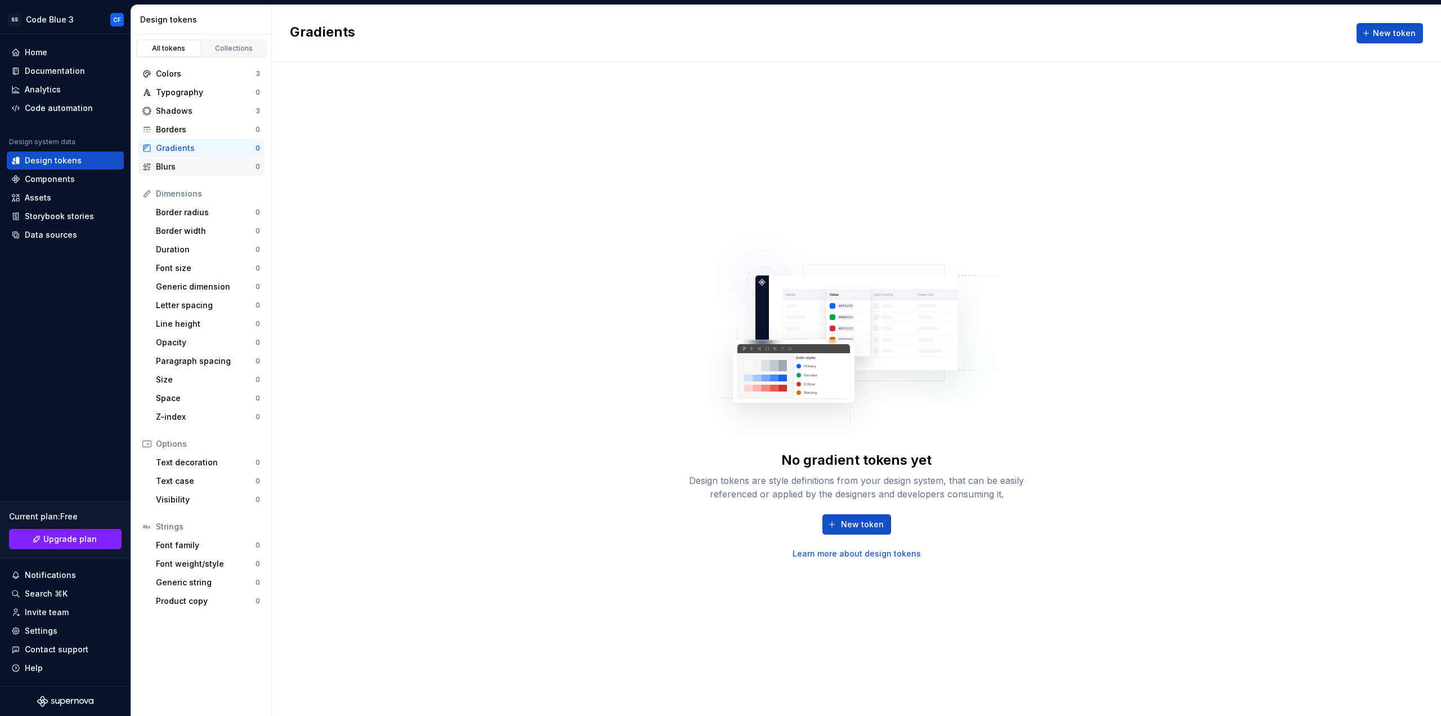
click at [164, 166] on div "Blurs" at bounding box center [206, 166] width 100 height 11
click at [185, 129] on div "Borders" at bounding box center [206, 129] width 100 height 11
click at [194, 377] on div "Size" at bounding box center [206, 379] width 100 height 11
click at [201, 459] on div "Text decoration" at bounding box center [206, 462] width 100 height 11
click at [67, 197] on div "Assets" at bounding box center [65, 197] width 108 height 11
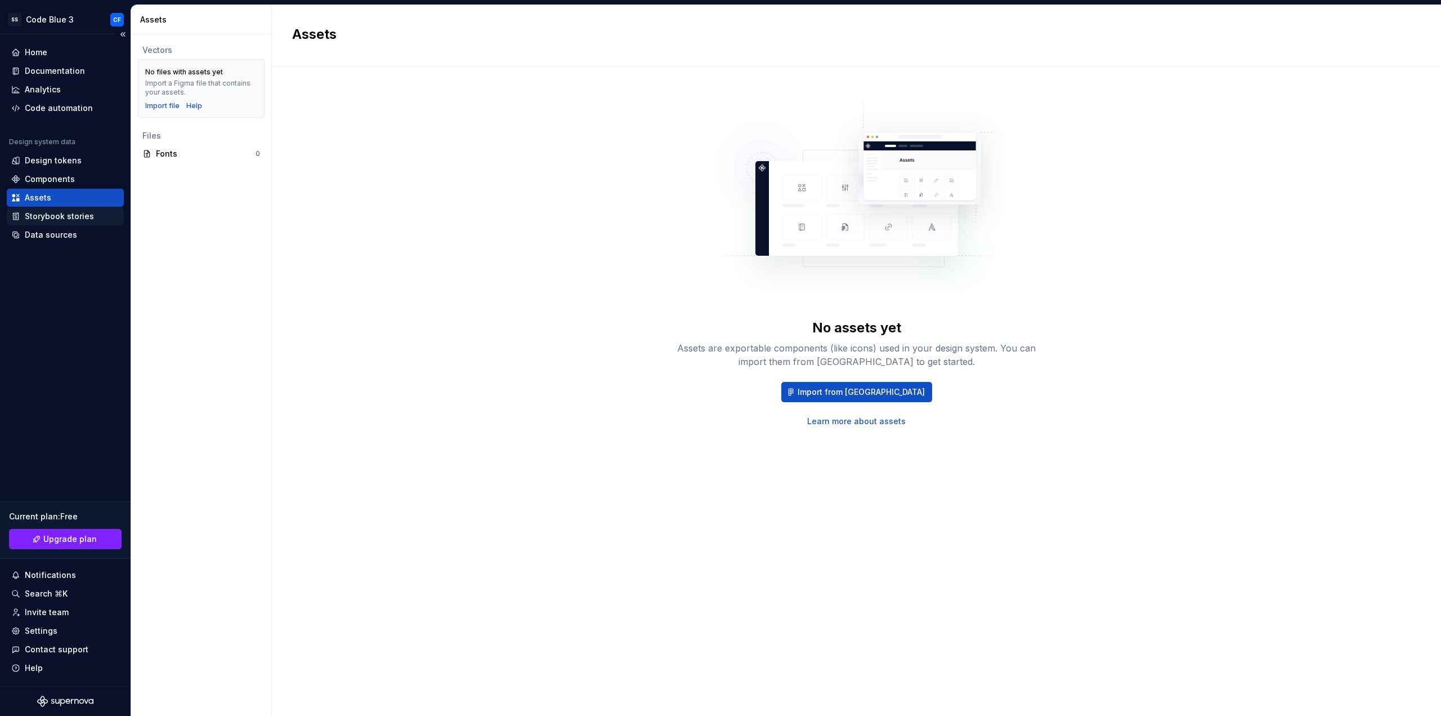
click at [79, 211] on div "Storybook stories" at bounding box center [59, 216] width 69 height 11
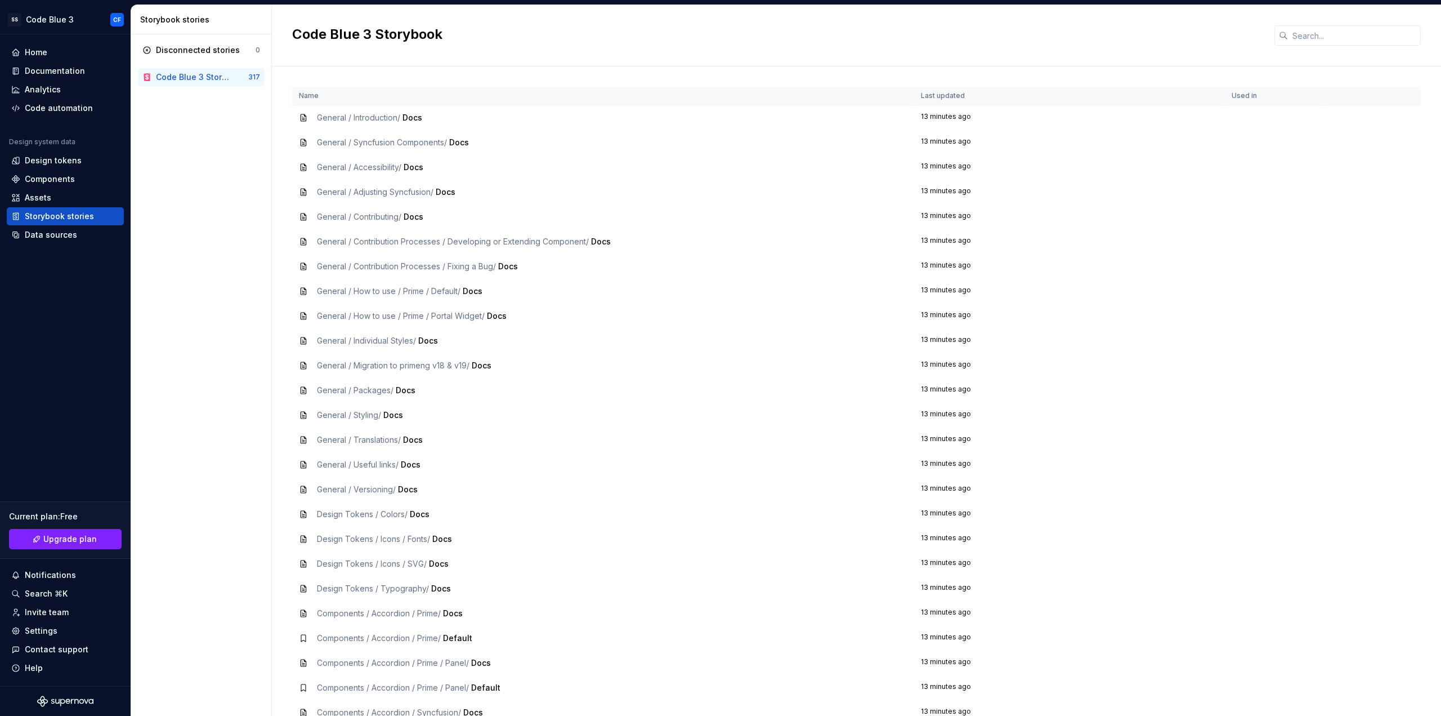
click at [1151, 120] on td "13 minutes ago" at bounding box center [1069, 117] width 311 height 25
drag, startPoint x: 941, startPoint y: 117, endPoint x: 917, endPoint y: 122, distance: 25.2
click at [941, 117] on td "13 minutes ago" at bounding box center [1069, 117] width 311 height 25
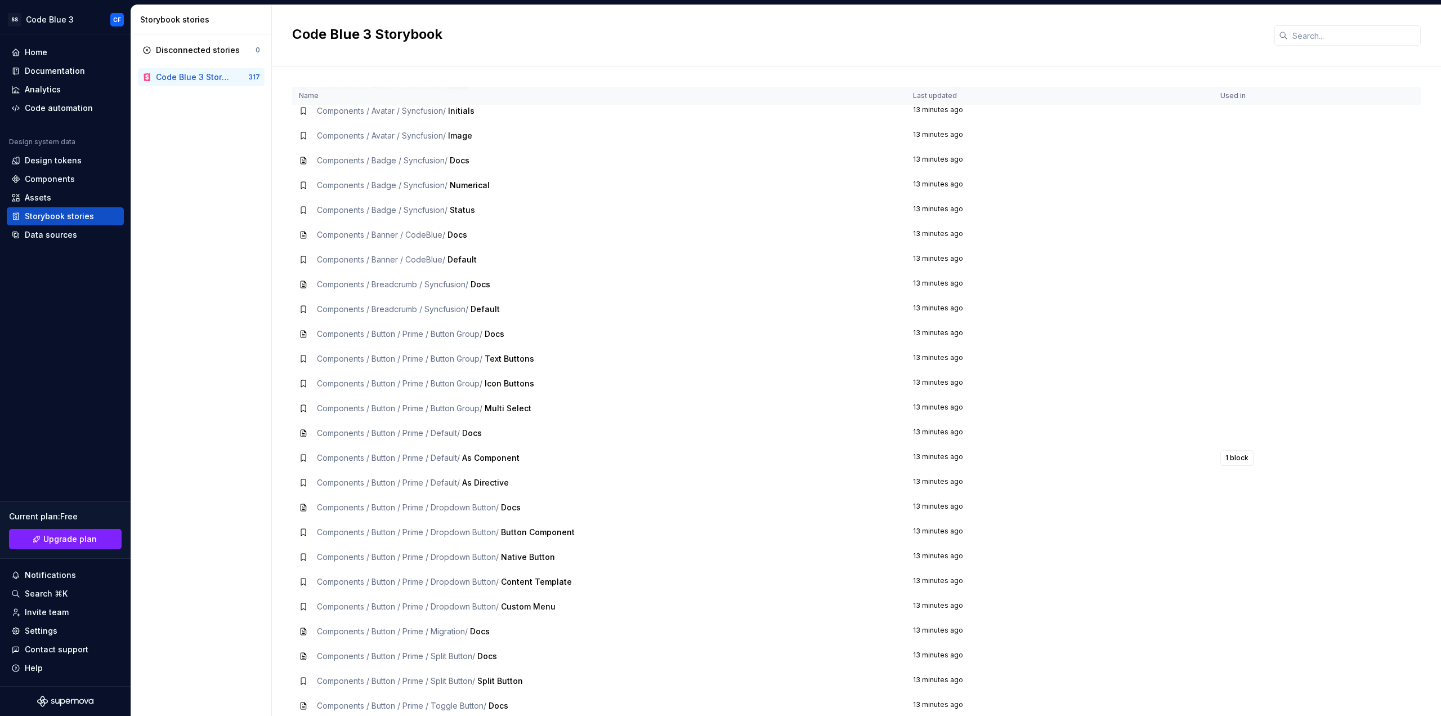
scroll to position [826, 0]
click at [1230, 456] on span "1 block" at bounding box center [1237, 456] width 23 height 9
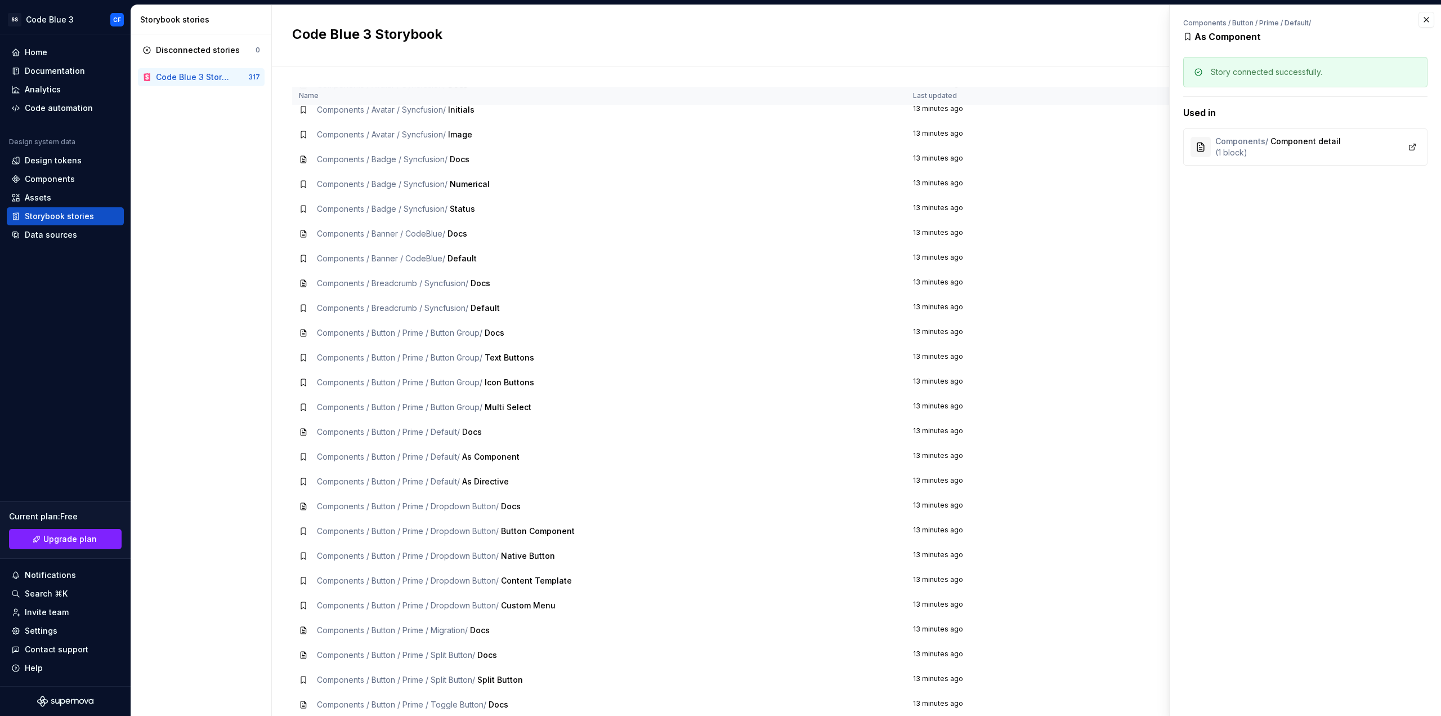
click at [1151, 437] on td "13 minutes ago" at bounding box center [1060, 431] width 307 height 25
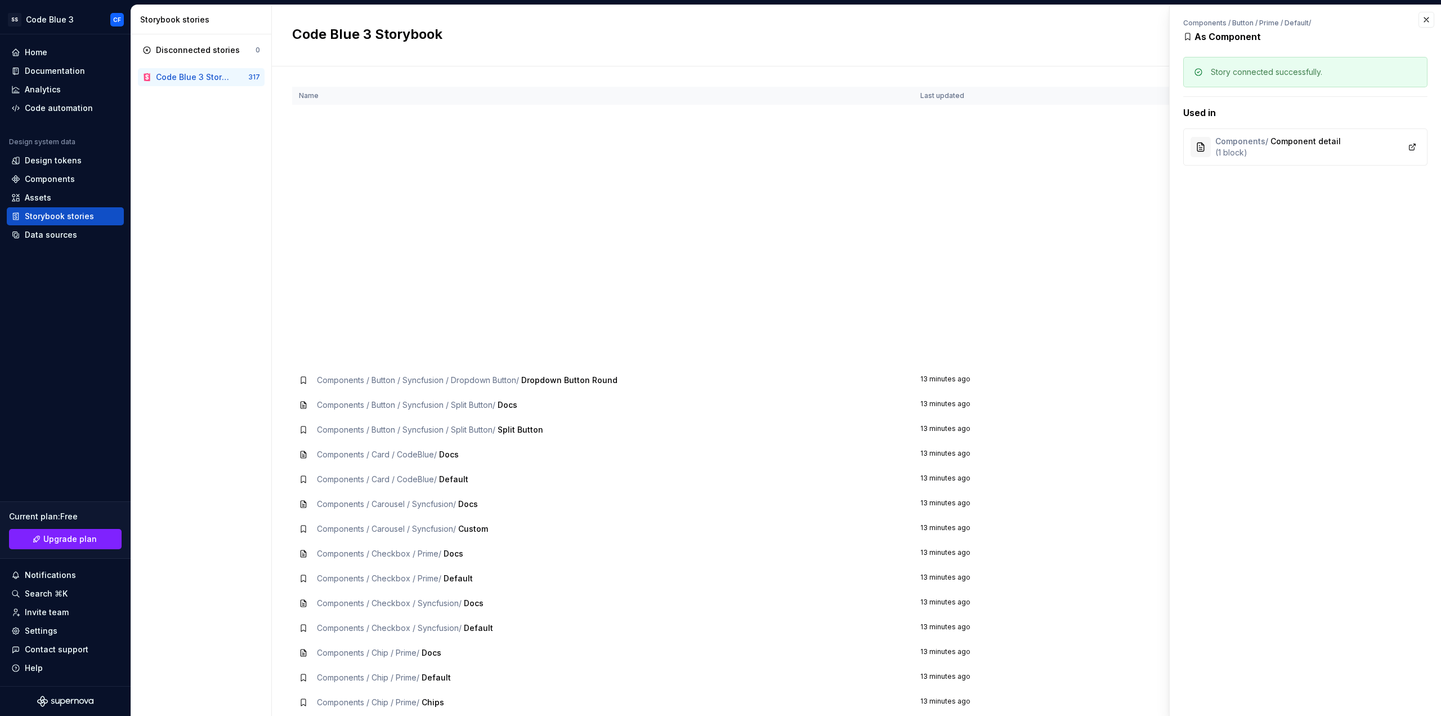
scroll to position [1877, 0]
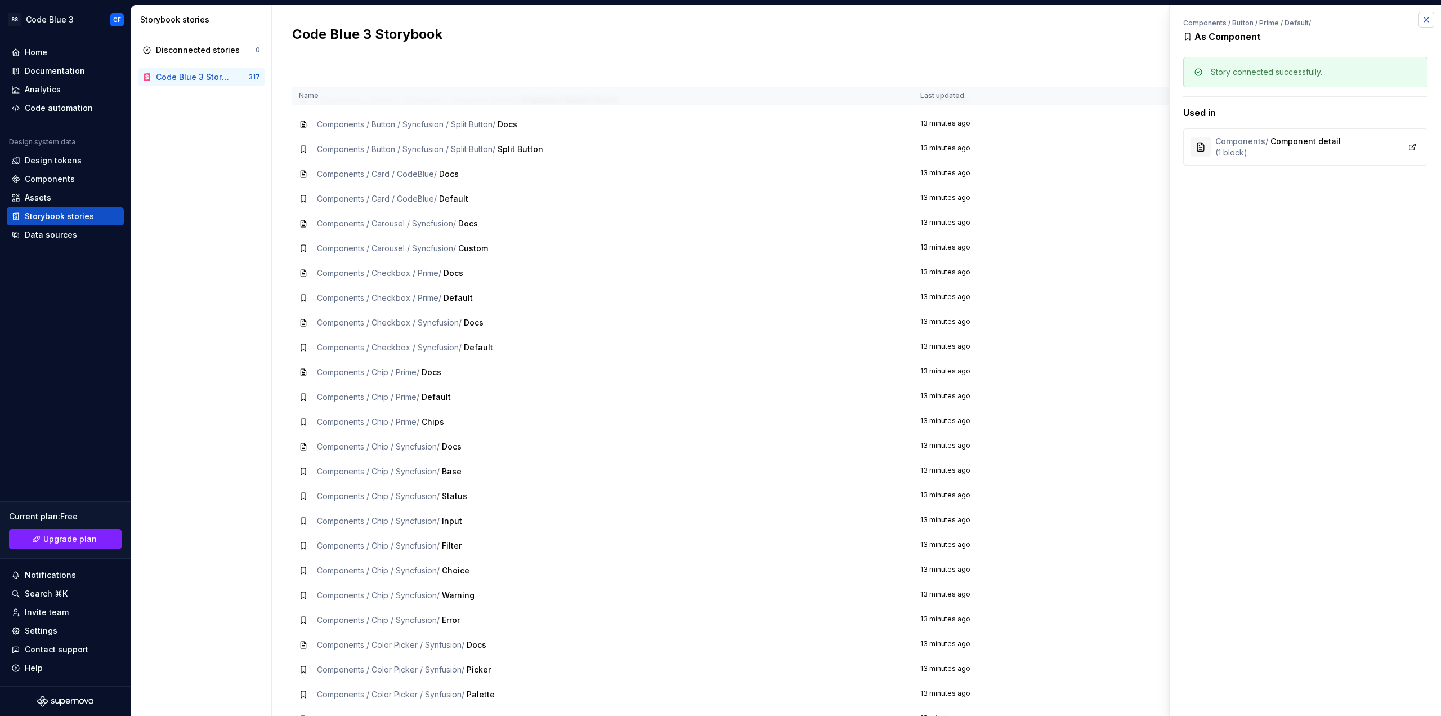
click at [1425, 19] on button "button" at bounding box center [1427, 20] width 16 height 16
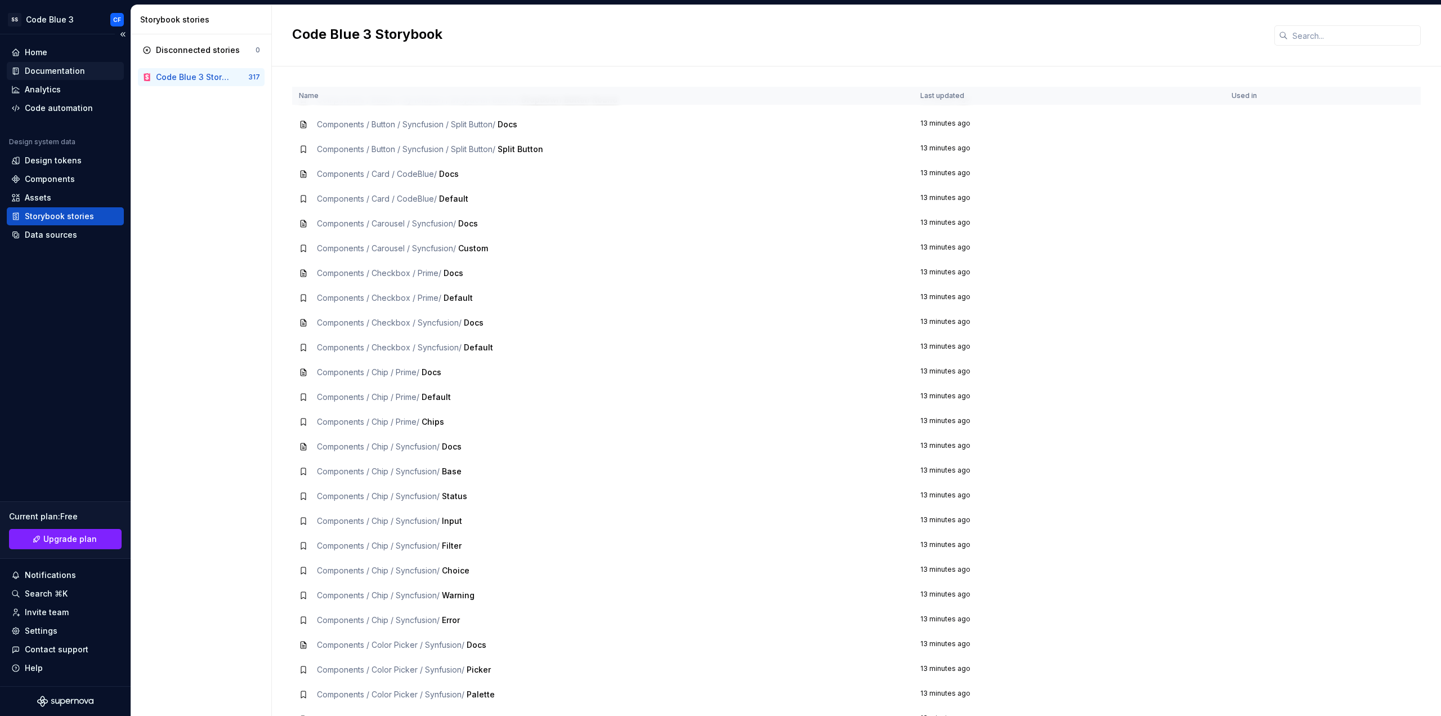
click at [55, 70] on div "Documentation" at bounding box center [55, 70] width 60 height 11
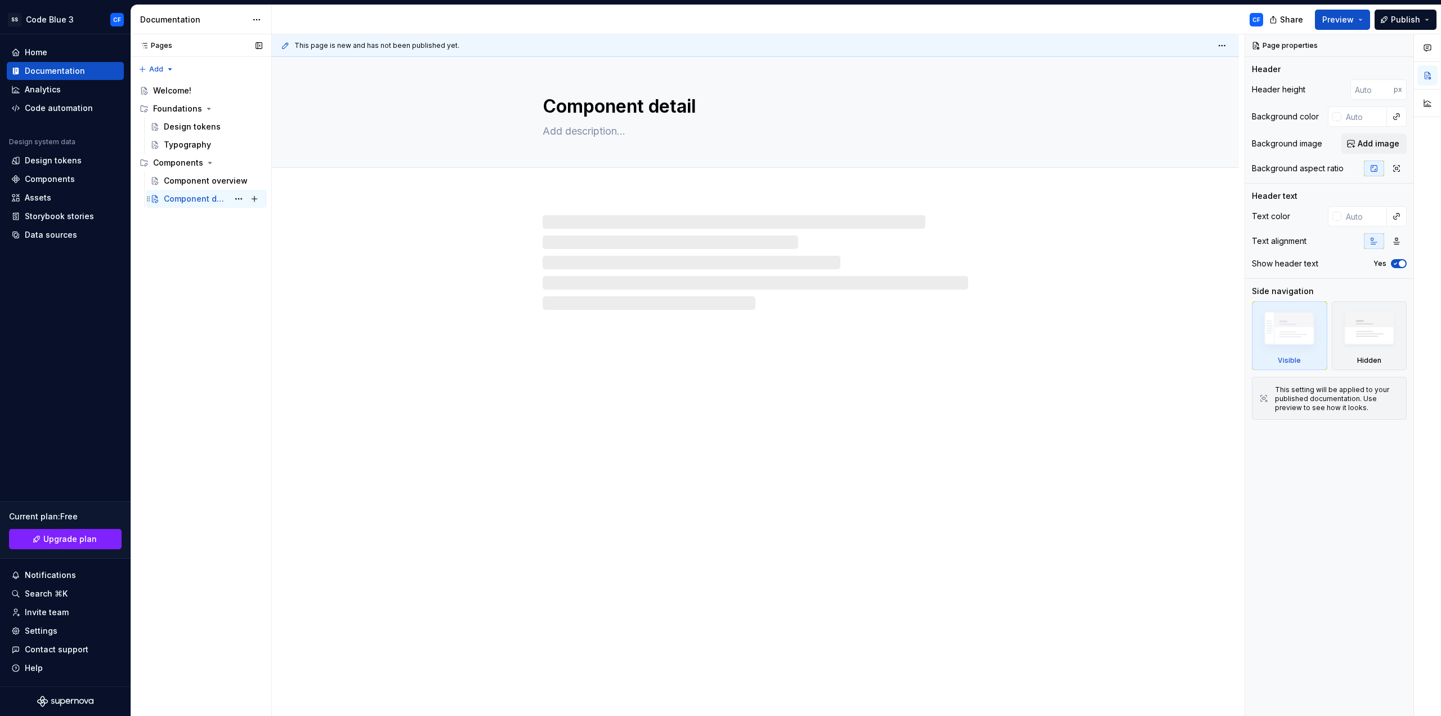
click at [202, 199] on div "Component detail" at bounding box center [196, 198] width 65 height 11
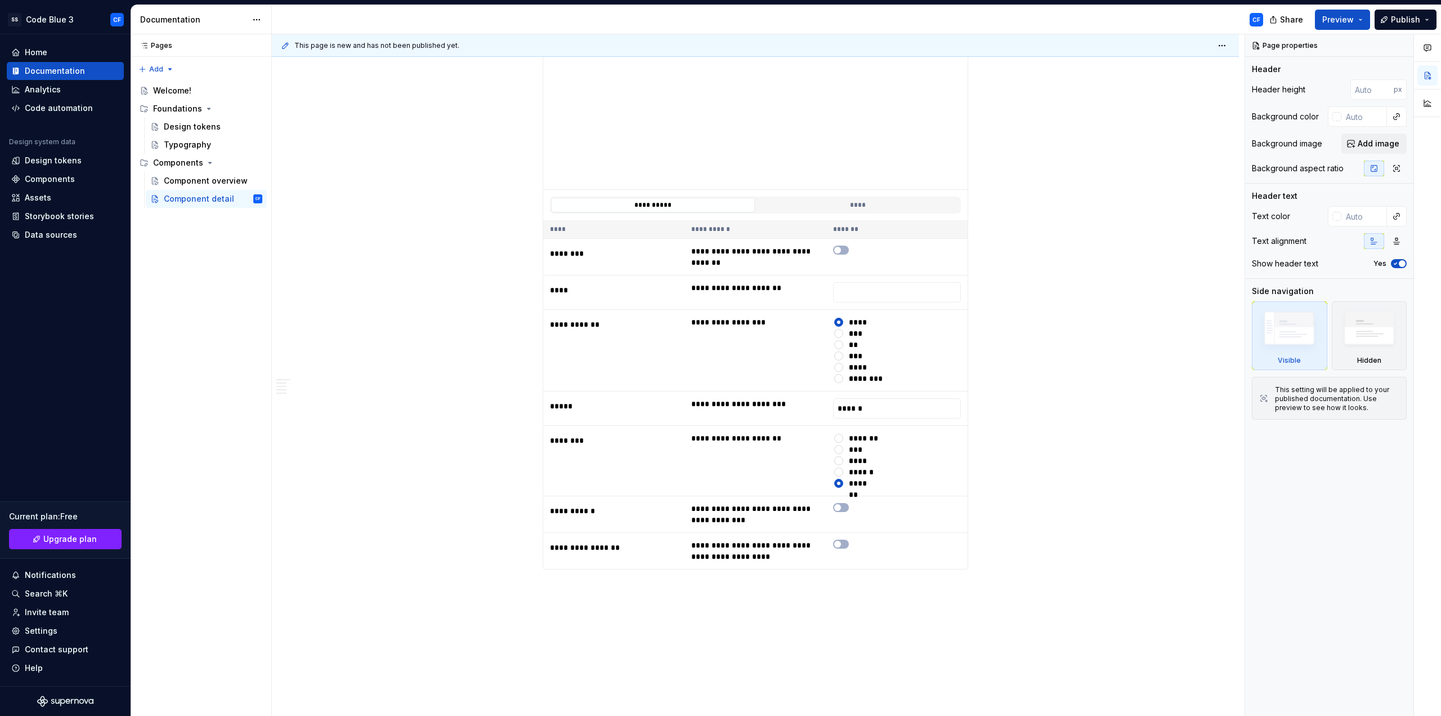
scroll to position [1235, 0]
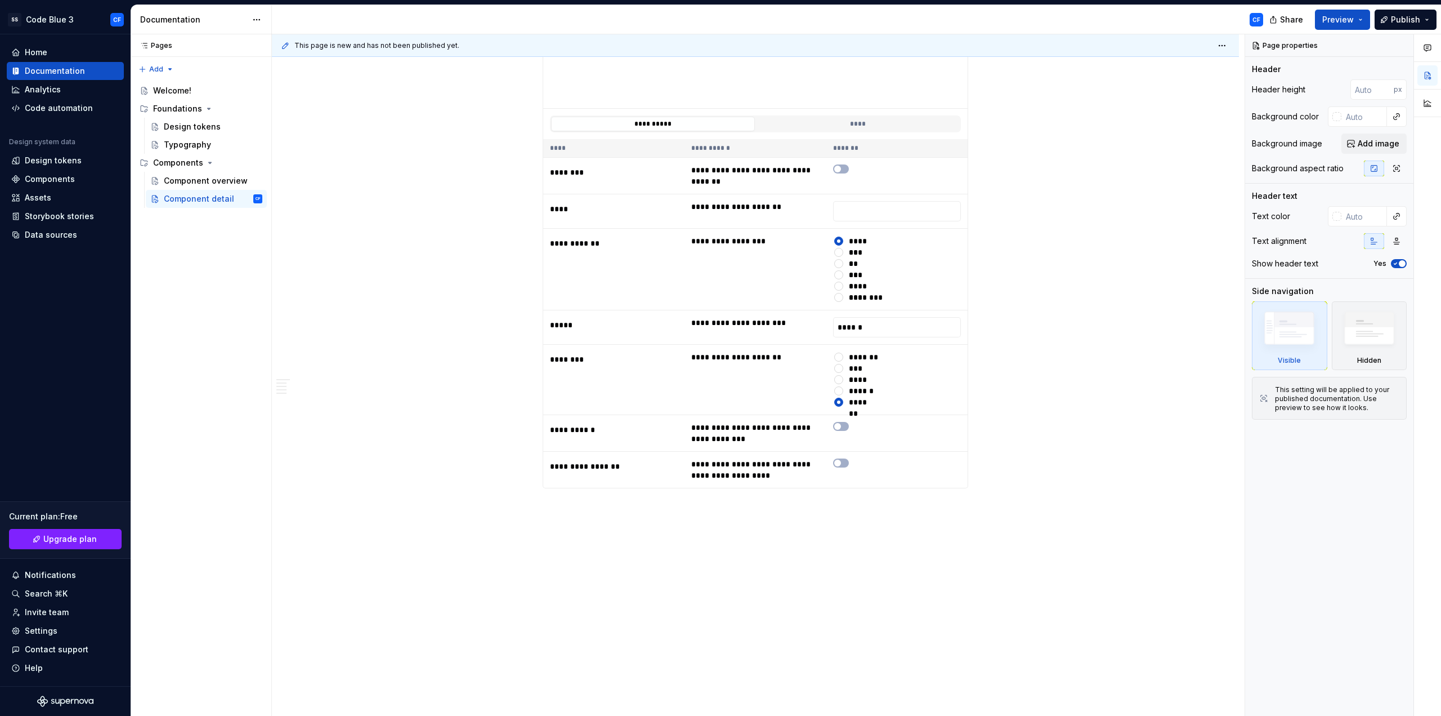
type textarea "*"
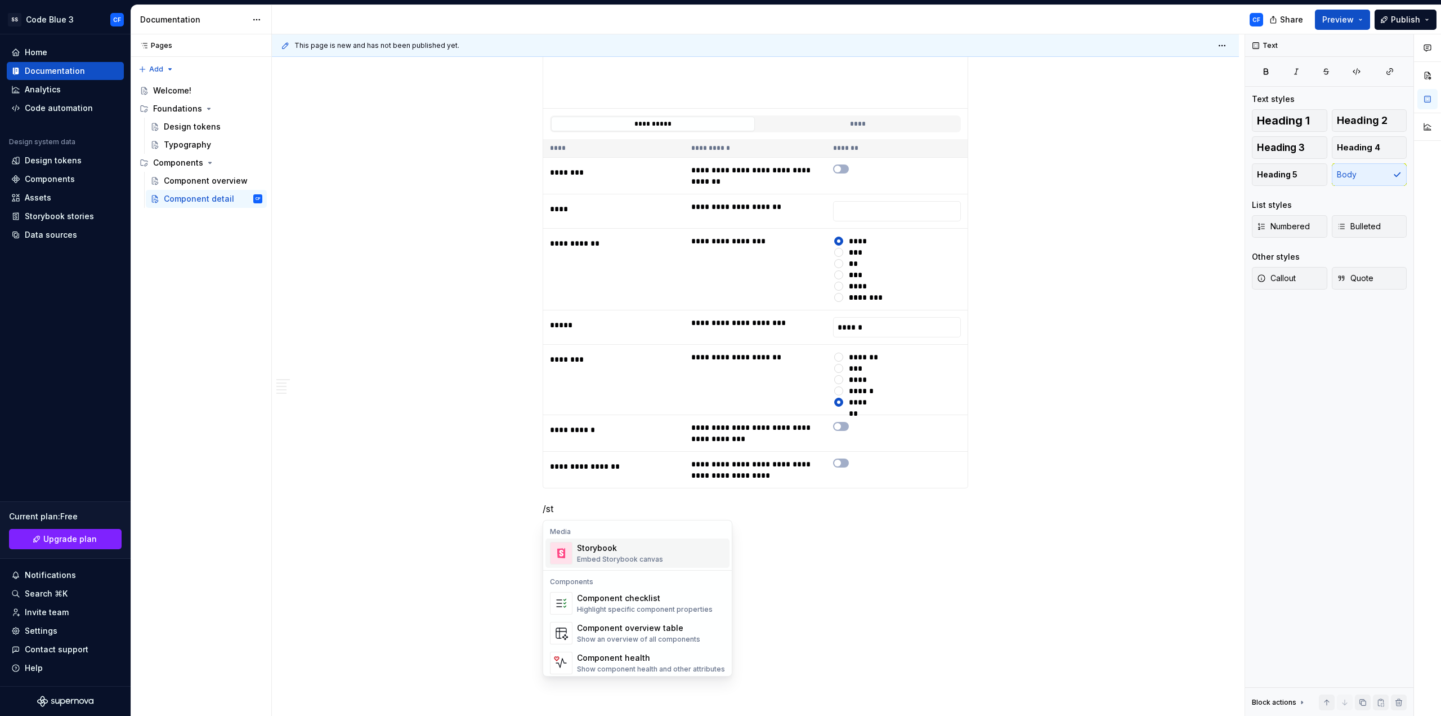
click at [640, 544] on div "Storybook" at bounding box center [620, 547] width 86 height 11
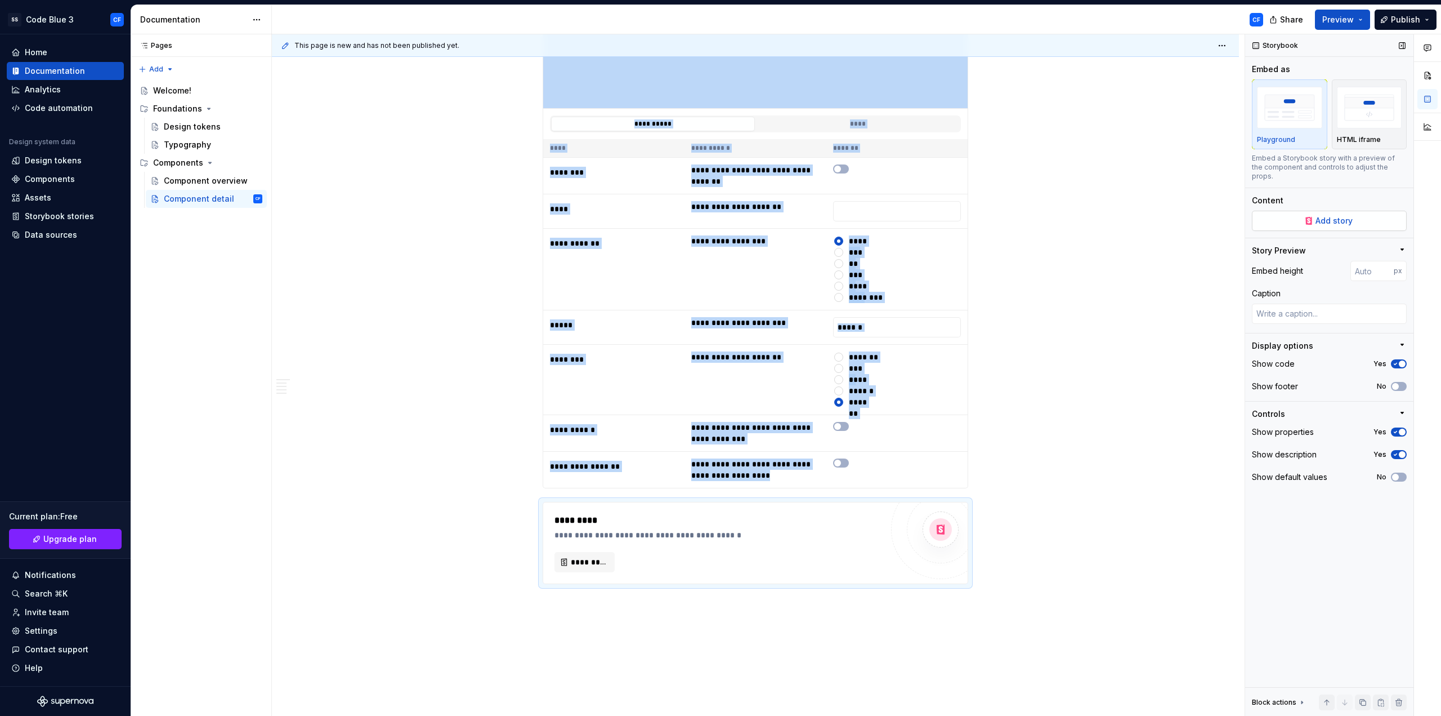
click at [1335, 215] on span "Add story" at bounding box center [1334, 220] width 37 height 11
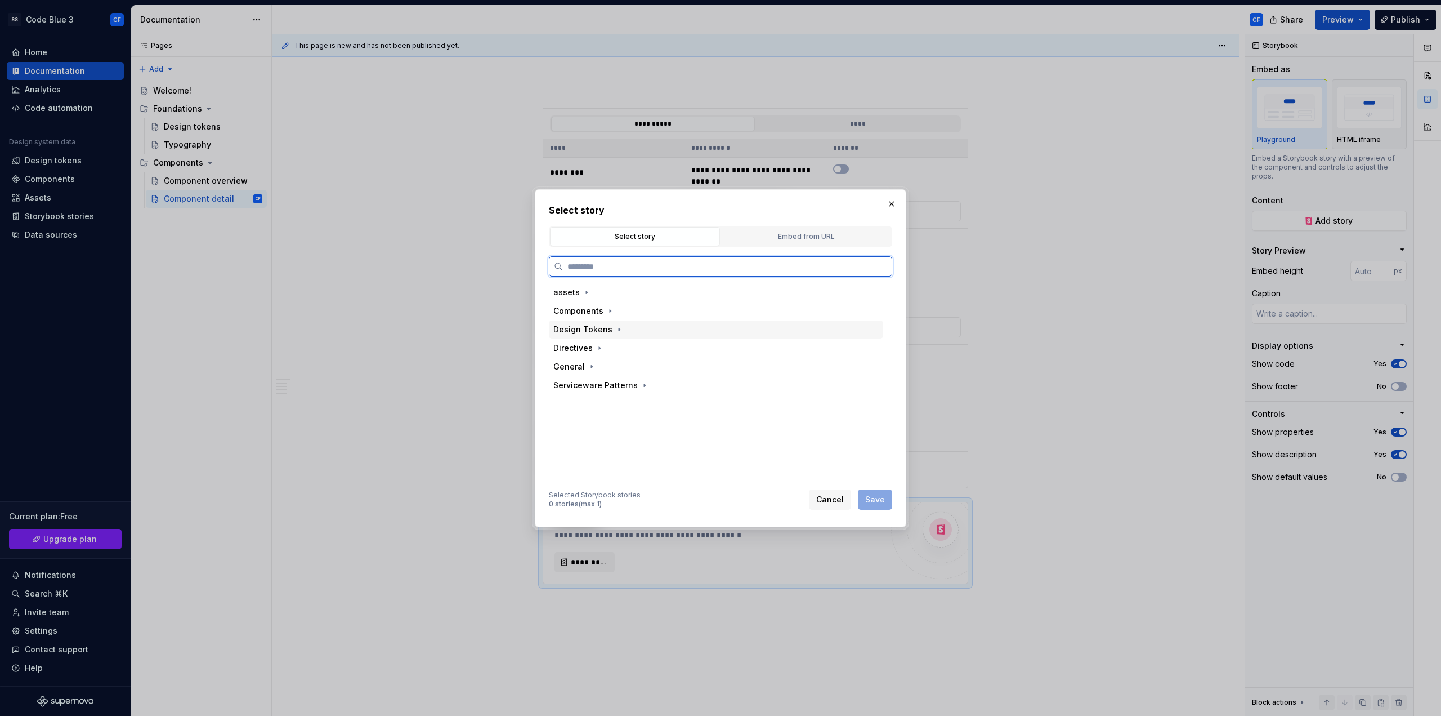
type textarea "*"
type input "******"
click at [654, 370] on div "Docs" at bounding box center [738, 367] width 292 height 18
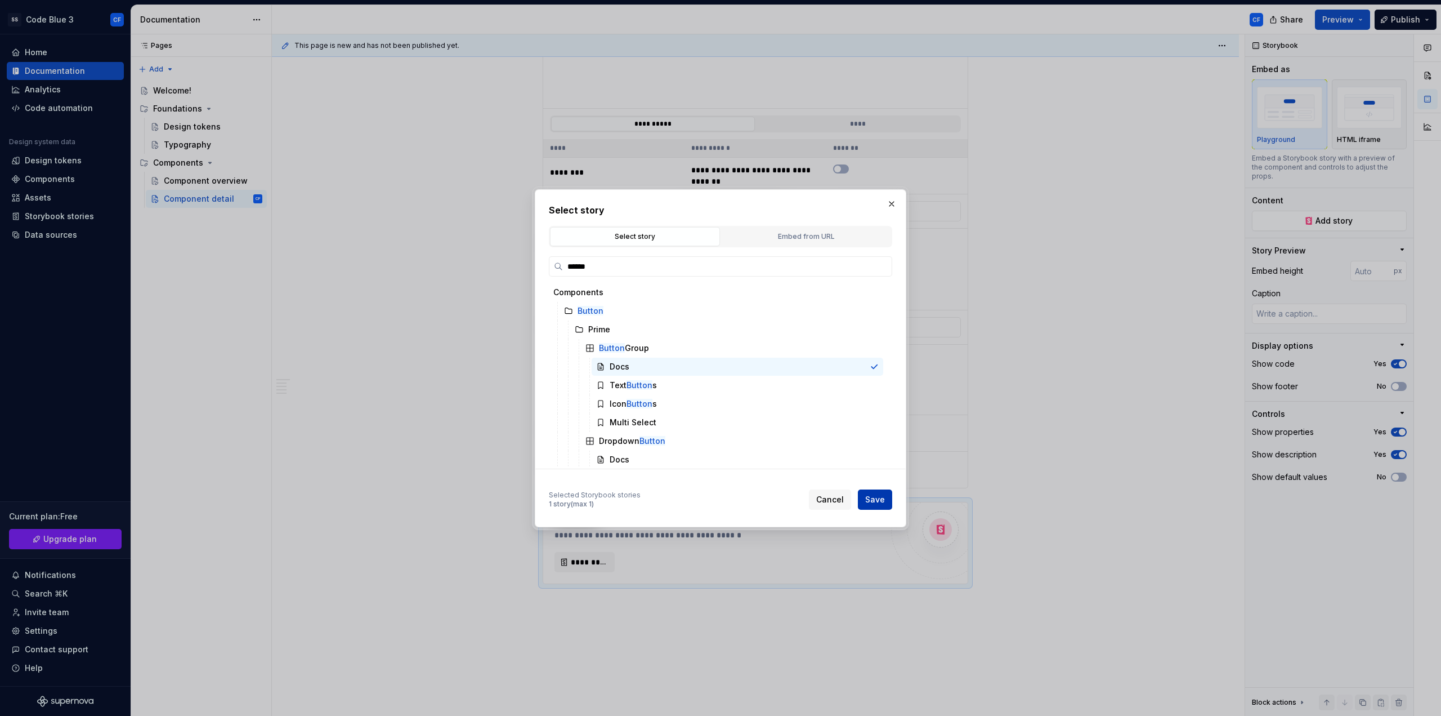
click at [877, 495] on span "Save" at bounding box center [875, 499] width 20 height 11
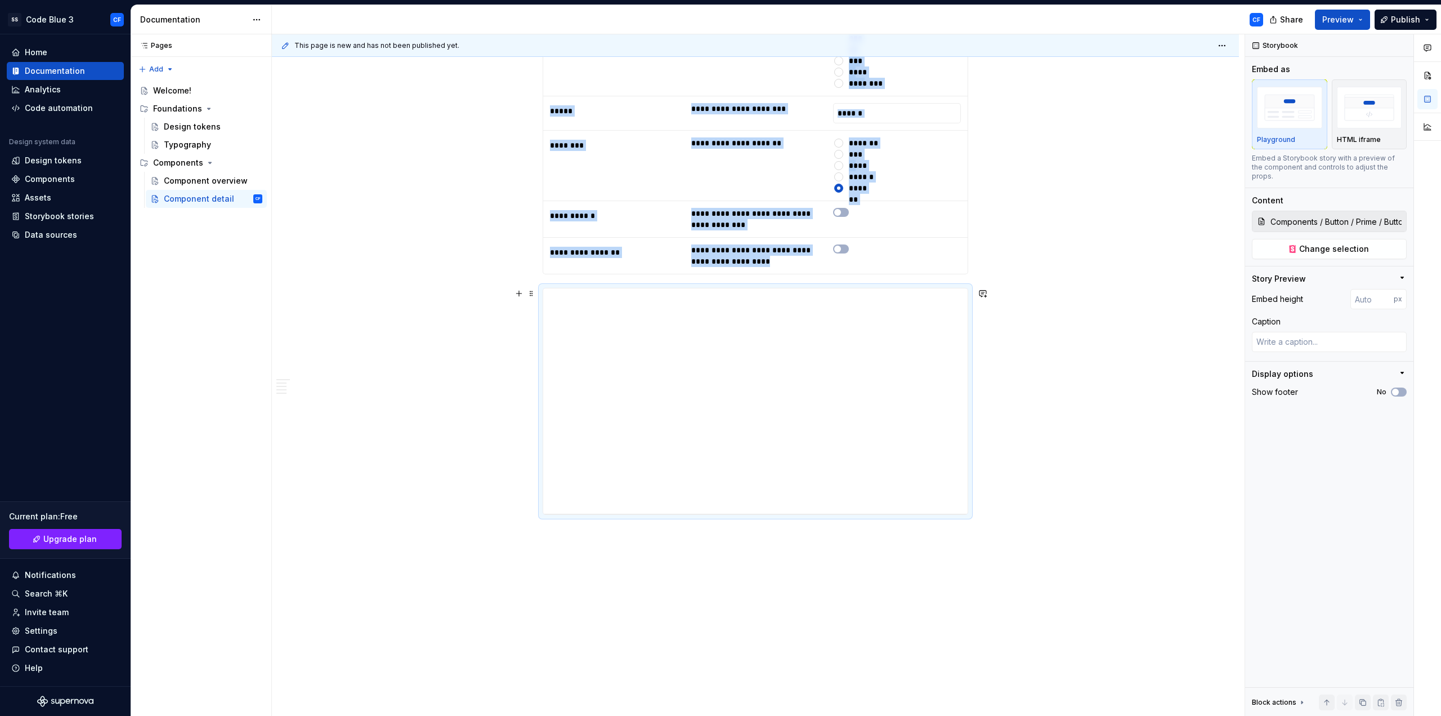
scroll to position [1472, 0]
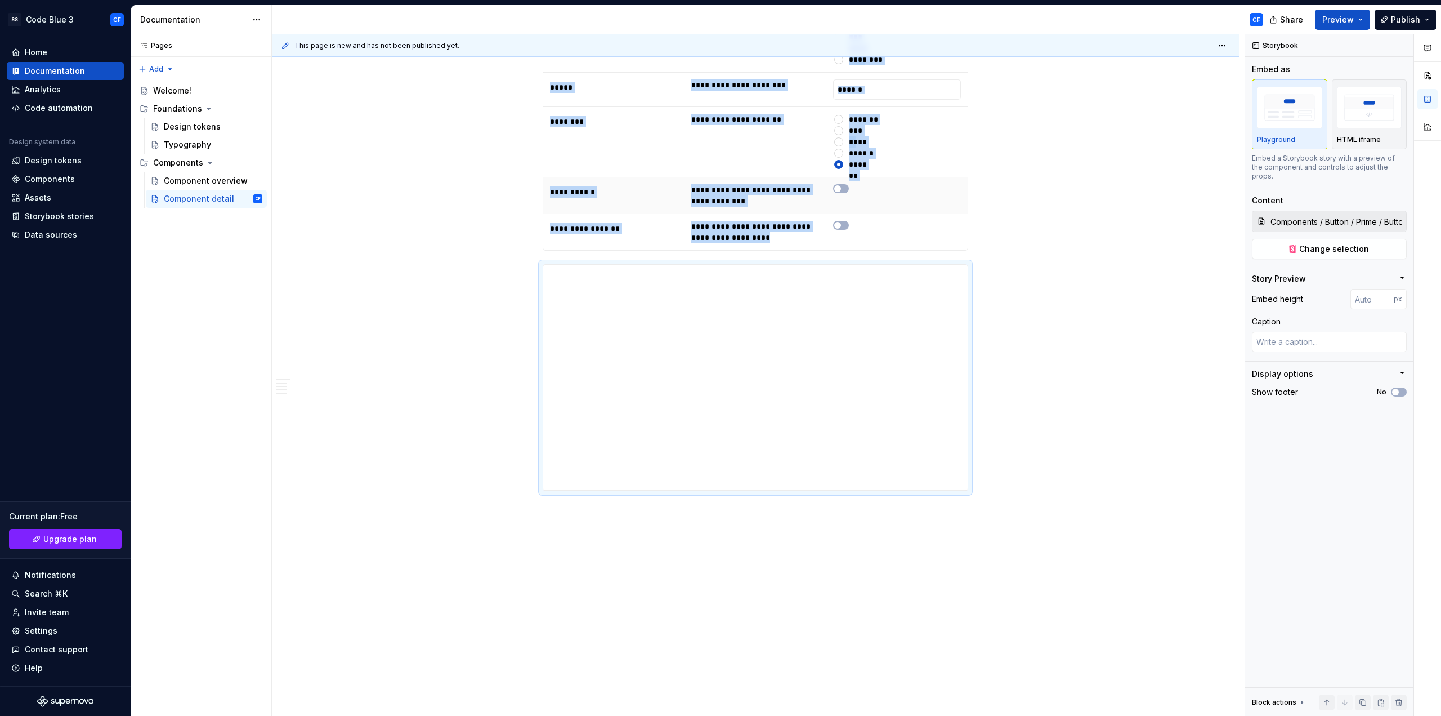
type textarea "*"
type input "Components / Button / Prime / Default / As Component"
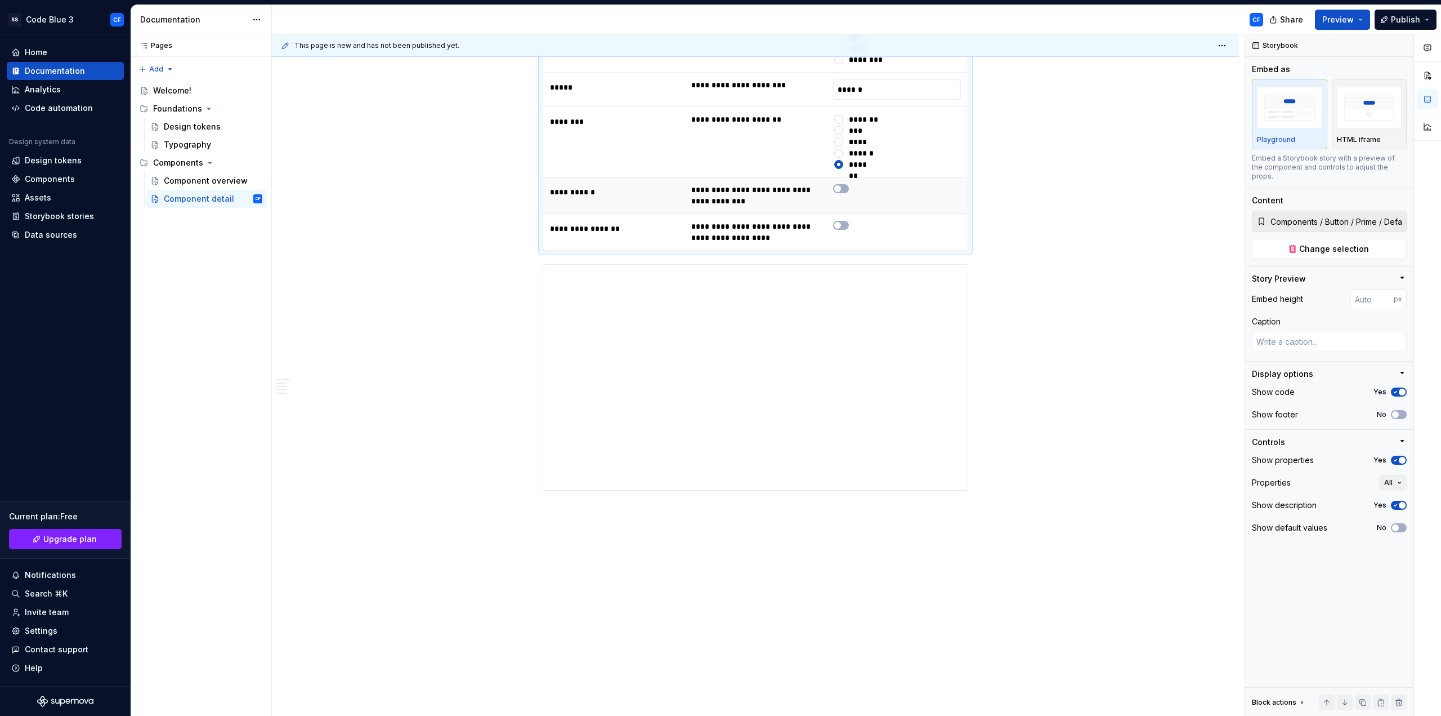
click at [917, 199] on td at bounding box center [897, 195] width 141 height 37
click at [1376, 115] on img "button" at bounding box center [1369, 107] width 65 height 41
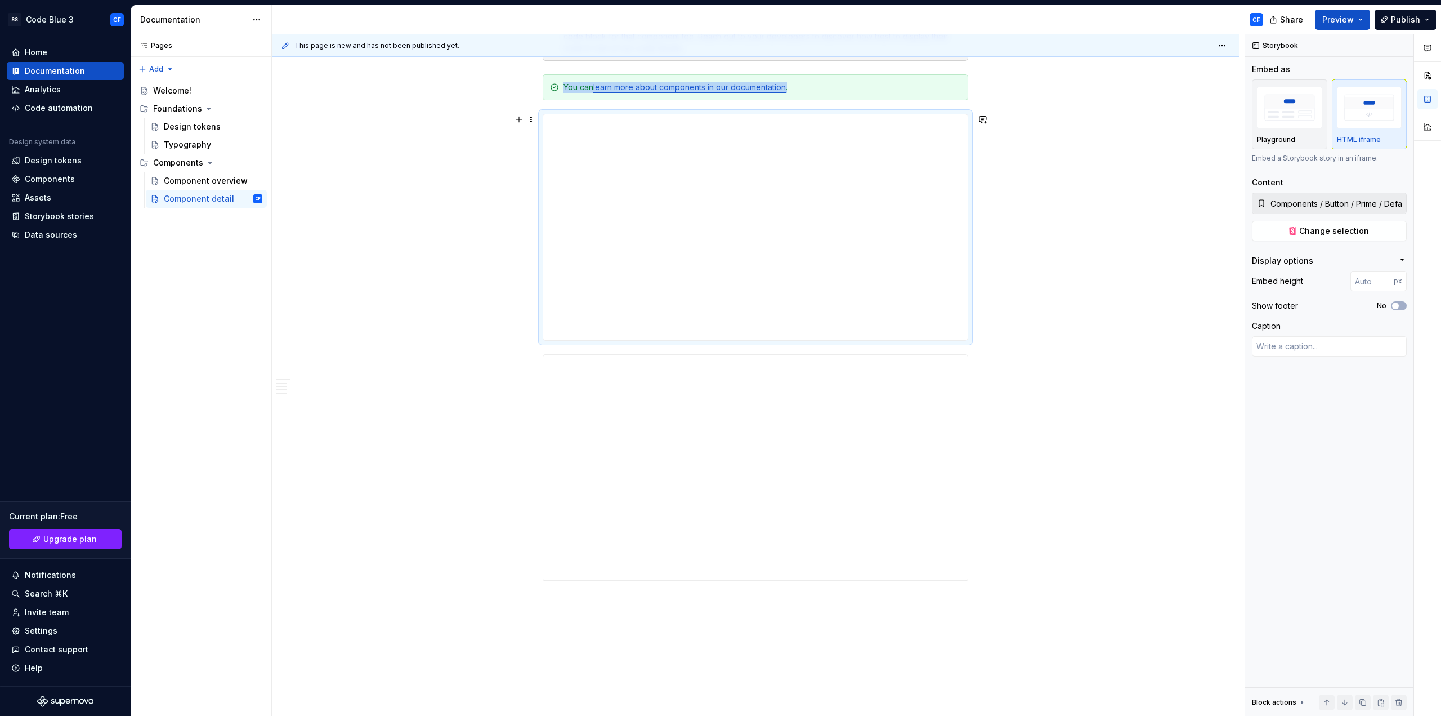
scroll to position [932, 0]
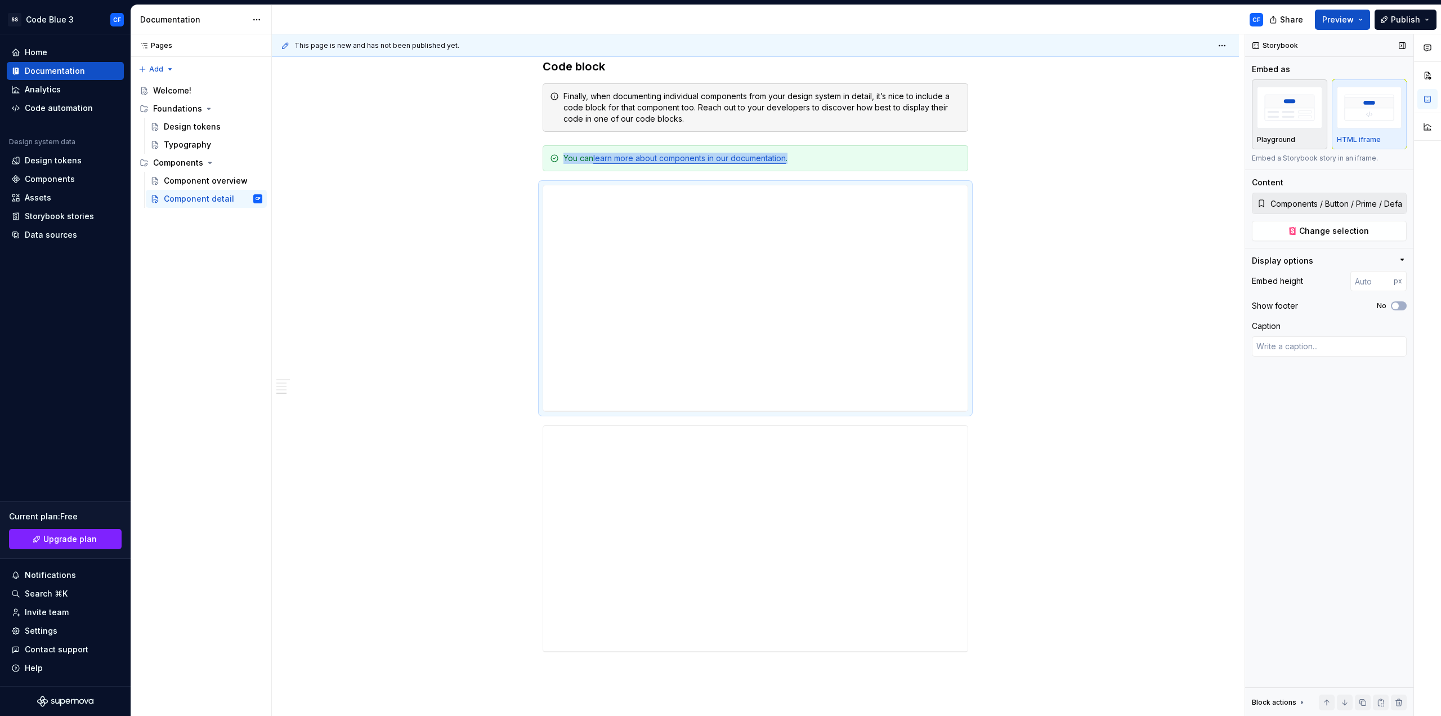
click at [1295, 127] on img "button" at bounding box center [1289, 107] width 65 height 41
type textarea "*"
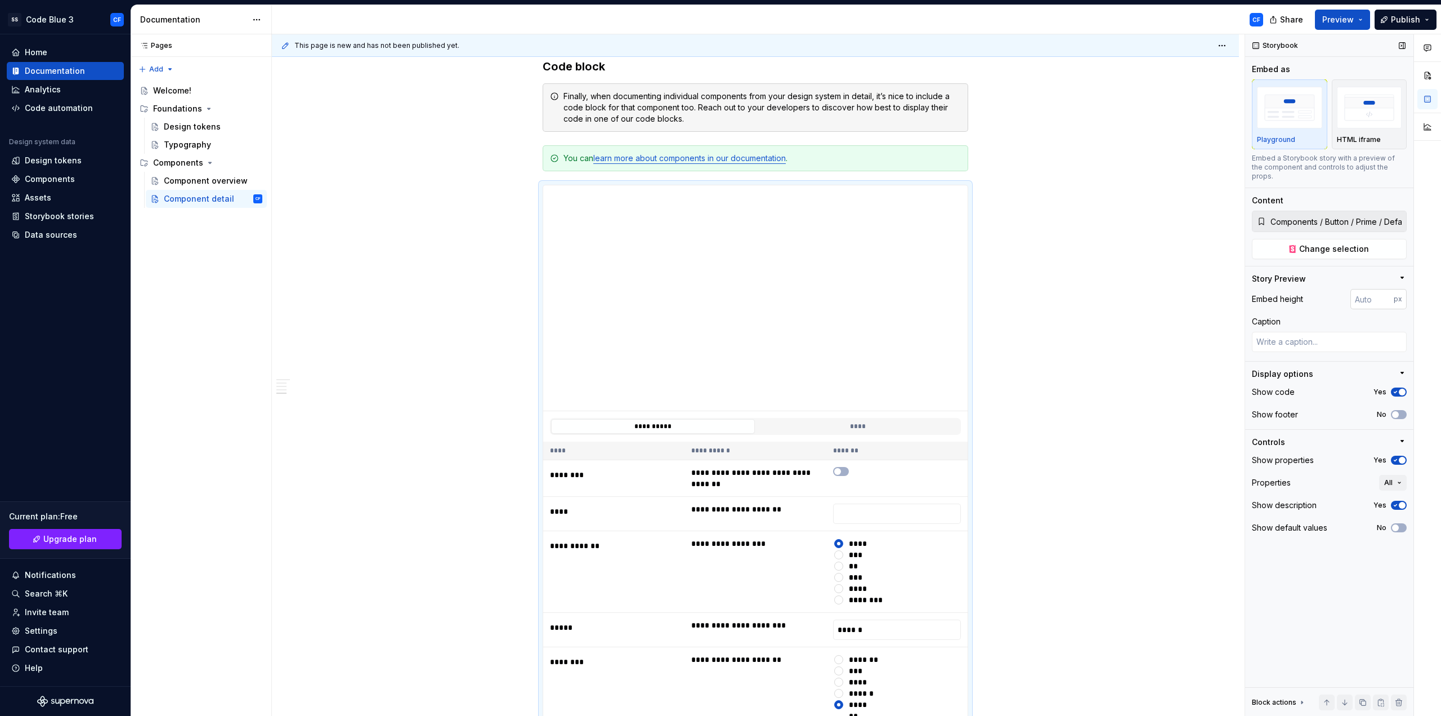
click at [1373, 292] on input "number" at bounding box center [1372, 299] width 43 height 20
type input "1"
type textarea "*"
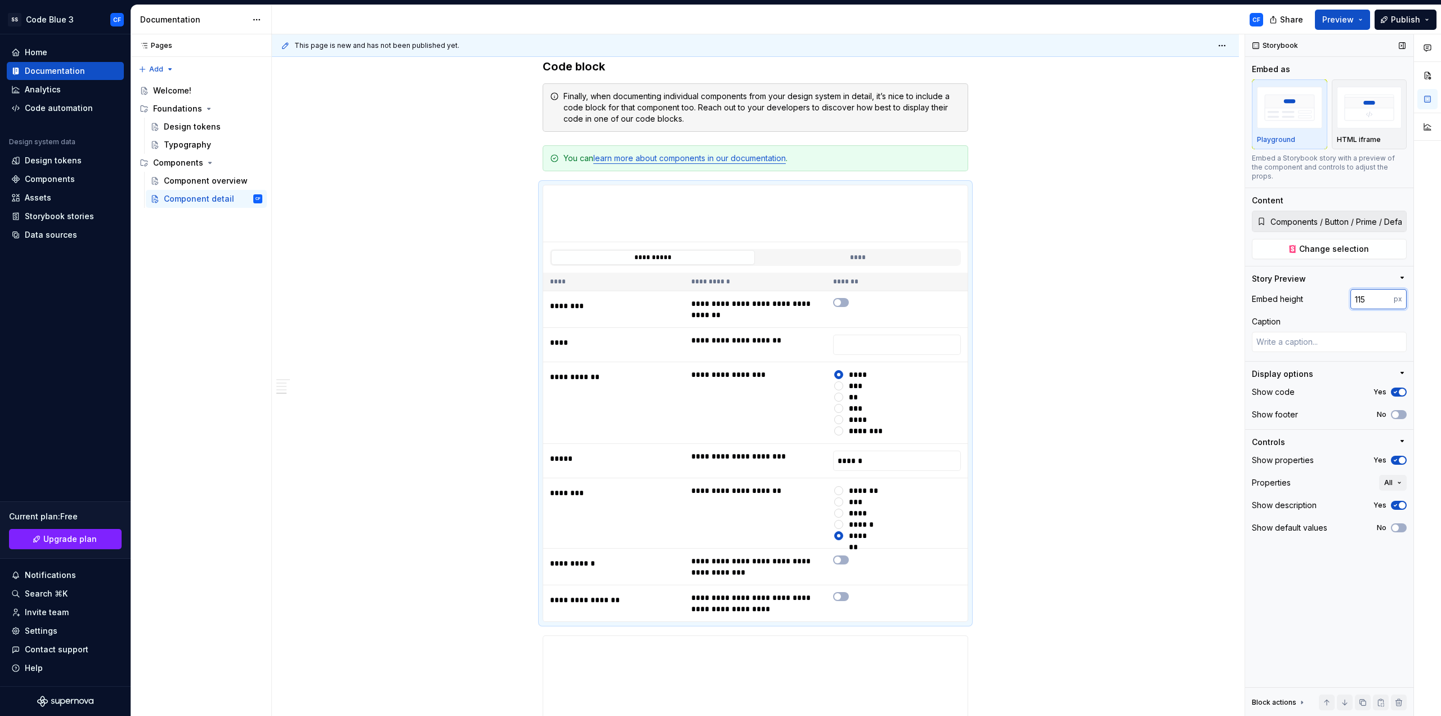
type input "116"
type textarea "*"
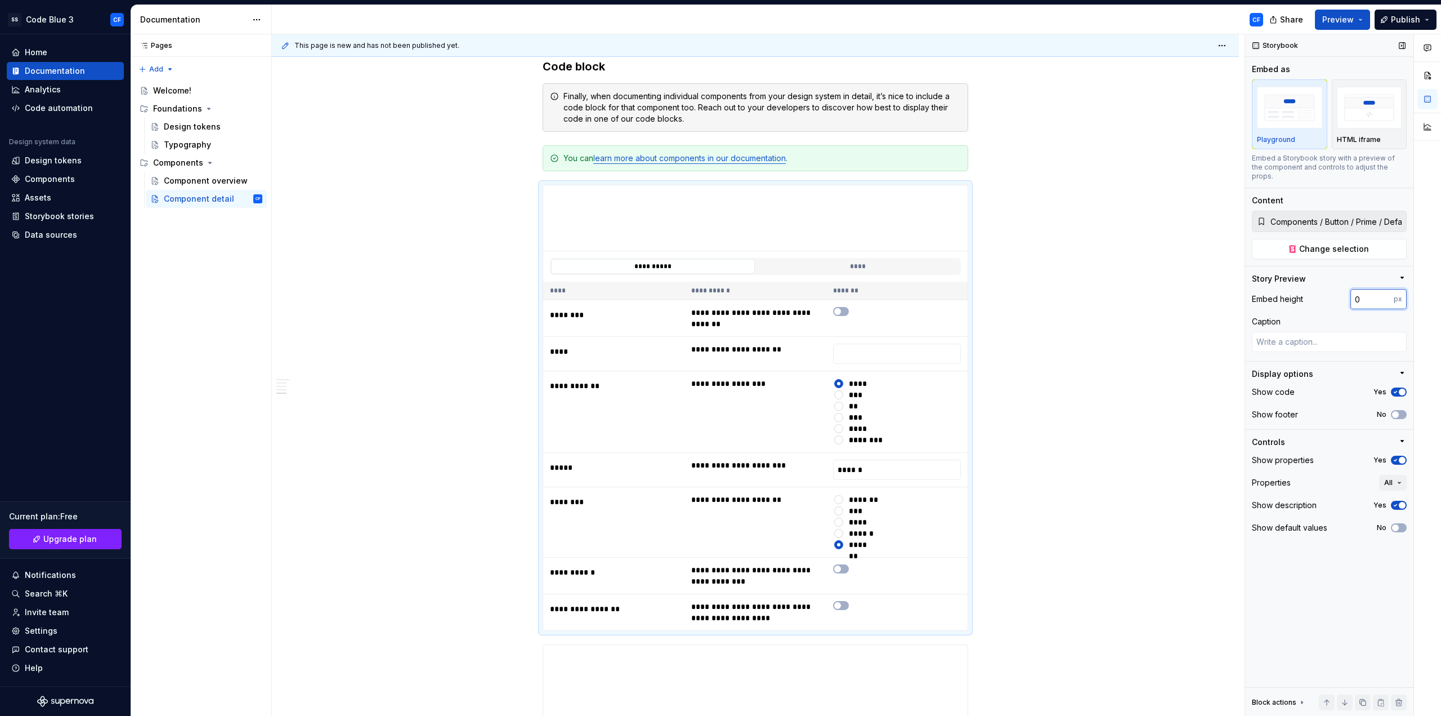
type input "0"
type textarea "*"
type input "100"
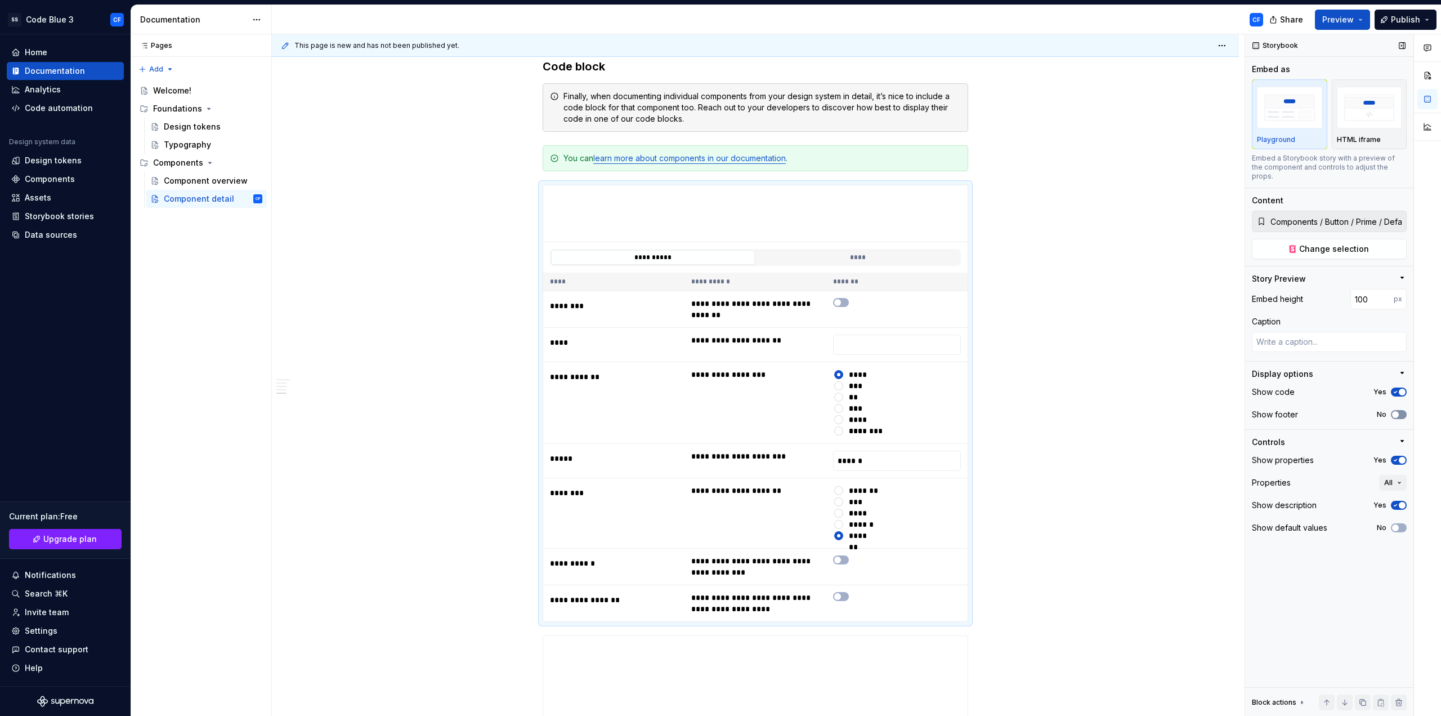
click at [1395, 410] on button "No" at bounding box center [1399, 414] width 16 height 9
click at [1395, 410] on button "Yes" at bounding box center [1399, 414] width 16 height 9
click at [1398, 457] on icon "button" at bounding box center [1395, 460] width 9 height 7
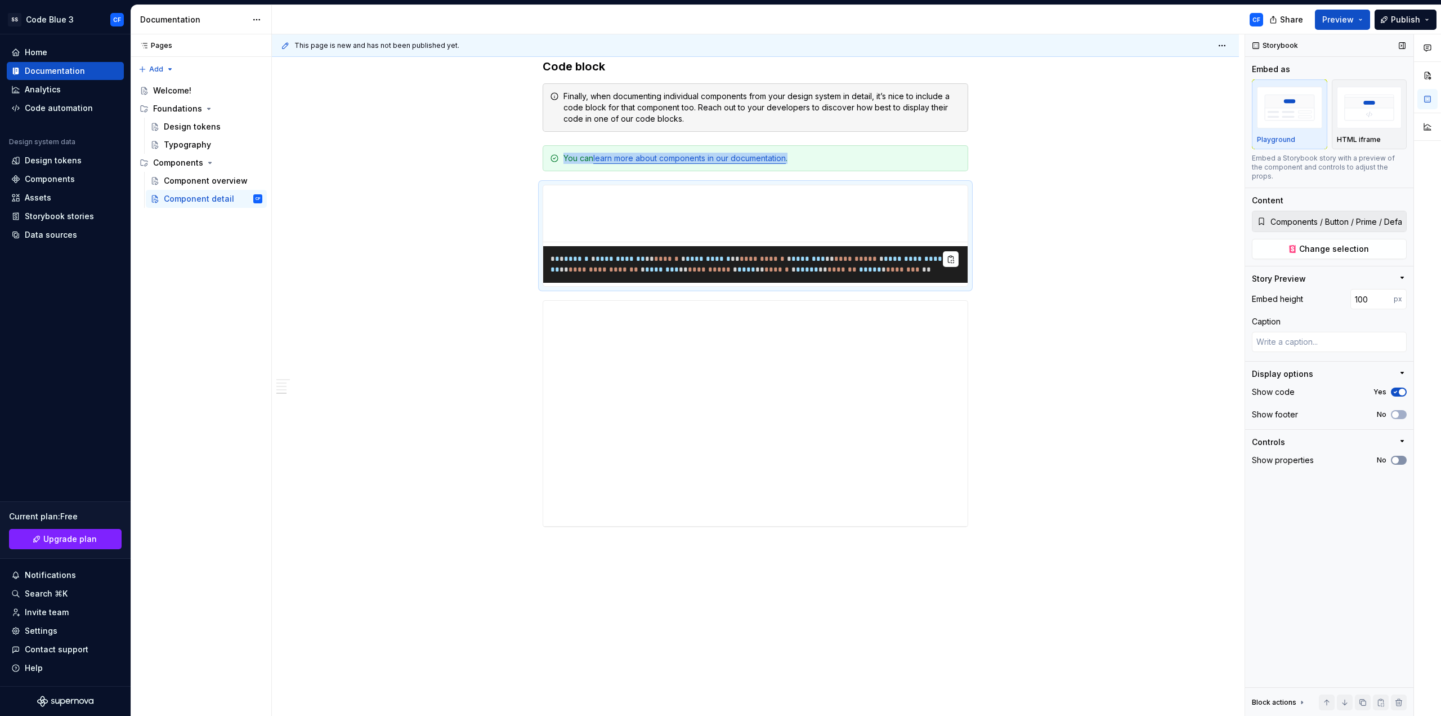
click at [1398, 457] on span "button" at bounding box center [1395, 460] width 7 height 7
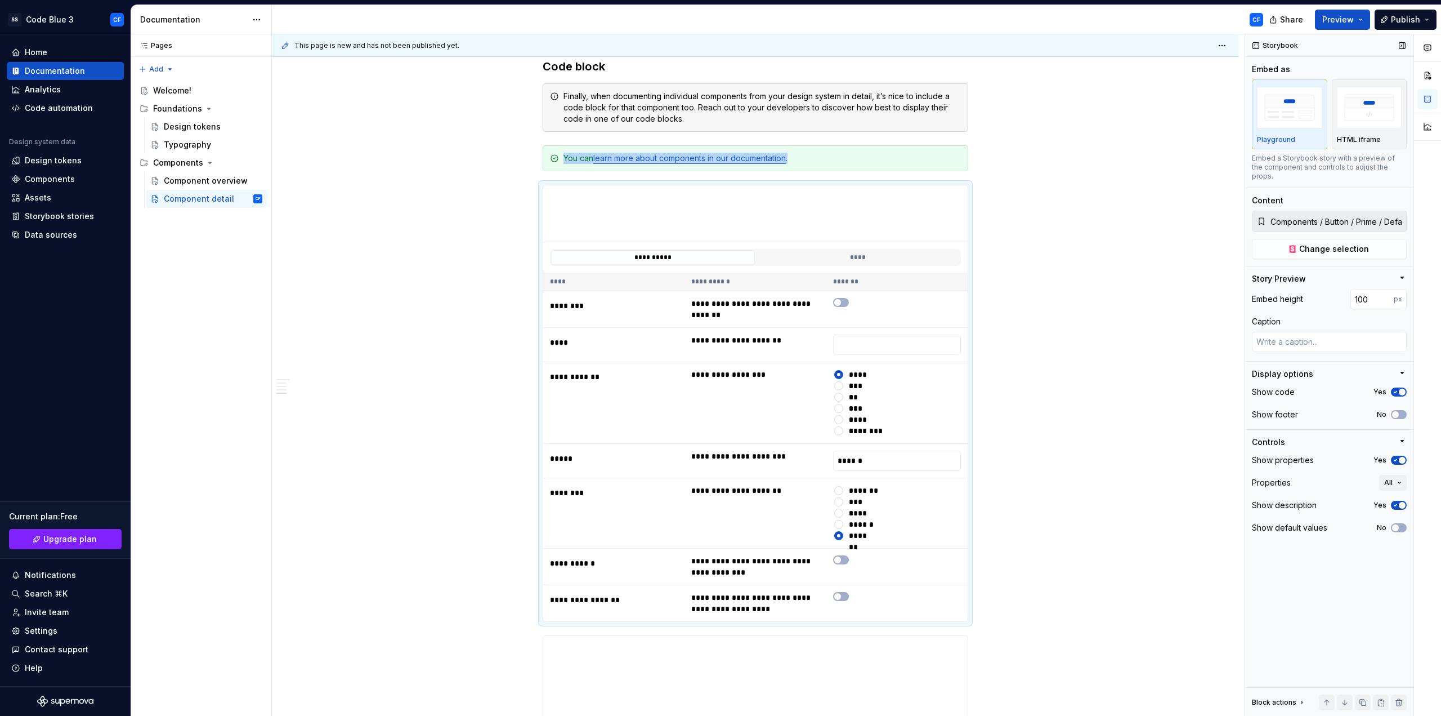
click at [1396, 504] on icon "button" at bounding box center [1396, 505] width 3 height 2
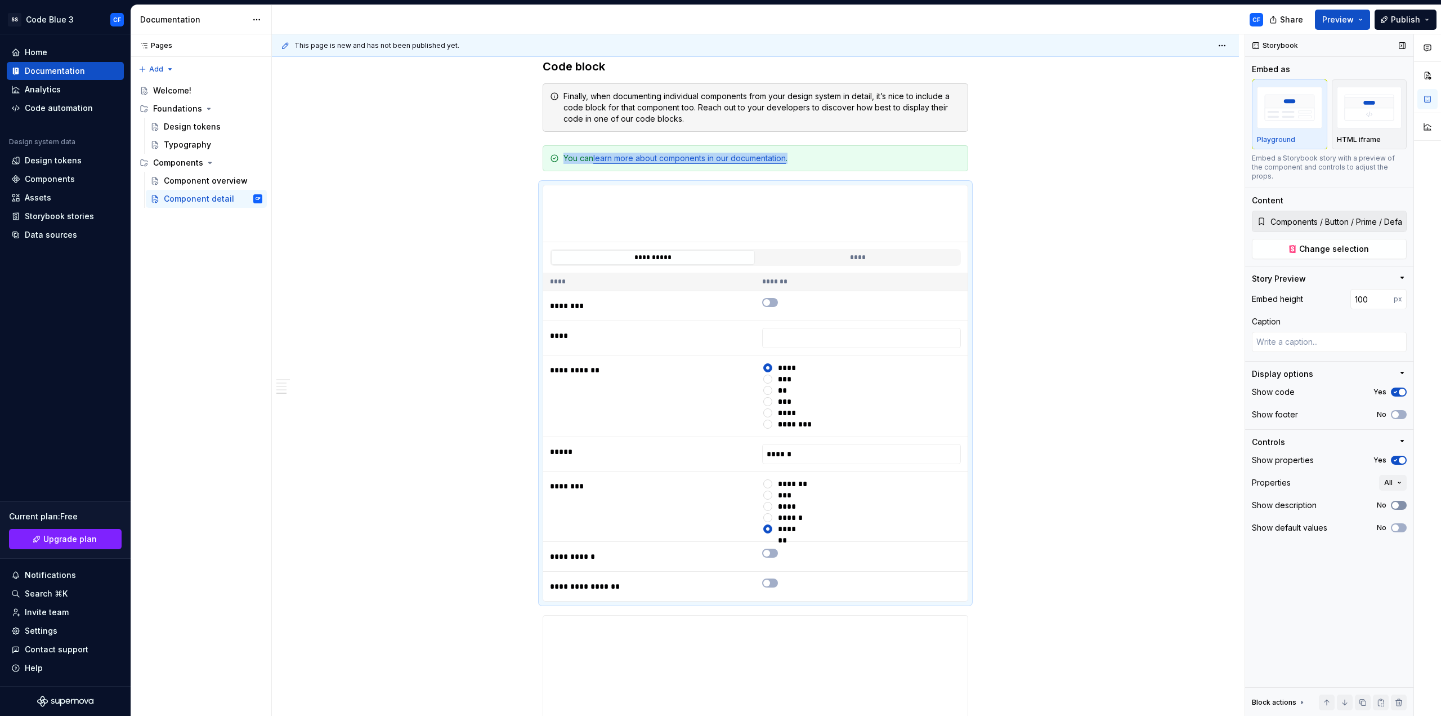
click at [1396, 502] on span "button" at bounding box center [1395, 505] width 7 height 7
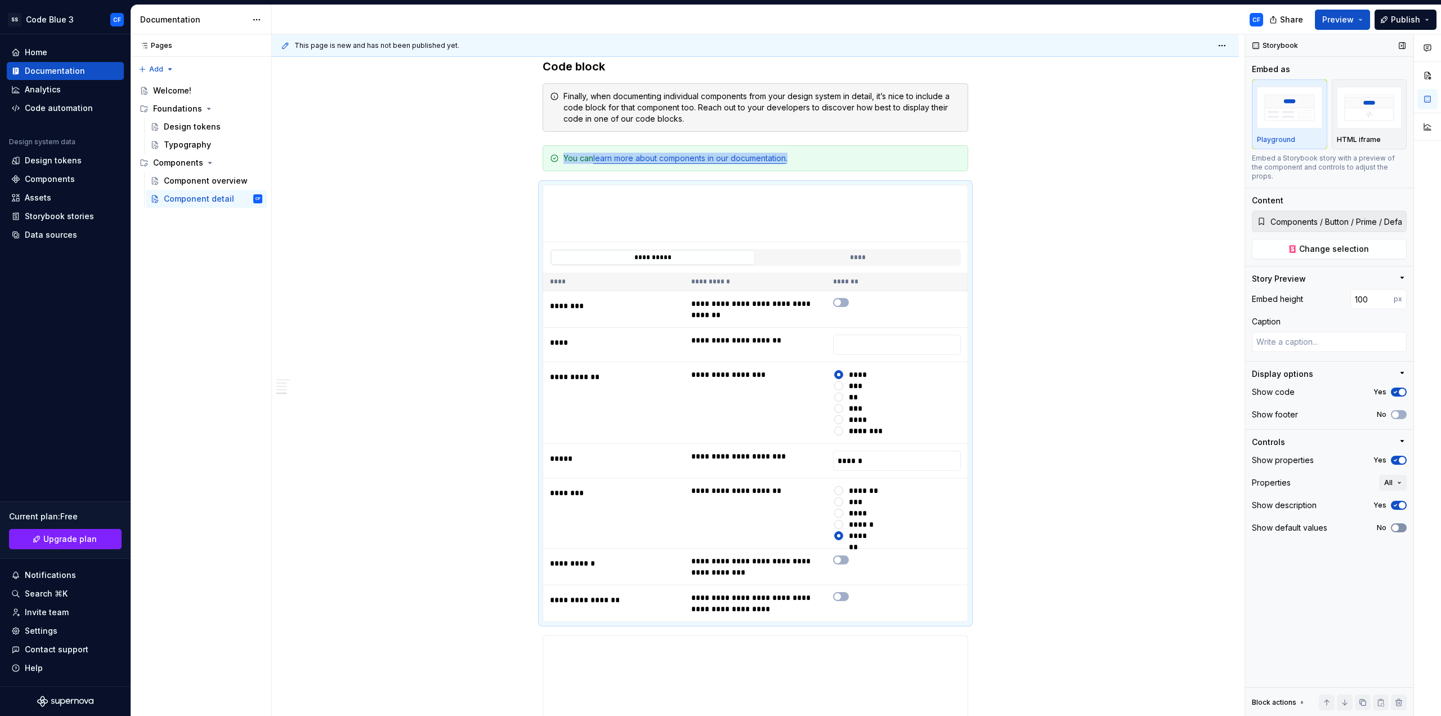
click at [1397, 524] on span "button" at bounding box center [1395, 527] width 7 height 7
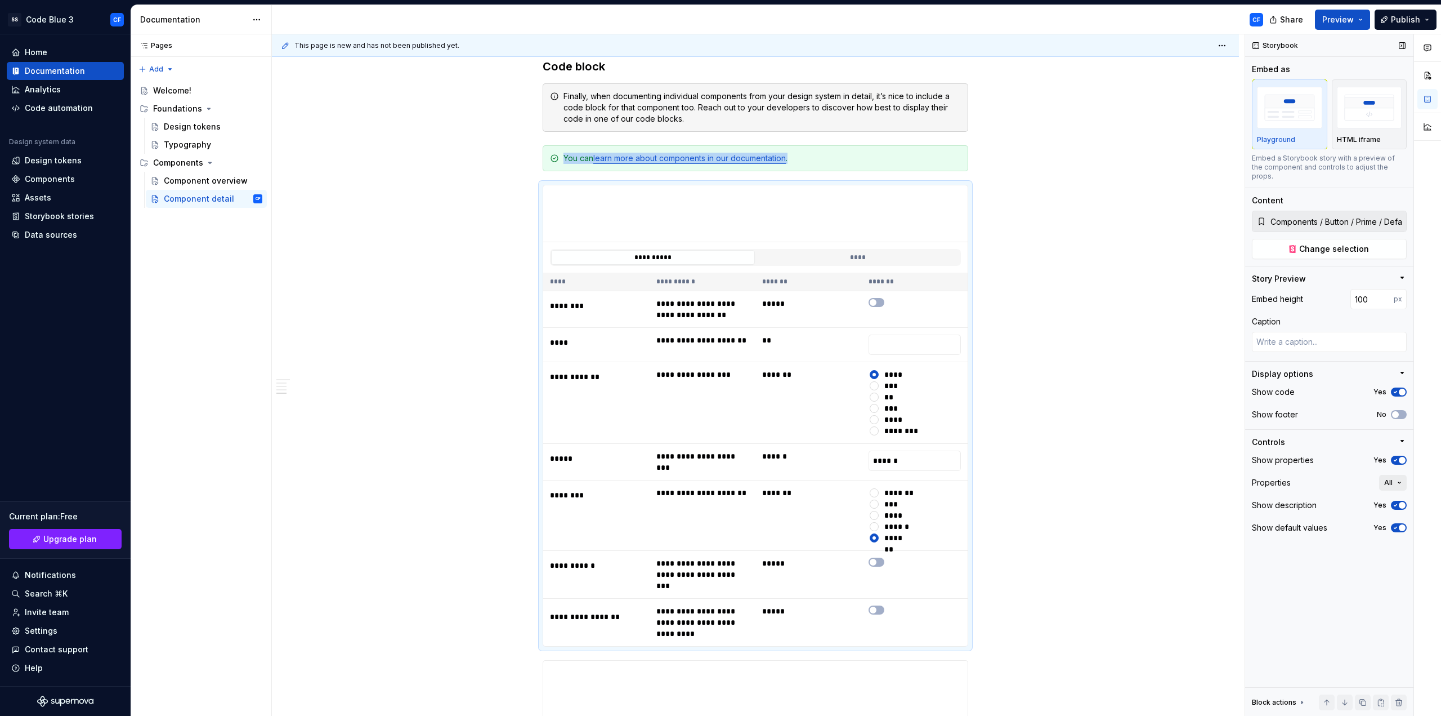
click at [1390, 478] on span "All" at bounding box center [1389, 482] width 8 height 9
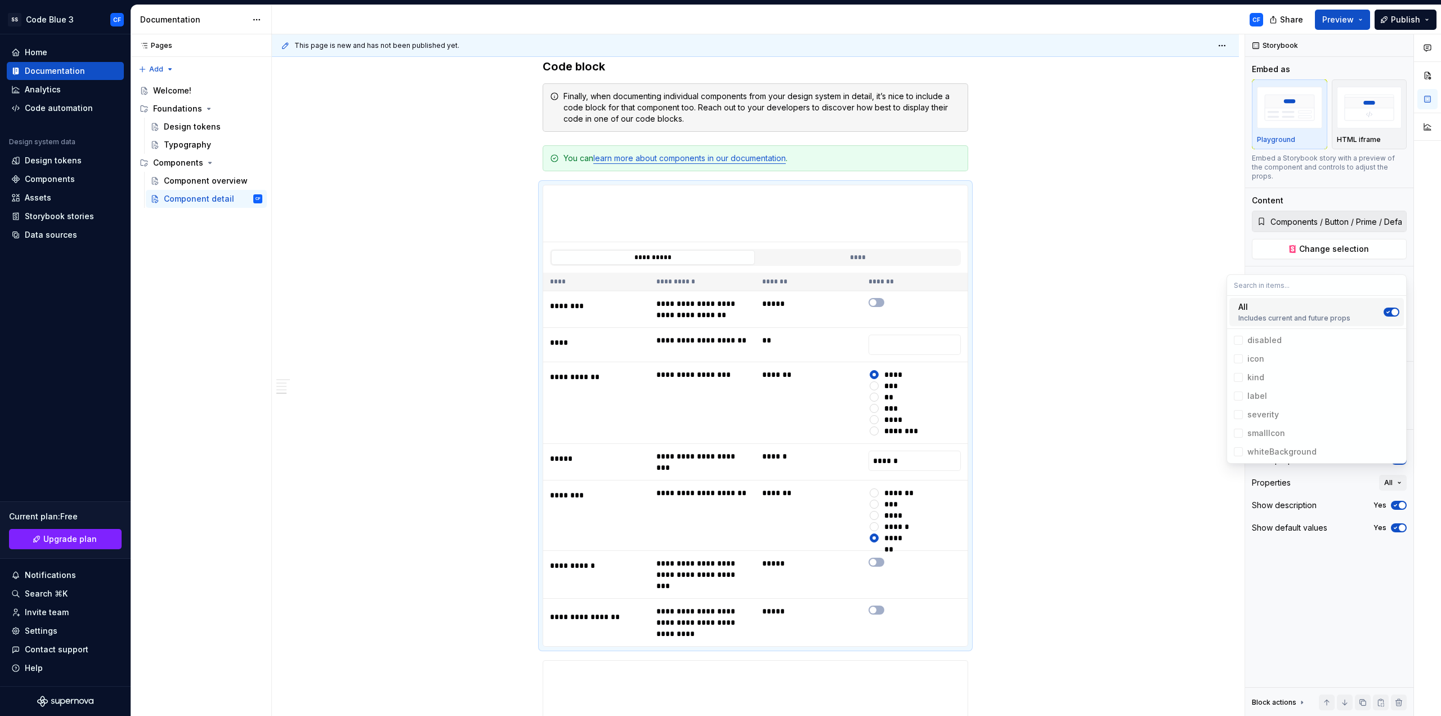
click at [1383, 313] on span "All Includes current and future props" at bounding box center [1317, 312] width 175 height 28
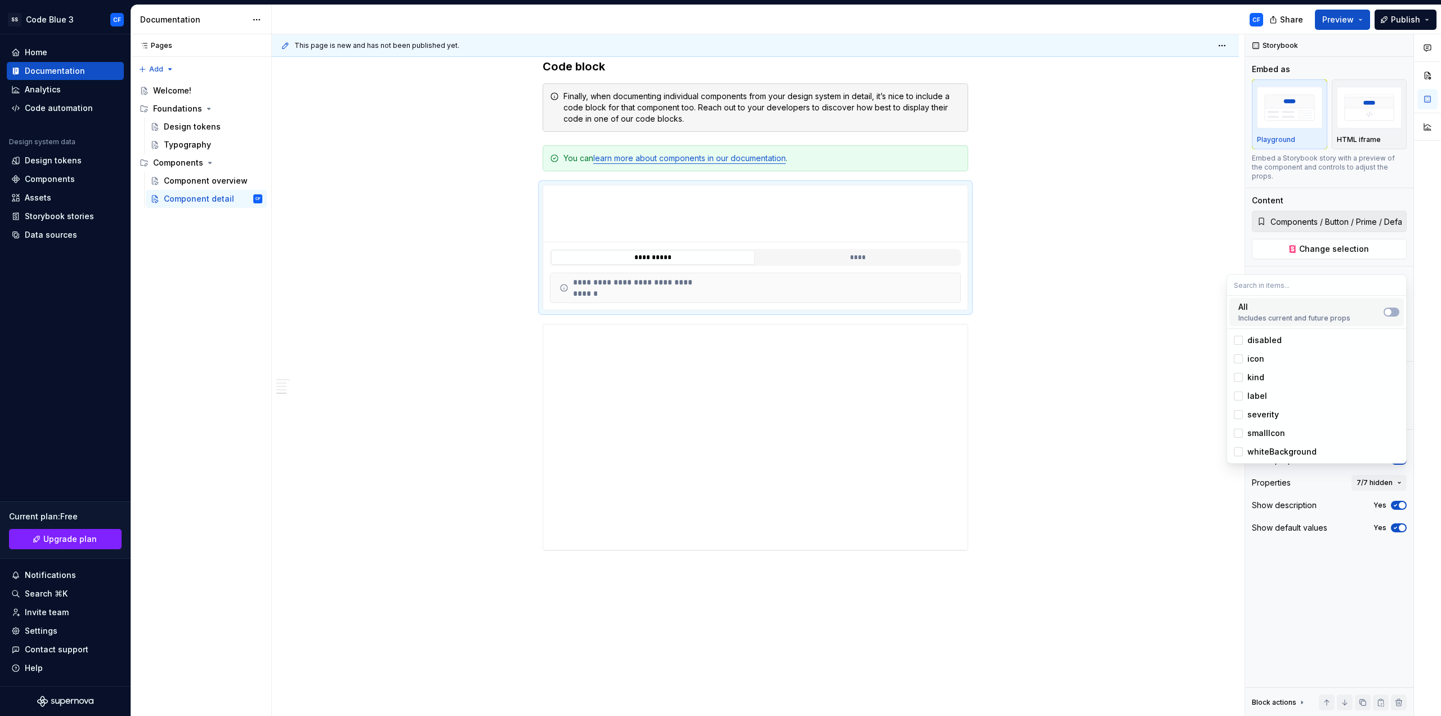
click at [1383, 313] on span "All Includes current and future props" at bounding box center [1317, 312] width 175 height 28
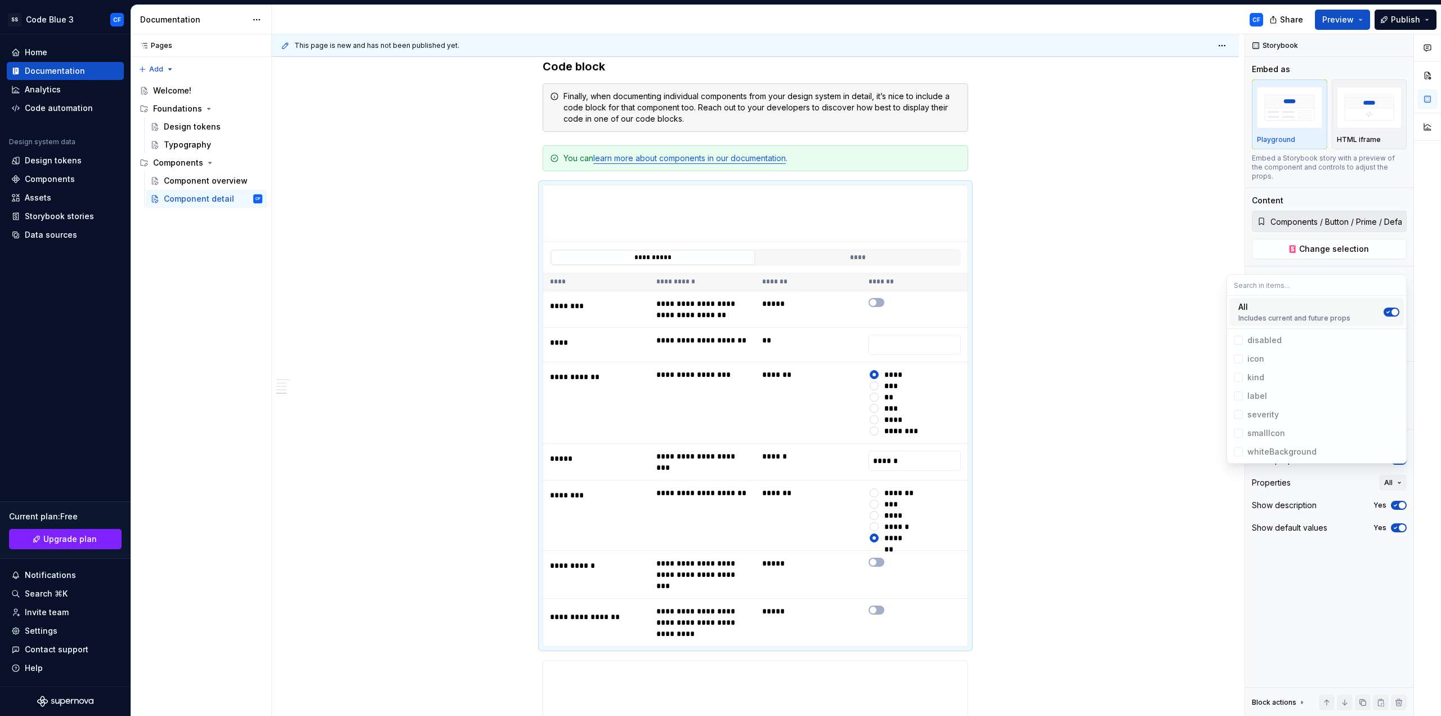
click at [1383, 313] on span "All Includes current and future props" at bounding box center [1317, 312] width 175 height 28
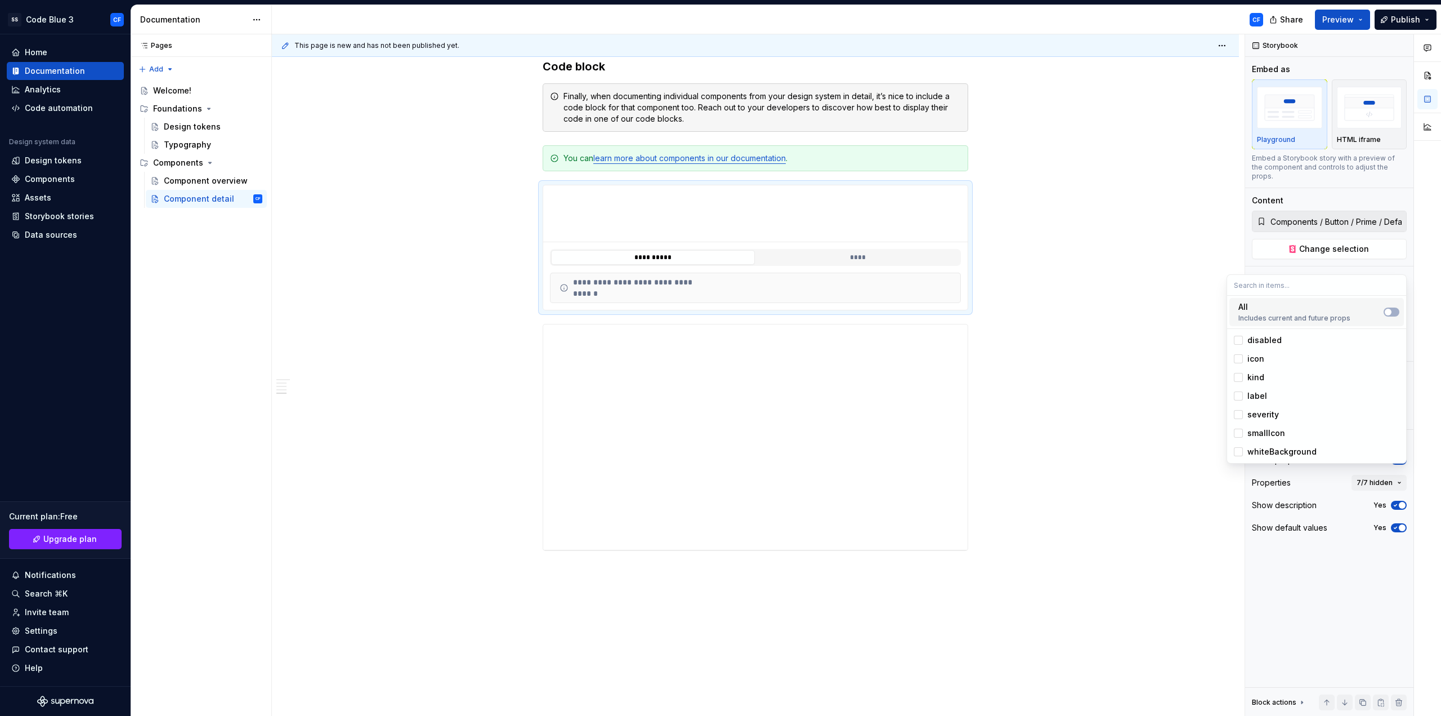
click at [1383, 313] on span "All Includes current and future props" at bounding box center [1317, 312] width 175 height 28
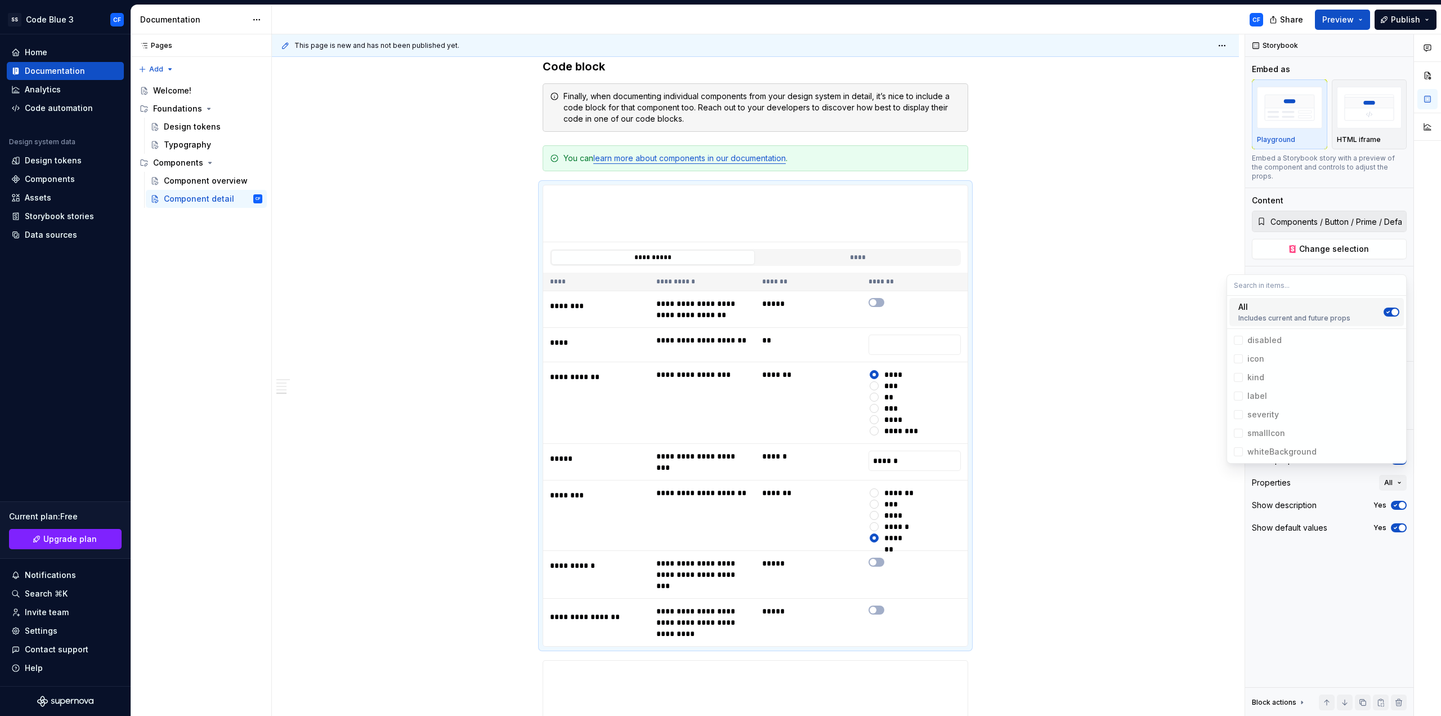
click at [1383, 313] on span "All Includes current and future props" at bounding box center [1317, 312] width 175 height 28
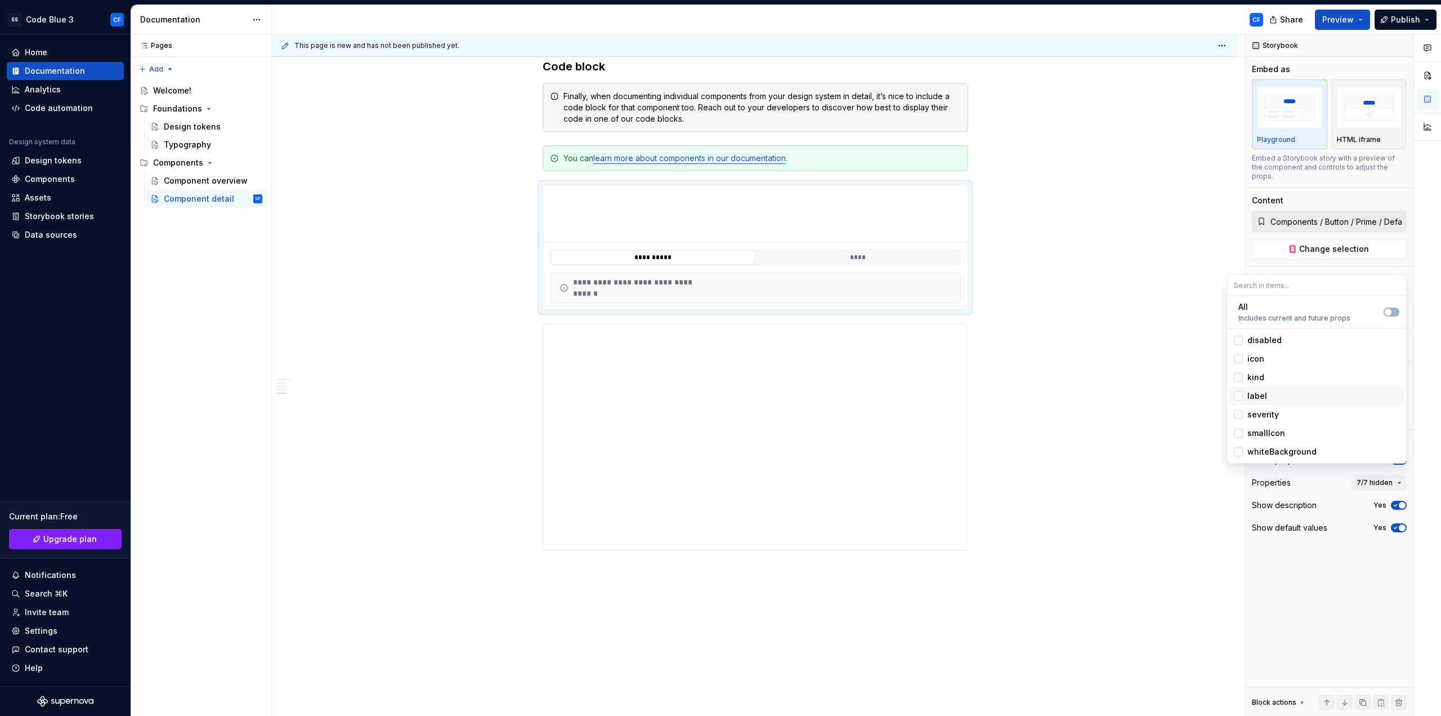
click at [1266, 392] on div "label" at bounding box center [1324, 395] width 152 height 11
click at [1270, 360] on div "icon" at bounding box center [1324, 358] width 152 height 11
click at [1394, 311] on button "Suggestions" at bounding box center [1392, 311] width 16 height 9
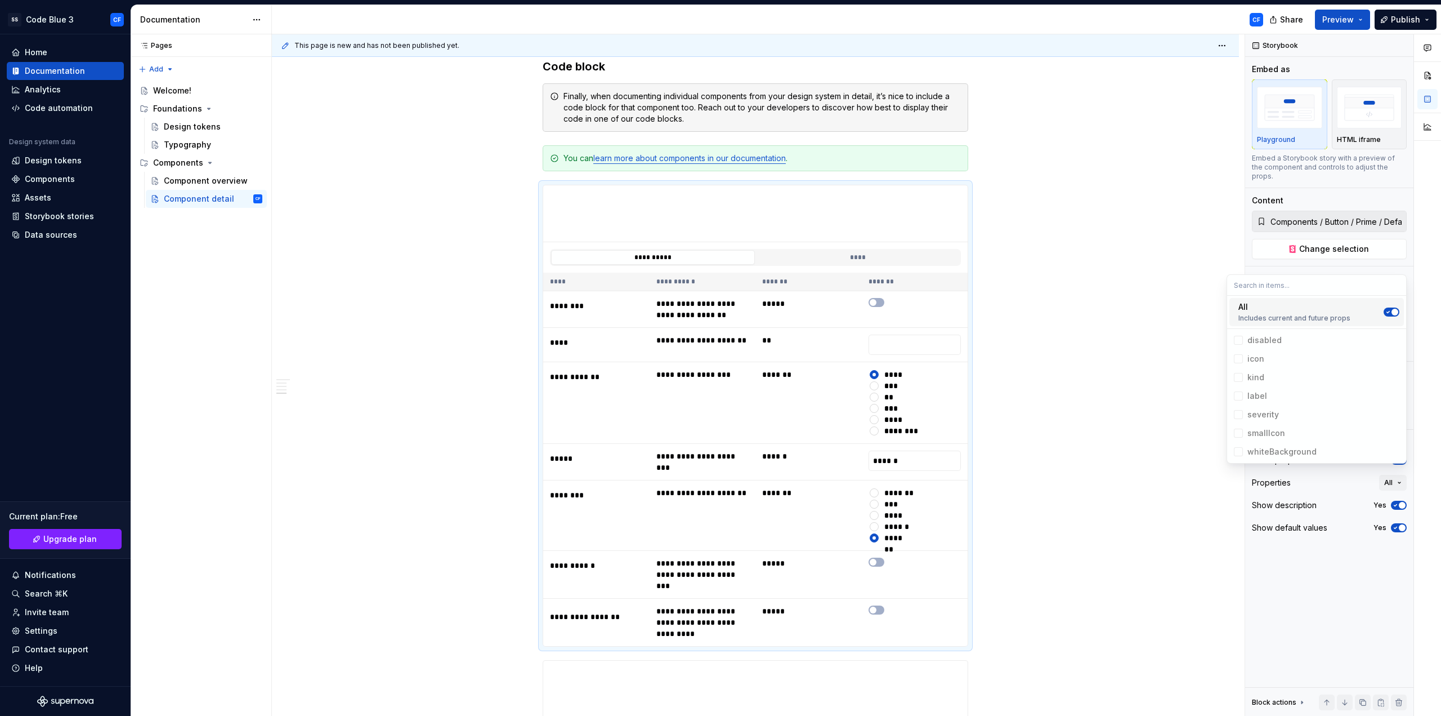
click at [1358, 285] on input "text" at bounding box center [1316, 285] width 179 height 20
click at [1367, 273] on div "Story Preview" at bounding box center [1325, 278] width 146 height 11
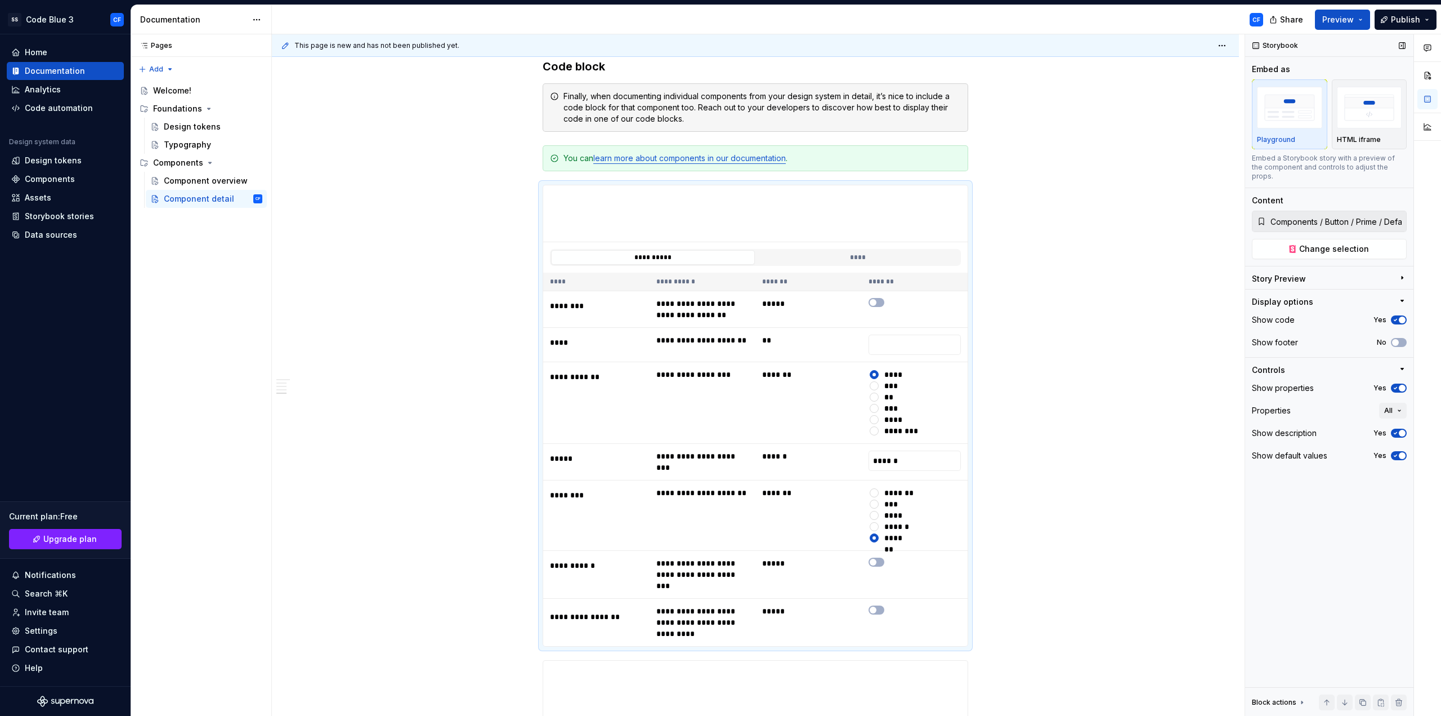
click at [1367, 273] on div "Story Preview" at bounding box center [1325, 281] width 146 height 16
click at [1329, 336] on textarea at bounding box center [1329, 342] width 155 height 20
type textarea "*"
type textarea "d"
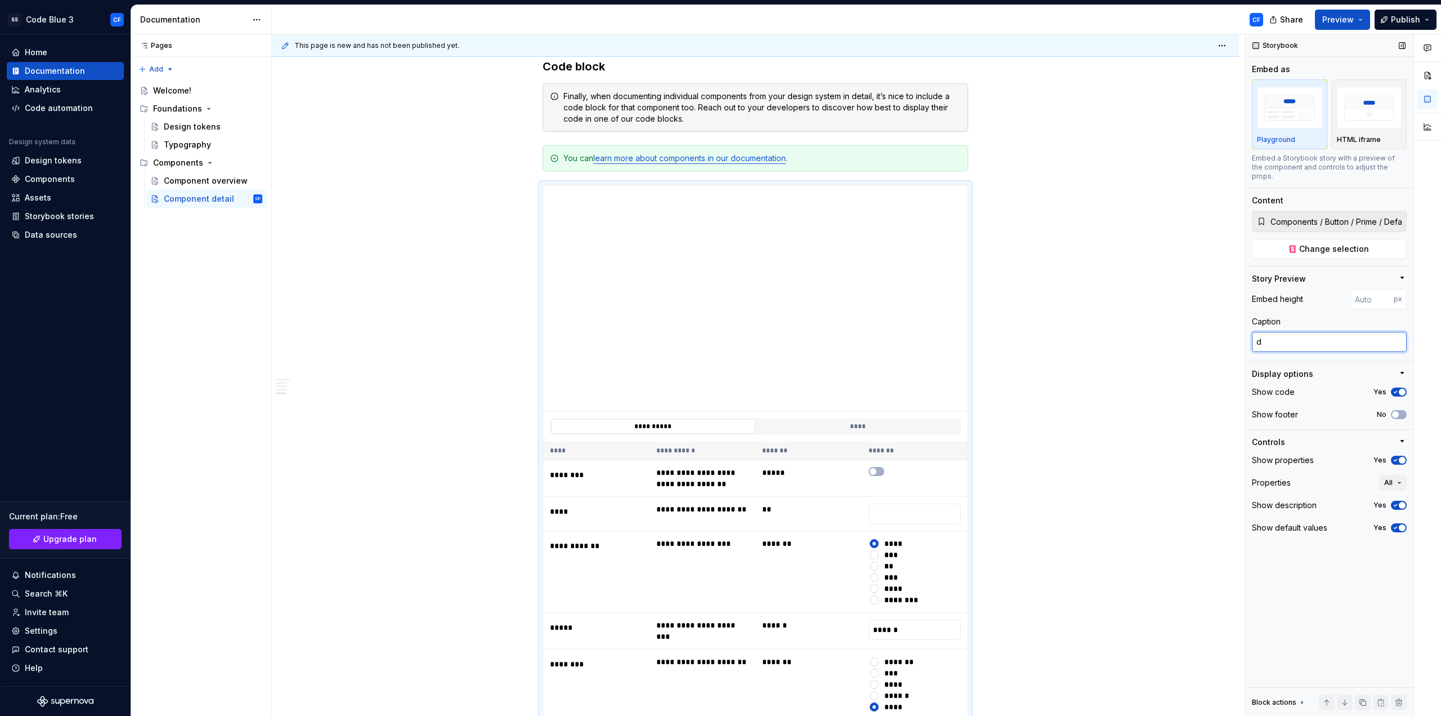
type textarea "*"
type textarea "dd"
type textarea "*"
type textarea "ddd"
type textarea "*"
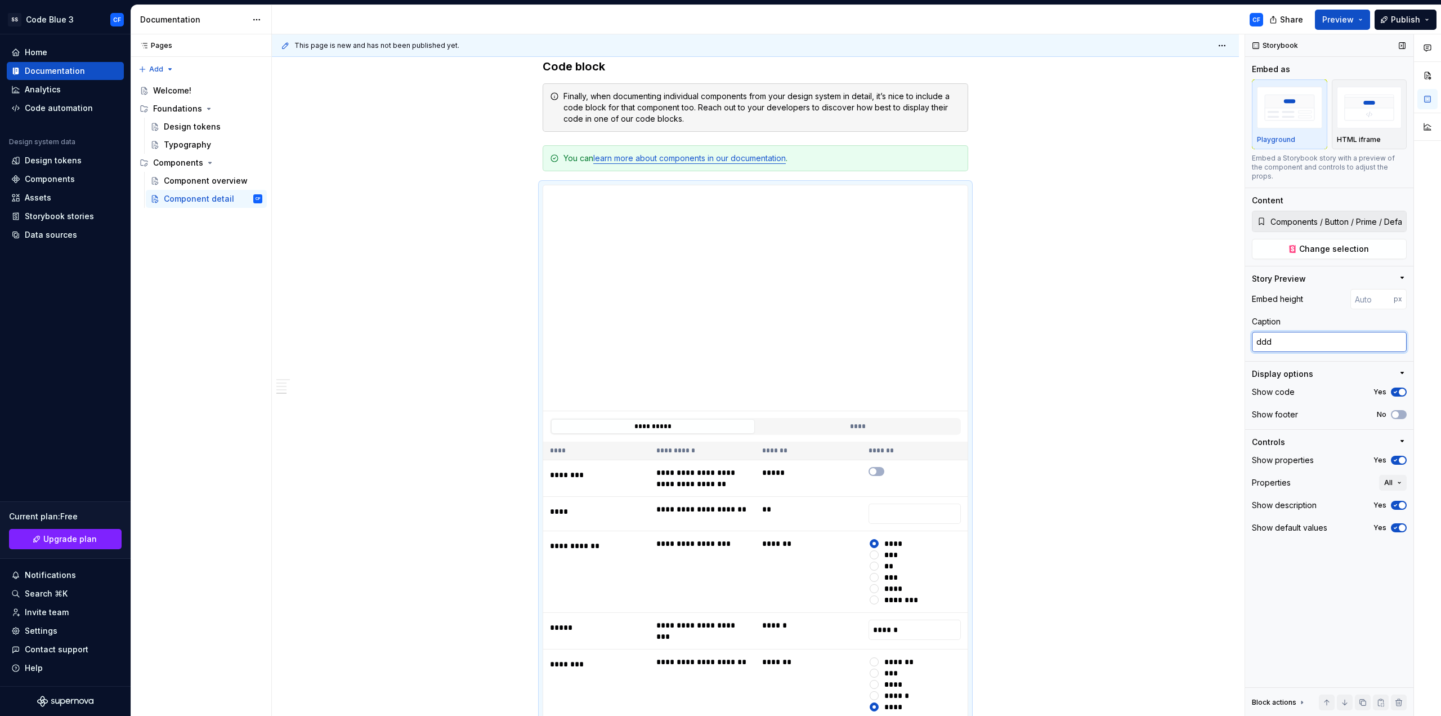
type textarea "dddd"
type textarea "*"
type textarea "ddddd"
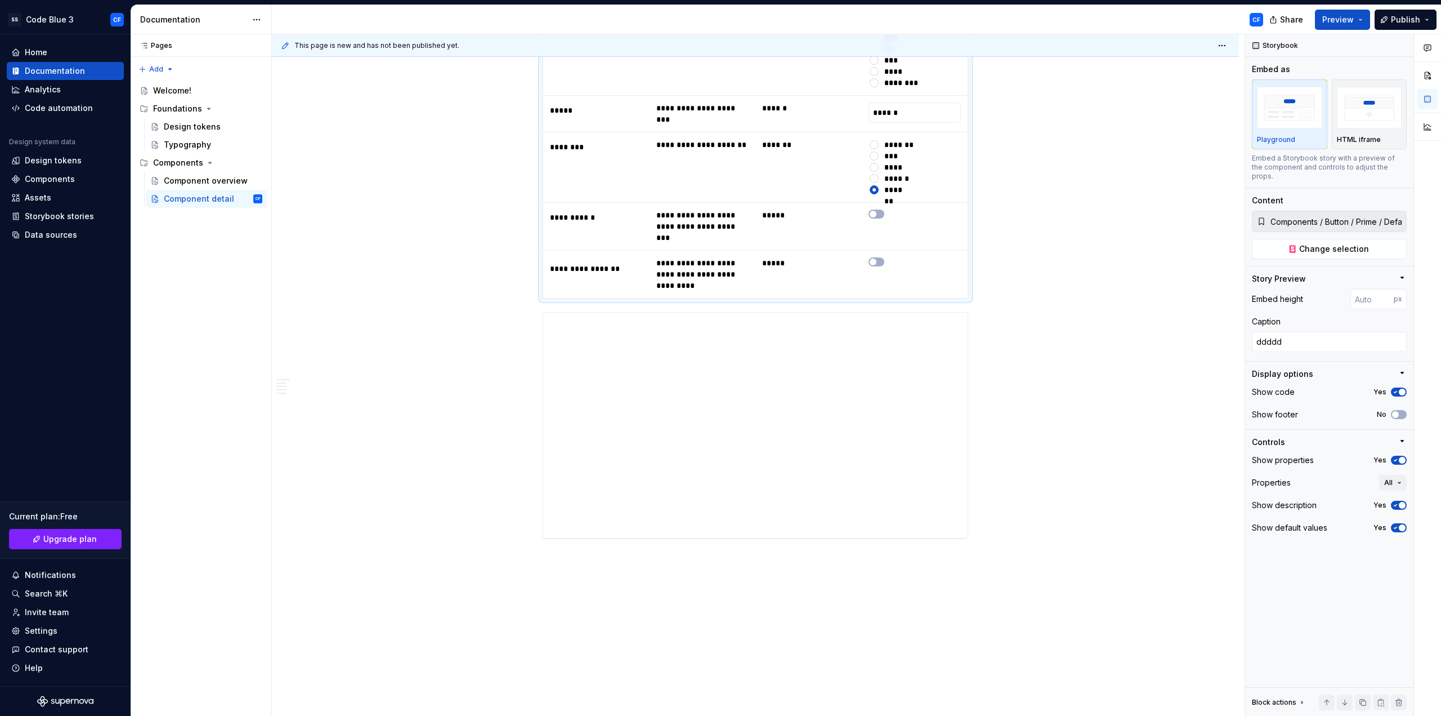
scroll to position [1458, 0]
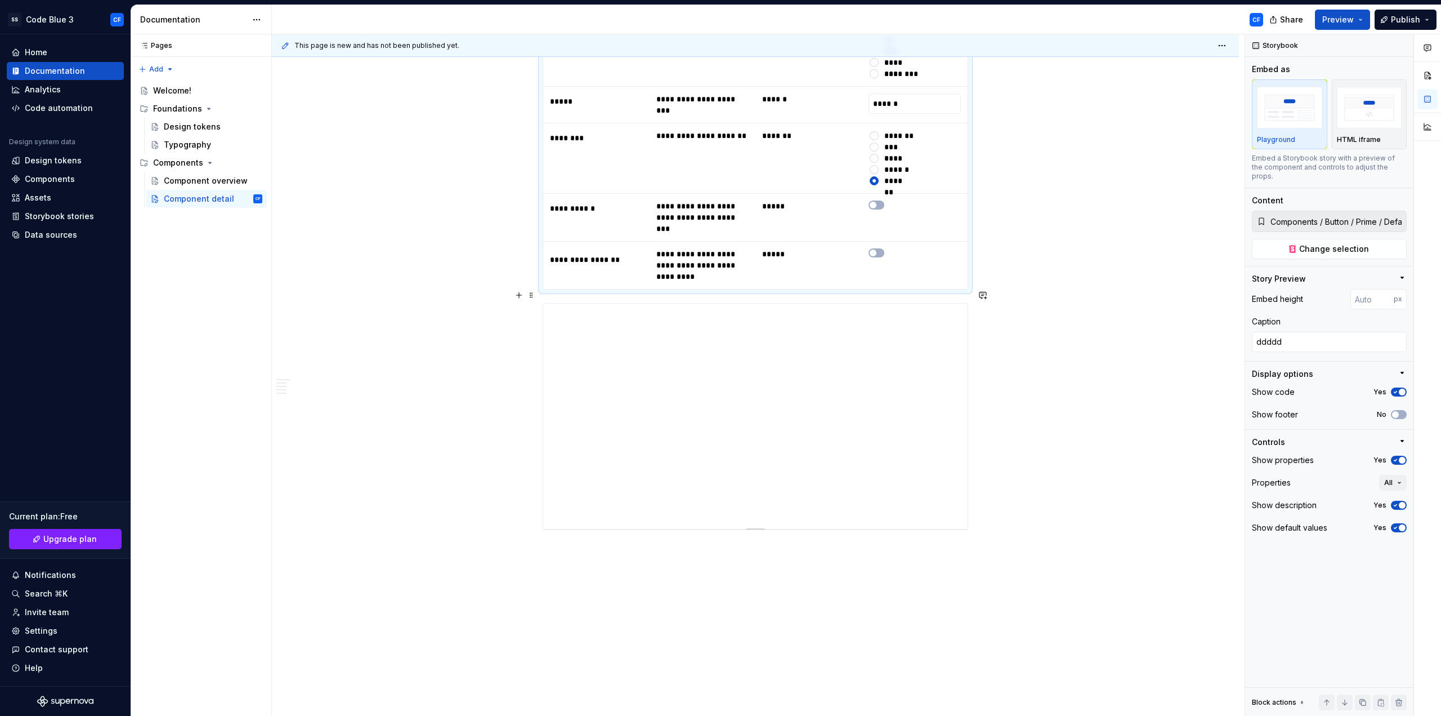
type textarea "*"
type input "Components / Button / Prime / Button Group / Docs"
click at [1401, 387] on button "No" at bounding box center [1399, 391] width 16 height 9
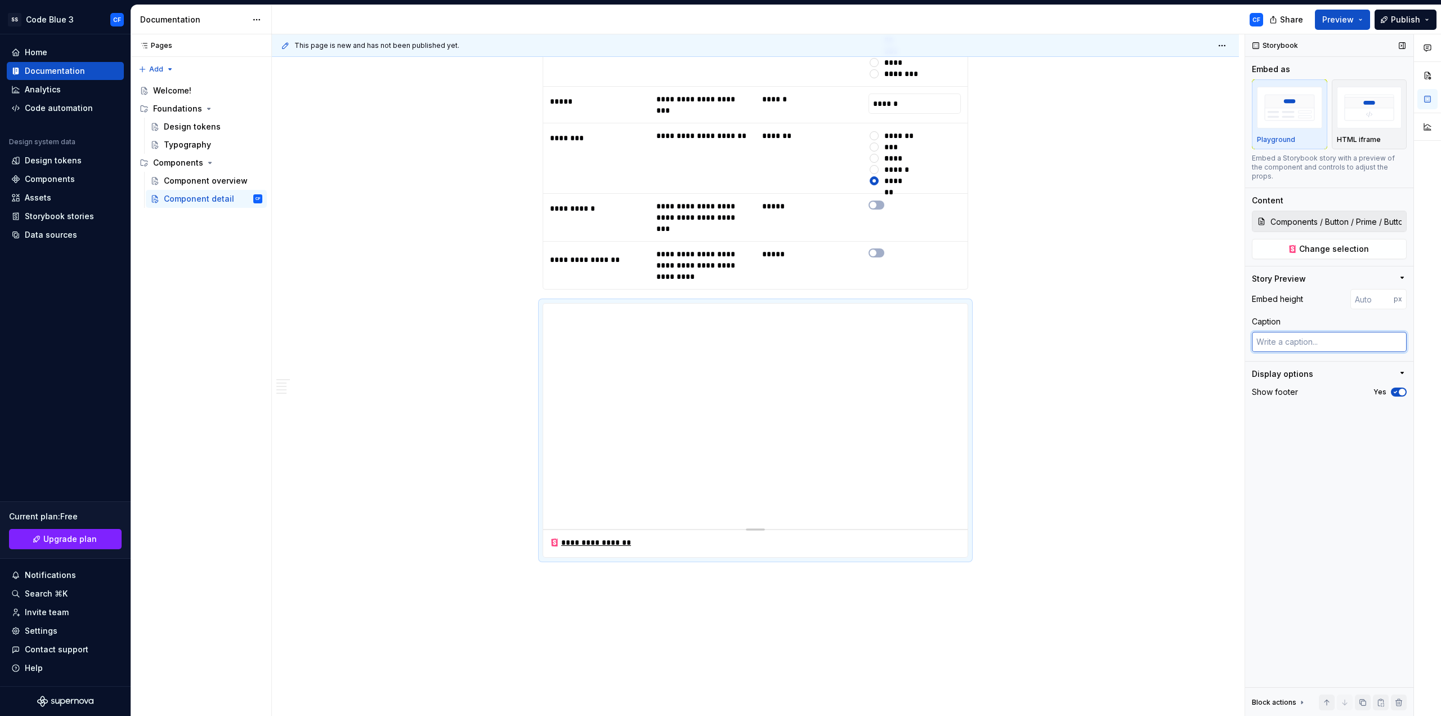
type textarea "*"
type textarea "a"
click at [1333, 332] on textarea "a" at bounding box center [1329, 342] width 155 height 20
type textarea "*"
type textarea "as"
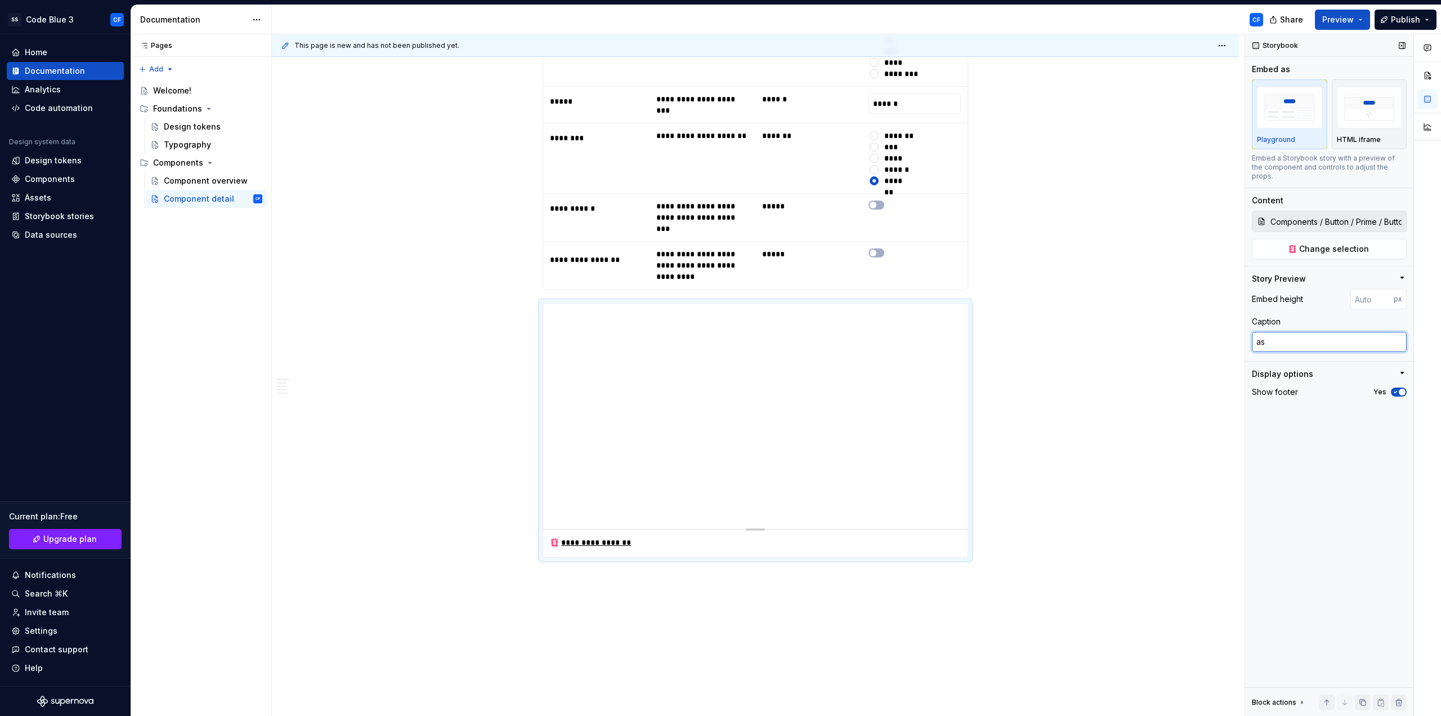
type textarea "*"
type textarea "asd"
click at [1277, 429] on div "Storybook Embed as Playground HTML iframe Embed a Storybook story with a previe…" at bounding box center [1329, 375] width 168 height 682
click at [1367, 296] on input "number" at bounding box center [1372, 299] width 43 height 20
type input "100"
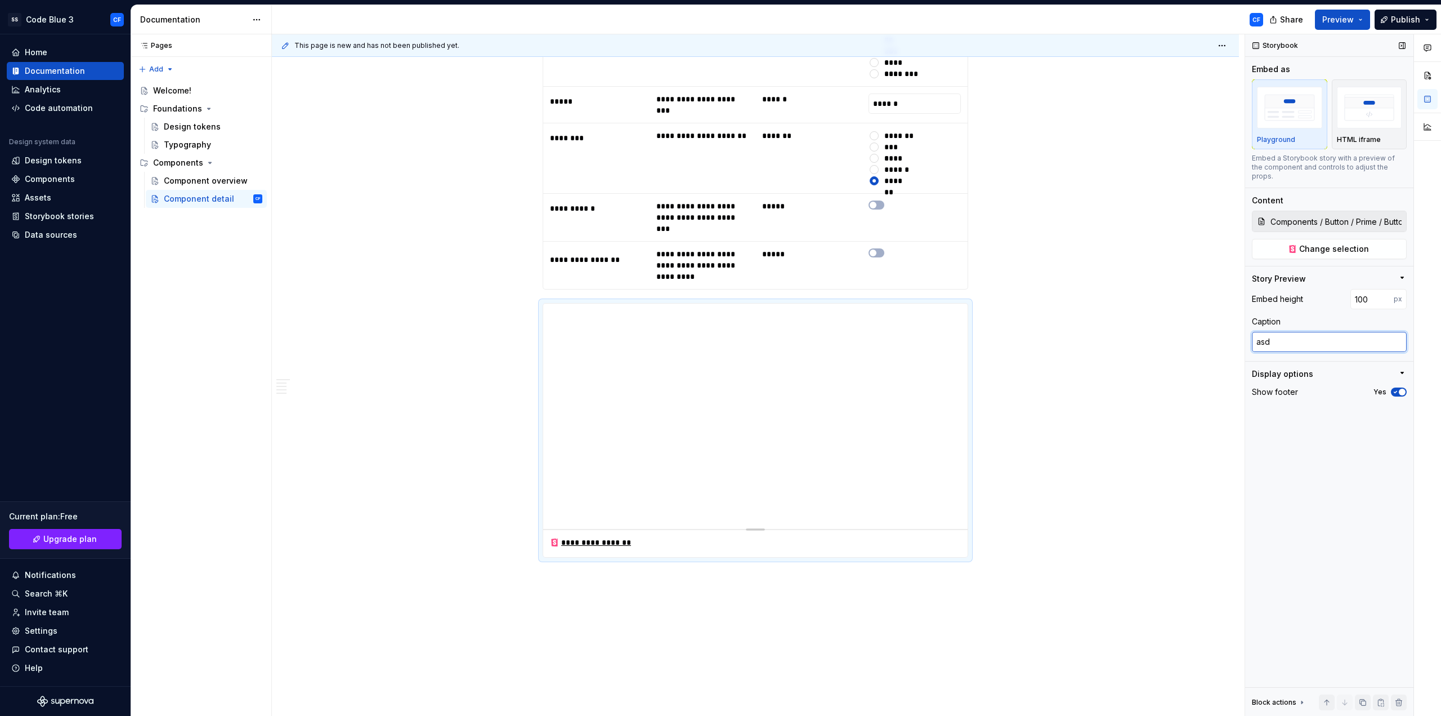
type textarea "*"
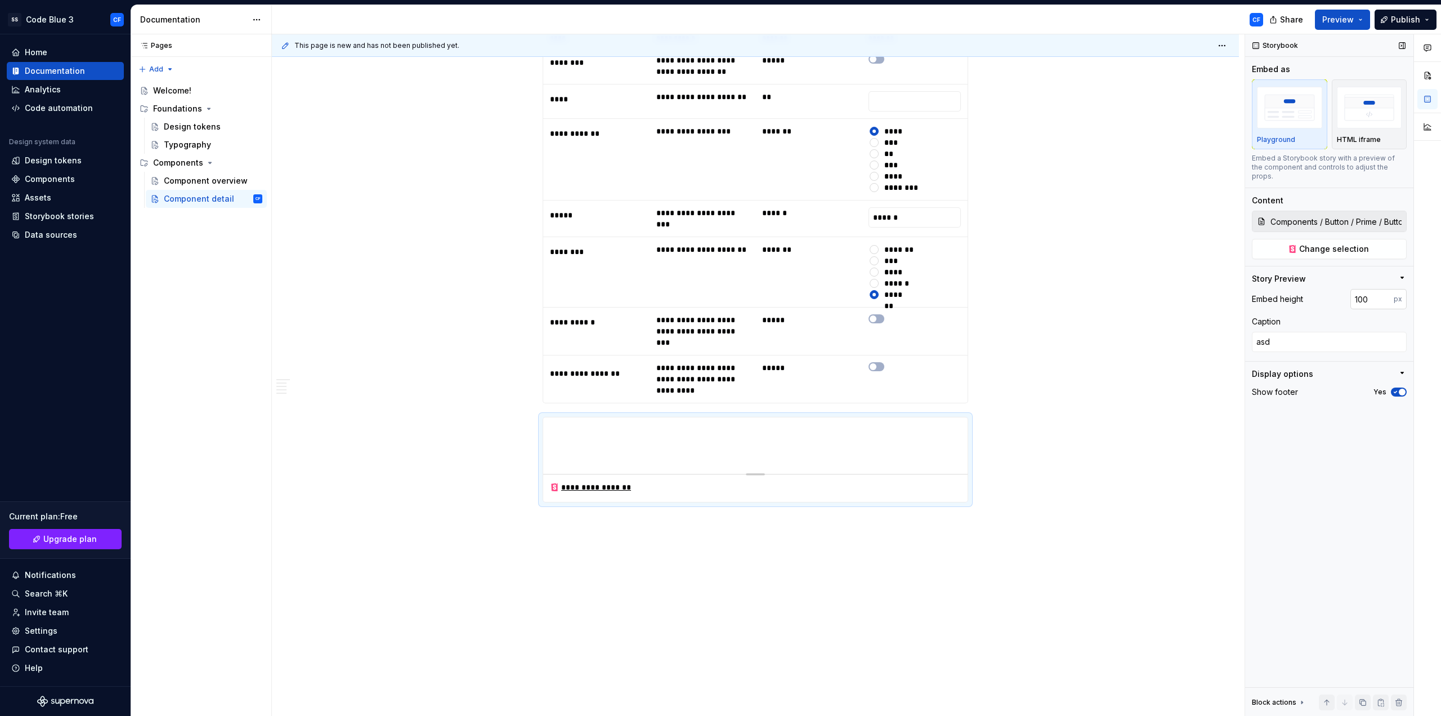
click at [1367, 294] on input "100" at bounding box center [1372, 299] width 43 height 20
type input "1000"
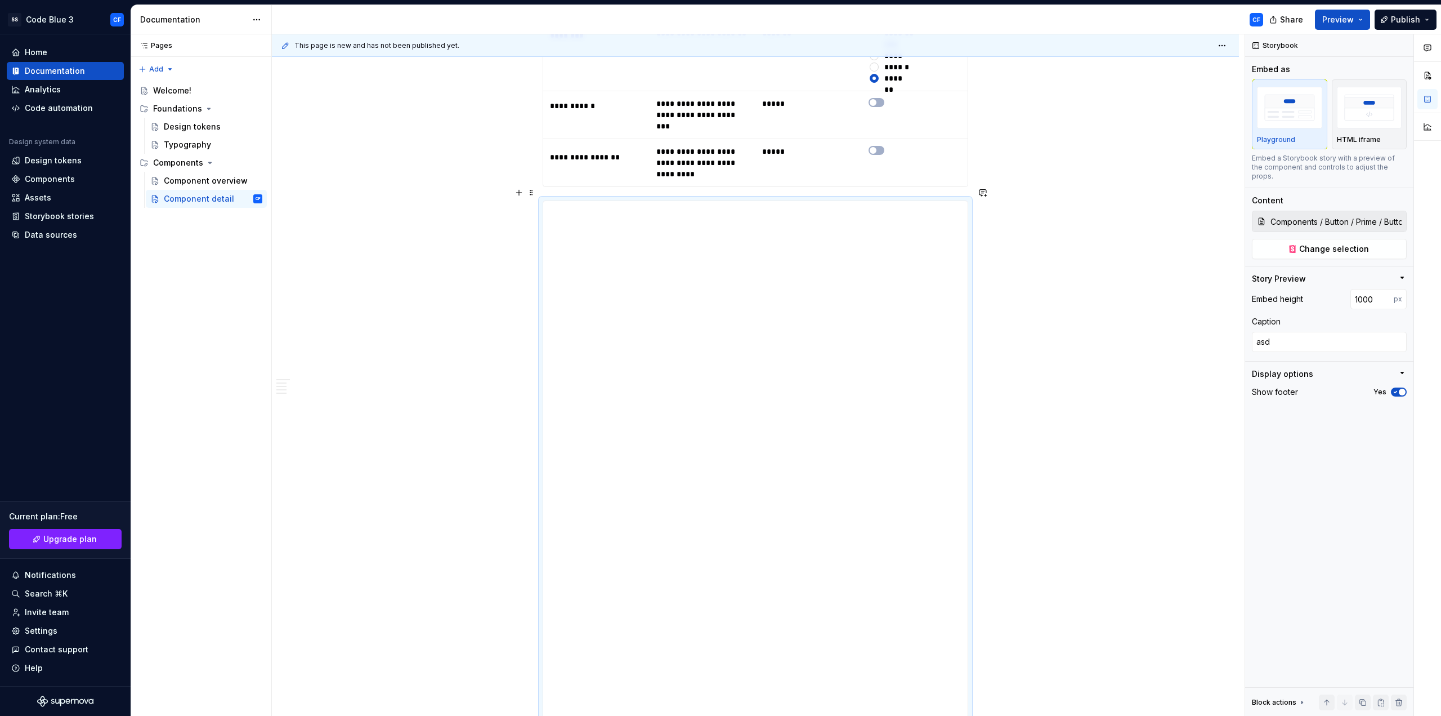
scroll to position [1533, 0]
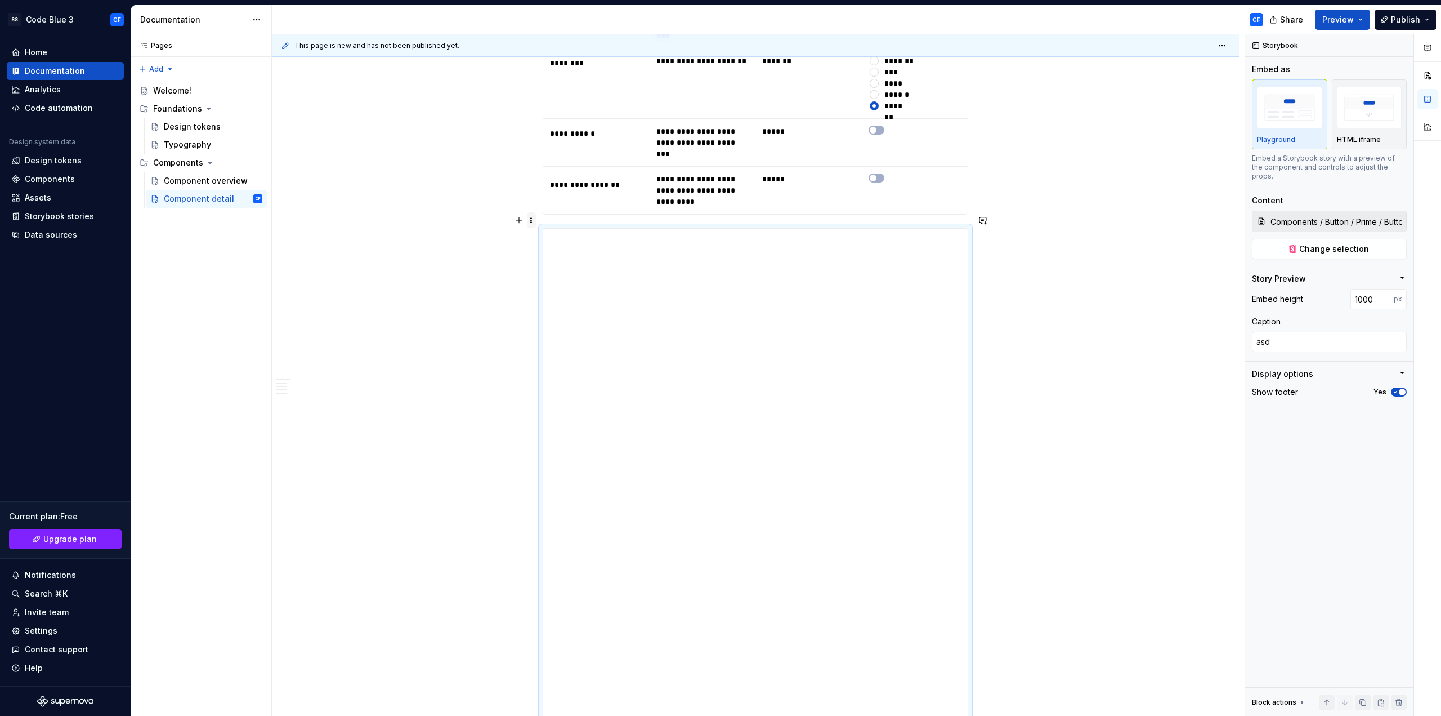
click at [529, 220] on span at bounding box center [531, 220] width 9 height 16
click at [566, 322] on div "Delete" at bounding box center [584, 319] width 73 height 11
type textarea "*"
type input "Components / Button / Prime / Default / As Component"
type textarea "ddddd"
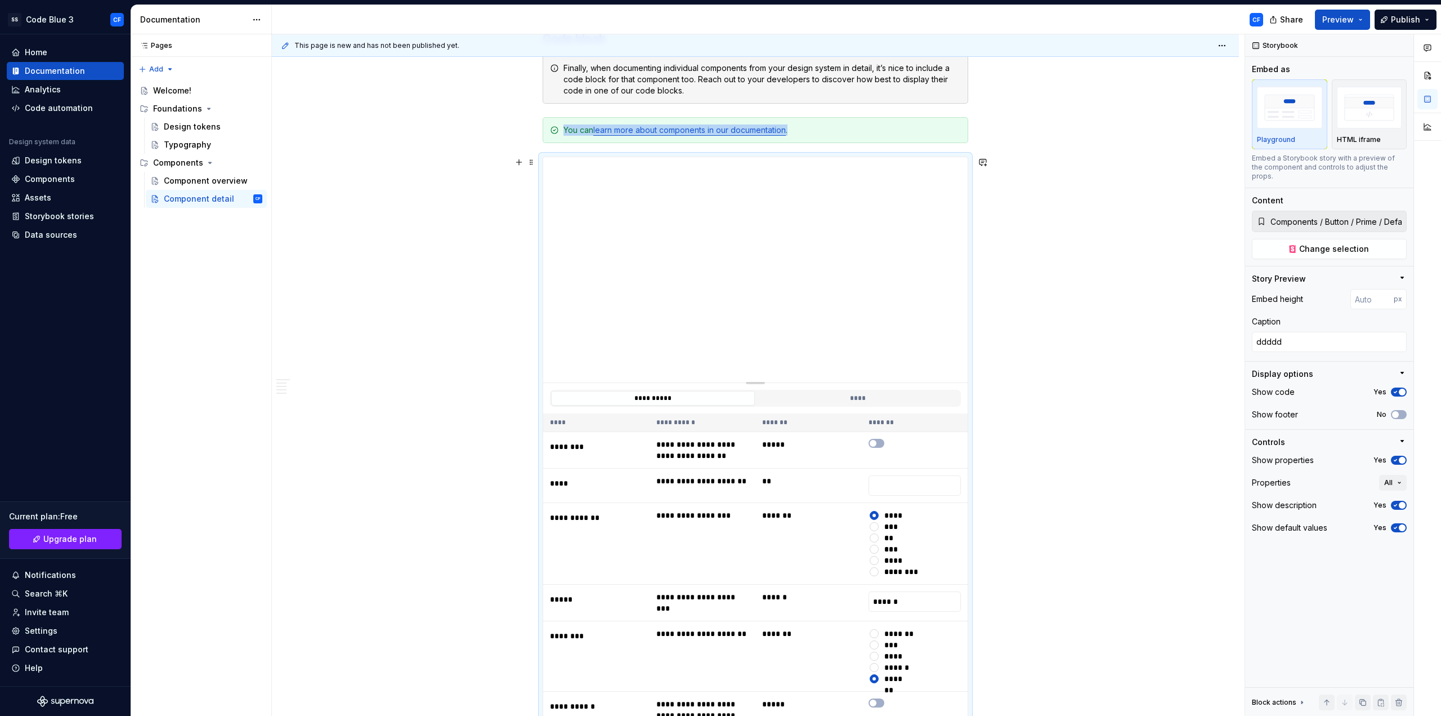
scroll to position [1008, 0]
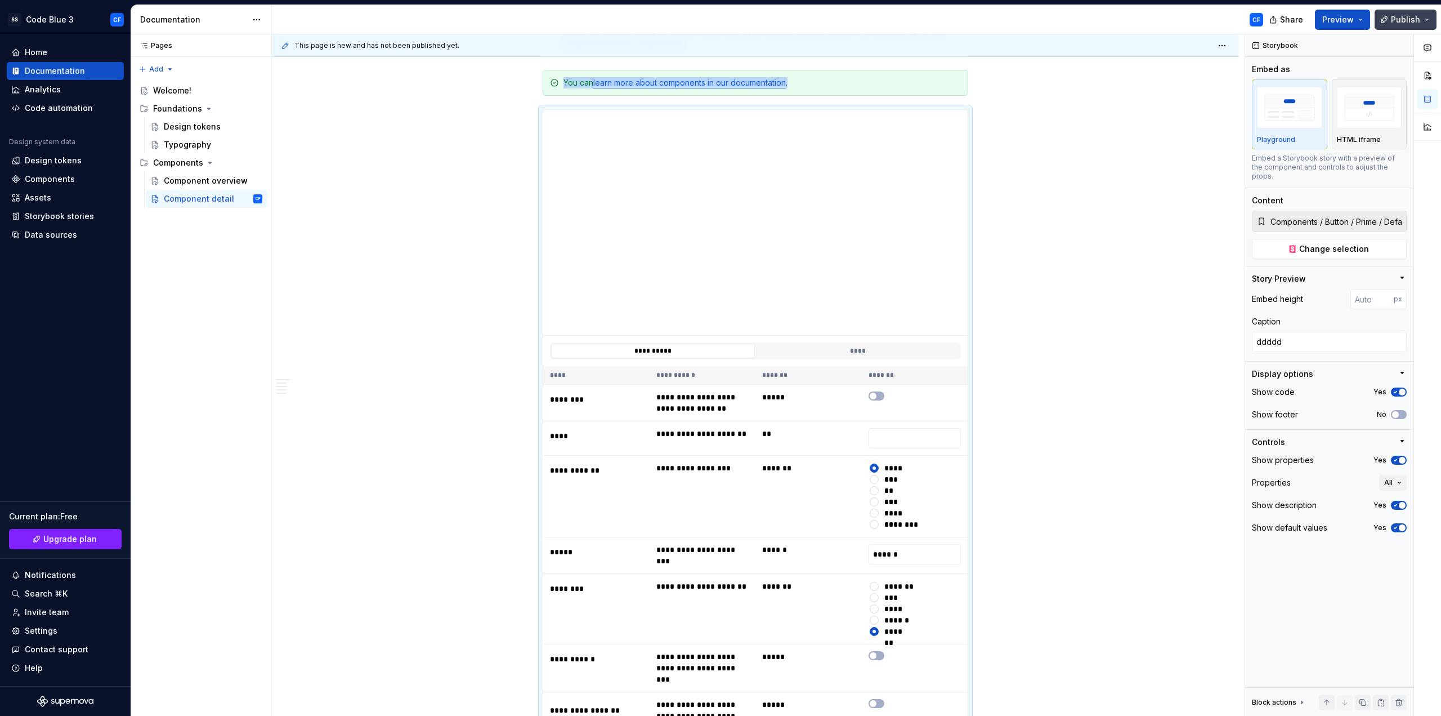
click at [1386, 15] on button "Publish" at bounding box center [1406, 20] width 62 height 20
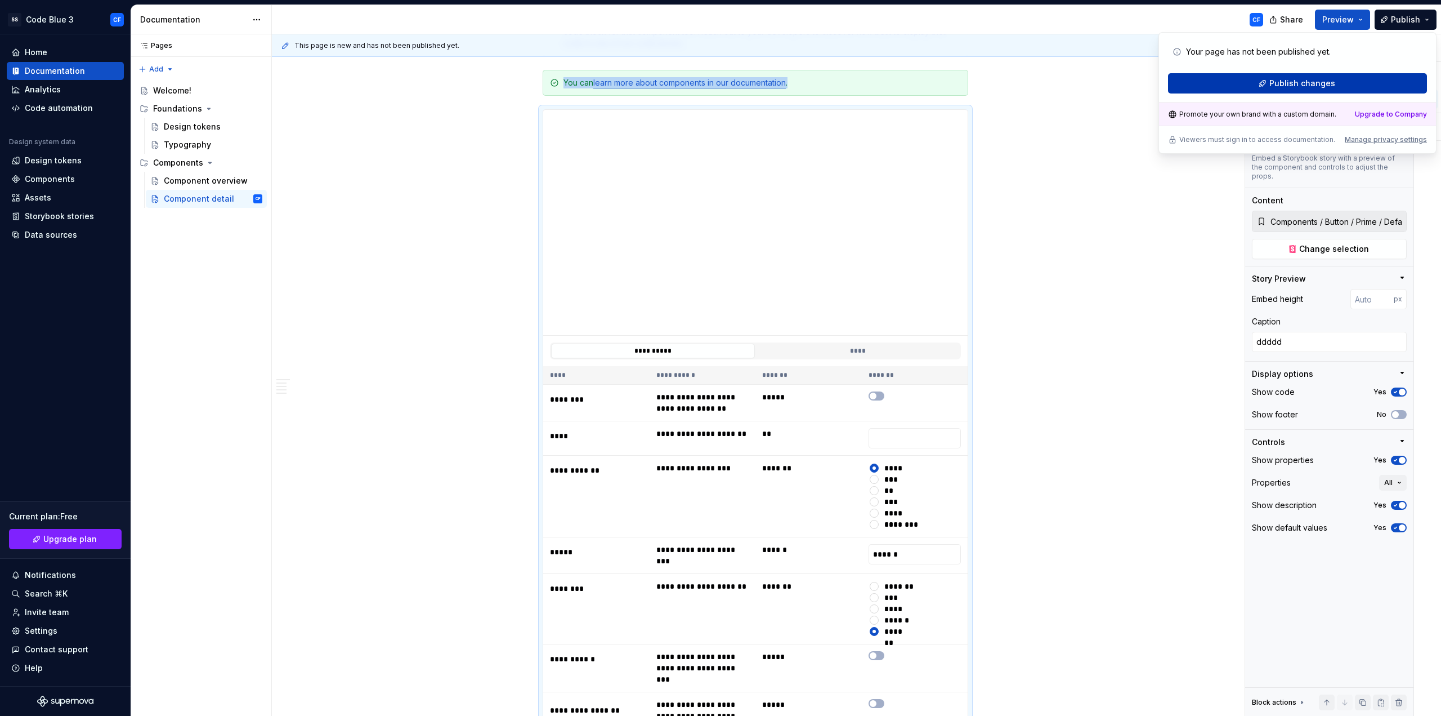
click at [1363, 86] on button "Publish changes" at bounding box center [1297, 83] width 259 height 20
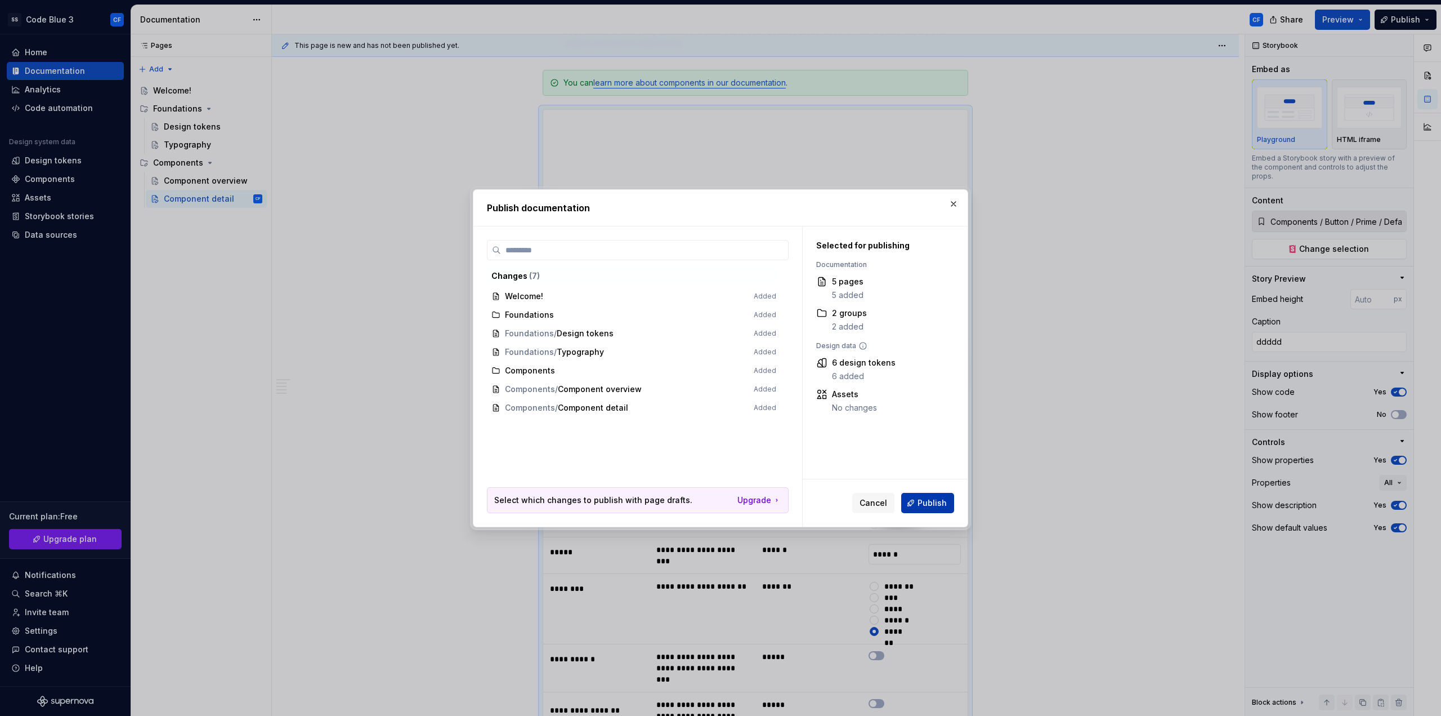
click at [940, 507] on span "Publish" at bounding box center [932, 502] width 29 height 11
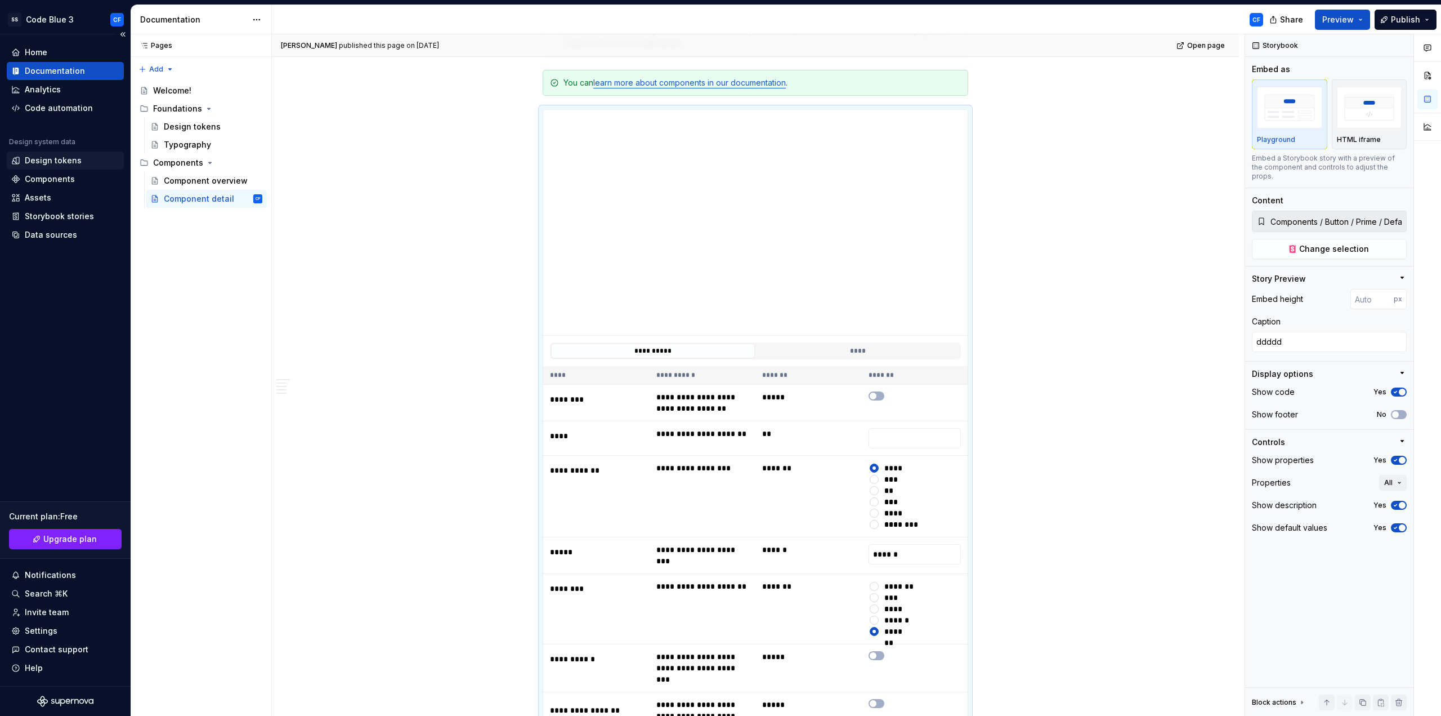
click at [58, 162] on div "Design tokens" at bounding box center [53, 160] width 57 height 11
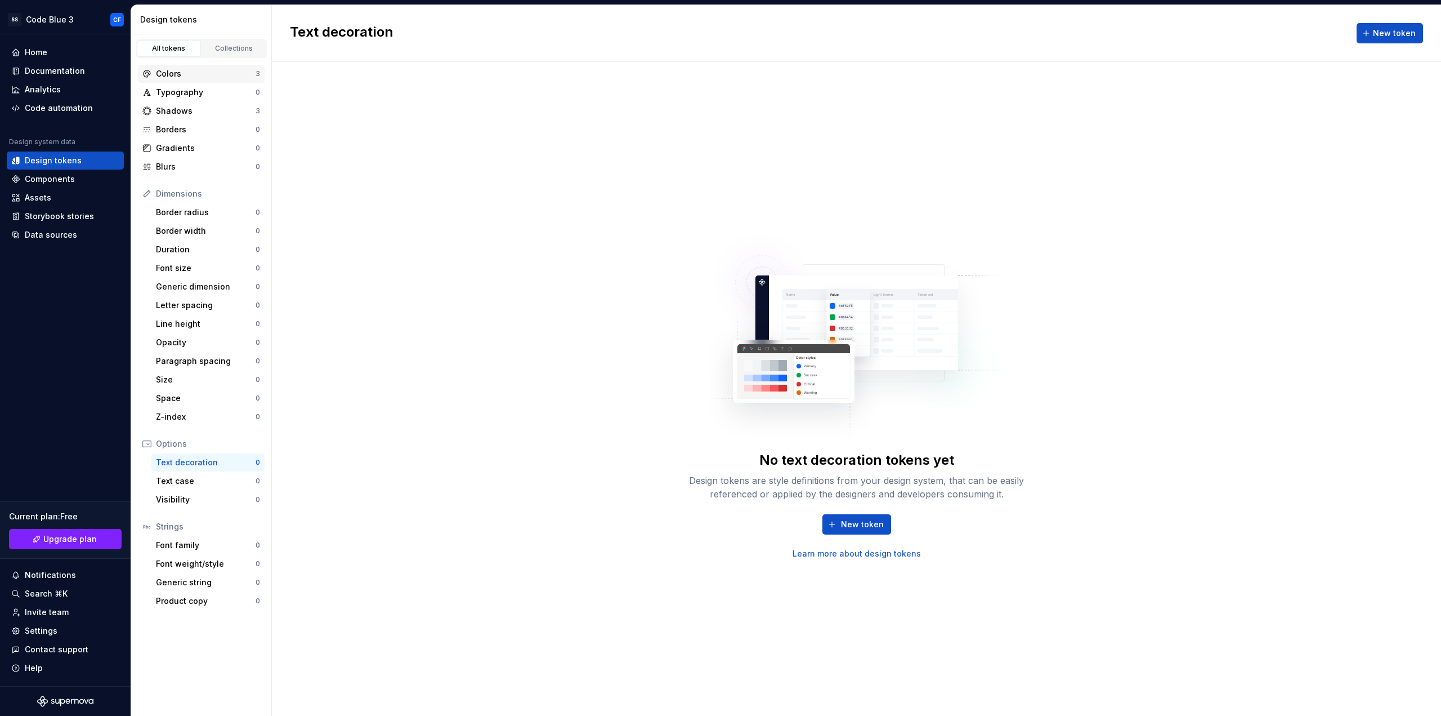
click at [189, 72] on div "Colors" at bounding box center [206, 73] width 100 height 11
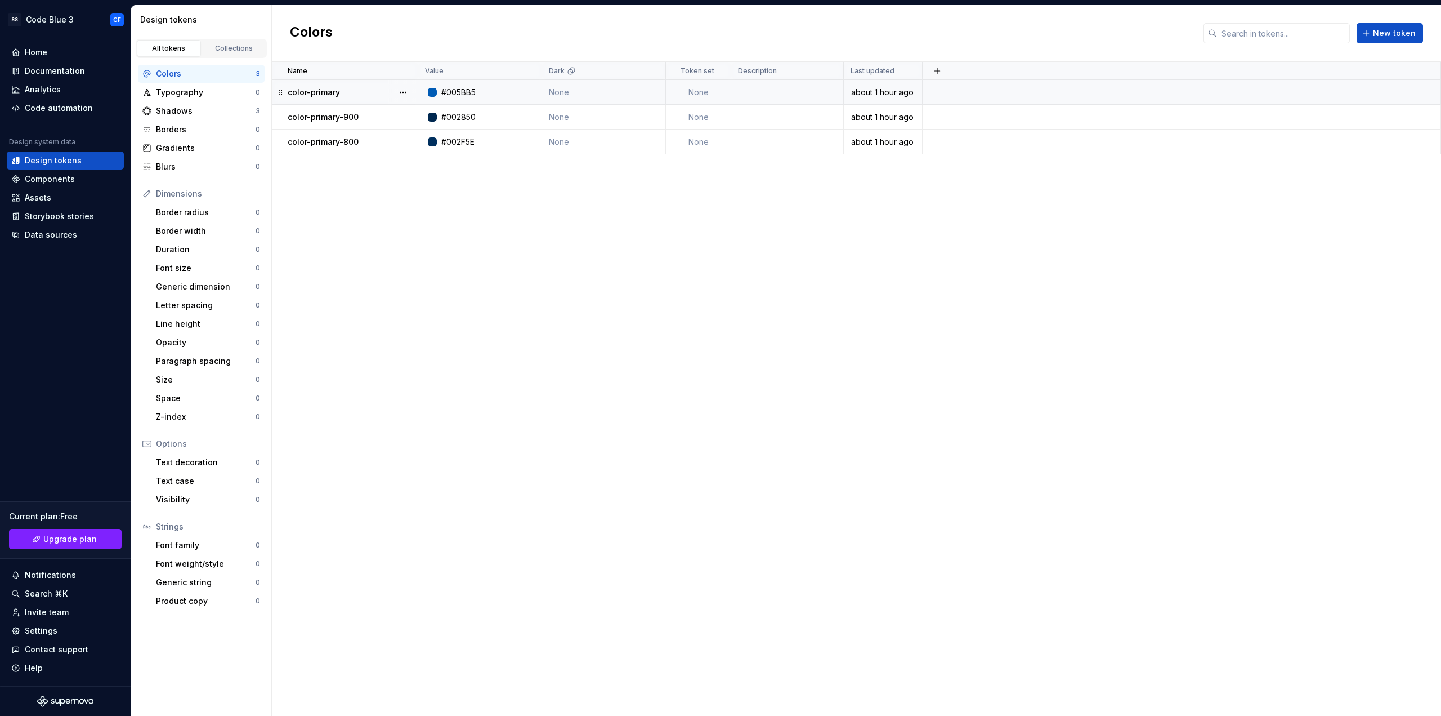
click at [465, 98] on td "#005BB5" at bounding box center [480, 92] width 124 height 25
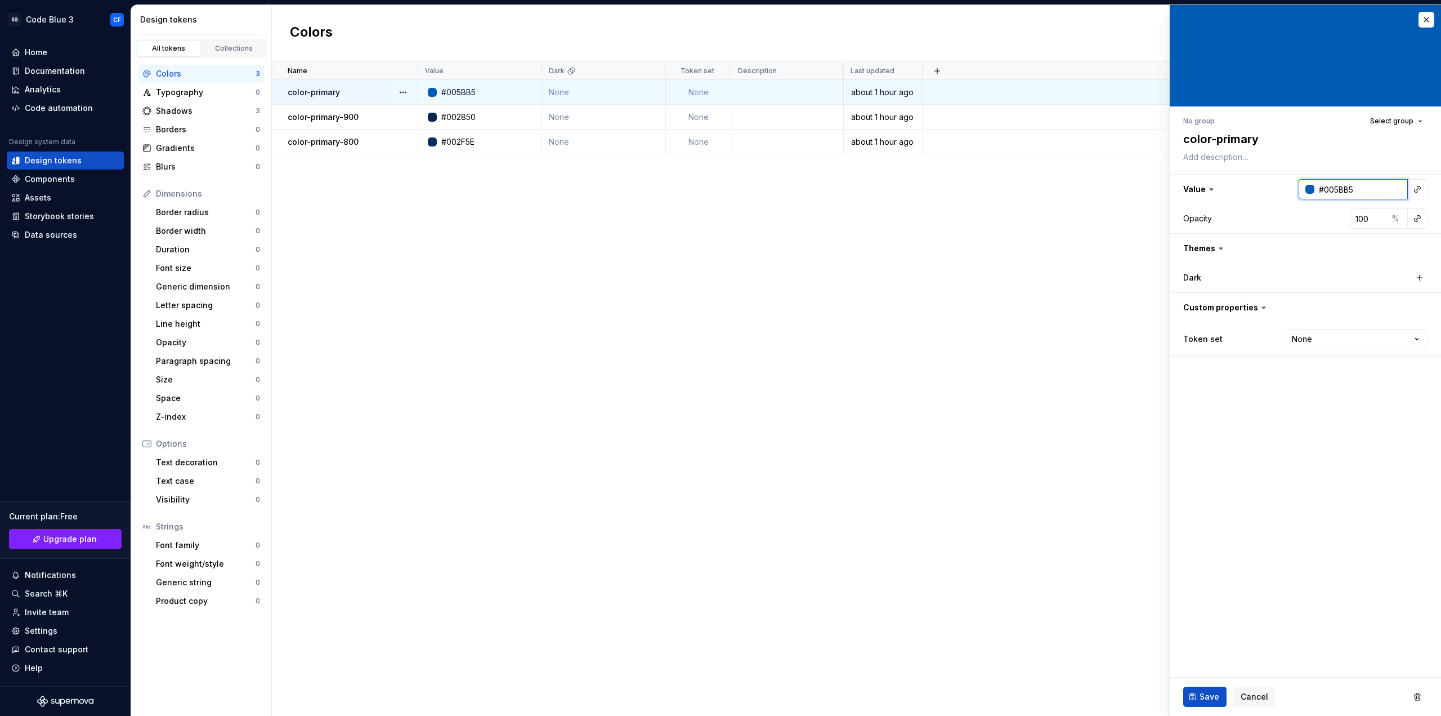
click at [1358, 185] on input "#005BB5" at bounding box center [1361, 189] width 93 height 20
type textarea "*"
type input "006baa"
type textarea "*"
type input "#006BAA"
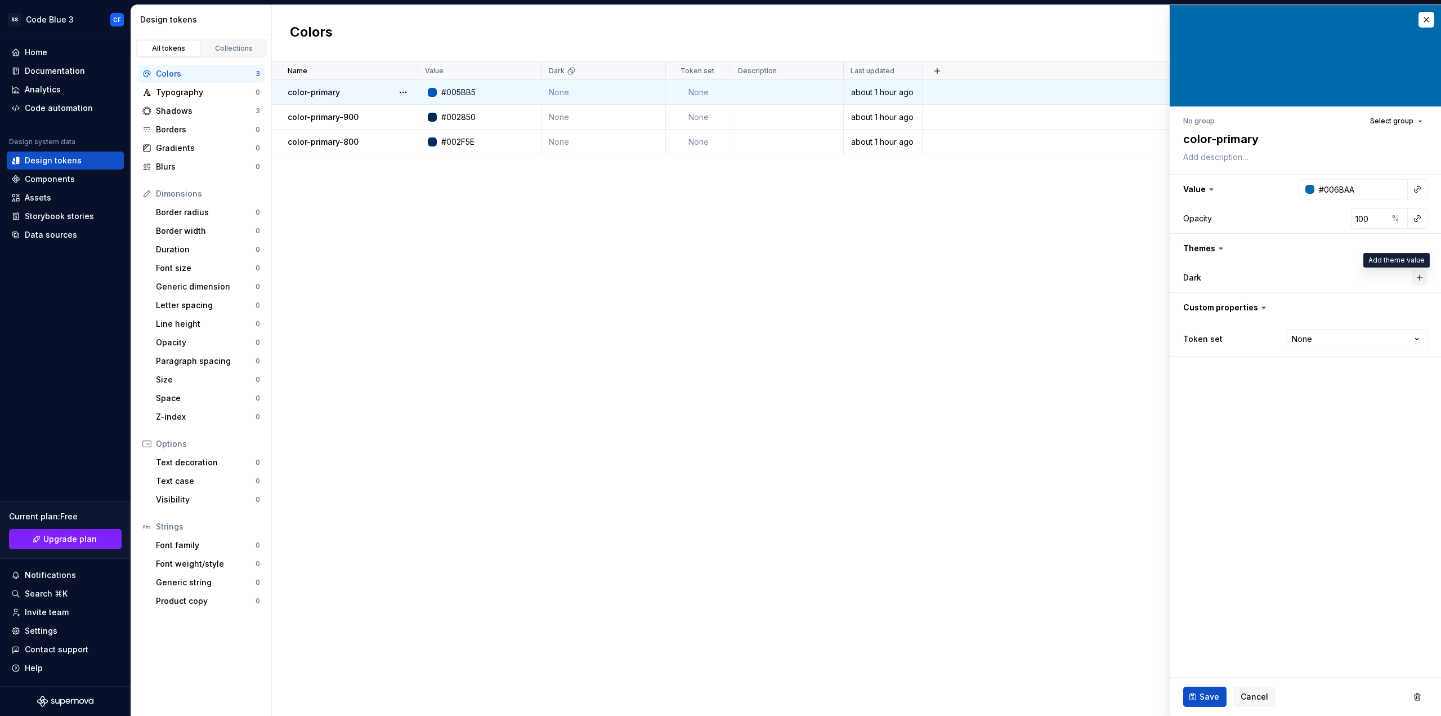
click at [1424, 276] on button "button" at bounding box center [1420, 278] width 16 height 16
click at [1373, 280] on div "#006BAA" at bounding box center [1356, 277] width 35 height 11
type textarea "*"
type input "85b0db"
type textarea "*"
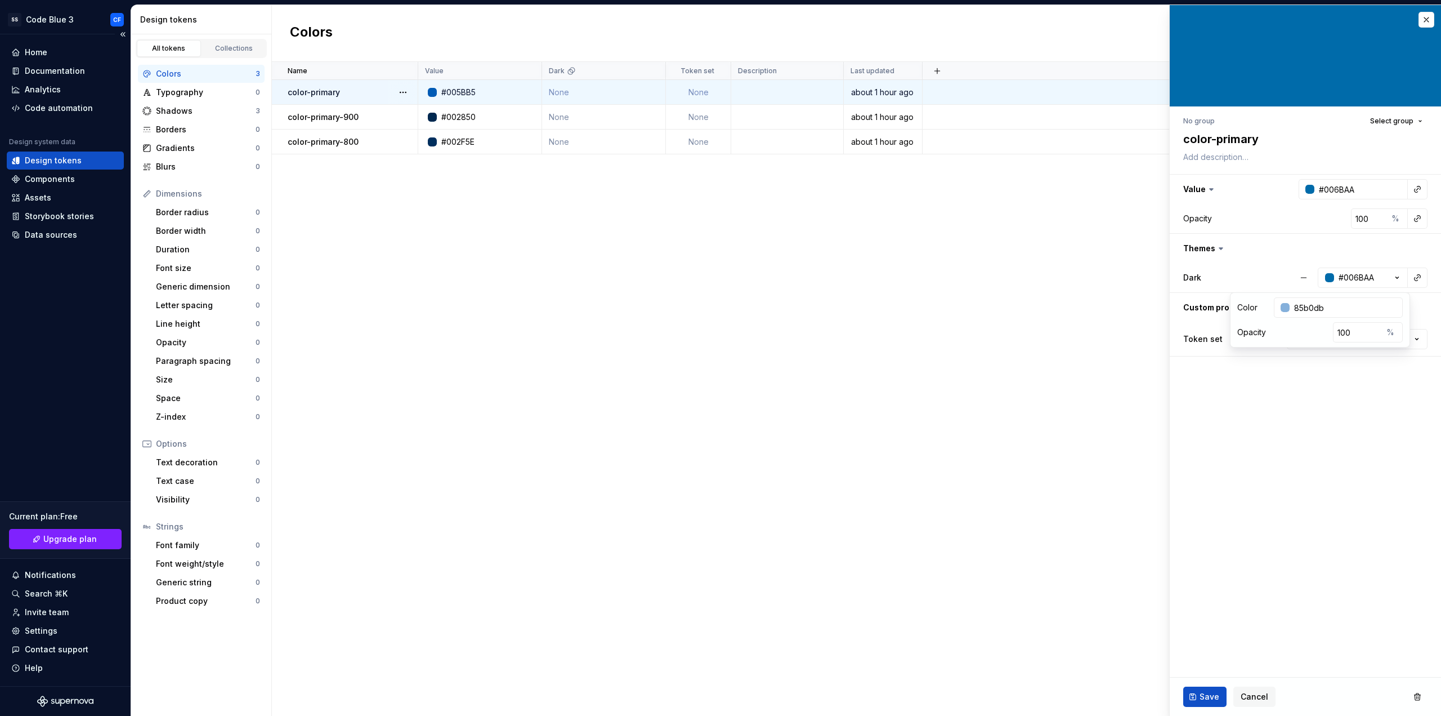
type input "#85B0DB"
click at [1230, 439] on fieldset "No group Select group color-primary Value #006BAA Opacity 100 % Themes Dark #85…" at bounding box center [1305, 360] width 271 height 711
click at [1194, 695] on button "Save" at bounding box center [1205, 696] width 43 height 20
type textarea "*"
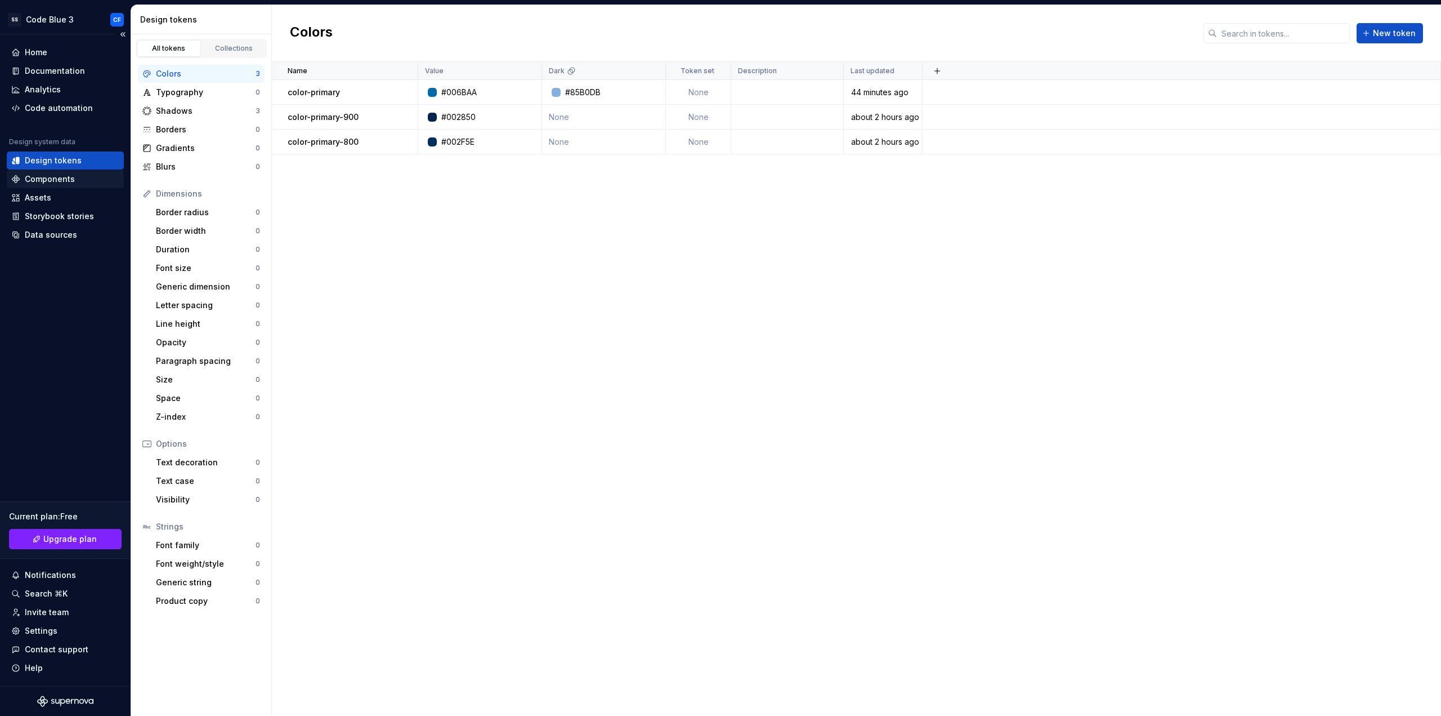
click at [66, 177] on div "Components" at bounding box center [50, 178] width 50 height 11
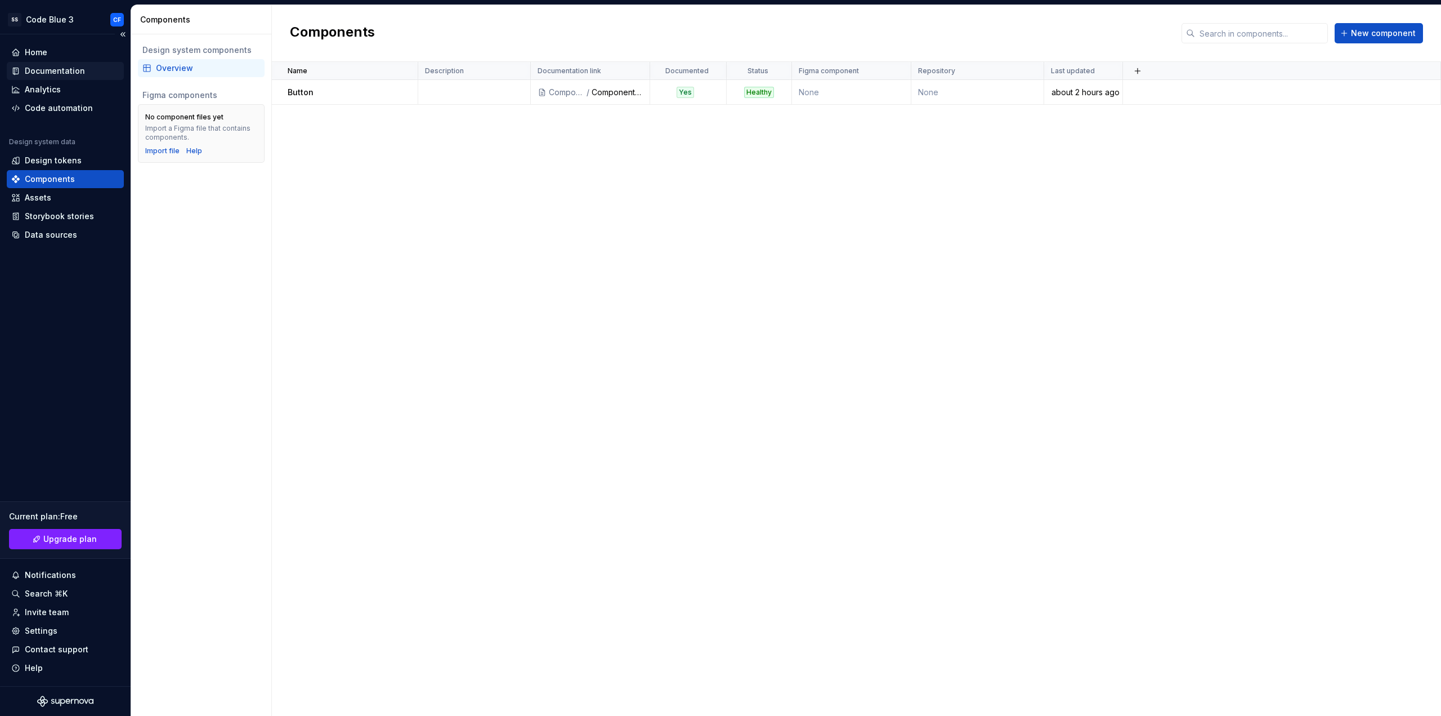
click at [59, 74] on div "Documentation" at bounding box center [55, 70] width 60 height 11
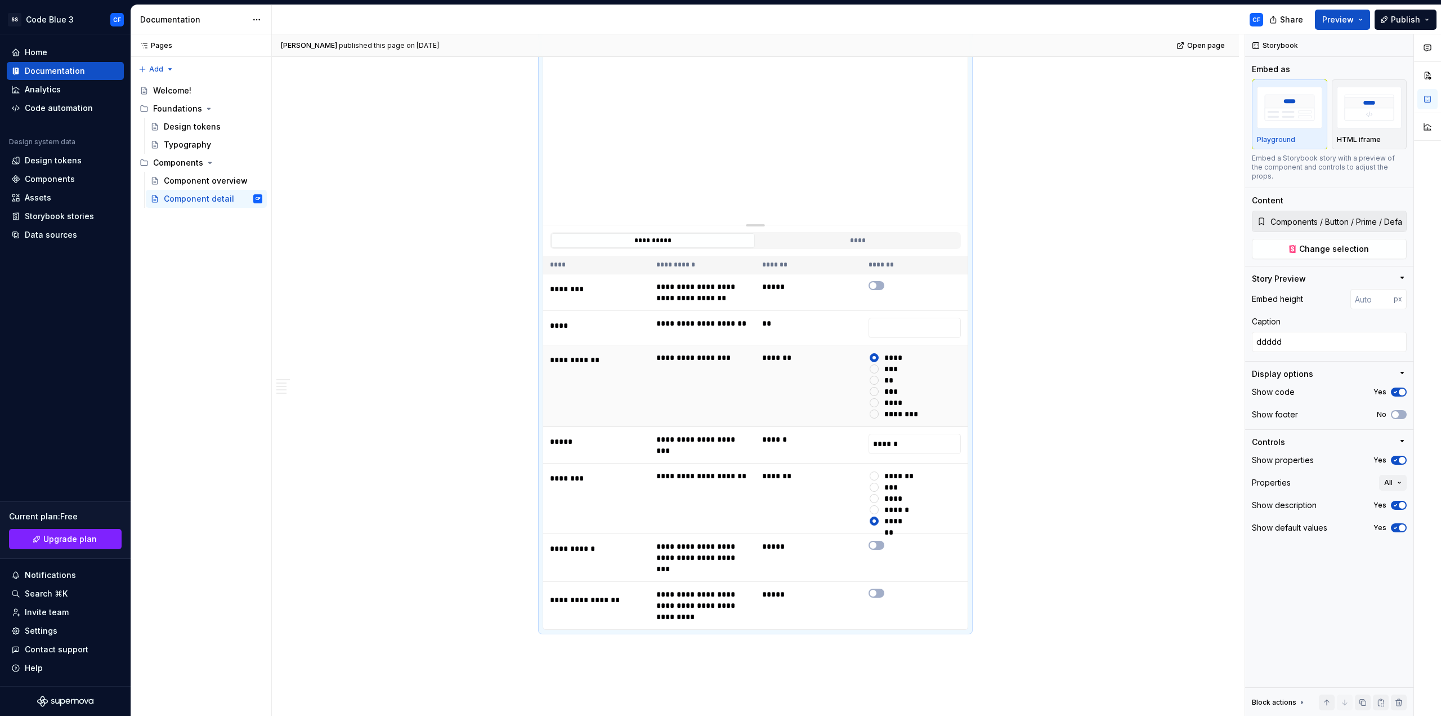
scroll to position [1147, 0]
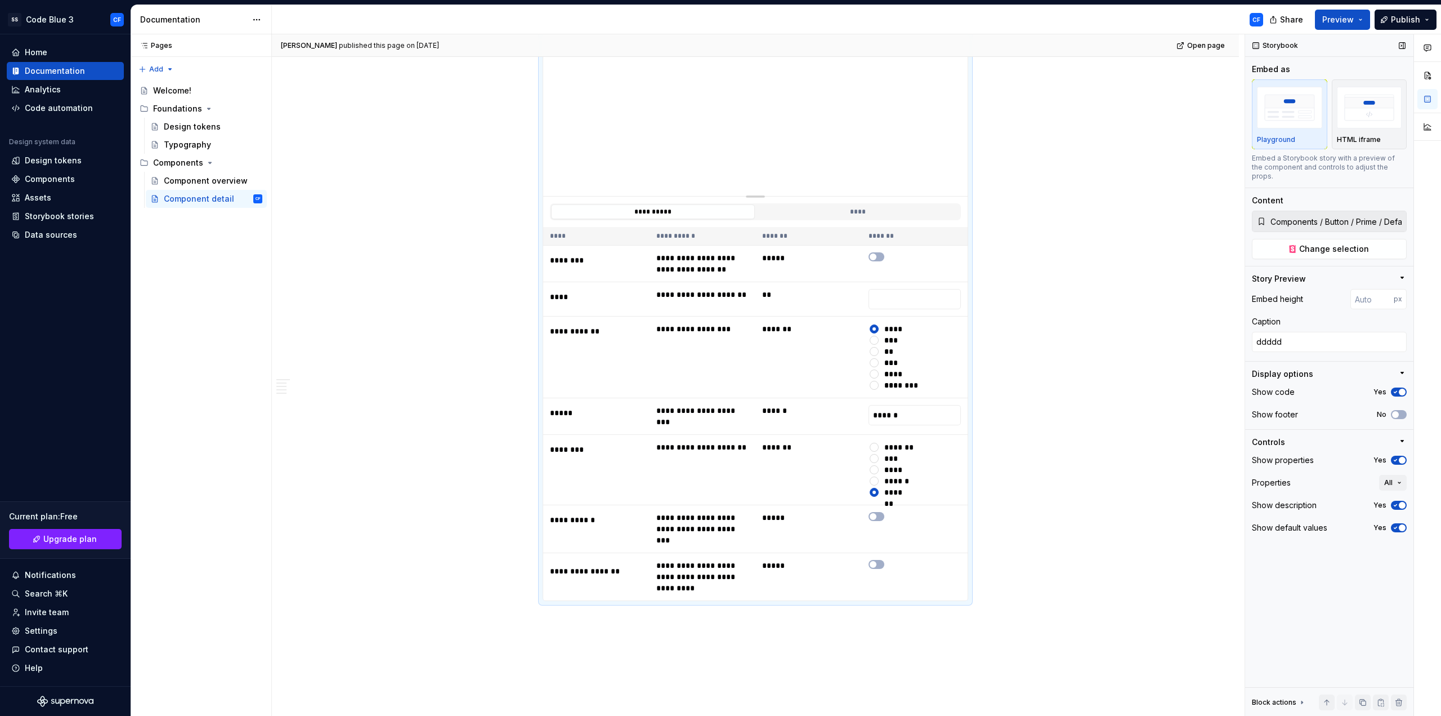
click at [1402, 387] on button "Yes" at bounding box center [1399, 391] width 16 height 9
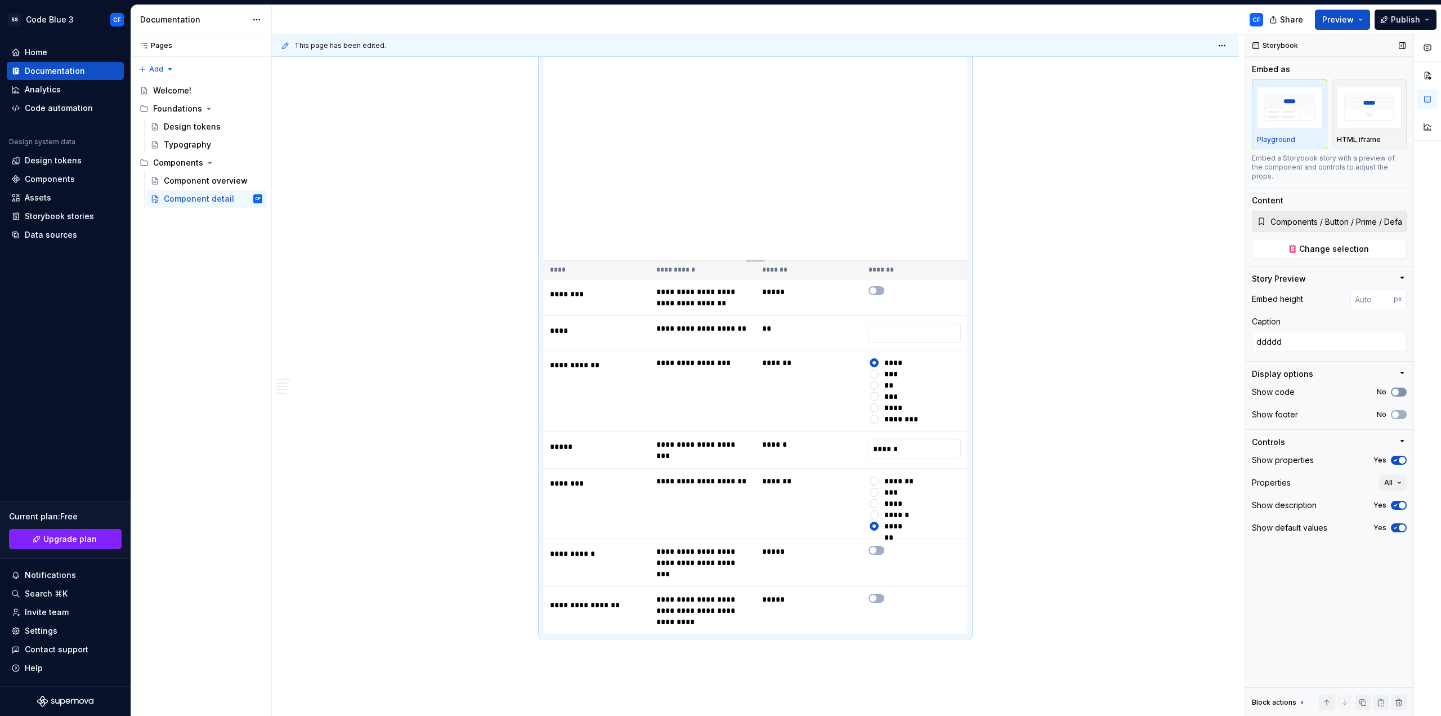
click at [1402, 387] on button "No" at bounding box center [1399, 391] width 16 height 9
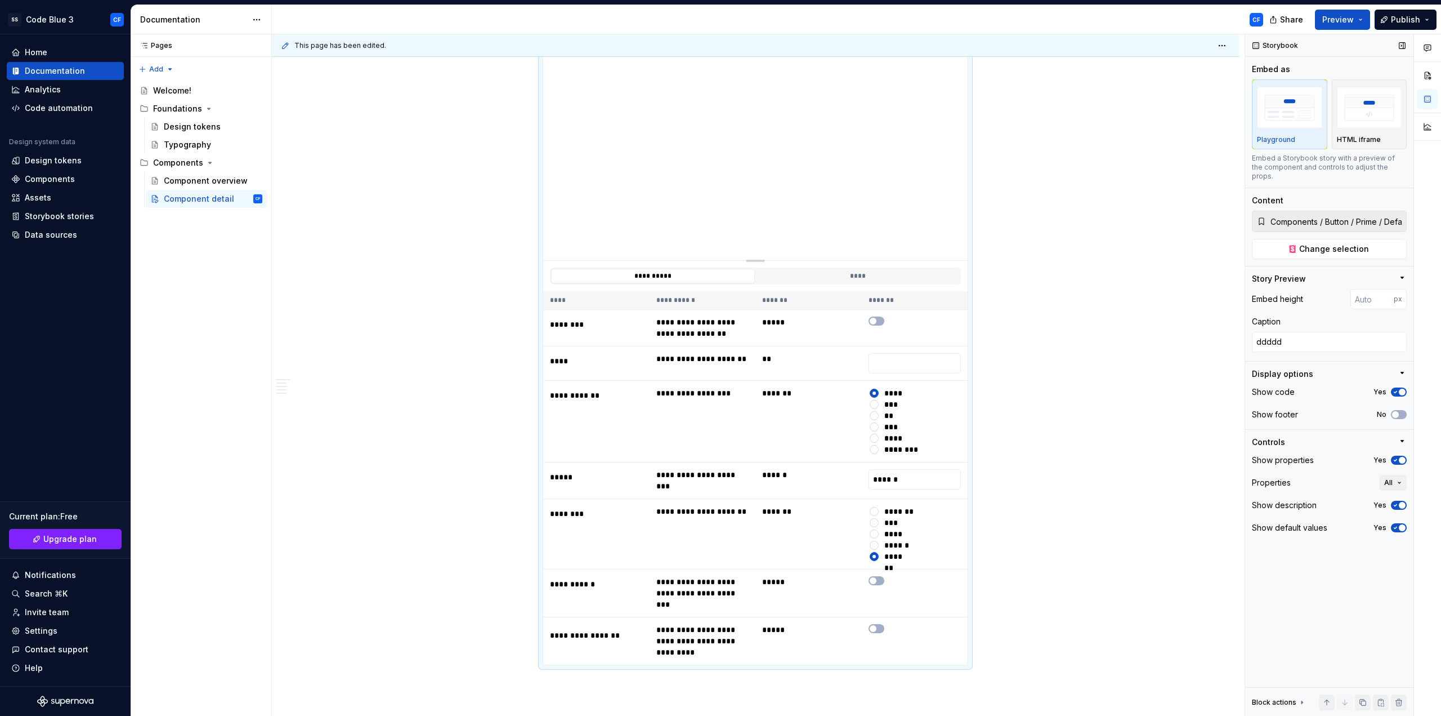
scroll to position [886, 0]
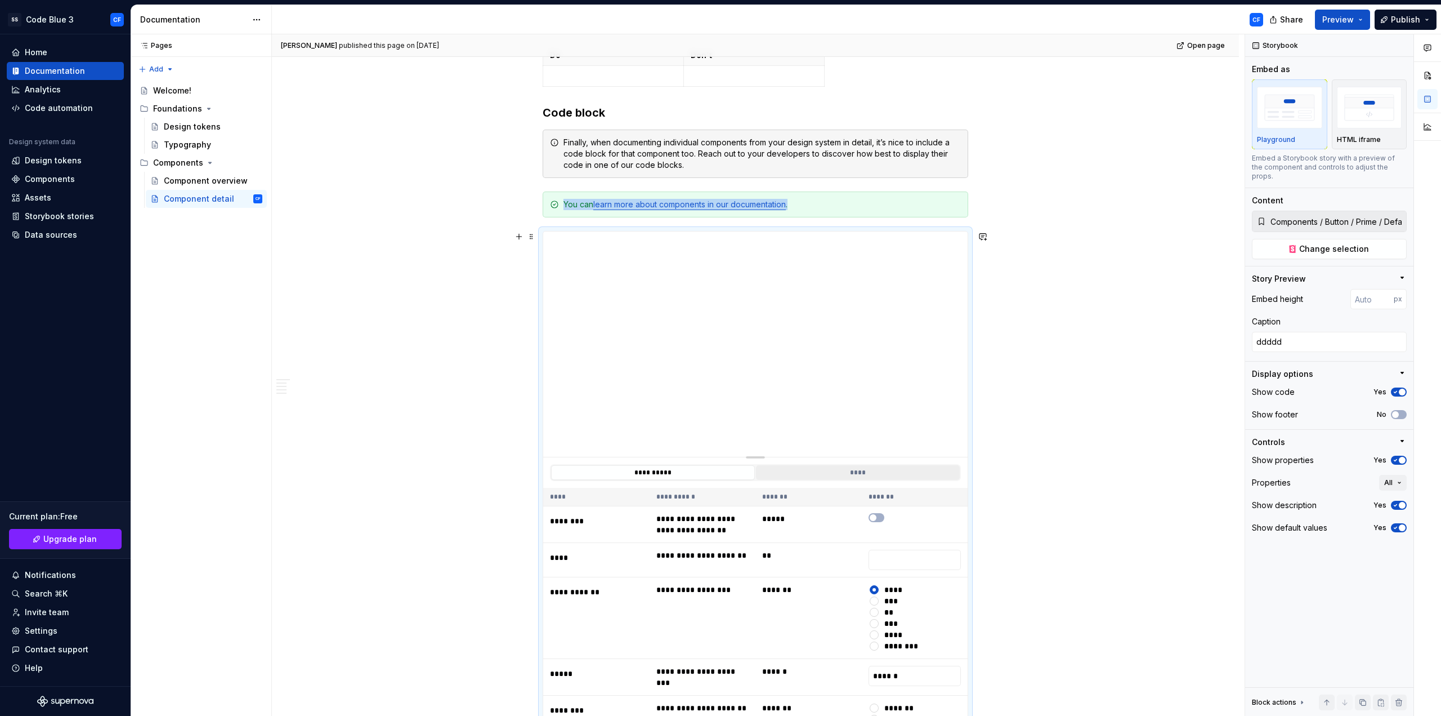
drag, startPoint x: 876, startPoint y: 470, endPoint x: 850, endPoint y: 474, distance: 26.3
click at [876, 470] on button "****" at bounding box center [858, 472] width 204 height 15
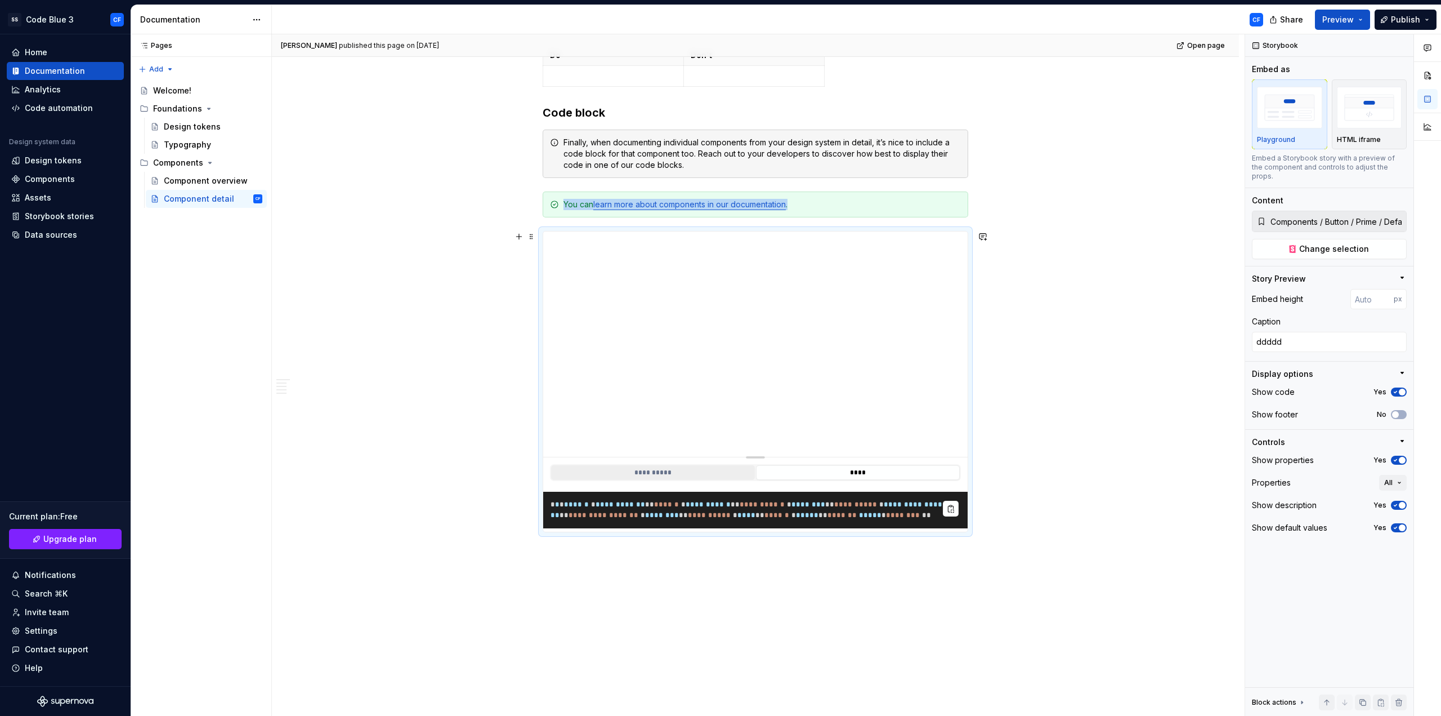
click at [693, 479] on button "**********" at bounding box center [653, 472] width 204 height 15
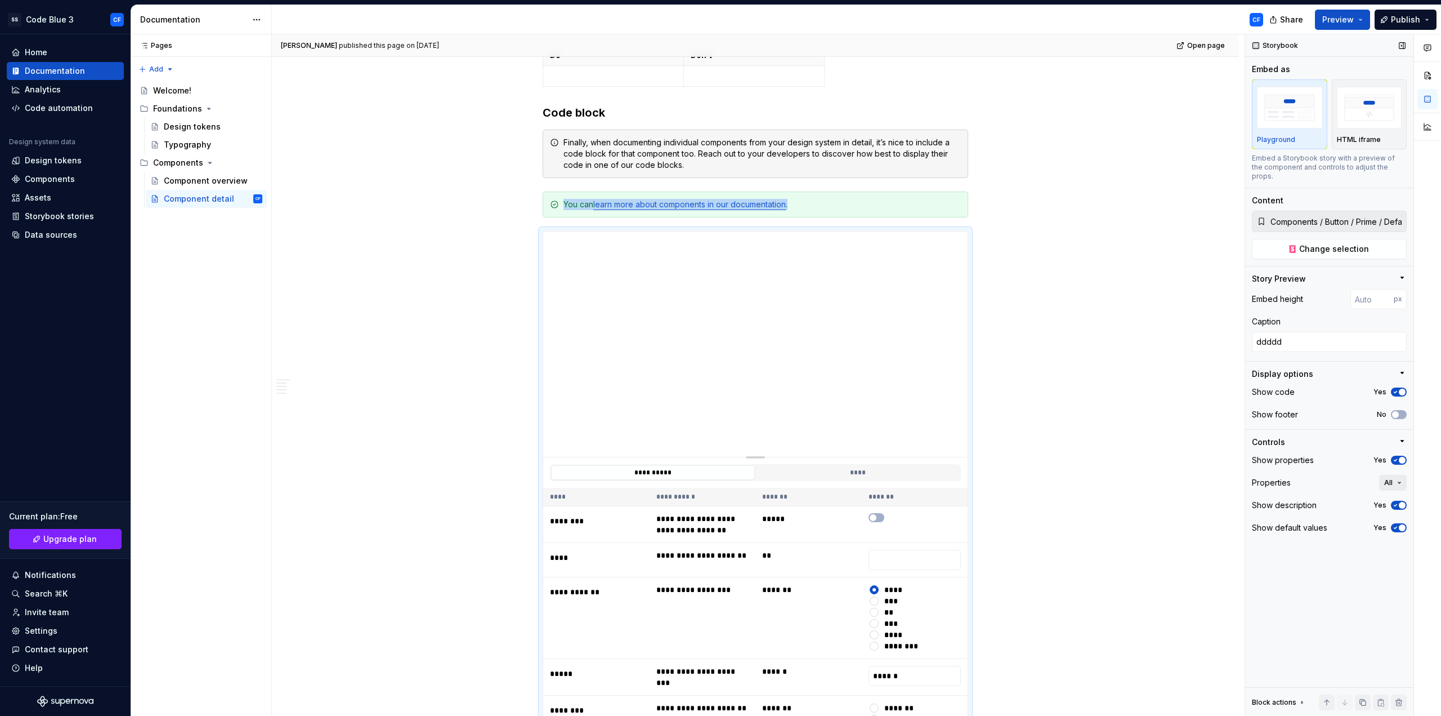
click at [1392, 478] on span "All" at bounding box center [1389, 482] width 8 height 9
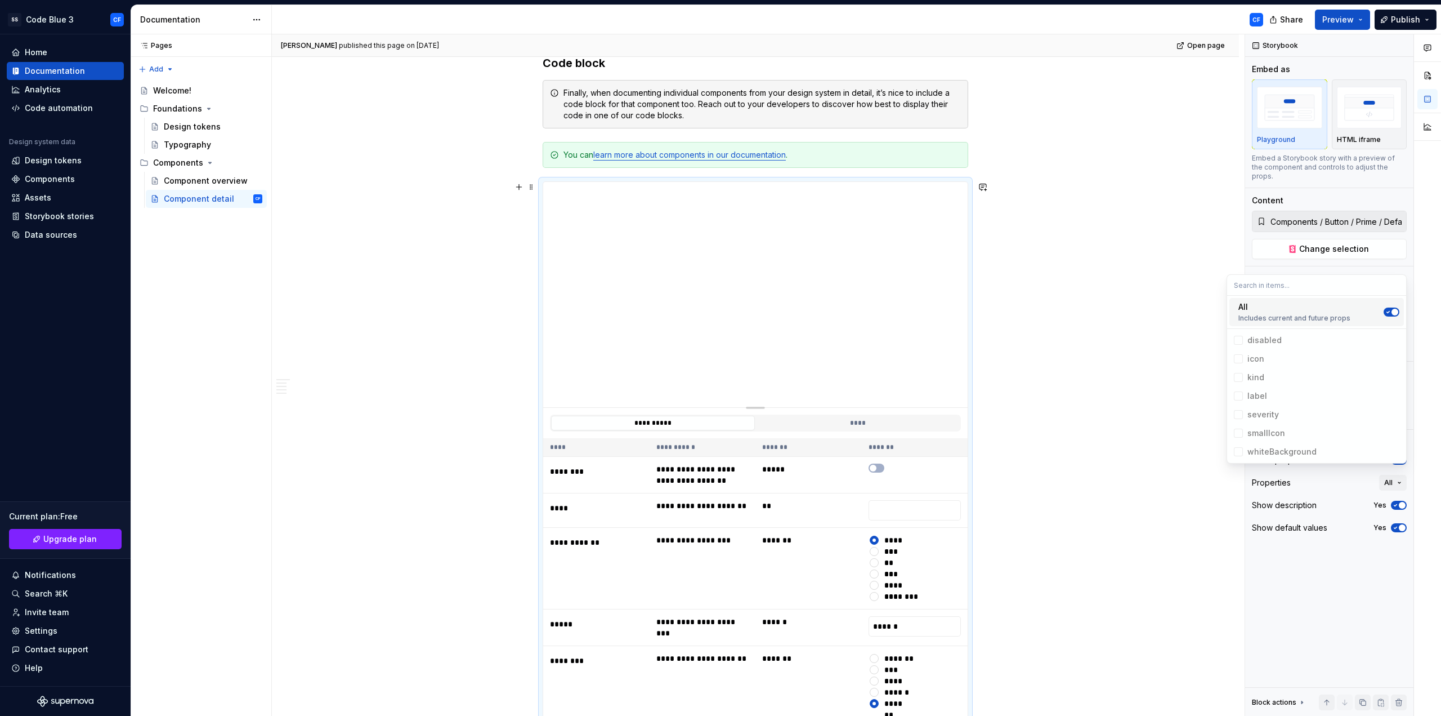
scroll to position [1111, 0]
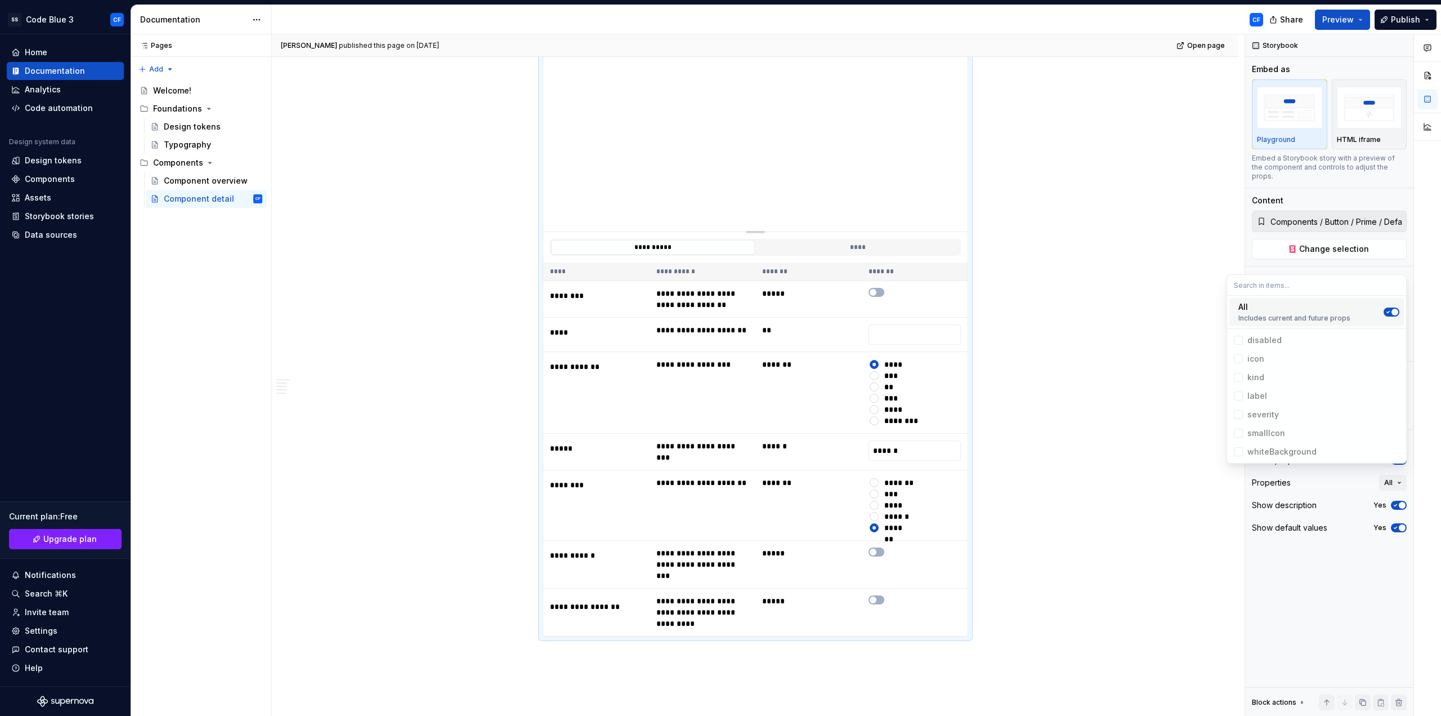
click at [1392, 311] on span "Suggestions" at bounding box center [1395, 312] width 7 height 7
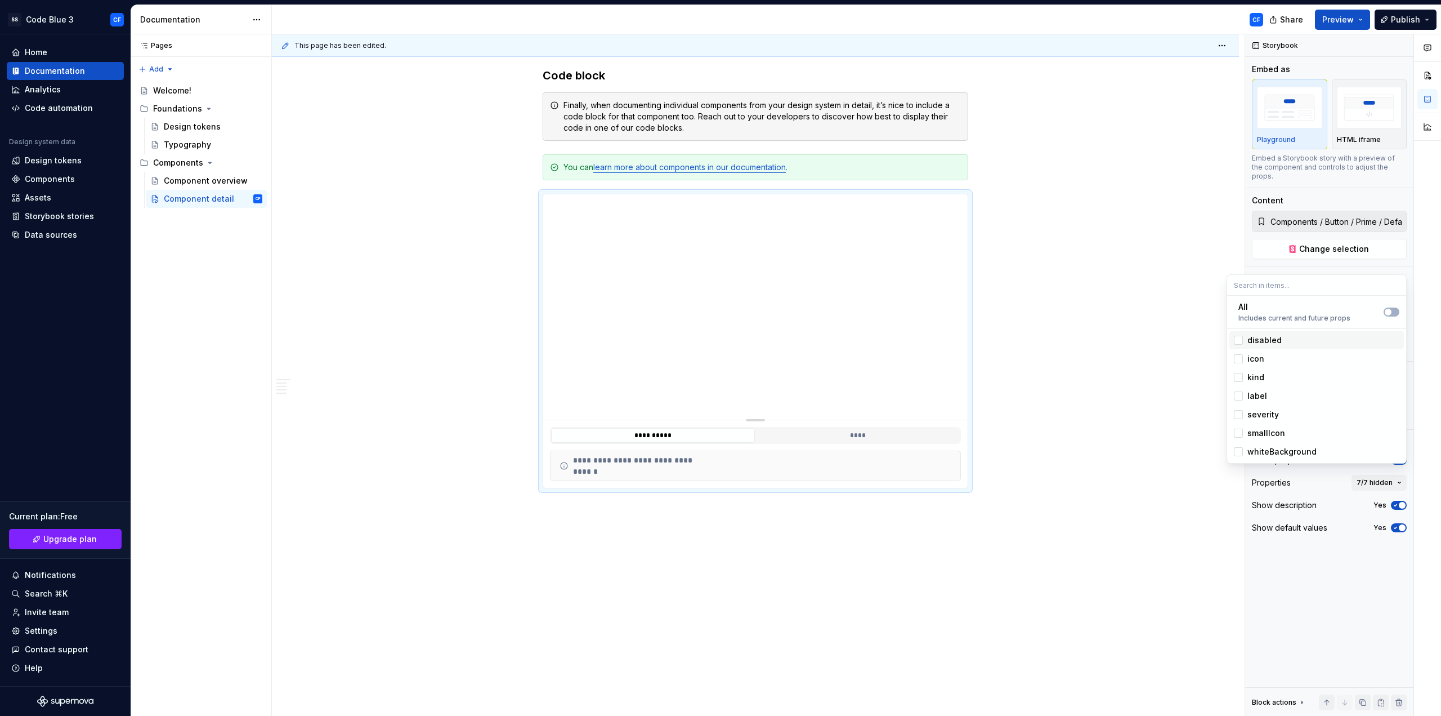
click at [1274, 342] on div "disabled" at bounding box center [1265, 339] width 34 height 11
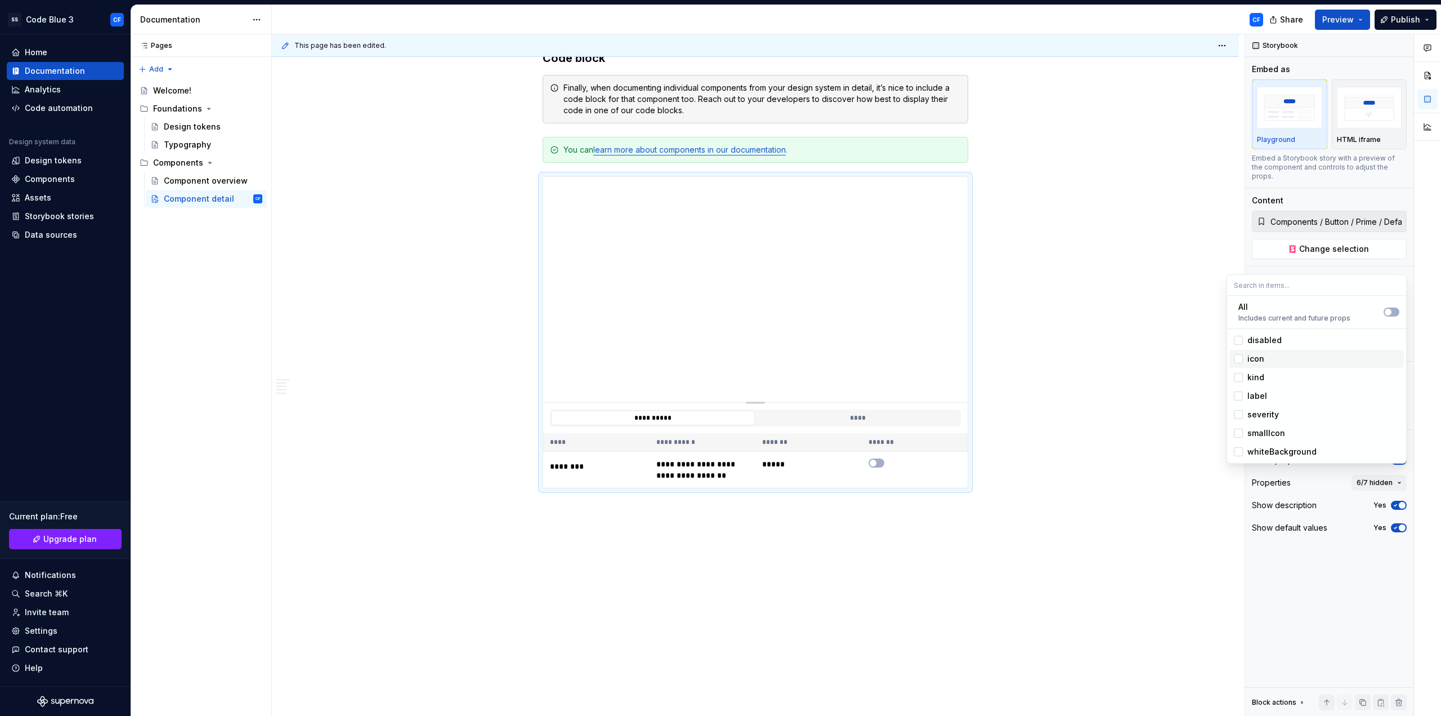
click at [1269, 355] on div "icon" at bounding box center [1324, 358] width 152 height 11
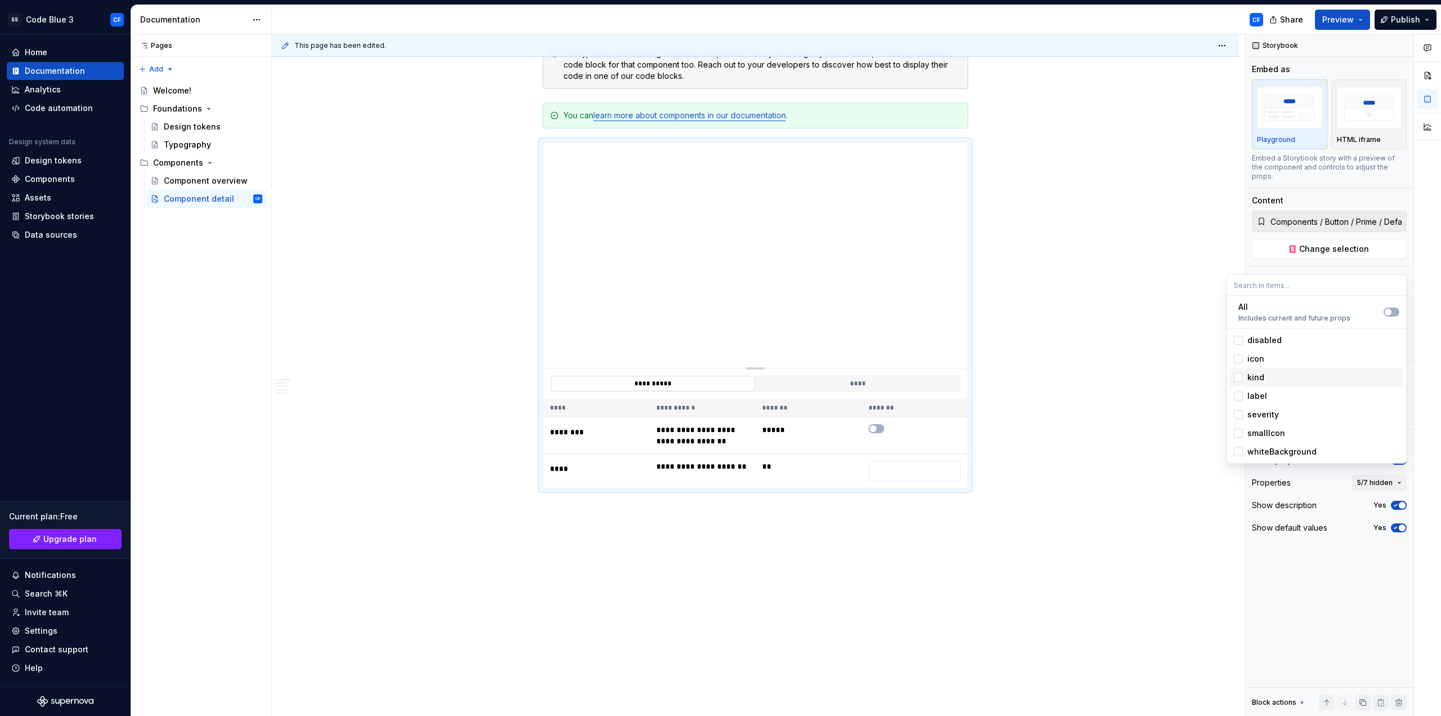
drag, startPoint x: 1268, startPoint y: 374, endPoint x: 1269, endPoint y: 380, distance: 5.7
click at [1269, 377] on div "kind" at bounding box center [1324, 377] width 152 height 11
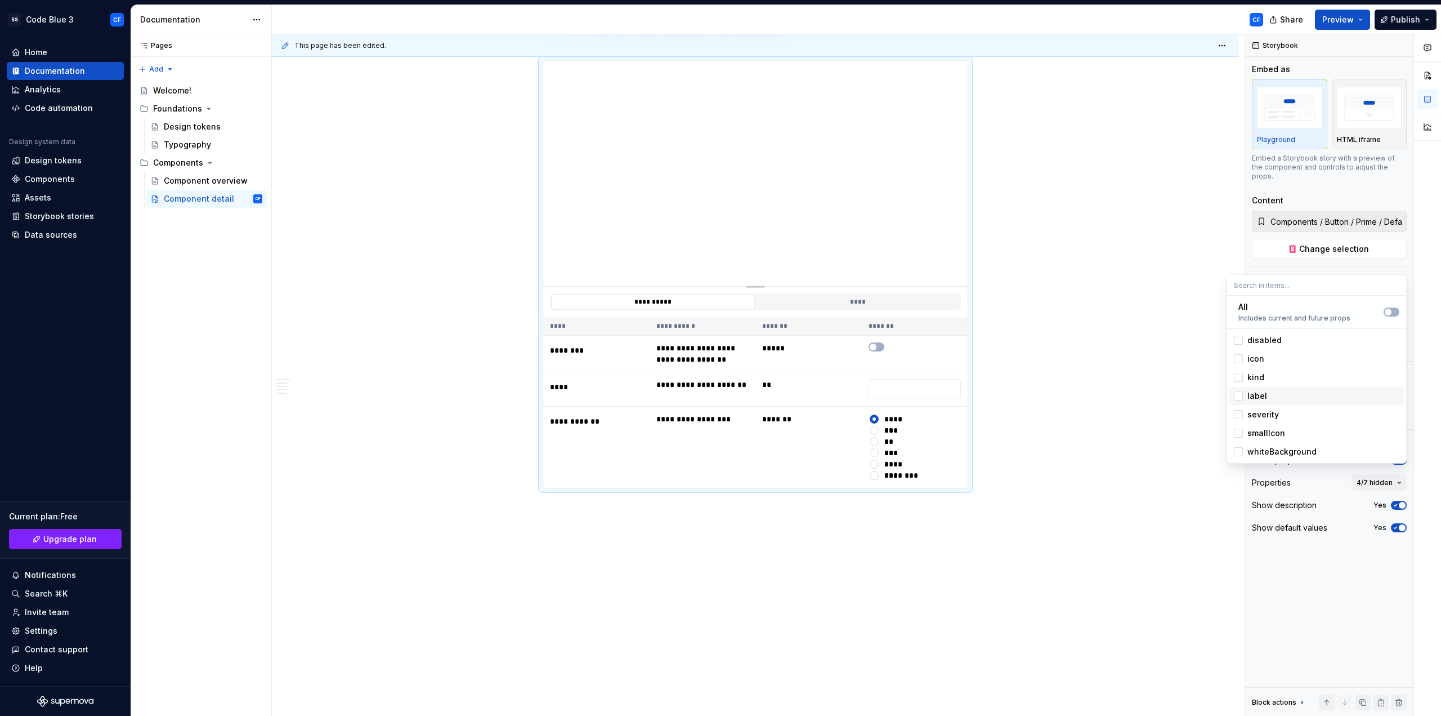
click at [1266, 396] on div "label" at bounding box center [1324, 395] width 152 height 11
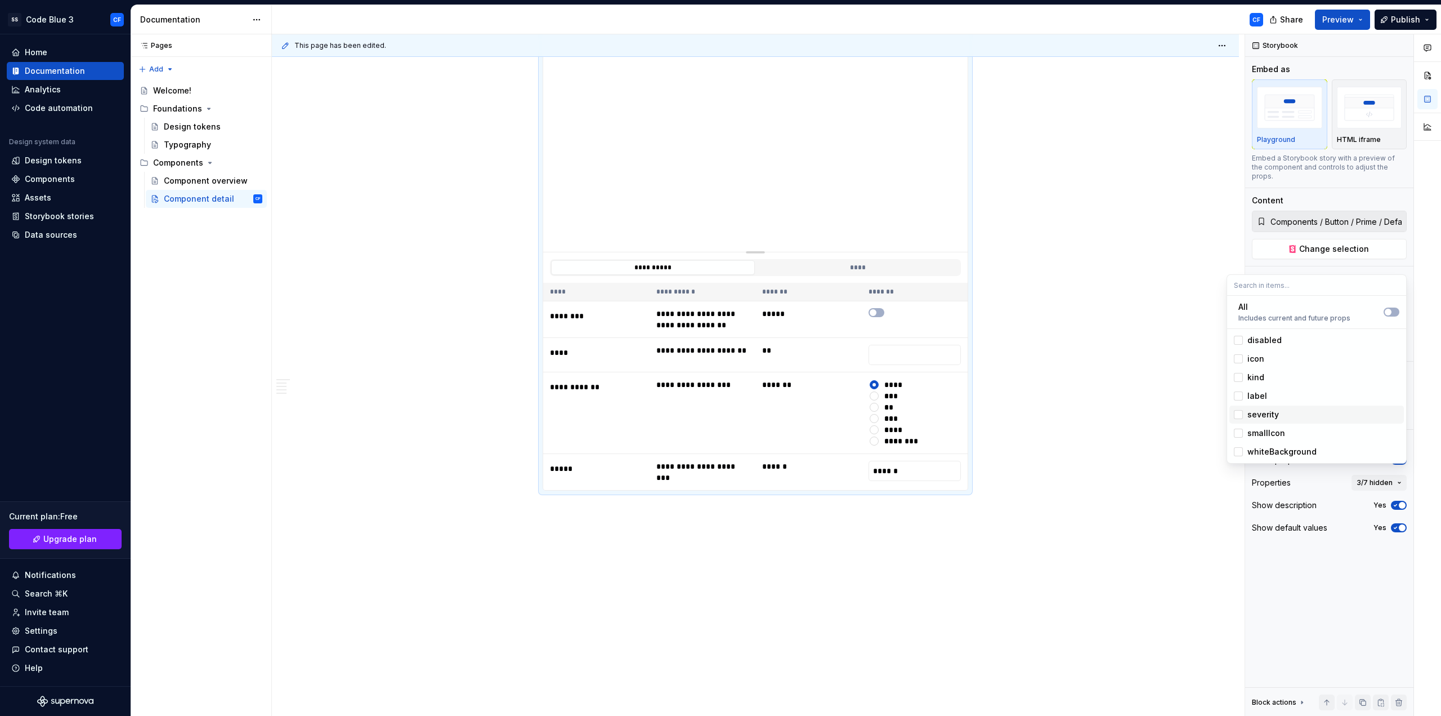
click at [1266, 412] on div "severity" at bounding box center [1264, 414] width 32 height 11
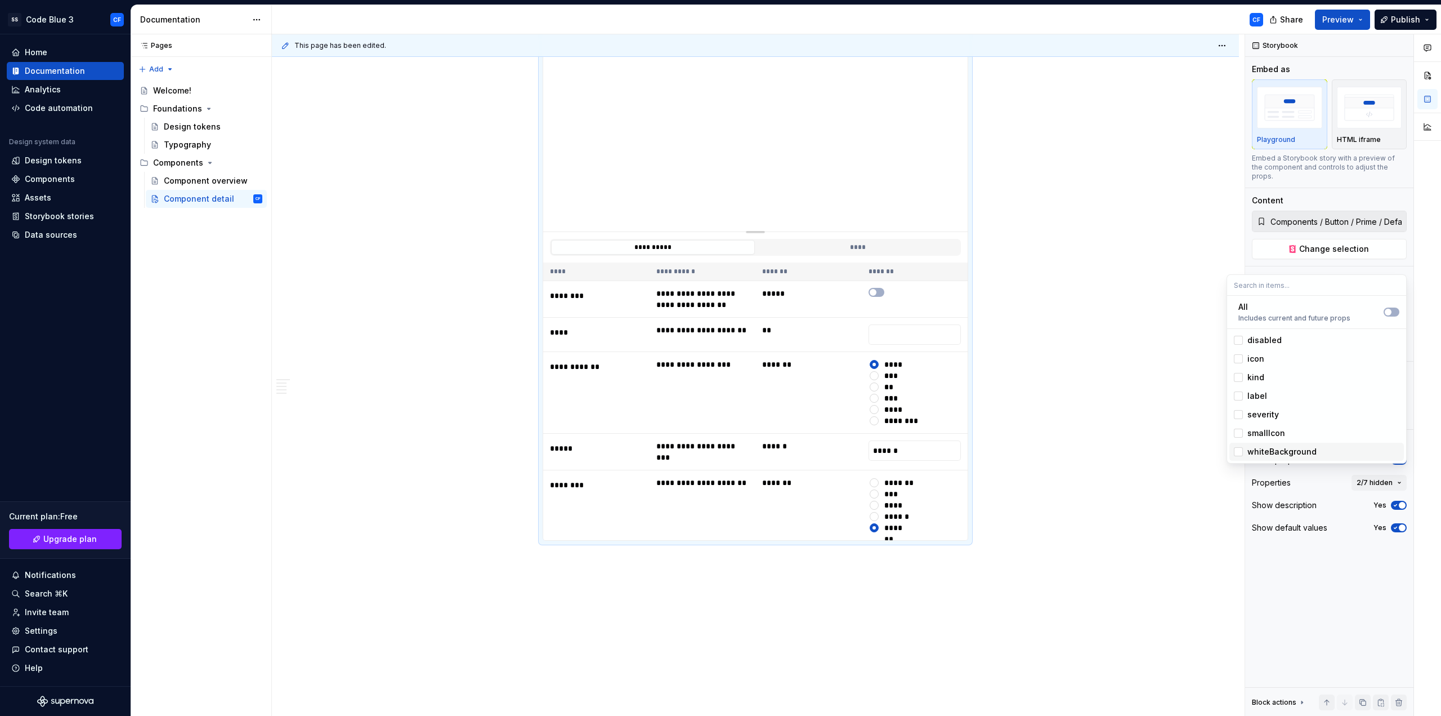
click at [1273, 456] on div "whiteBackground" at bounding box center [1282, 451] width 69 height 11
click at [1267, 273] on div "Story Preview" at bounding box center [1279, 278] width 54 height 11
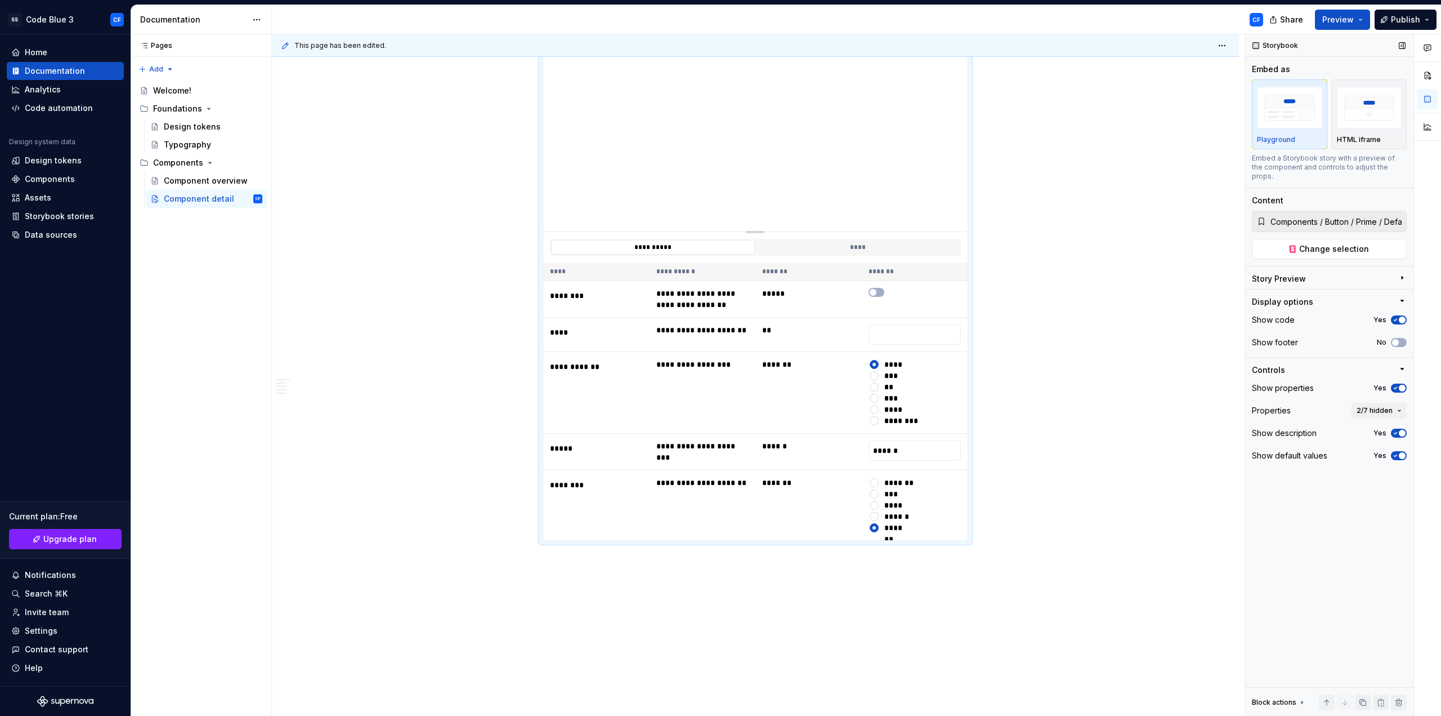
click at [1267, 273] on div "Story Preview" at bounding box center [1279, 278] width 54 height 11
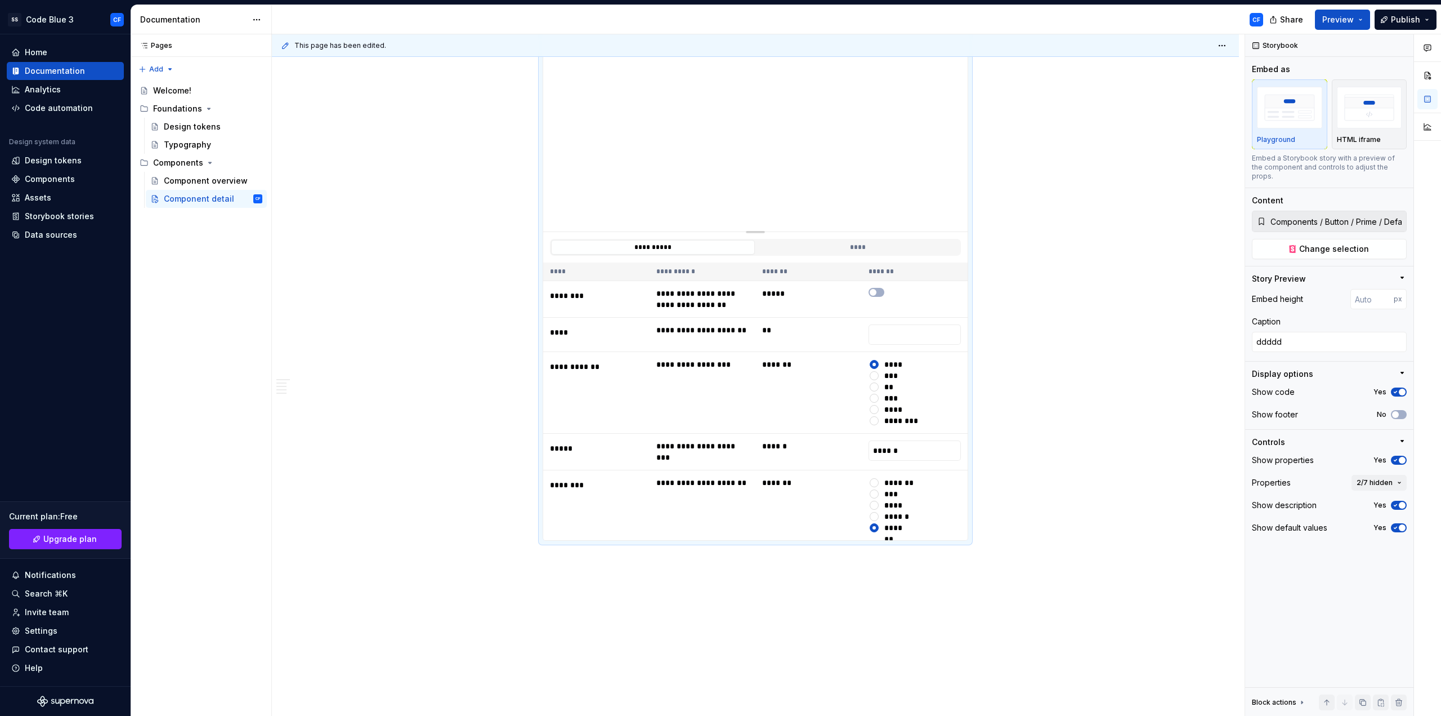
type textarea "*"
